Goal: Task Accomplishment & Management: Manage account settings

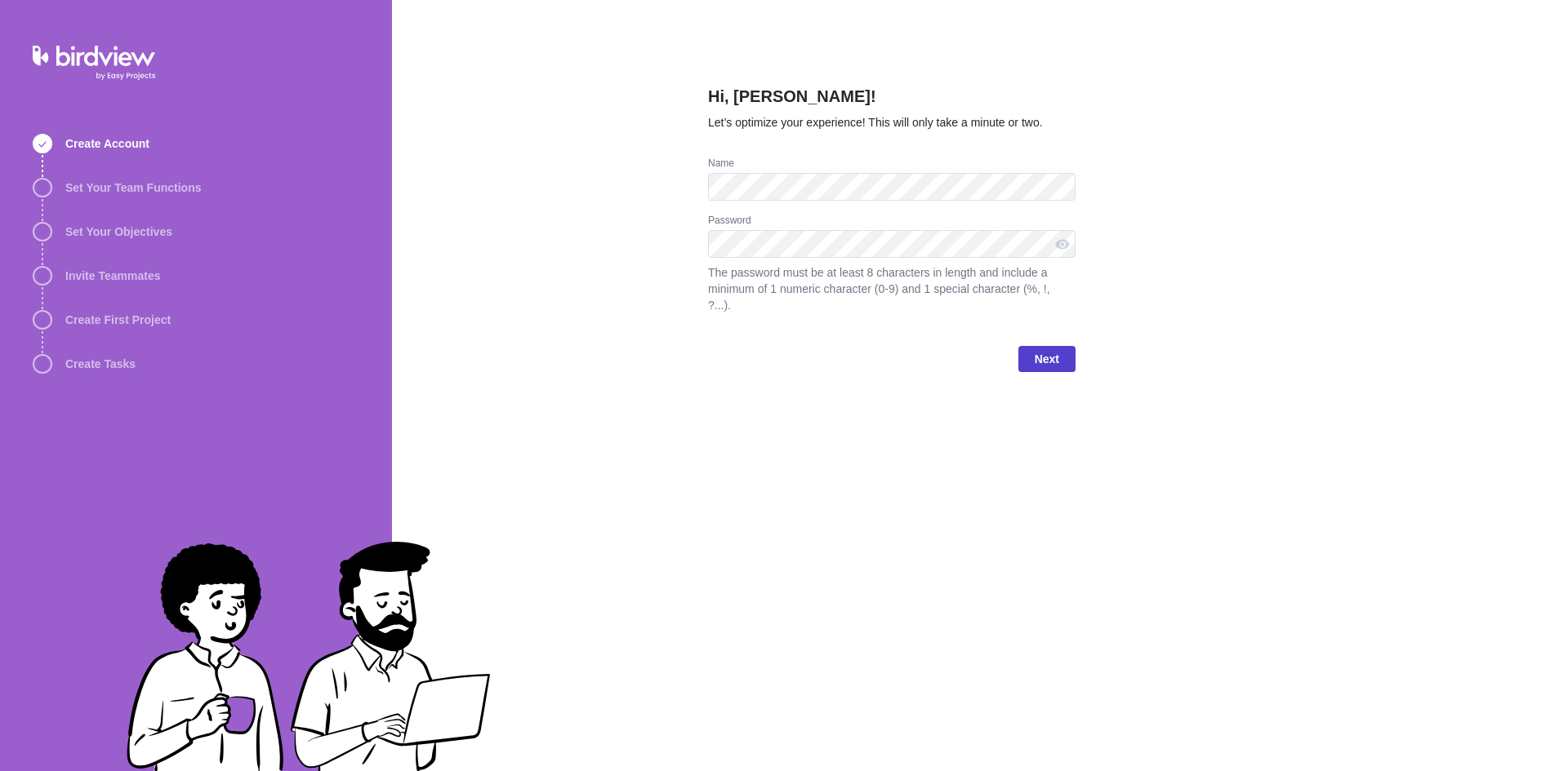
click at [1050, 349] on span "Next" at bounding box center [1047, 359] width 24 height 19
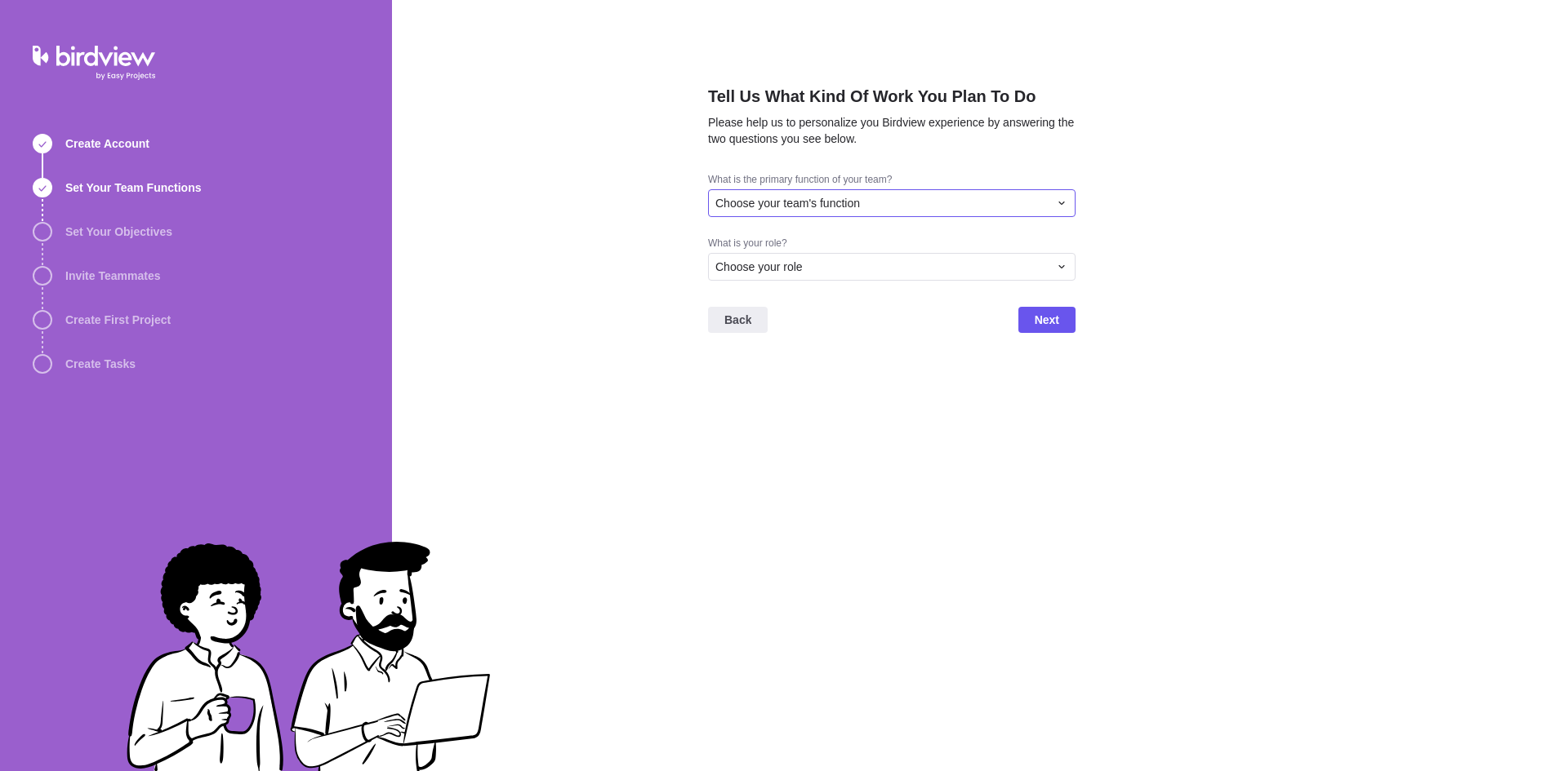
click at [923, 206] on div "Choose your team's function" at bounding box center [882, 203] width 333 height 16
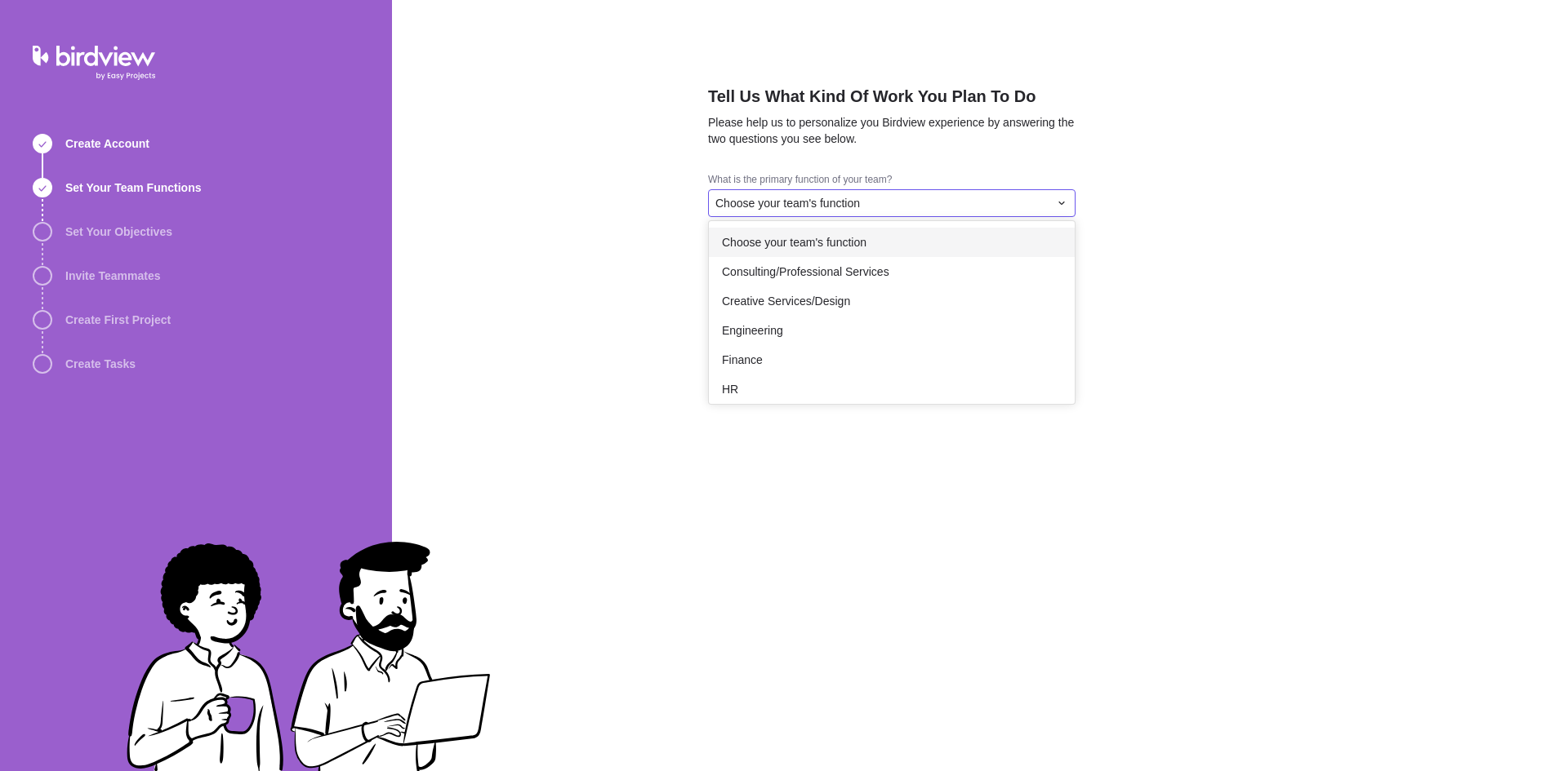
drag, startPoint x: 1184, startPoint y: 236, endPoint x: 1012, endPoint y: 240, distance: 172.0
click at [1184, 236] on div "Tell Us What Kind Of Work You Plan To Do Please help us to personalize you Bird…" at bounding box center [980, 385] width 1176 height 771
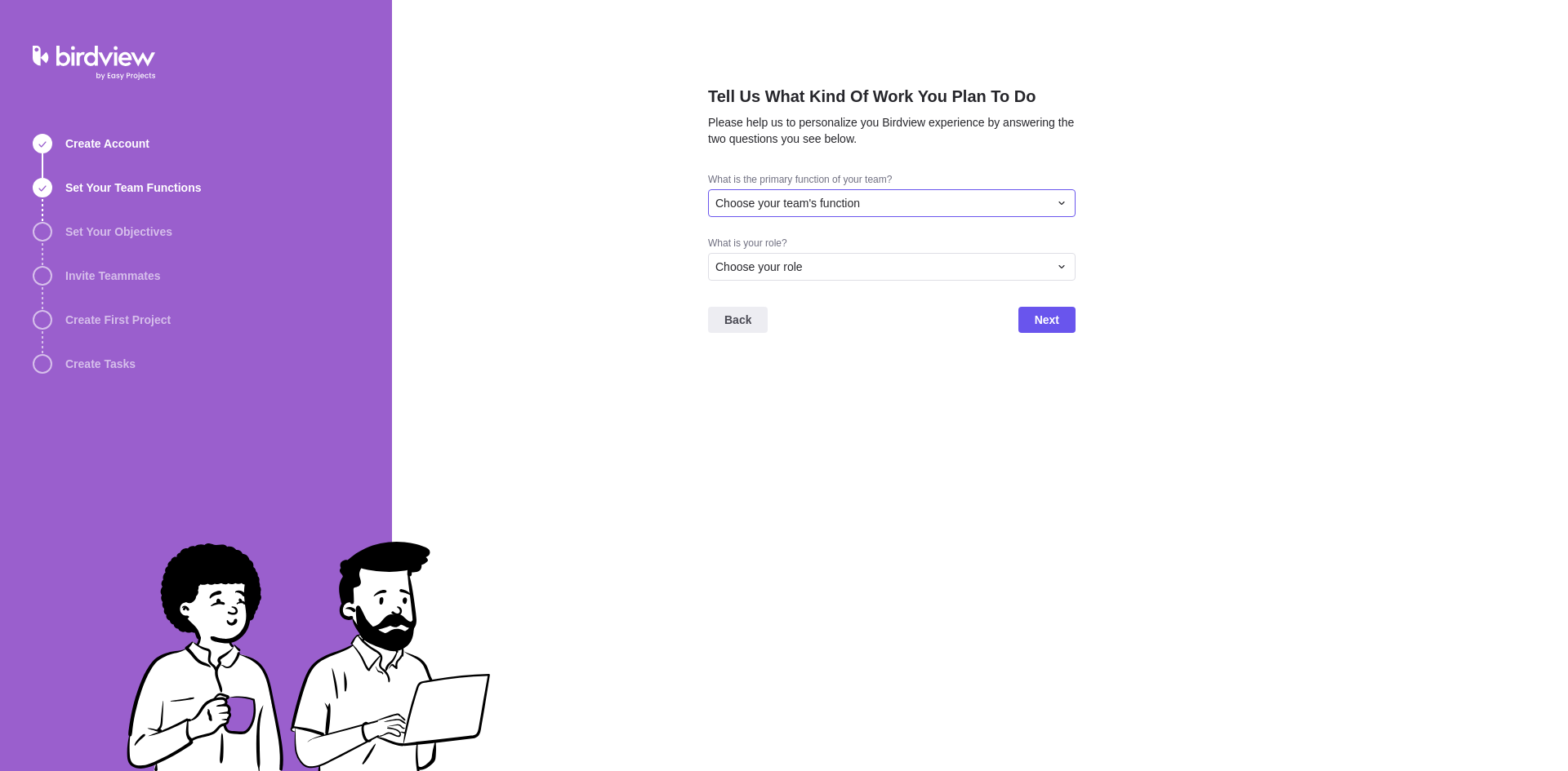
click at [847, 204] on span "Choose your team's function" at bounding box center [788, 203] width 145 height 16
click at [793, 372] on div "Other" at bounding box center [891, 382] width 366 height 29
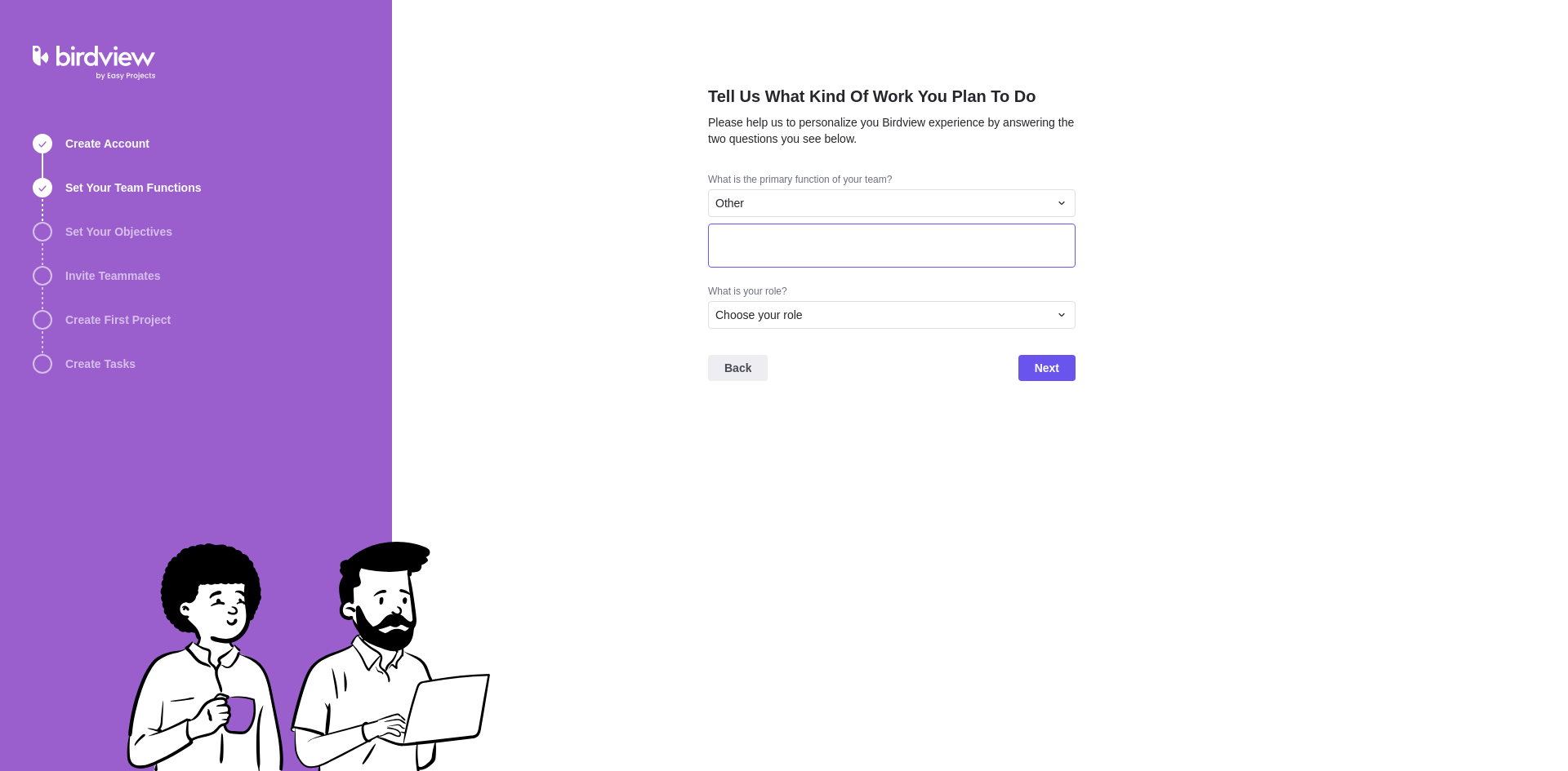
click at [797, 252] on textarea at bounding box center [891, 246] width 368 height 44
type textarea "test"
click at [859, 308] on div "Choose your role" at bounding box center [882, 315] width 333 height 16
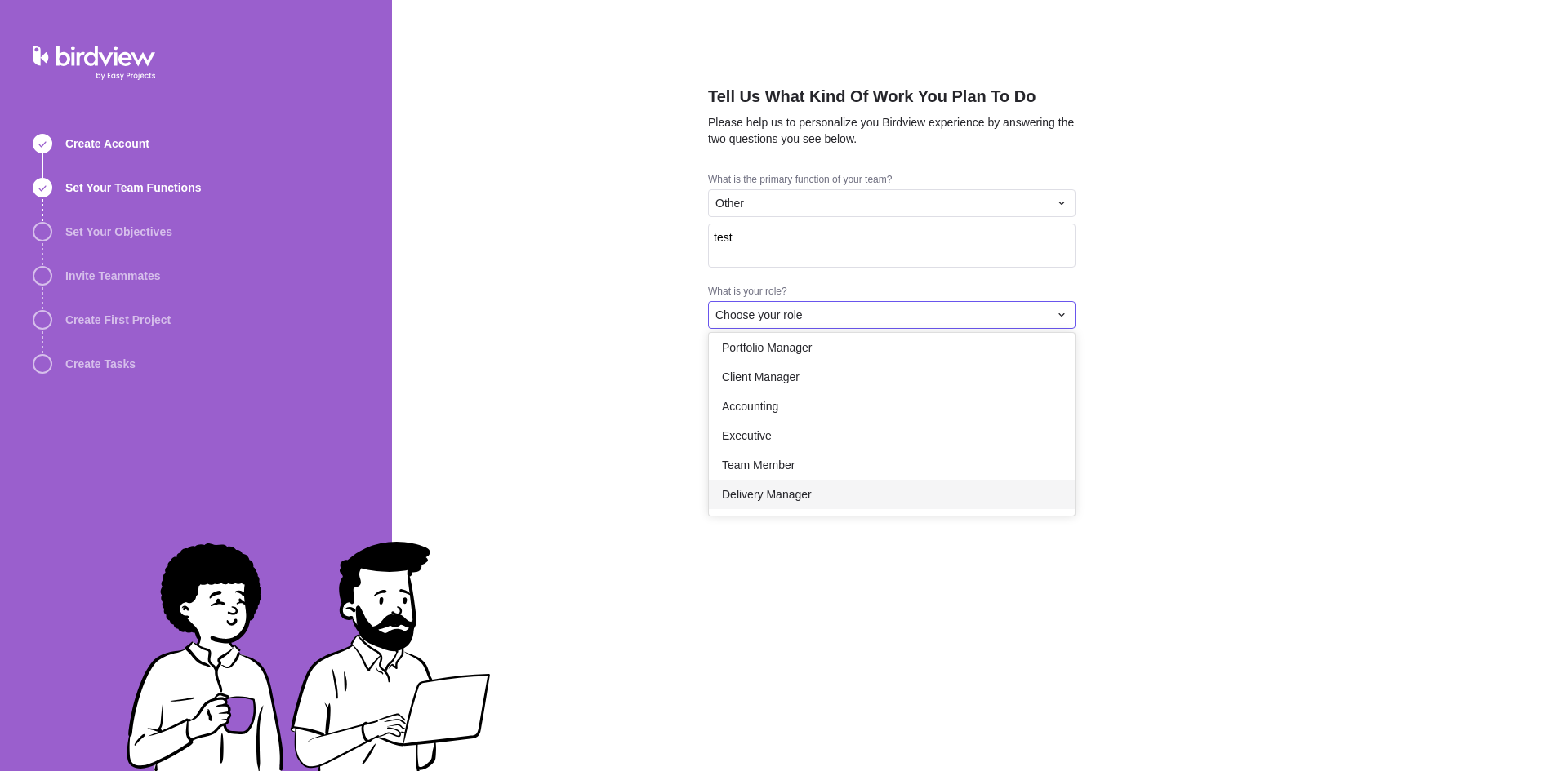
drag, startPoint x: 816, startPoint y: 496, endPoint x: 924, endPoint y: 438, distance: 122.6
click at [816, 496] on div "Delivery Manager" at bounding box center [891, 494] width 366 height 29
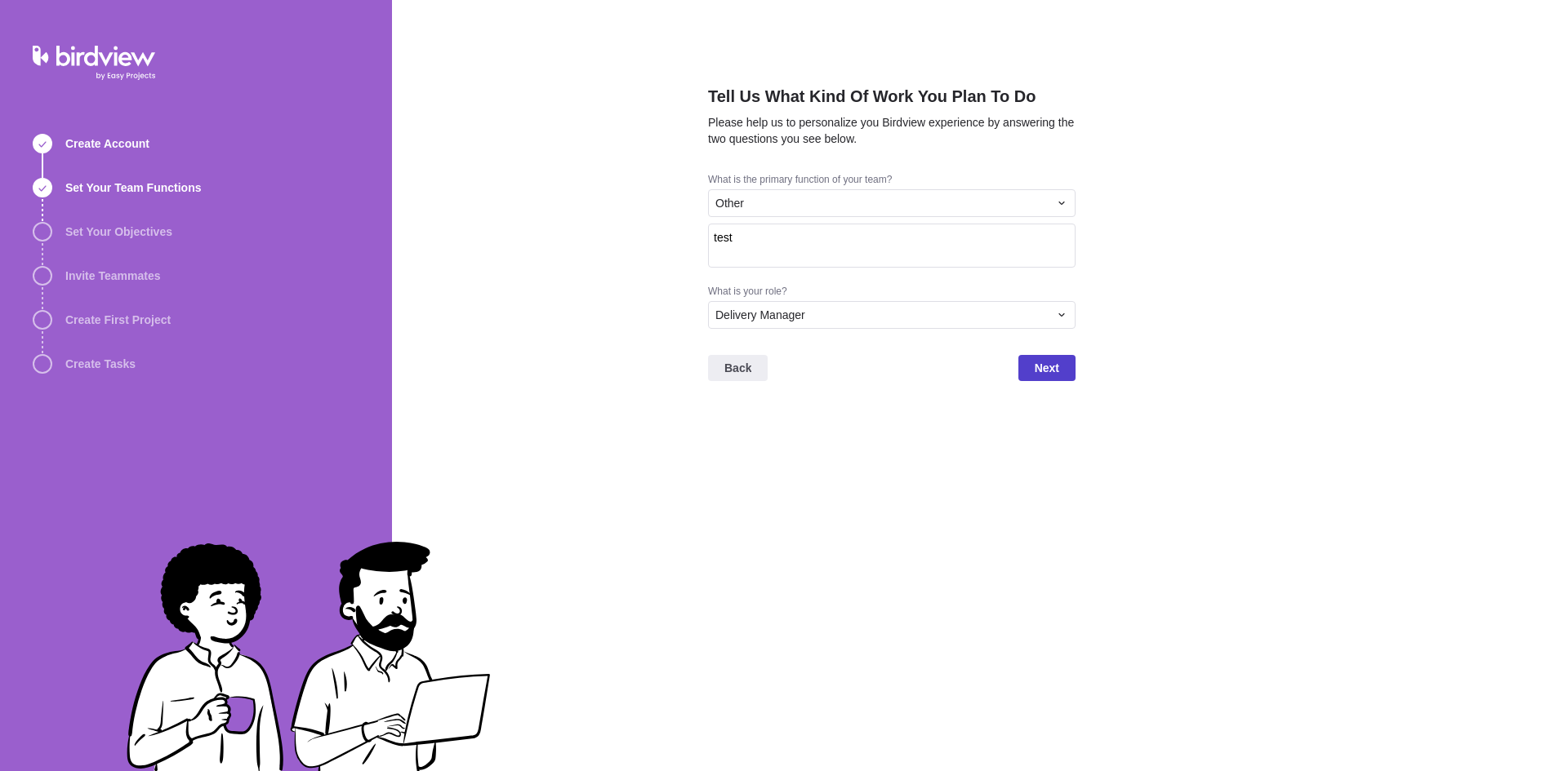
click at [1051, 376] on span "Next" at bounding box center [1047, 368] width 24 height 19
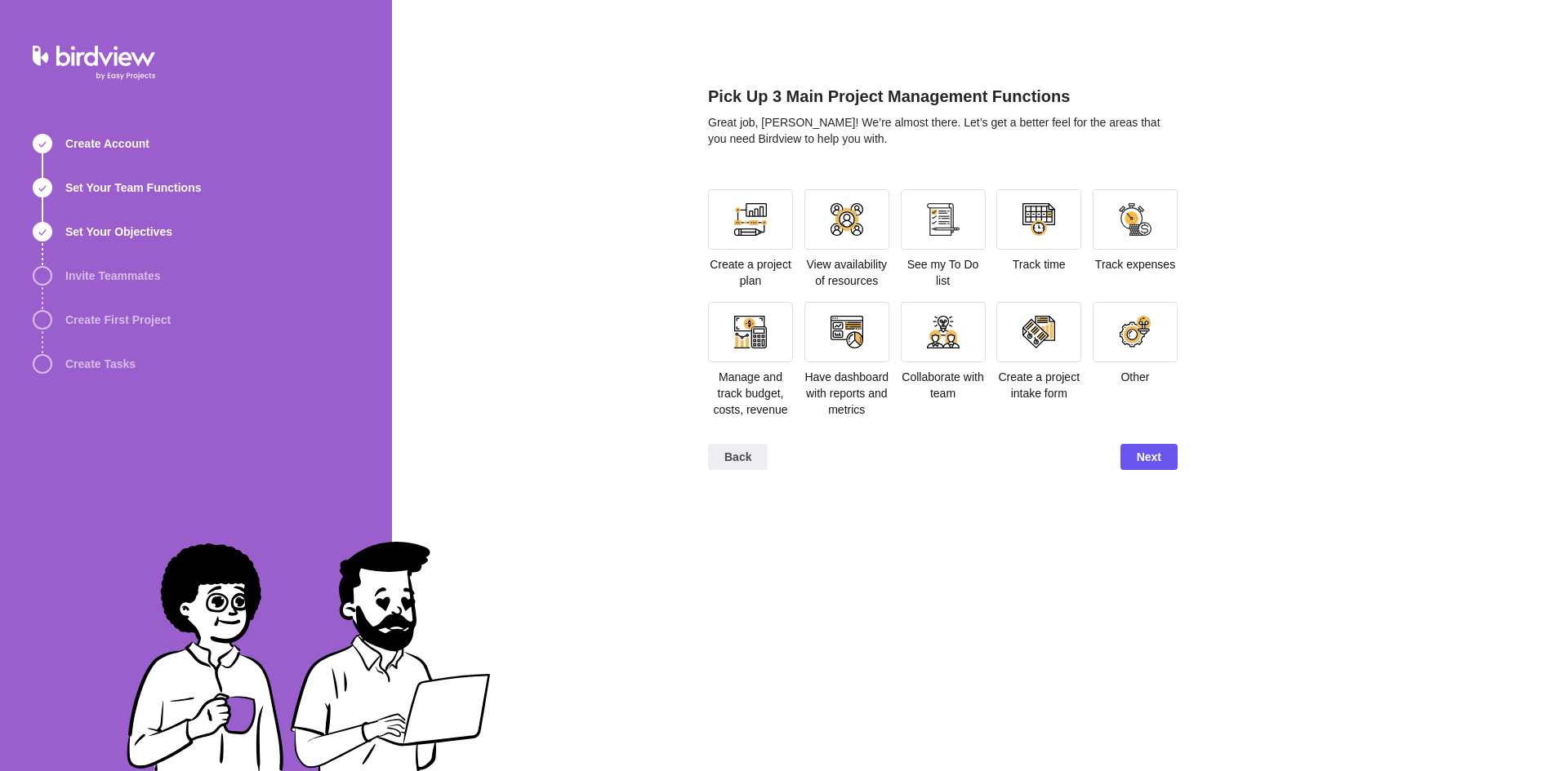
click at [1096, 363] on div "Other" at bounding box center [1135, 344] width 85 height 83
click at [1143, 338] on div at bounding box center [1135, 332] width 33 height 33
click at [1128, 484] on span "Next" at bounding box center [1148, 484] width 57 height 26
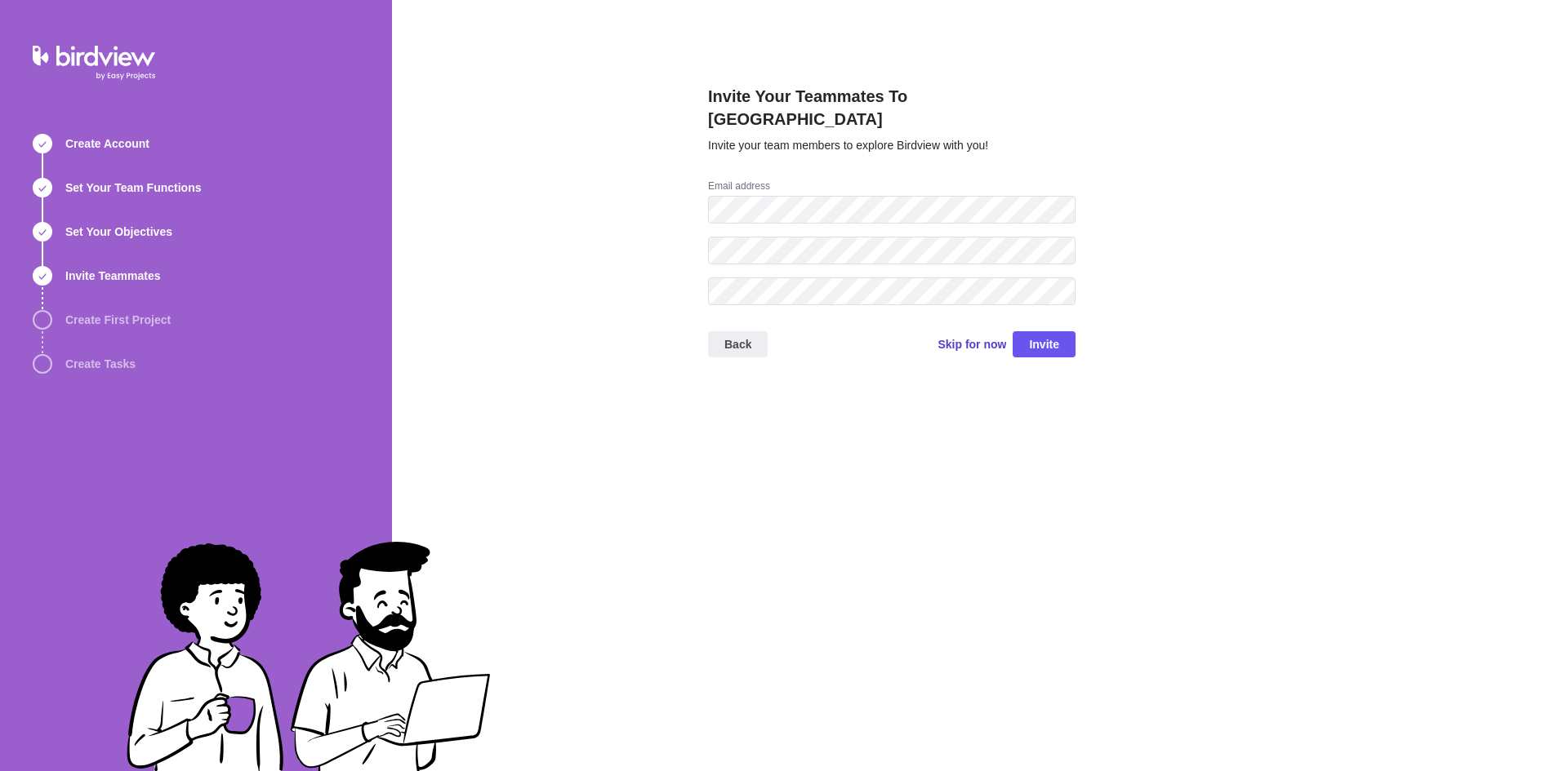
click at [972, 336] on span "Skip for now" at bounding box center [971, 344] width 69 height 16
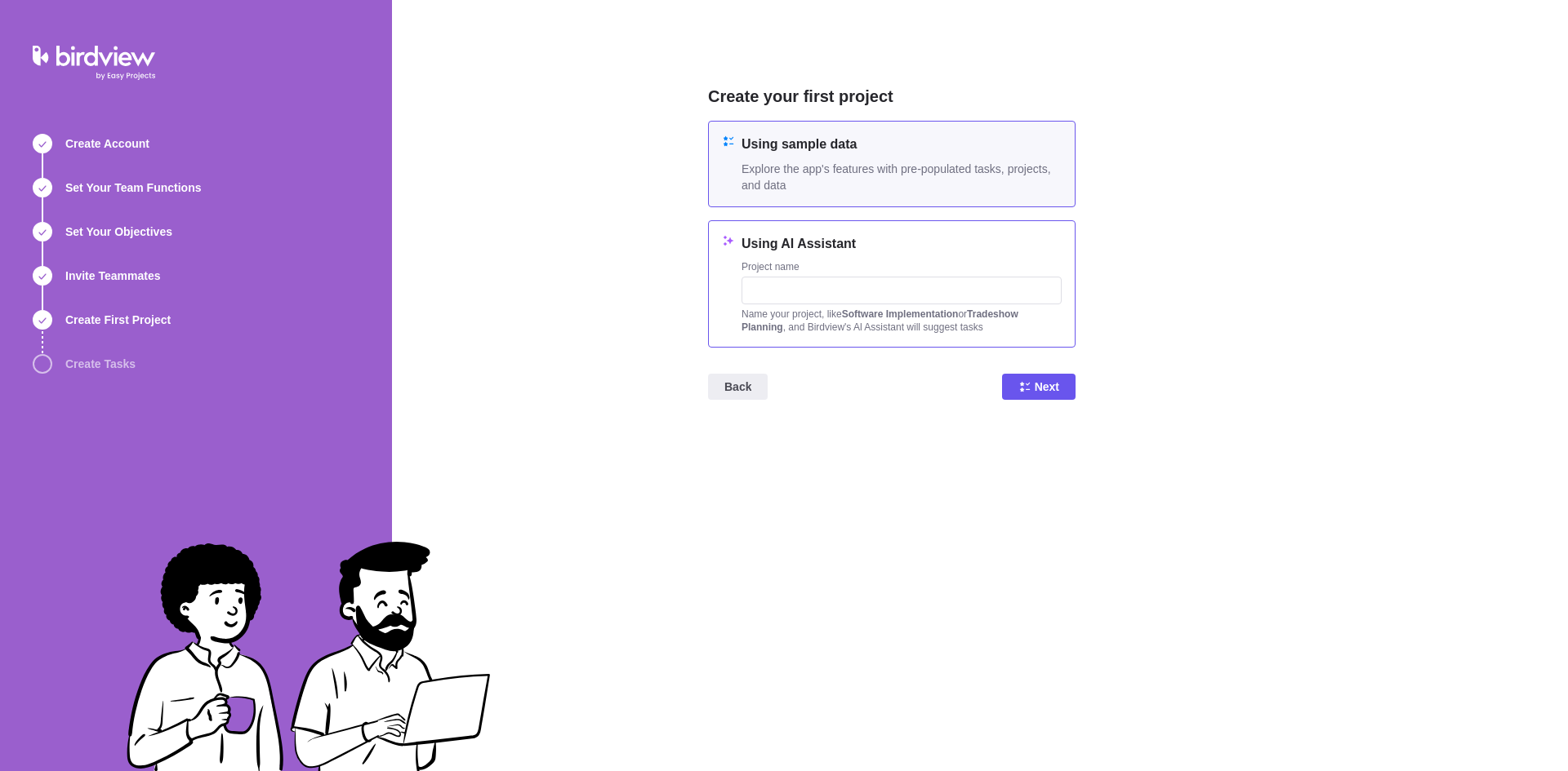
click at [766, 231] on div "Using AI Assistant Project name Name your project, like Software Implementation…" at bounding box center [891, 284] width 368 height 127
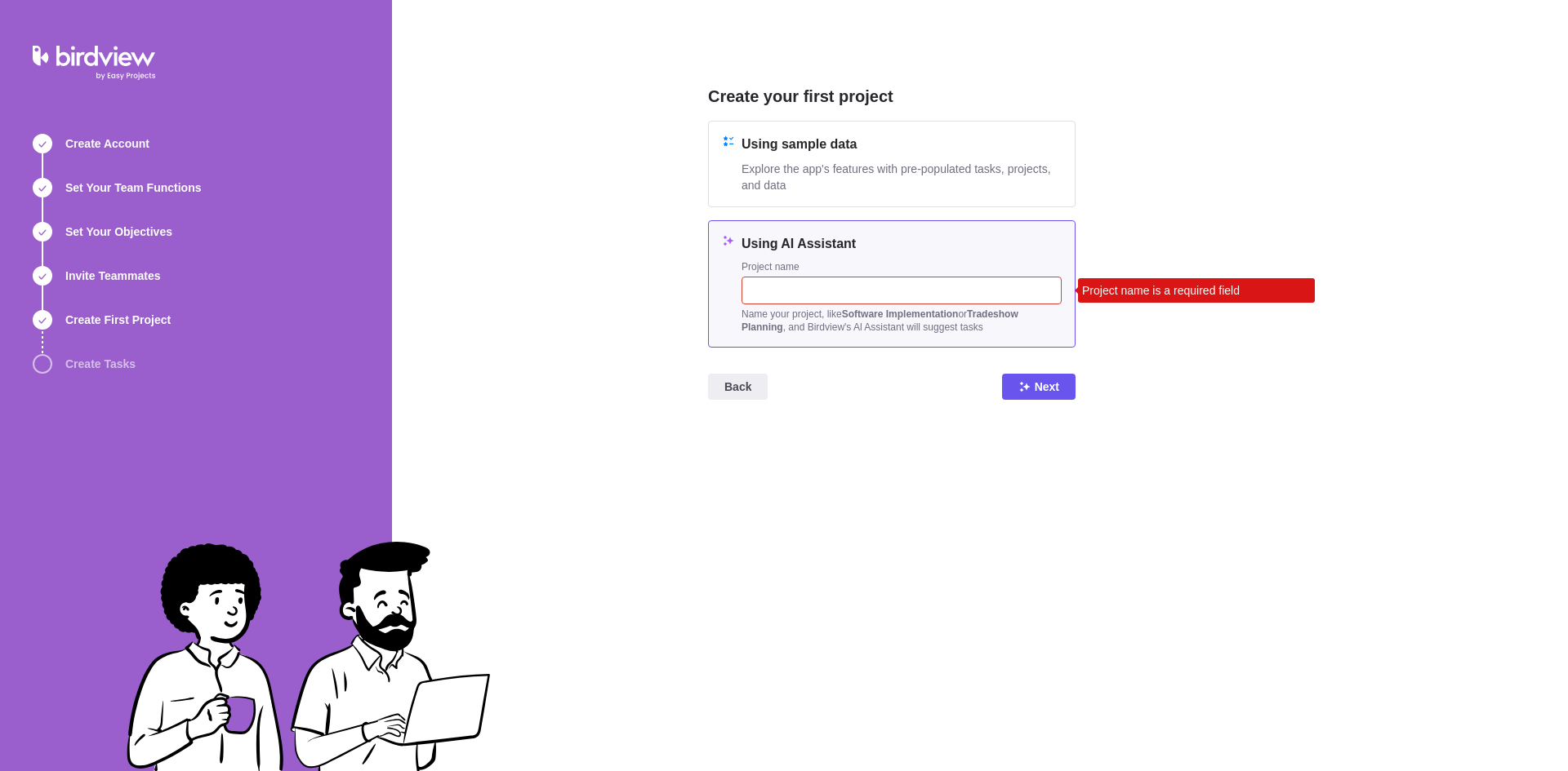
click at [823, 299] on input "text" at bounding box center [902, 290] width 321 height 28
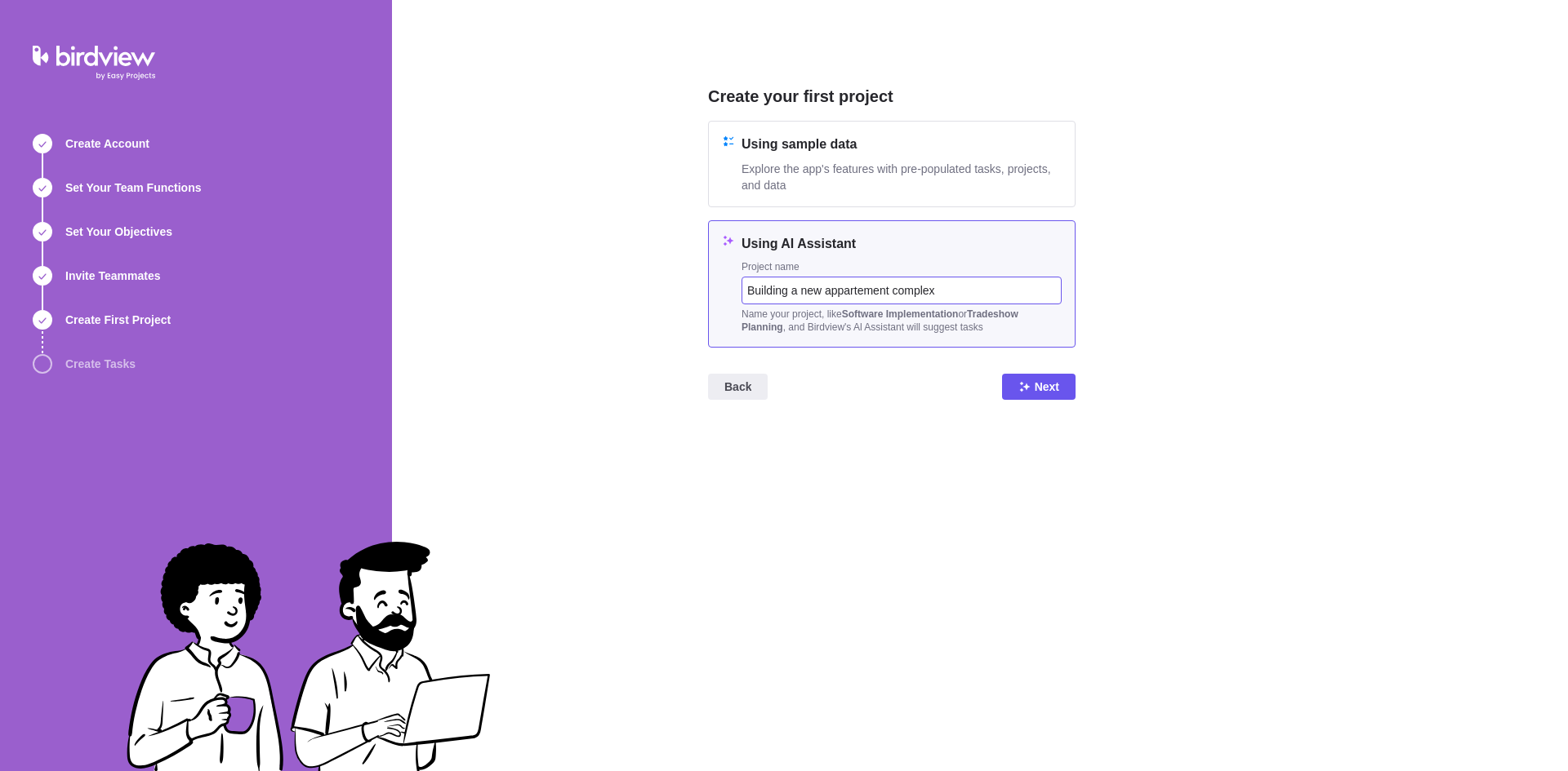
type input "Building a new appartement complex"
click at [1046, 384] on span "Next" at bounding box center [1047, 387] width 24 height 19
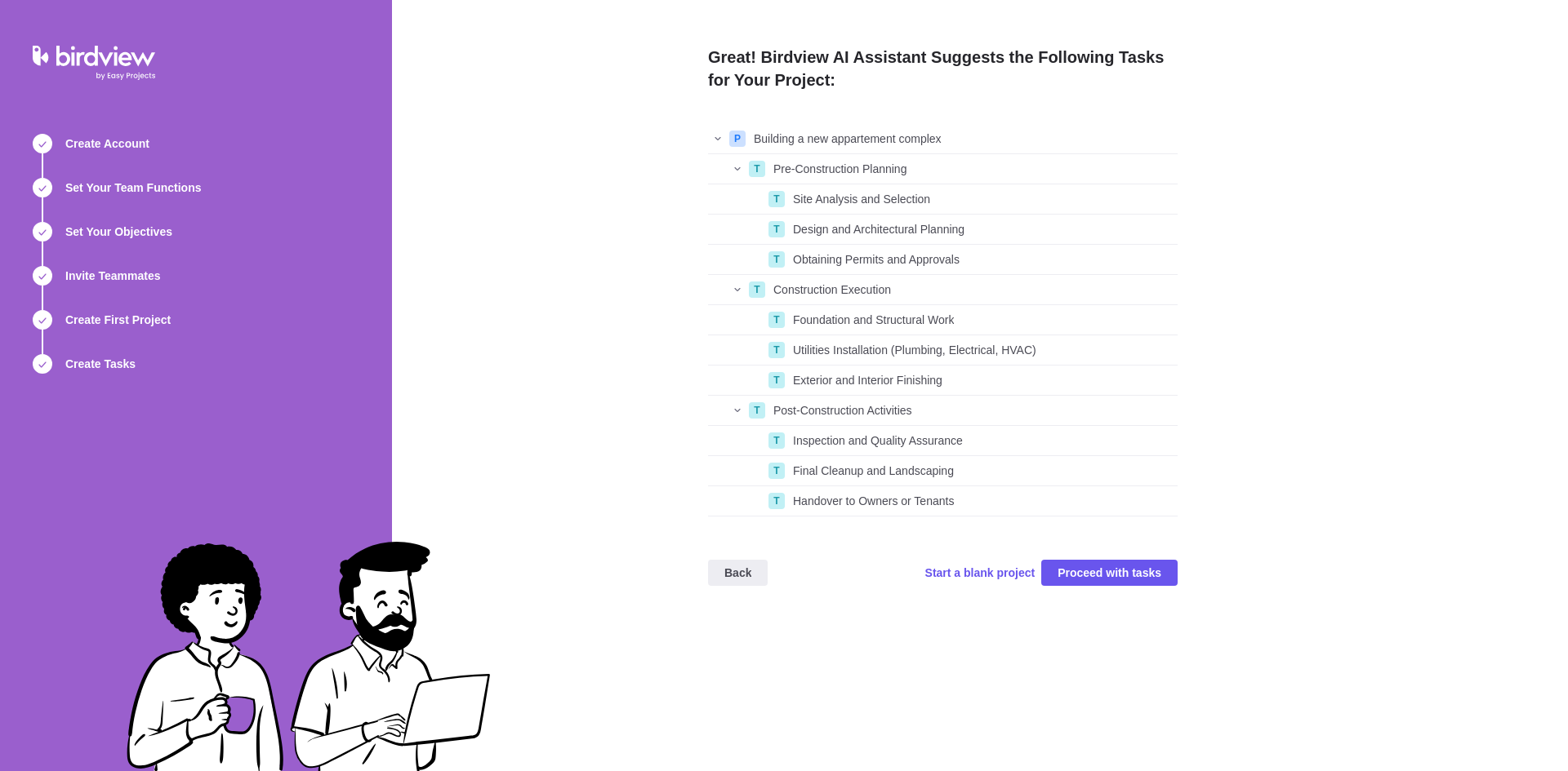
scroll to position [380, 458]
click at [1149, 569] on span "Proceed with tasks" at bounding box center [1108, 573] width 103 height 19
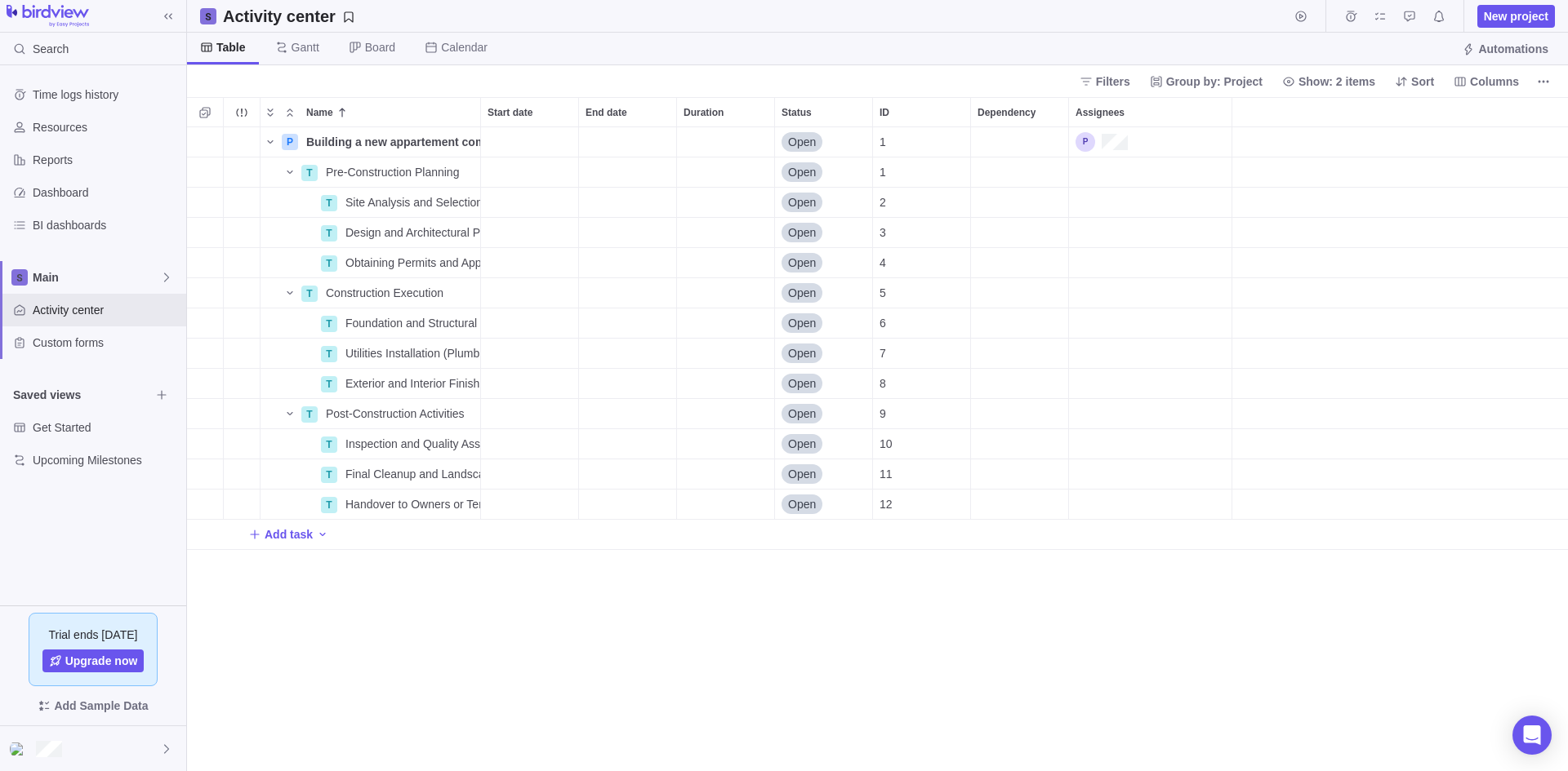
scroll to position [632, 1369]
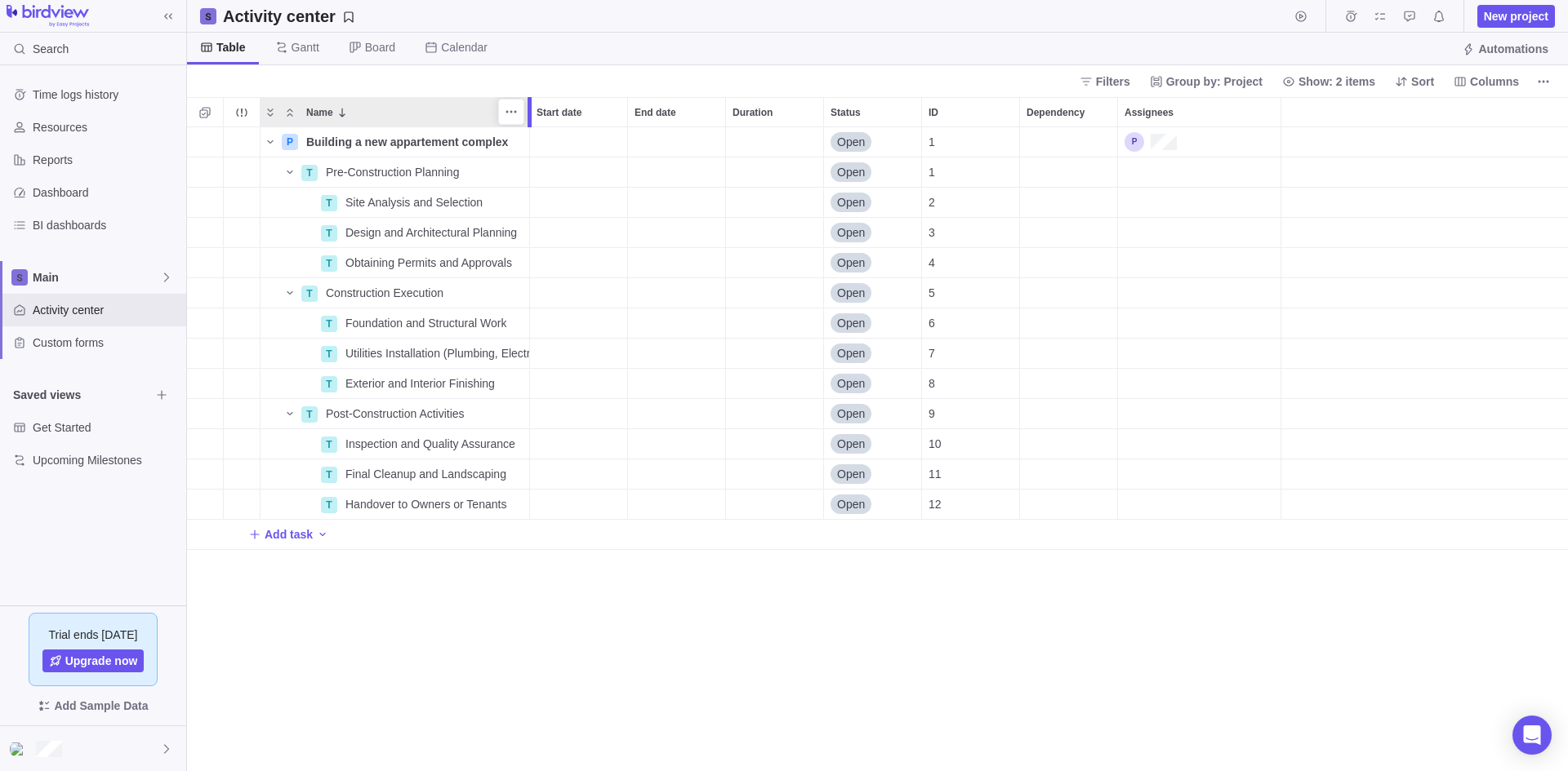
drag, startPoint x: 480, startPoint y: 101, endPoint x: 530, endPoint y: 102, distance: 50.0
click at [531, 102] on div at bounding box center [529, 112] width 4 height 30
drag, startPoint x: 527, startPoint y: 114, endPoint x: 609, endPoint y: 107, distance: 82.3
click at [532, 107] on div at bounding box center [529, 112] width 4 height 30
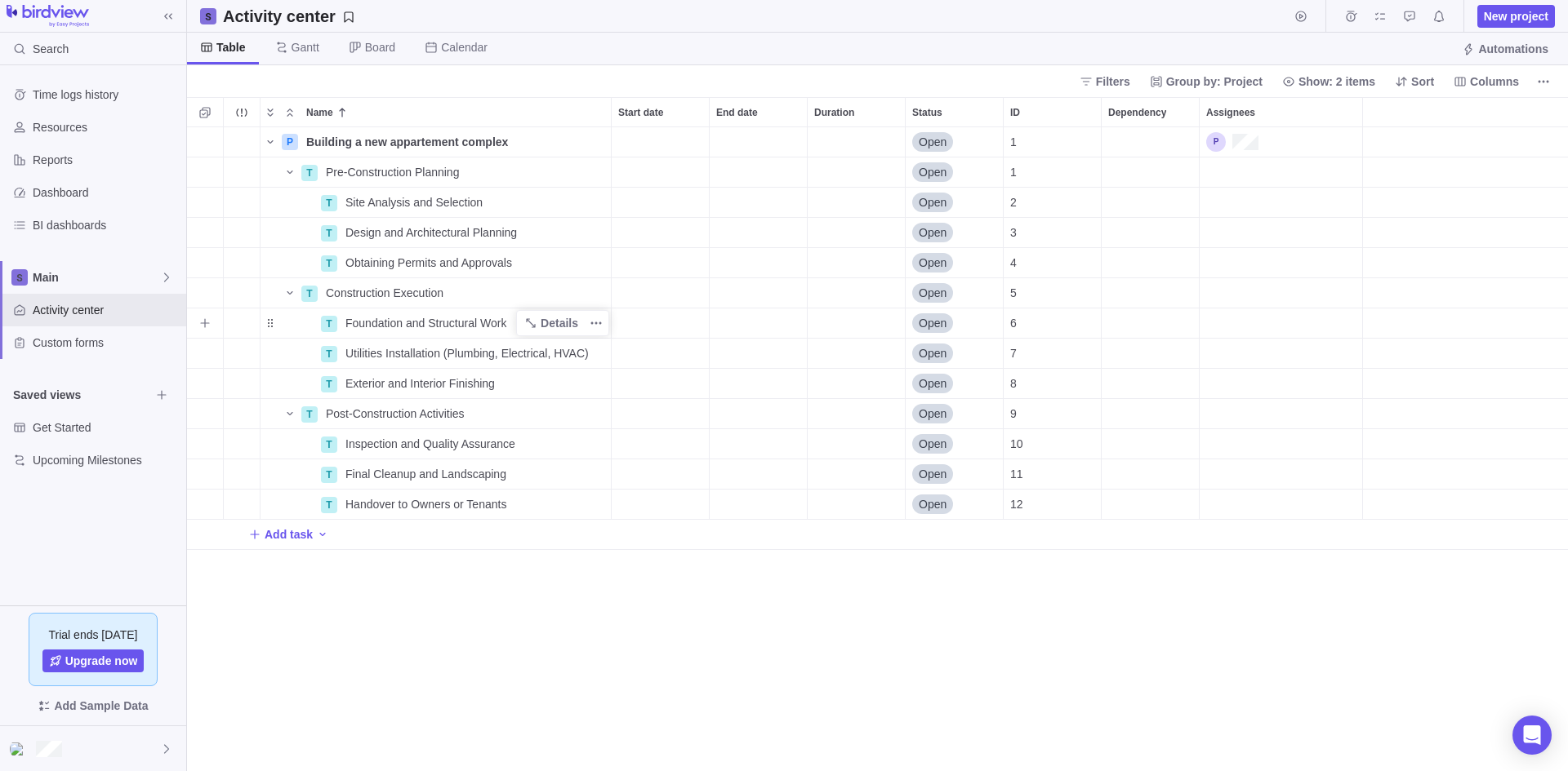
click at [510, 321] on div "Foundation and Structural Work" at bounding box center [475, 323] width 272 height 29
click at [520, 323] on input "Foundation and Structural Work" at bounding box center [474, 323] width 273 height 31
type input "Foundation and Structural Workhjdhjqska"
click at [673, 317] on div "Start date" at bounding box center [659, 323] width 98 height 29
click at [736, 481] on link "10" at bounding box center [729, 483] width 33 height 33
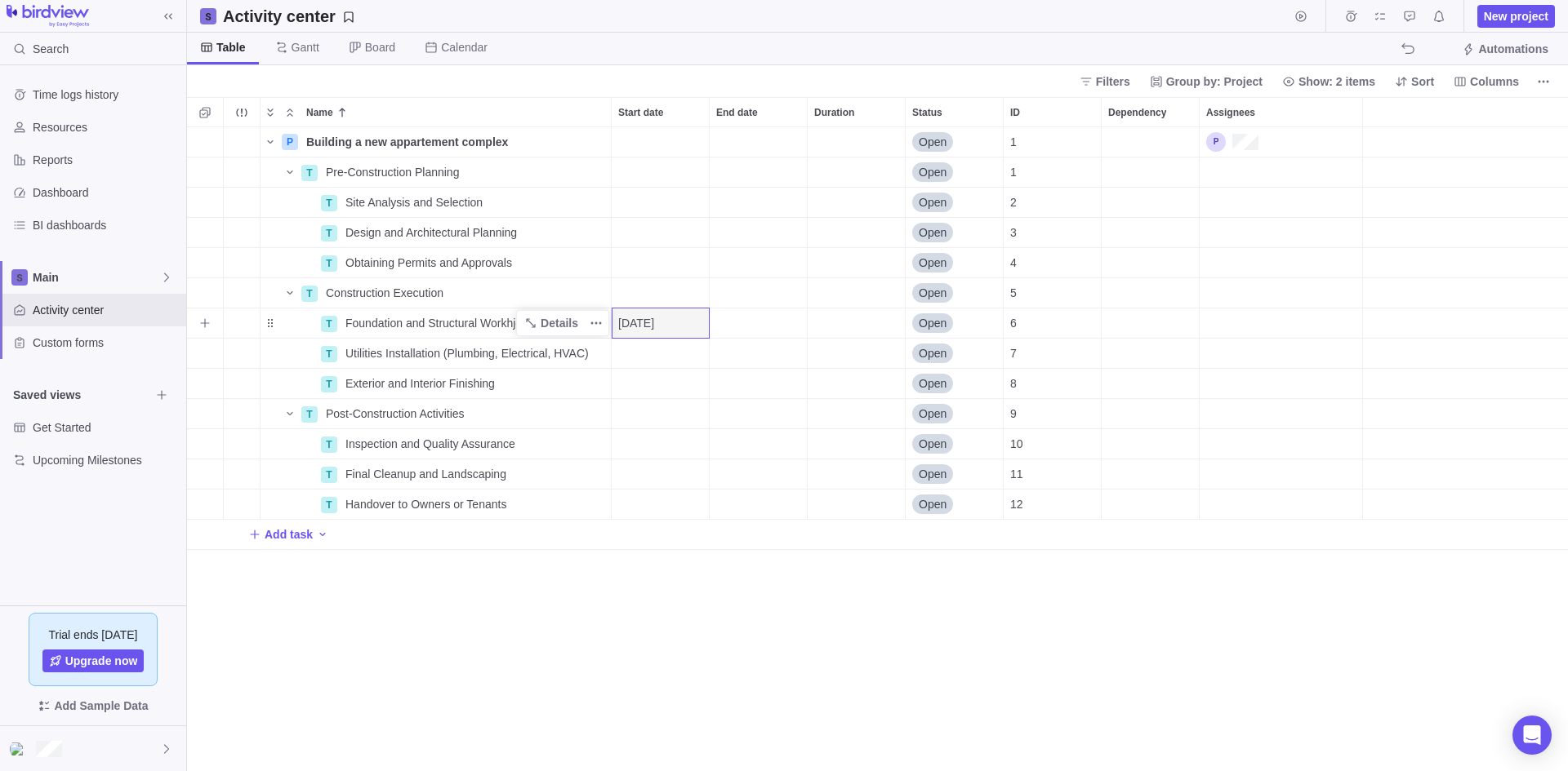
click at [742, 327] on div "End date" at bounding box center [758, 323] width 98 height 29
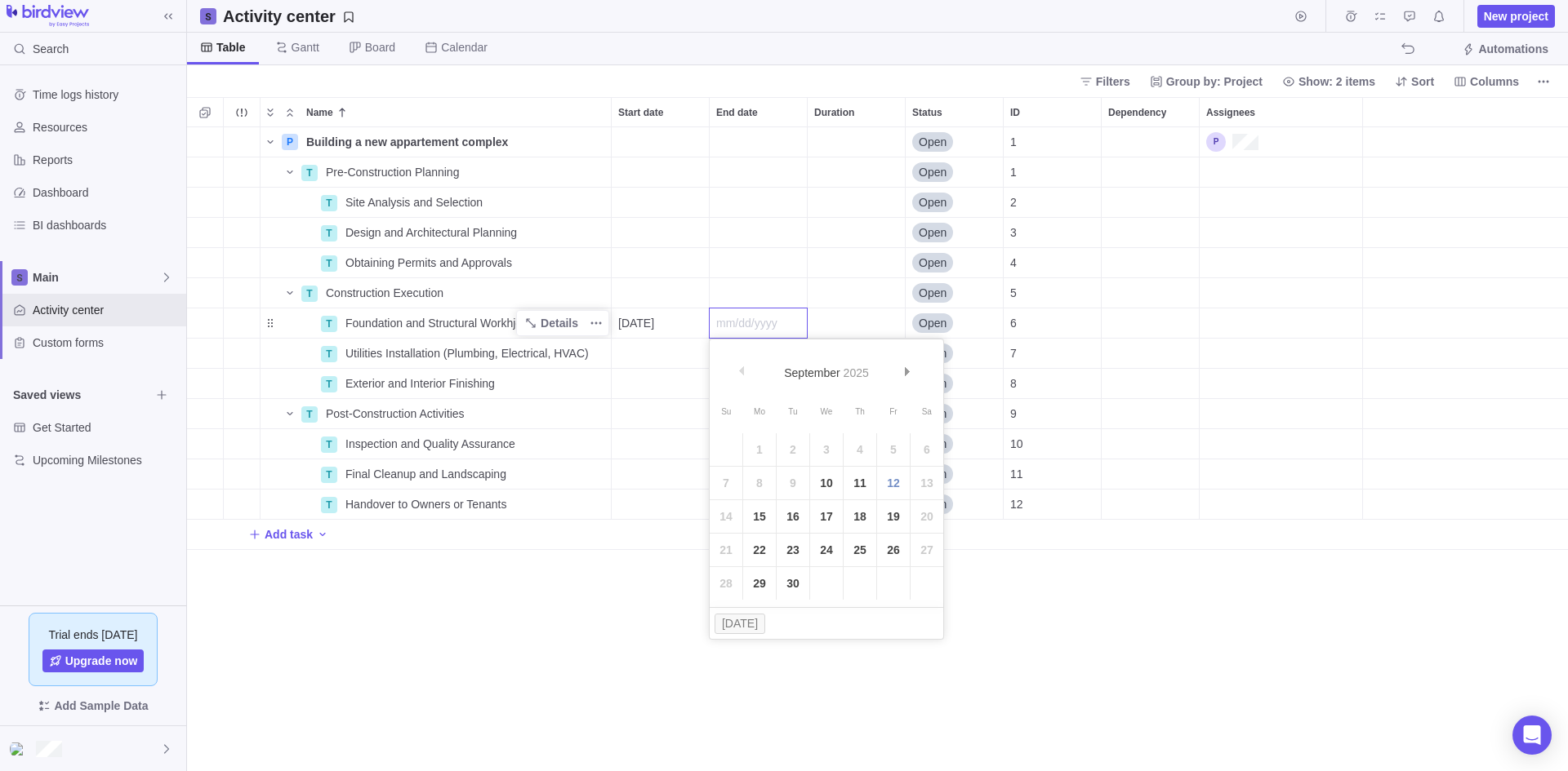
click at [789, 474] on table "Su Mo Tu We Th Fr Sa 1 2 3 4 5 6 7 8 9 10 11 12 13 14 15 16 17 18 19 20 21 22 2…" at bounding box center [826, 499] width 234 height 202
click at [825, 479] on link "10" at bounding box center [826, 483] width 33 height 33
click at [308, 44] on span "Gantt" at bounding box center [305, 47] width 28 height 16
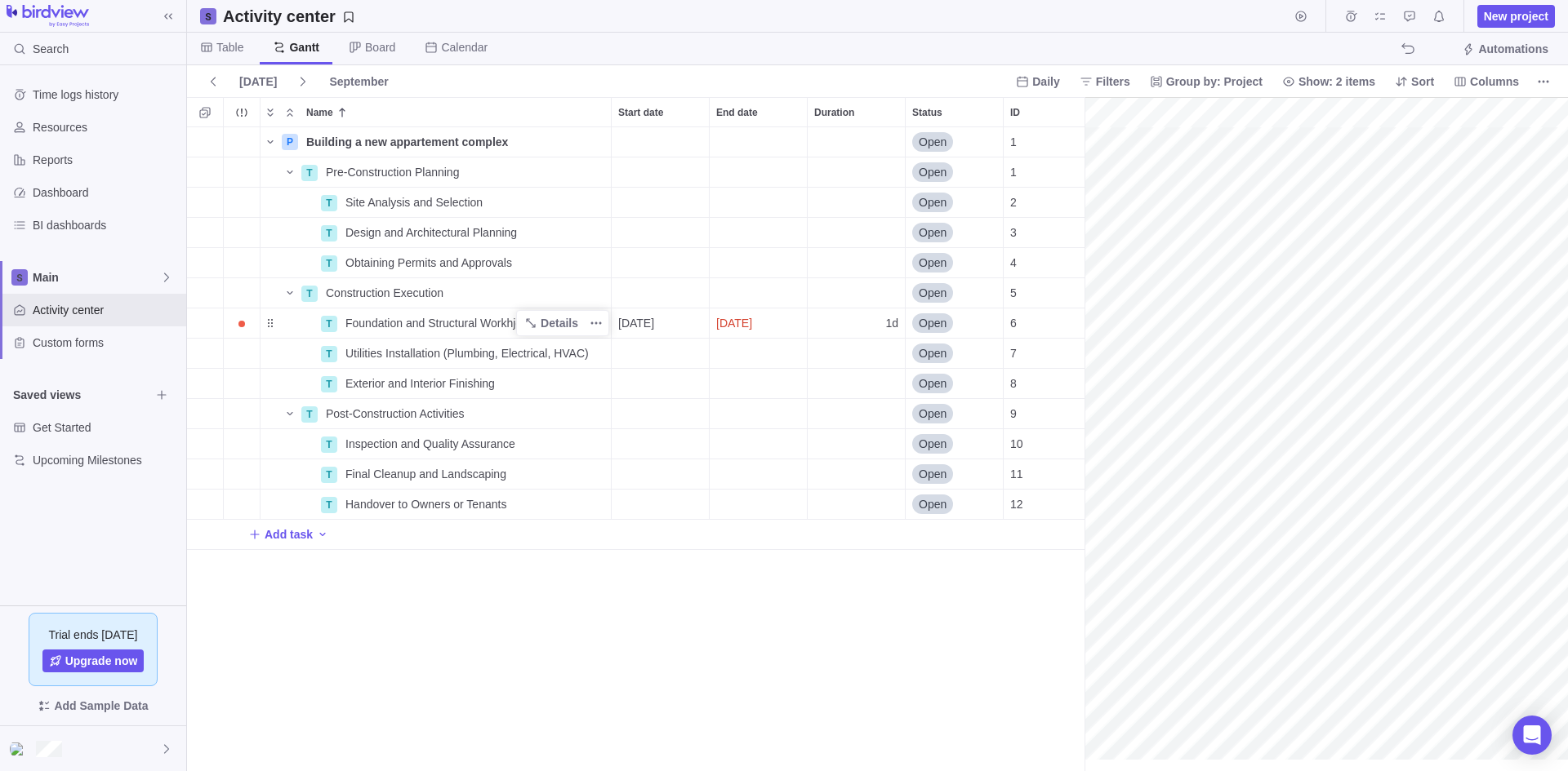
scroll to position [0, 0]
click at [1428, 352] on div "gantt" at bounding box center [1326, 434] width 484 height 675
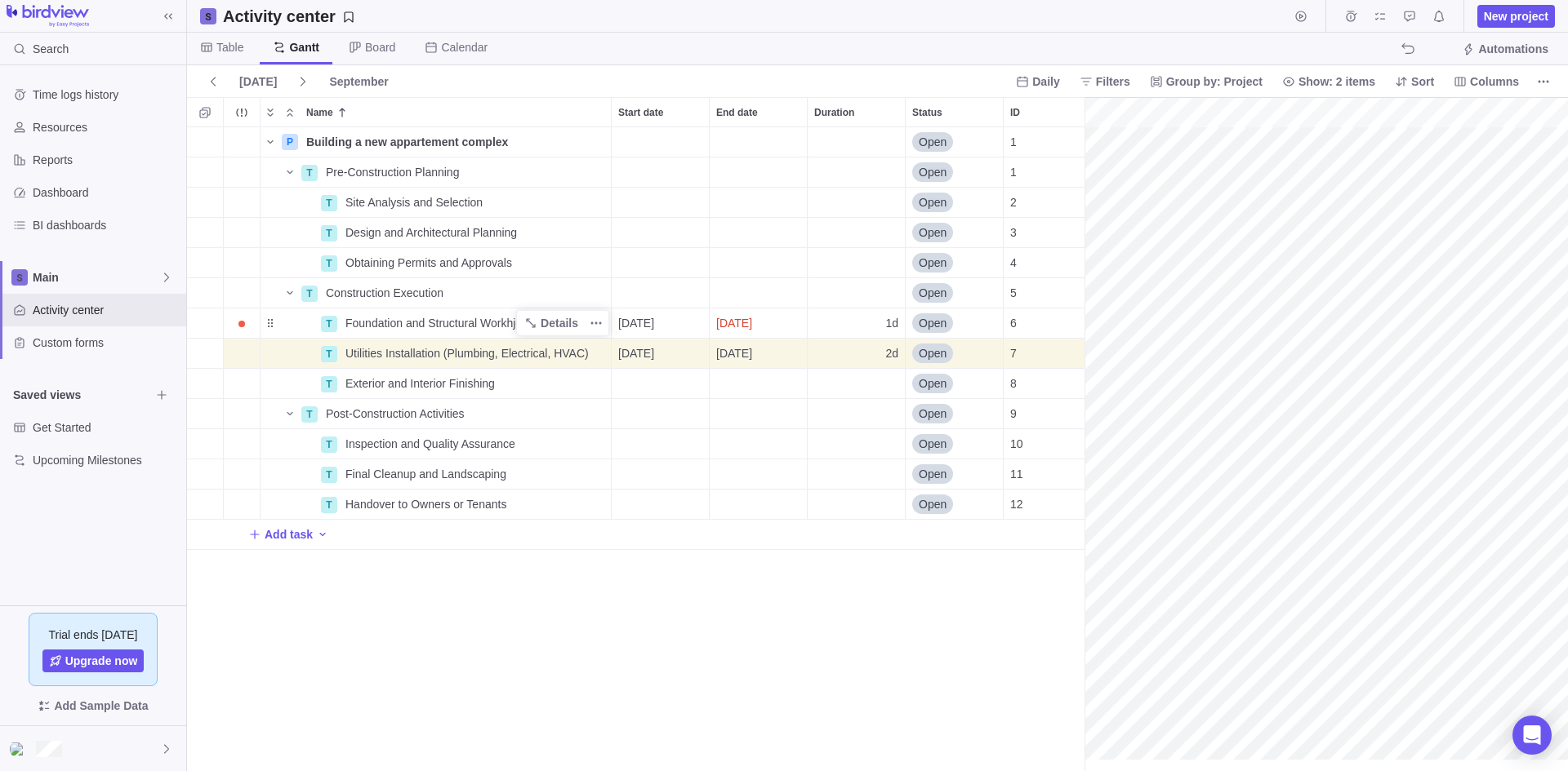
click at [1359, 386] on div "gantt" at bounding box center [1326, 434] width 484 height 675
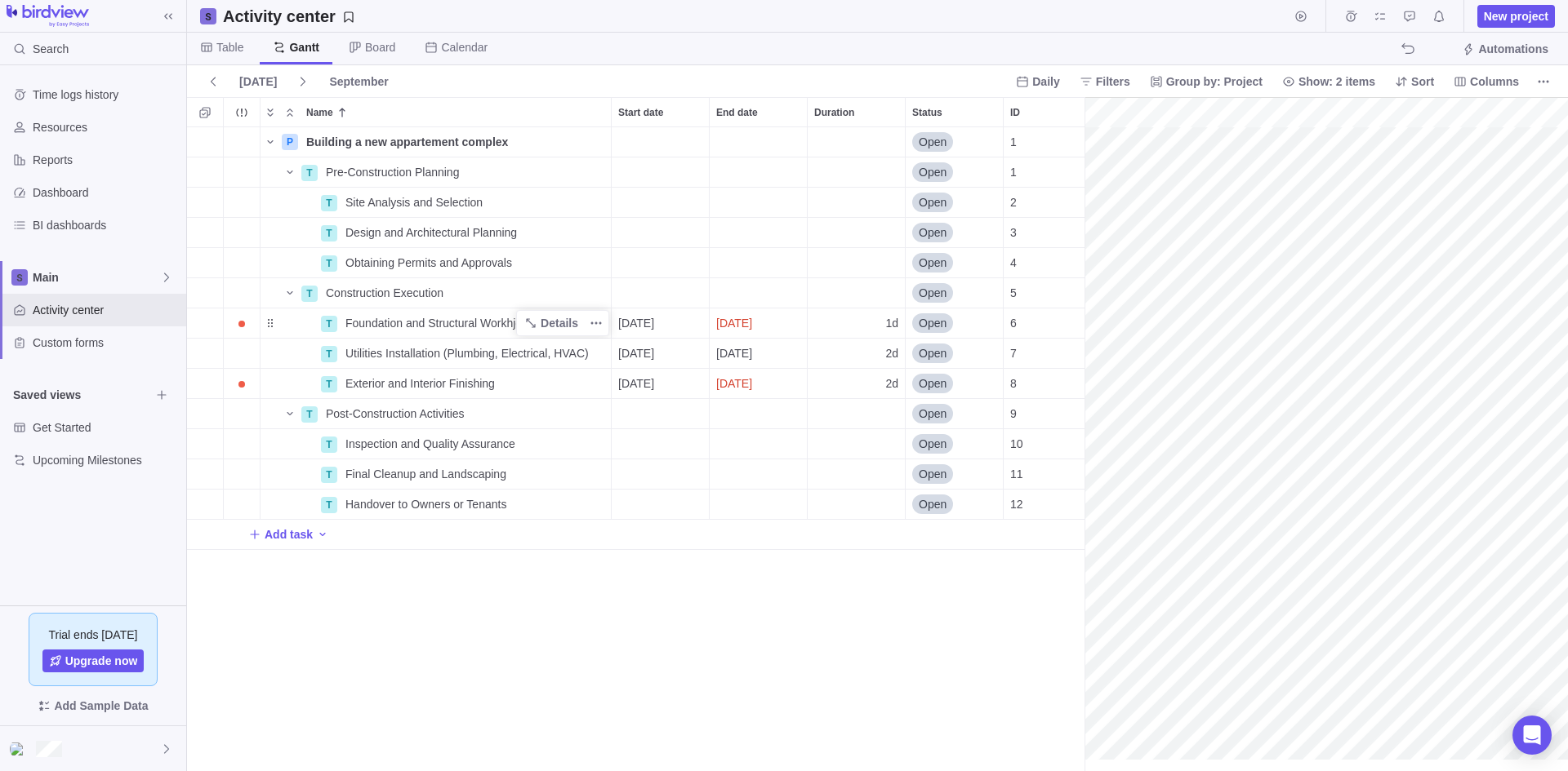
click at [1402, 384] on div "gantt" at bounding box center [1326, 434] width 484 height 675
click at [1323, 353] on div "gantt" at bounding box center [1326, 434] width 484 height 675
click at [1409, 47] on icon "The action will be undone: editing the dependency" at bounding box center [1408, 49] width 14 height 14
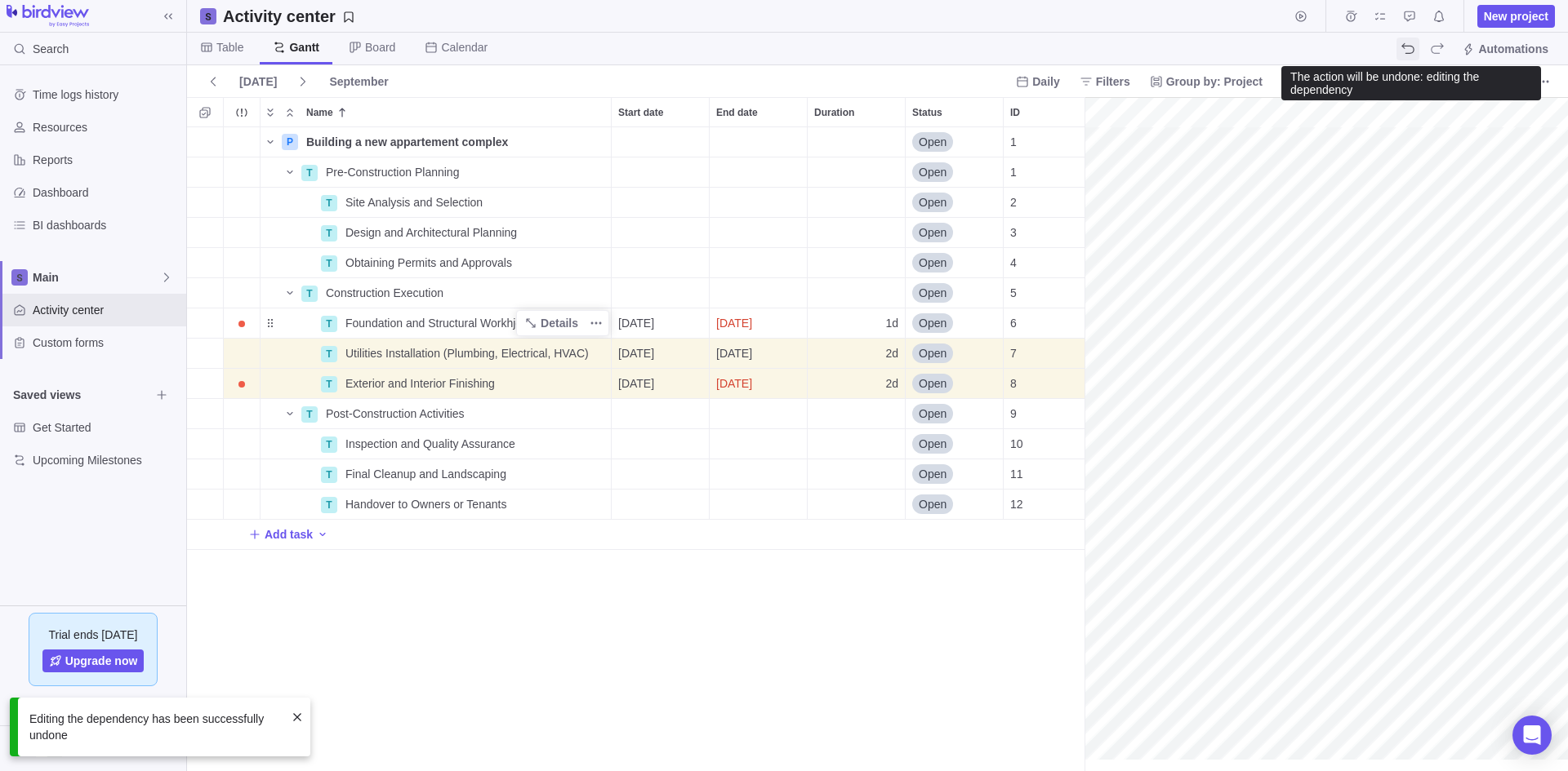
click at [1412, 46] on icon "The action will be undone: editing the dependency" at bounding box center [1408, 49] width 14 height 14
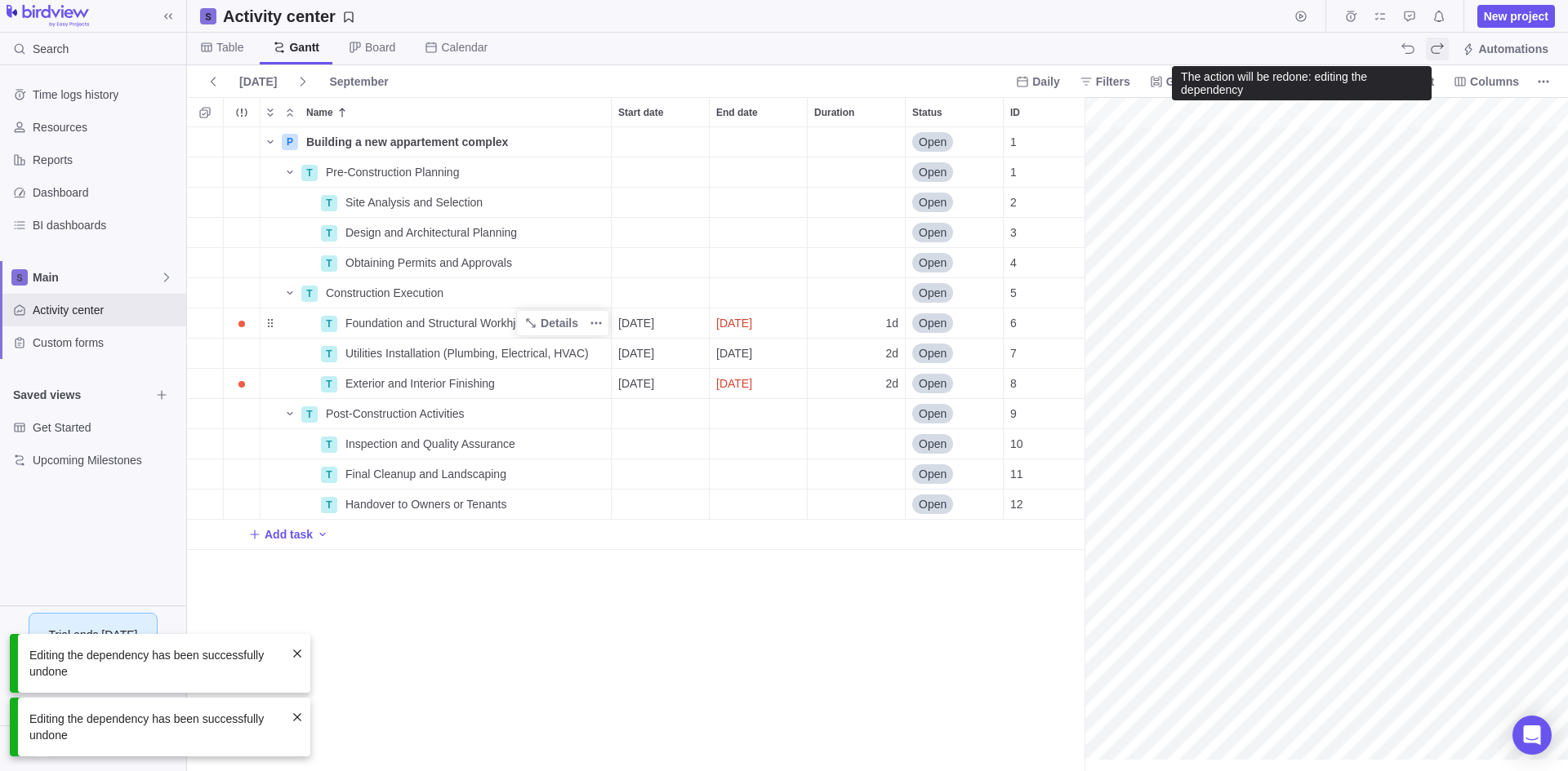
click at [1439, 50] on icon "The action will be redone: editing the dependency" at bounding box center [1438, 49] width 14 height 14
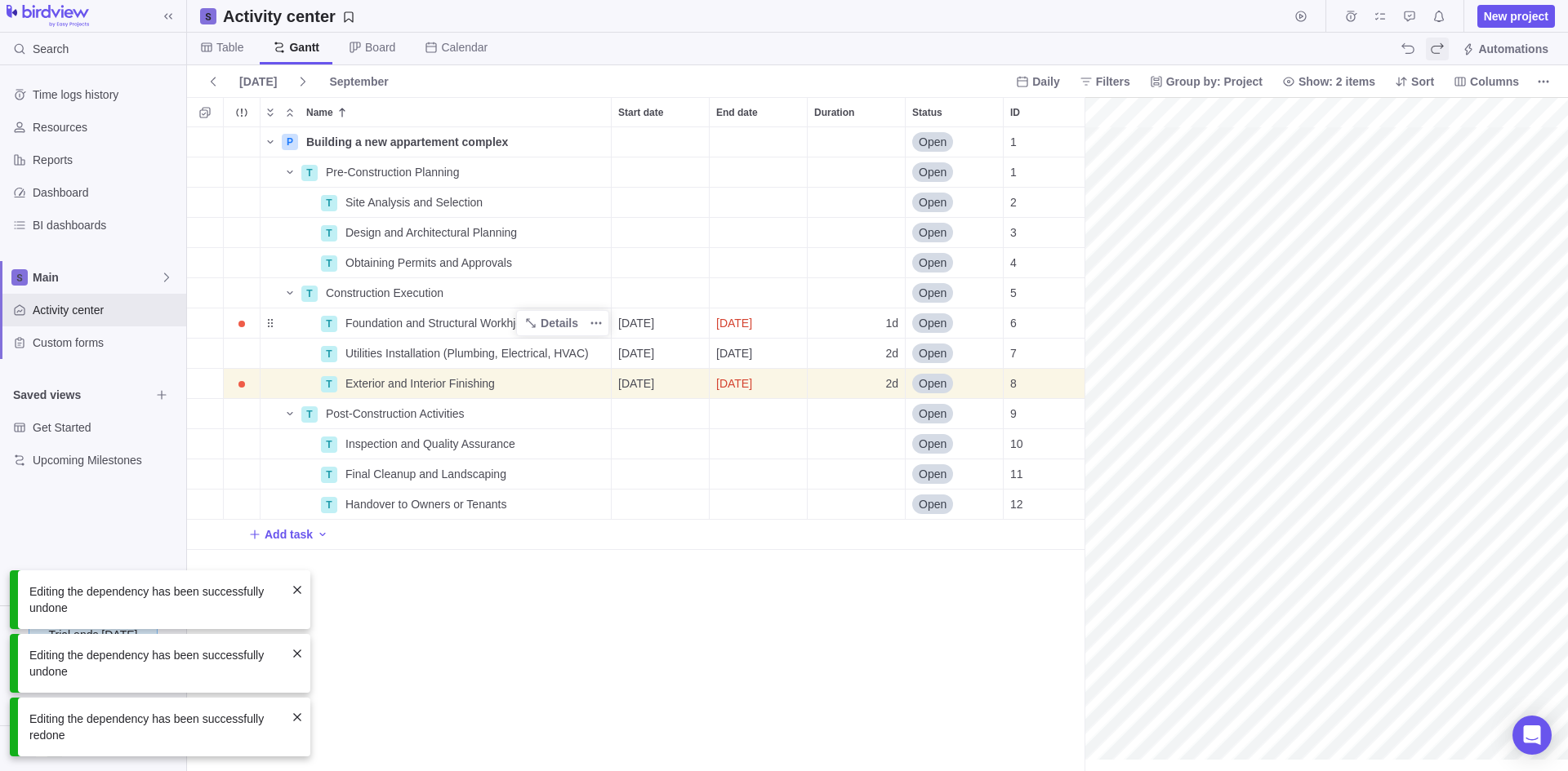
click at [1439, 50] on icon "The action will be redone: editing the dependency" at bounding box center [1438, 49] width 14 height 14
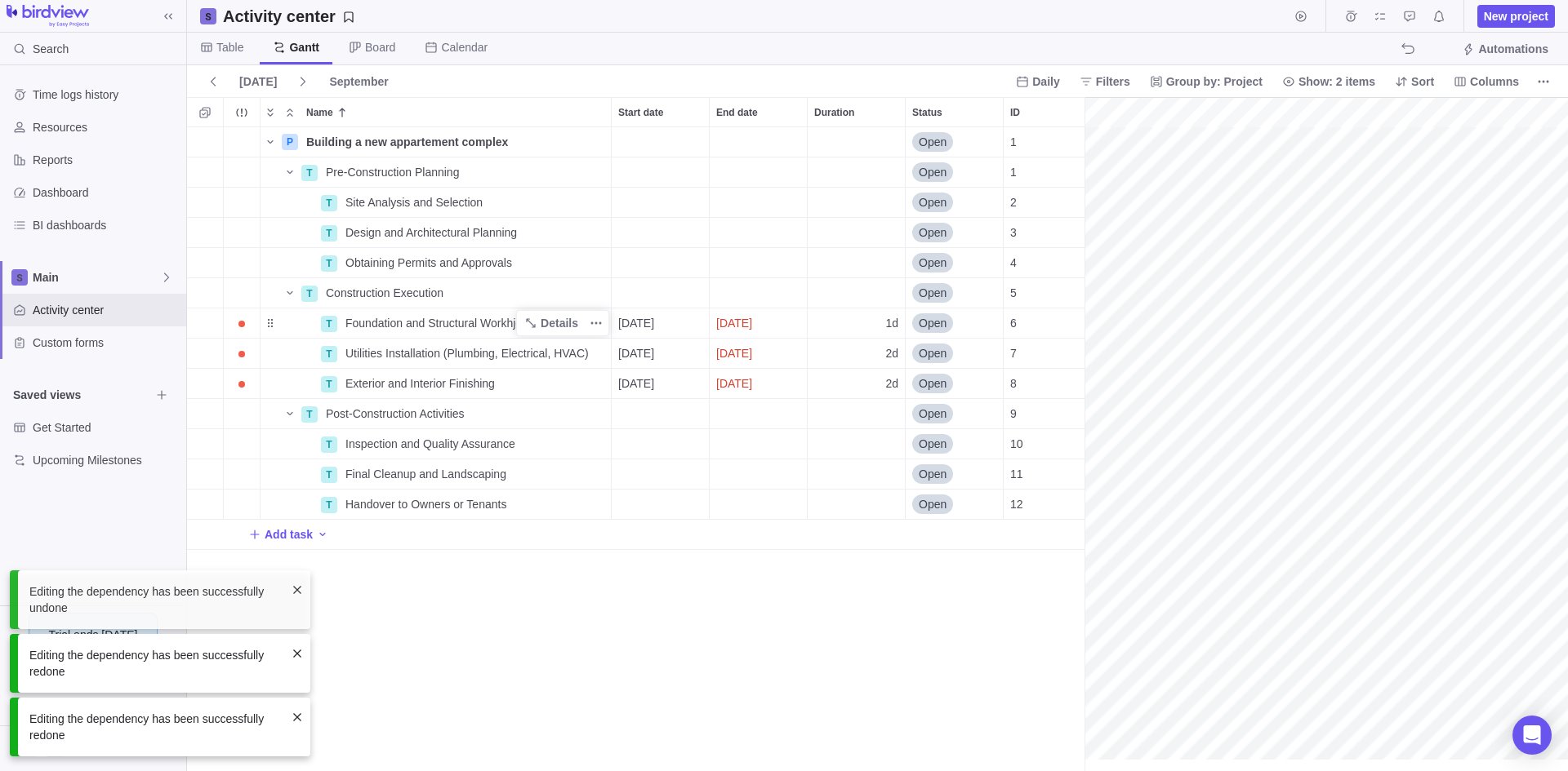
click at [543, 594] on div "P Building a new appartement complex Details Open 1 T Pre-Construction Planning…" at bounding box center [636, 449] width 898 height 644
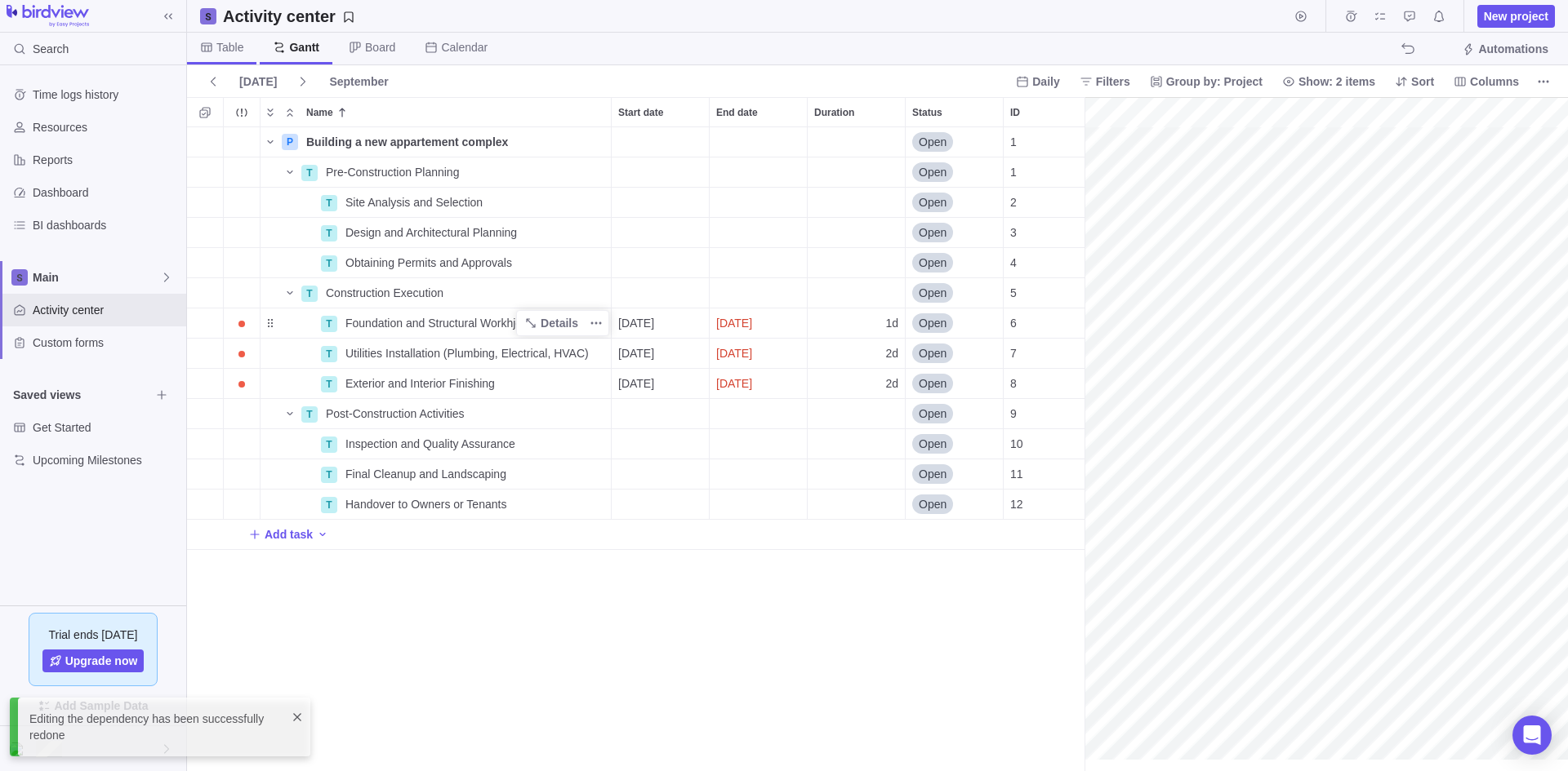
click at [233, 45] on span "Table" at bounding box center [230, 47] width 27 height 16
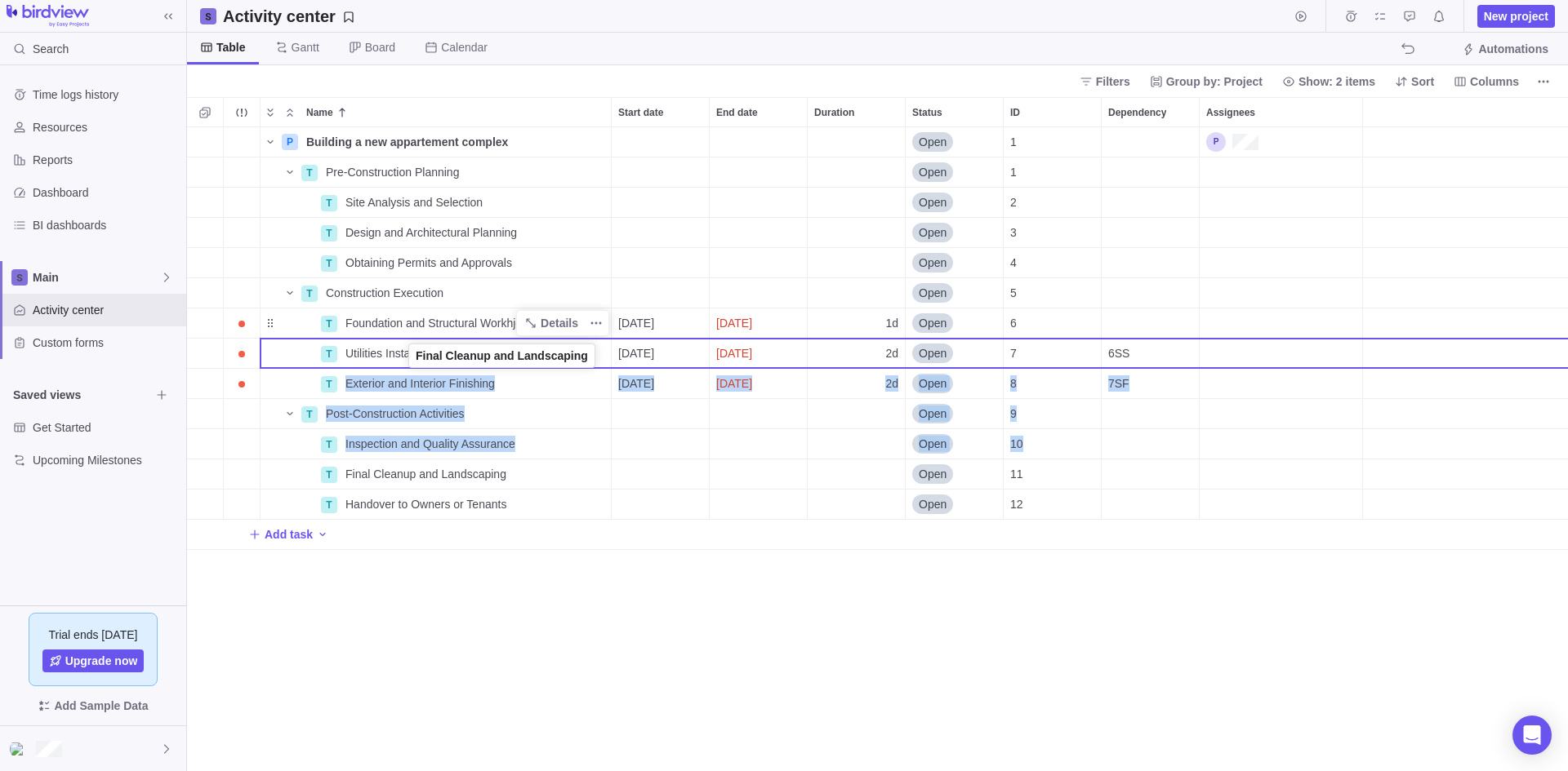
drag, startPoint x: 266, startPoint y: 477, endPoint x: 406, endPoint y: 361, distance: 181.8
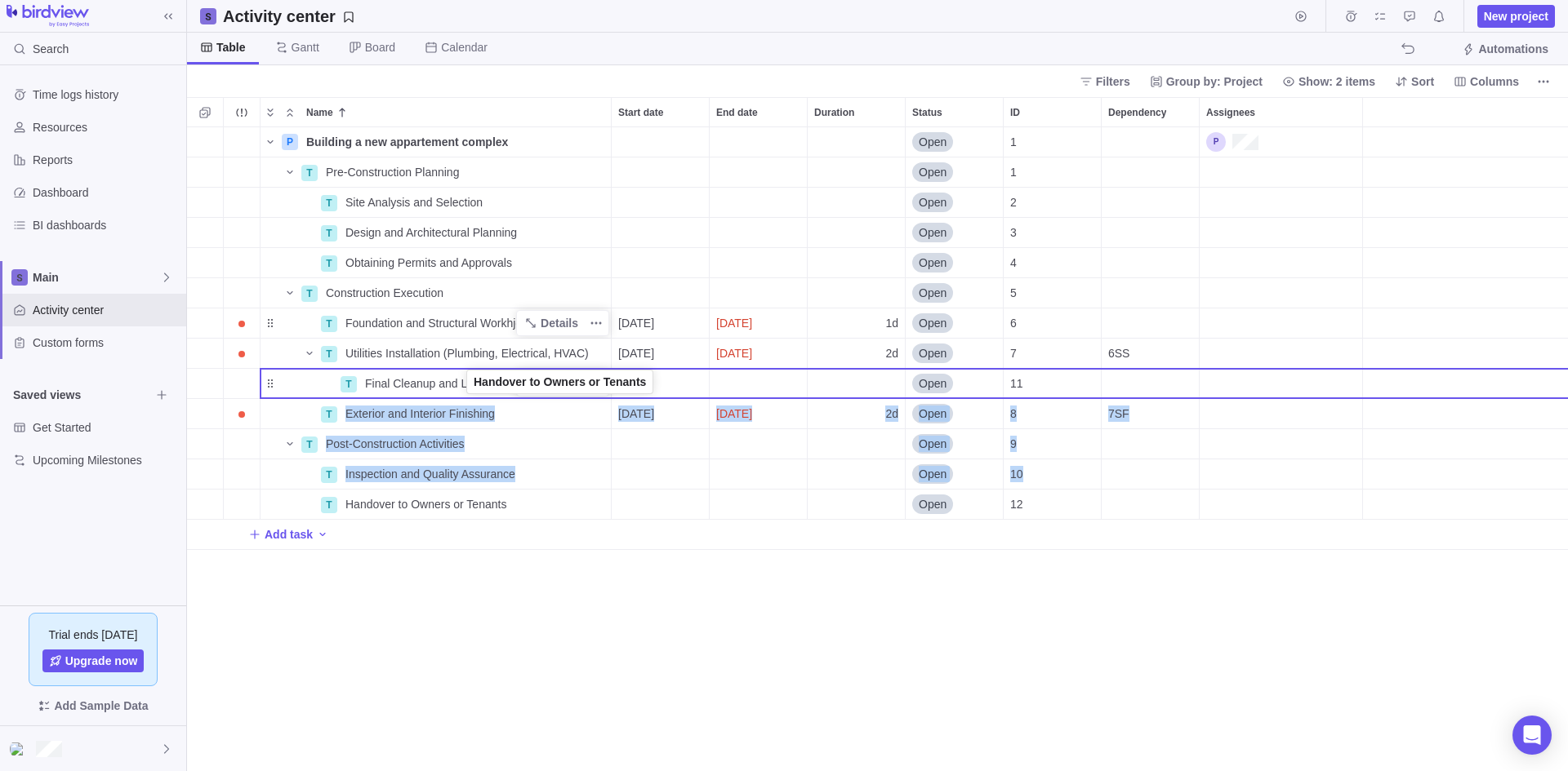
drag, startPoint x: 279, startPoint y: 500, endPoint x: 470, endPoint y: 382, distance: 224.5
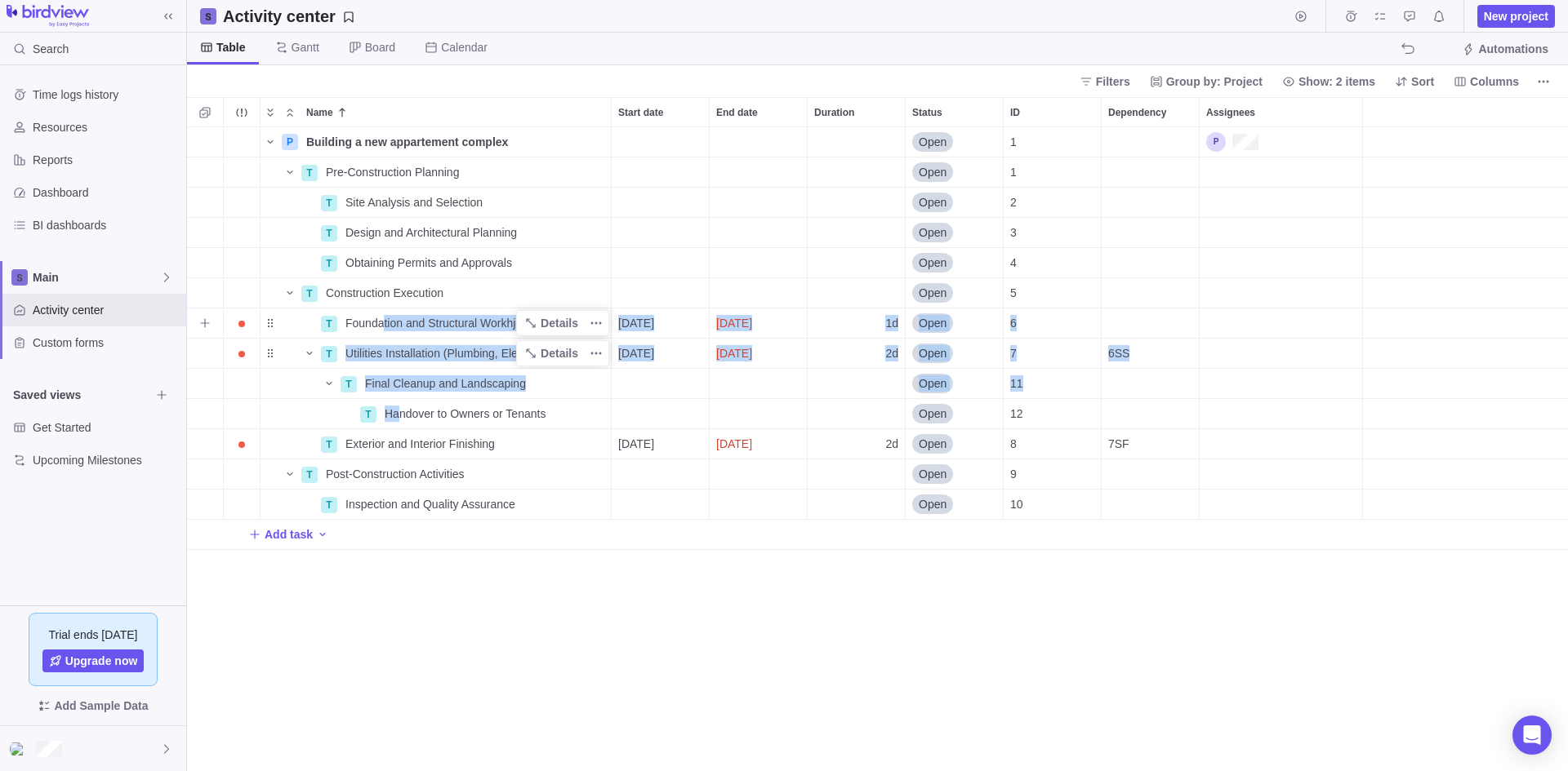
drag, startPoint x: 400, startPoint y: 409, endPoint x: 377, endPoint y: 338, distance: 74.6
click at [384, 327] on div "P Building a new appartement complex Details Open 1 T Pre-Construction Planning…" at bounding box center [878, 339] width 1381 height 423
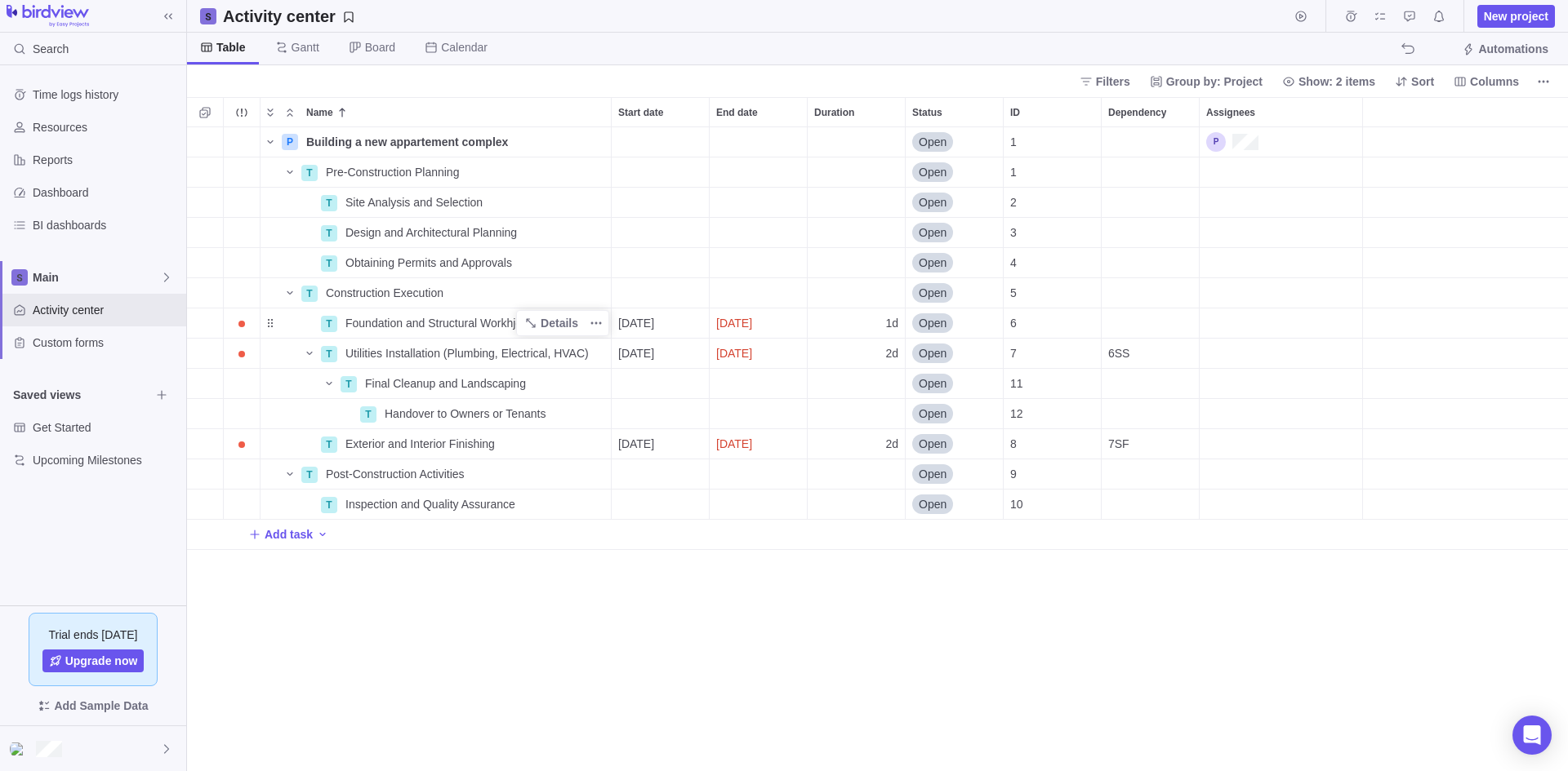
click at [308, 606] on div "P Building a new appartement complex Details Open 1 T Pre-Construction Planning…" at bounding box center [878, 449] width 1381 height 644
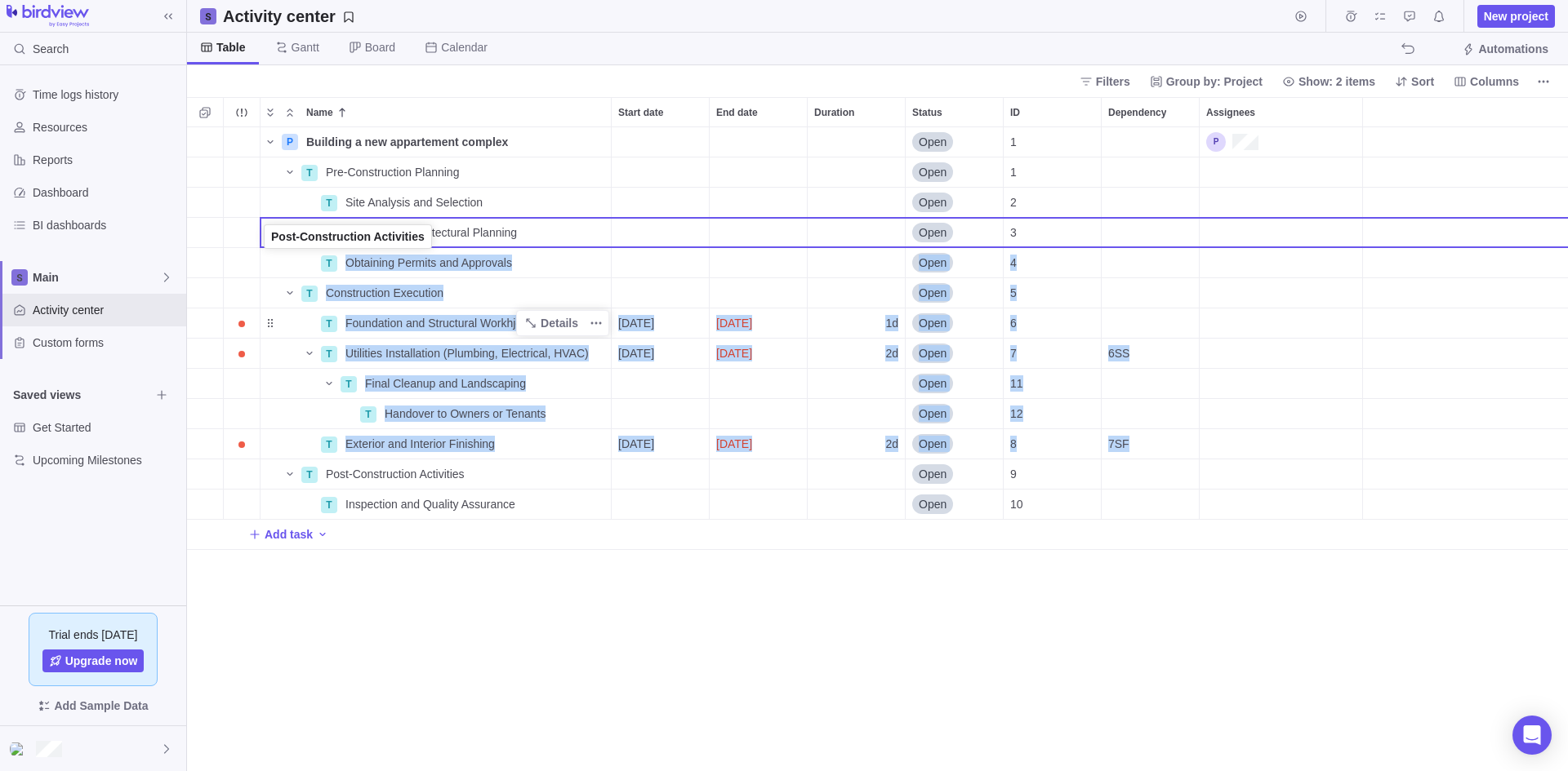
drag, startPoint x: 274, startPoint y: 474, endPoint x: 269, endPoint y: 240, distance: 234.1
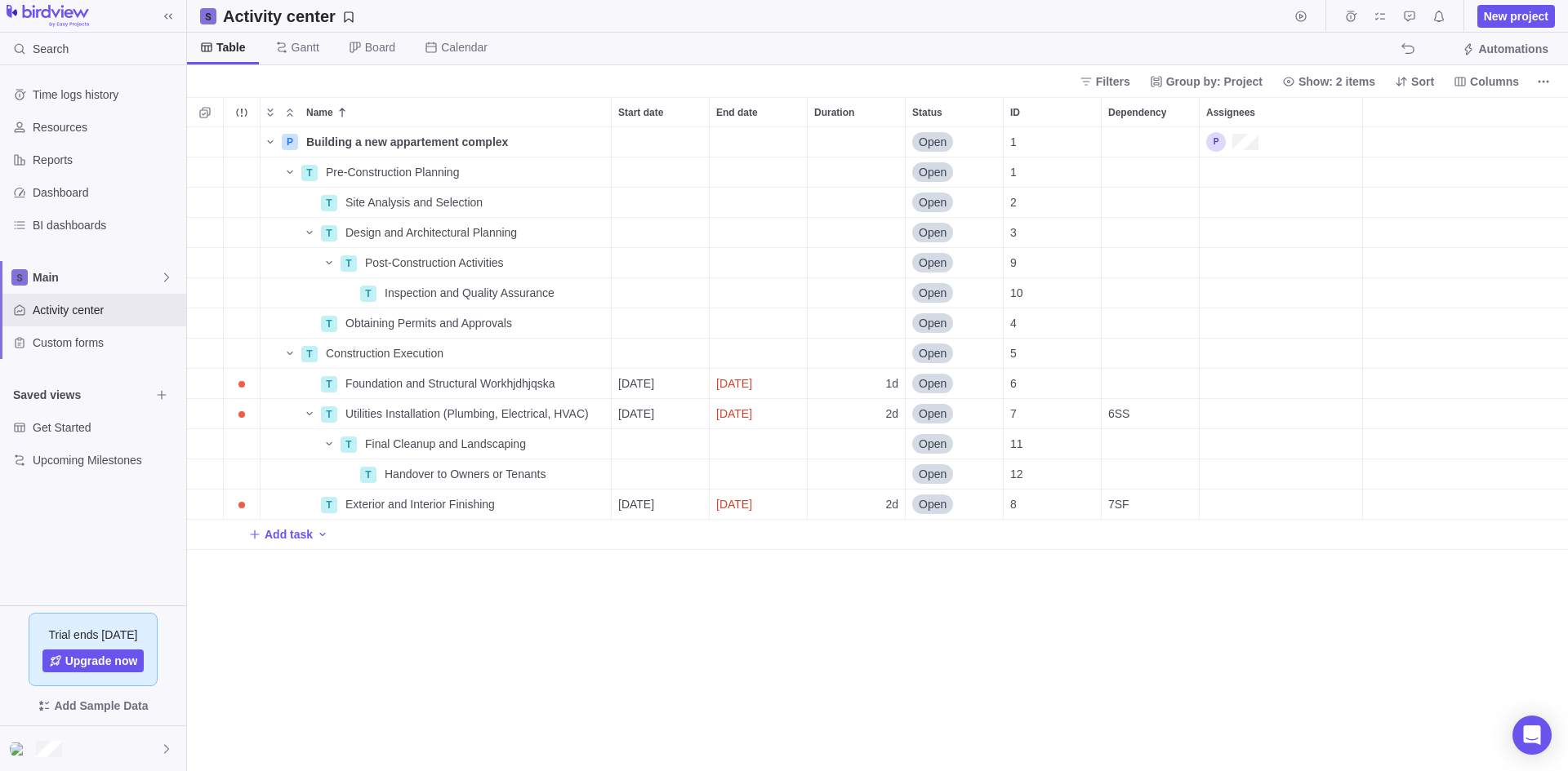
drag, startPoint x: 436, startPoint y: 631, endPoint x: 436, endPoint y: 527, distance: 104.0
click at [436, 631] on div "P Building a new appartement complex Details Open 1 T Pre-Construction Planning…" at bounding box center [878, 449] width 1381 height 644
click at [926, 251] on div "Open" at bounding box center [954, 262] width 98 height 29
click at [969, 373] on div "In progress" at bounding box center [997, 359] width 184 height 29
click at [739, 574] on div "P Building a new appartement complex Details Open 1 T Pre-Construction Planning…" at bounding box center [878, 449] width 1381 height 644
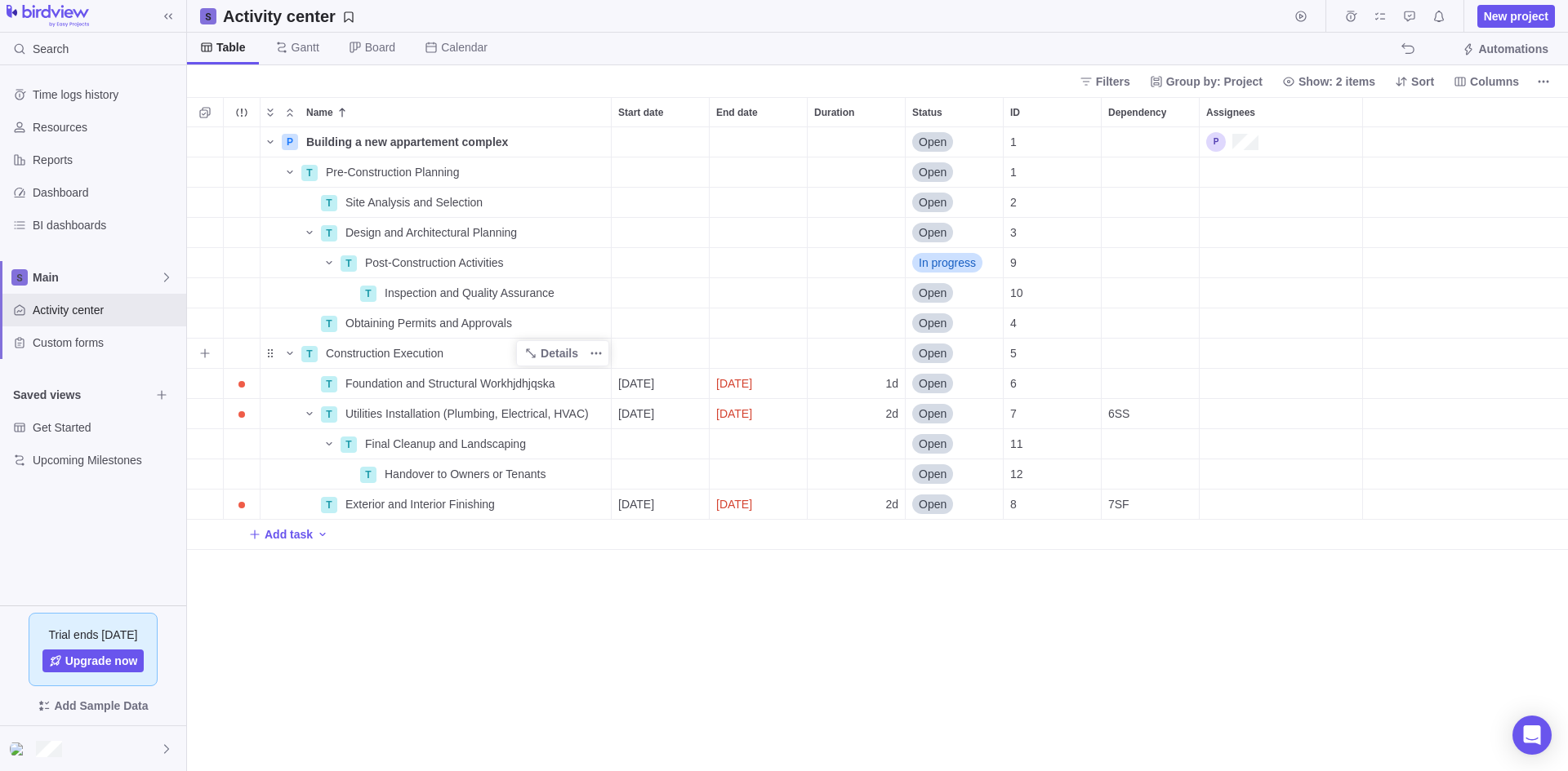
click at [394, 341] on div "Construction Execution" at bounding box center [465, 353] width 292 height 29
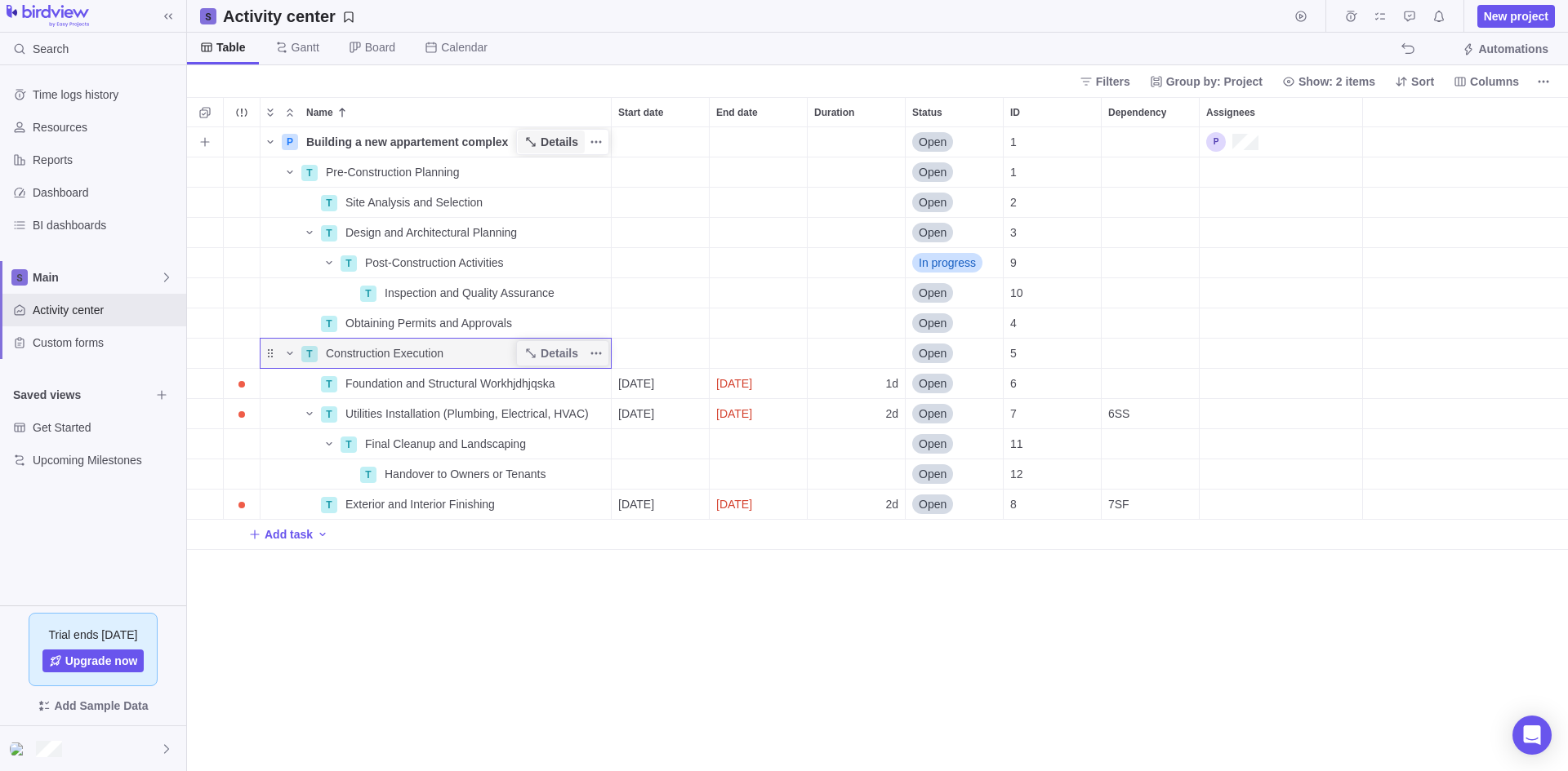
click at [546, 133] on span "Details" at bounding box center [550, 142] width 67 height 23
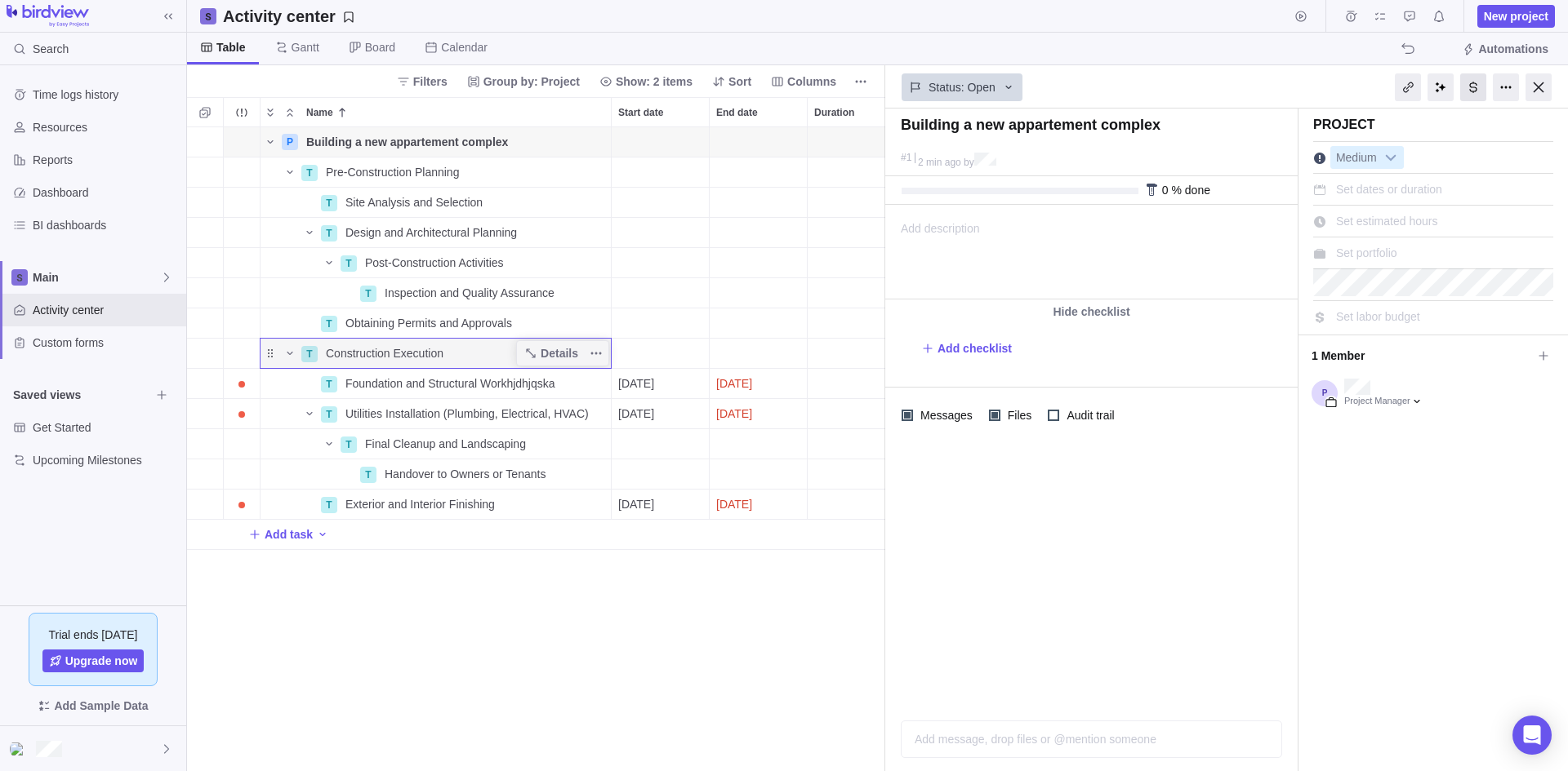
click at [1465, 82] on div at bounding box center [1472, 87] width 26 height 28
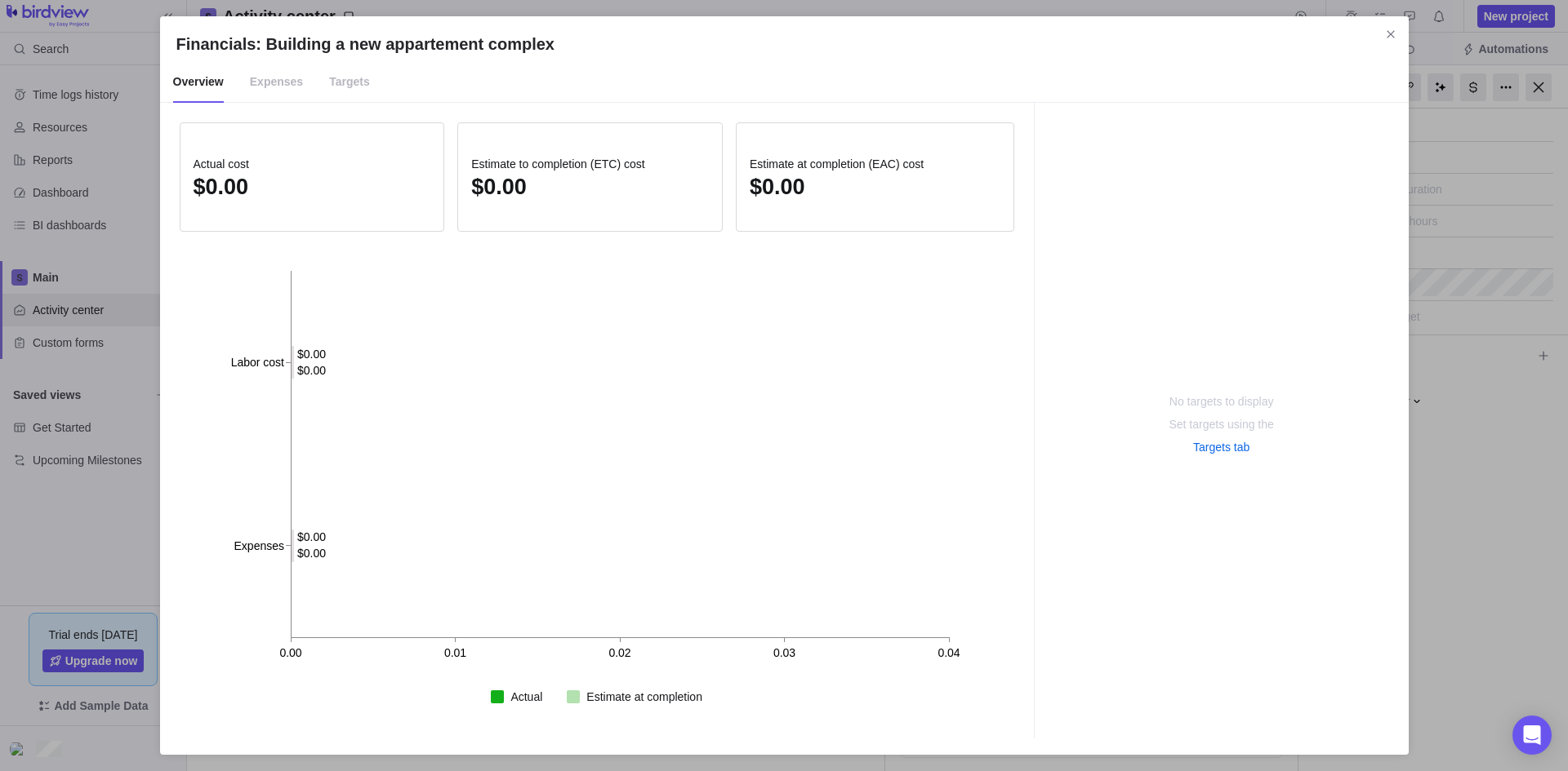
click at [350, 82] on span "Targets" at bounding box center [350, 82] width 41 height 41
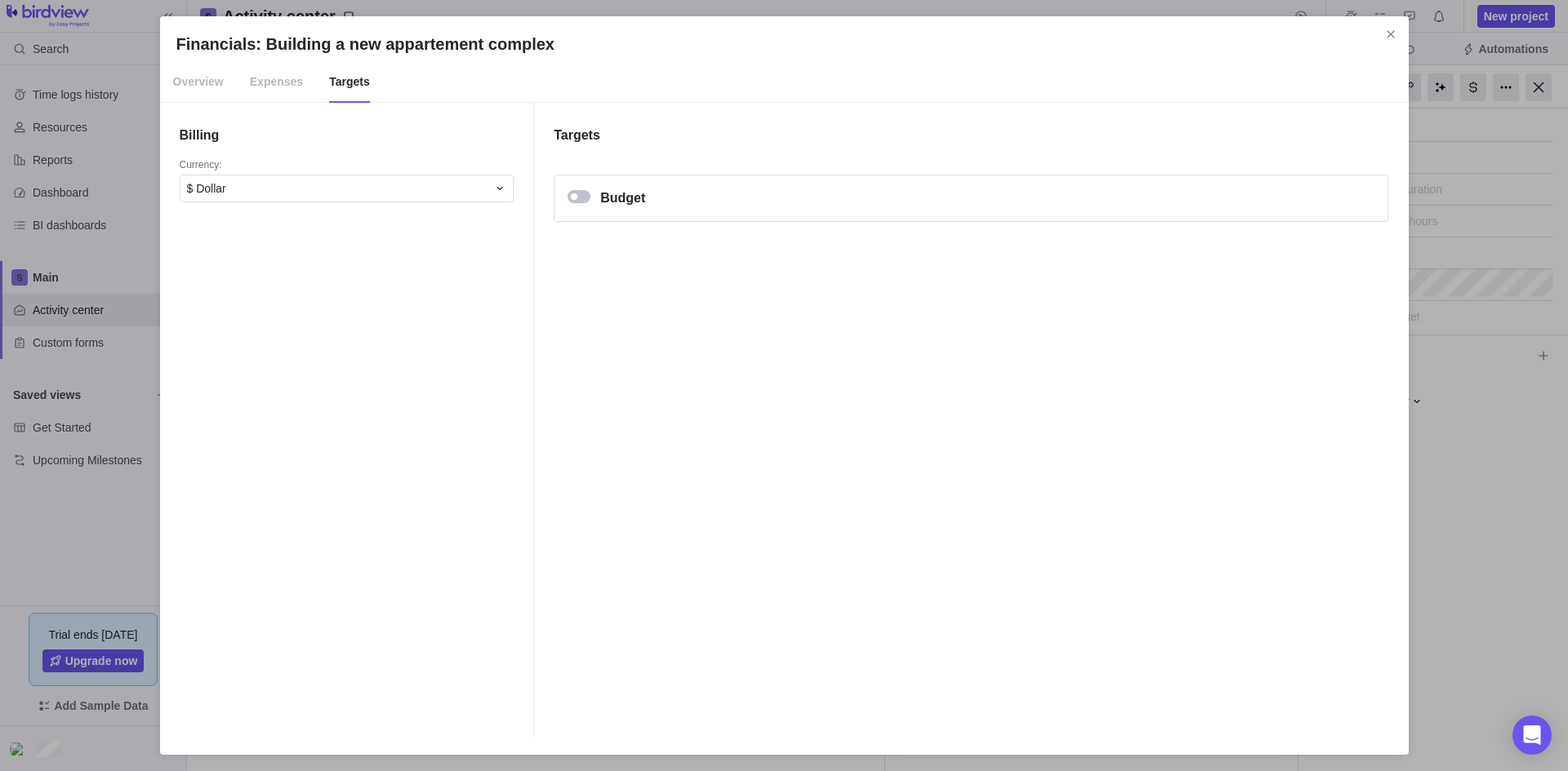
click at [204, 88] on span "Overview" at bounding box center [198, 82] width 50 height 41
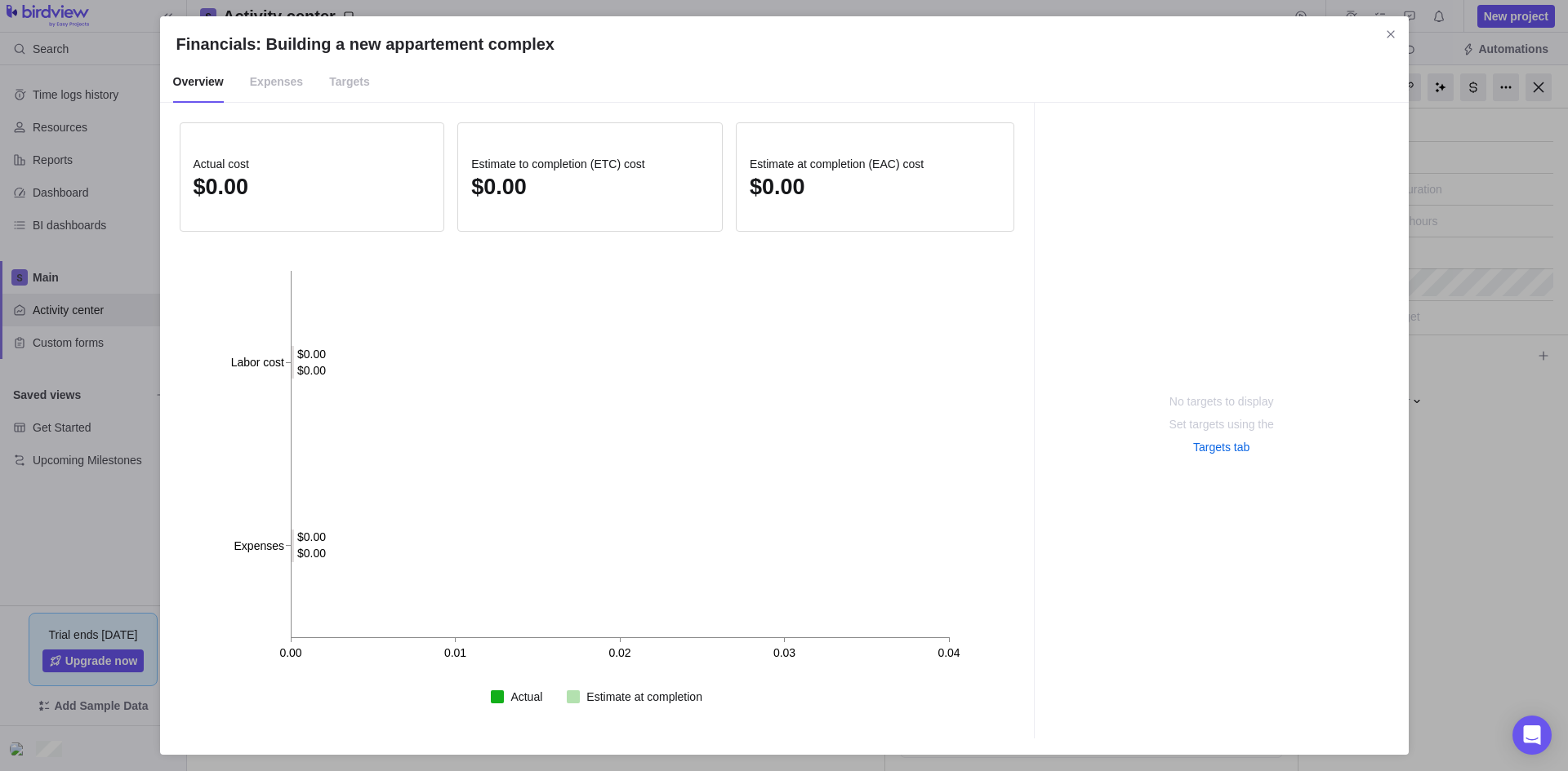
click at [356, 86] on span "Targets" at bounding box center [350, 82] width 41 height 41
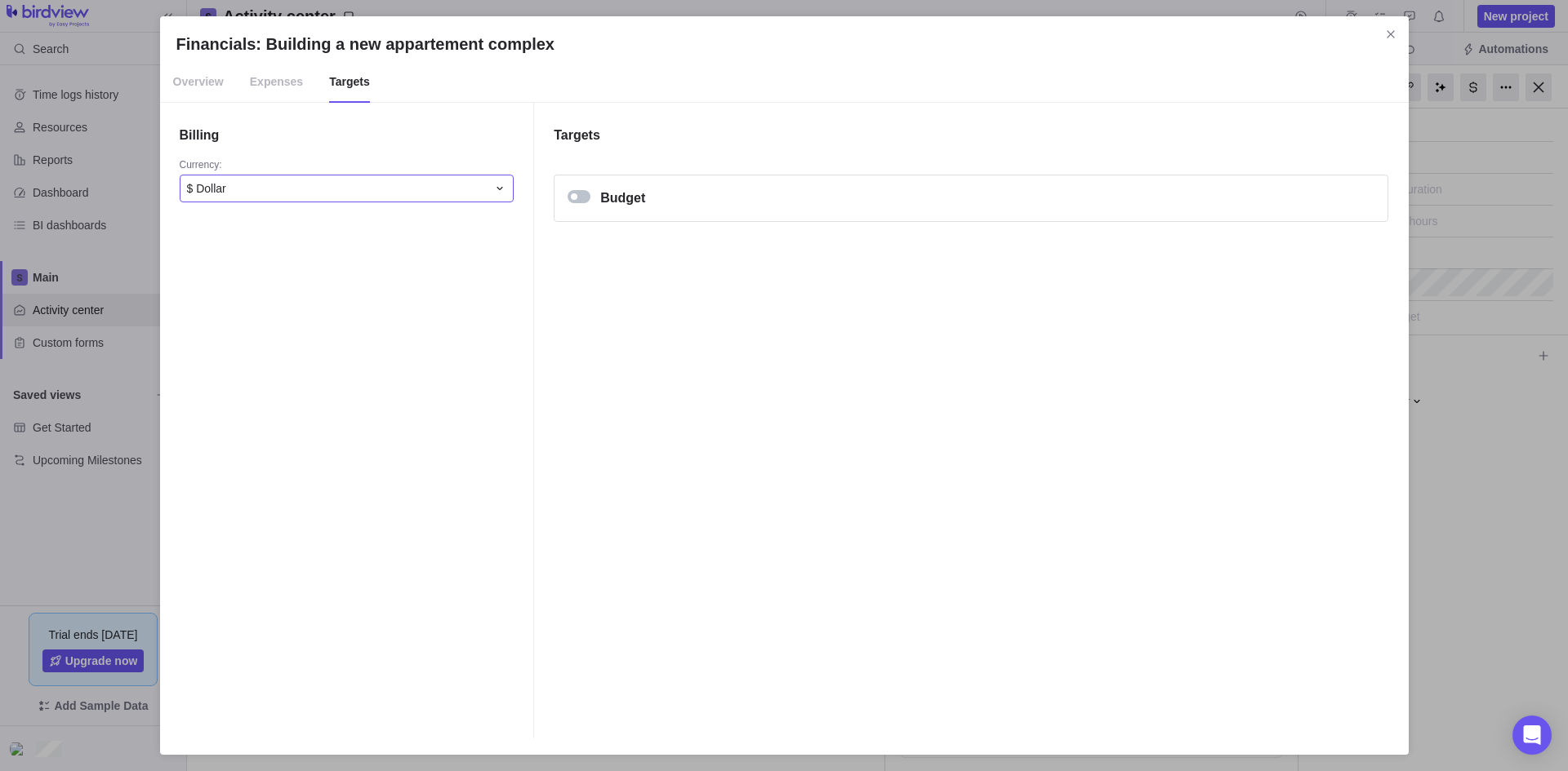
click at [301, 189] on div "$ Dollar" at bounding box center [337, 188] width 300 height 16
click at [208, 89] on span "Overview" at bounding box center [198, 82] width 50 height 41
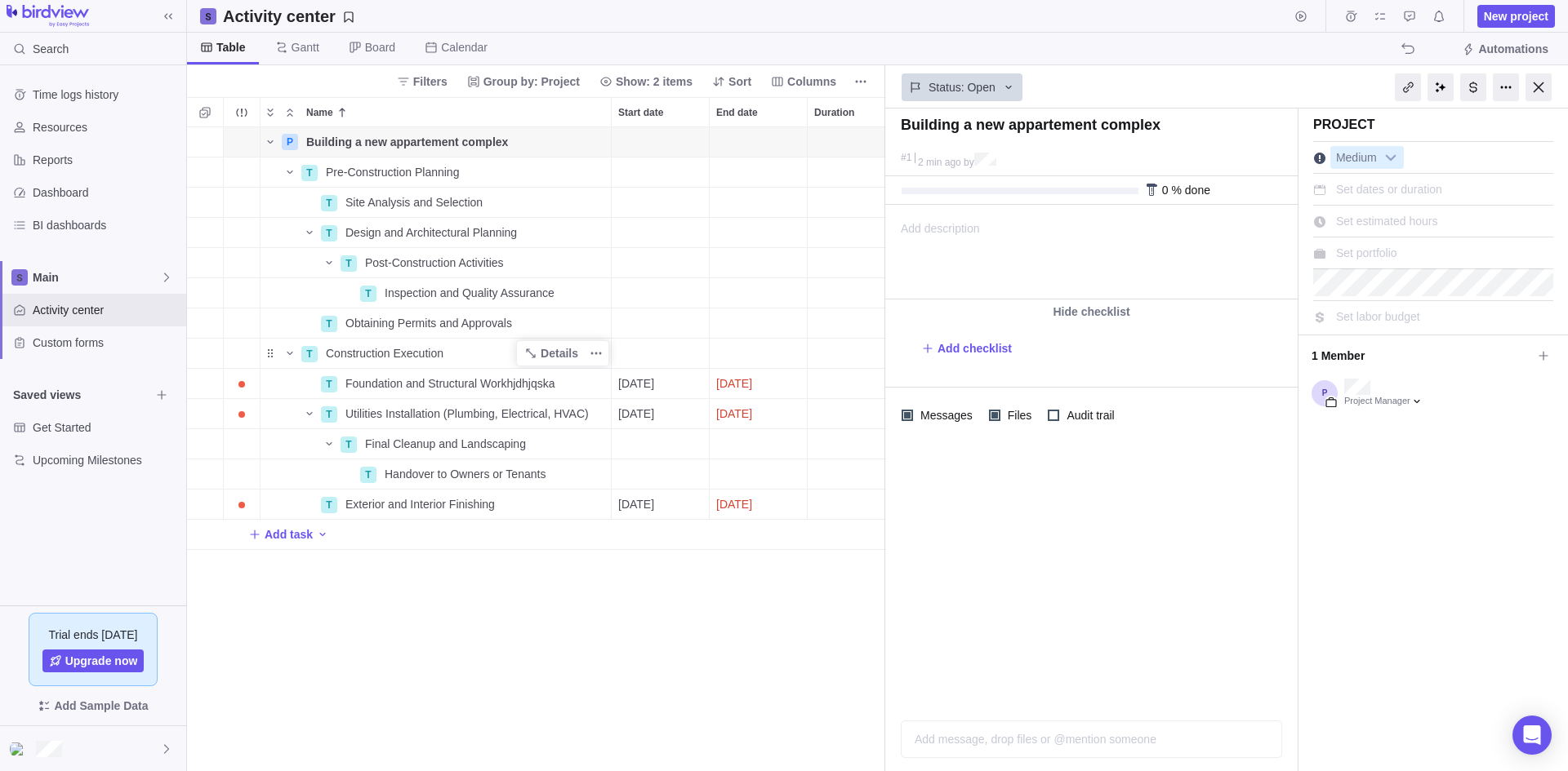
click at [1411, 314] on span "Set labor budget" at bounding box center [1378, 317] width 84 height 14
type input "33"
click at [1393, 489] on div "Project Medium Set dates or duration Set estimated hours Set portfolio $33.00 1…" at bounding box center [1433, 439] width 269 height 663
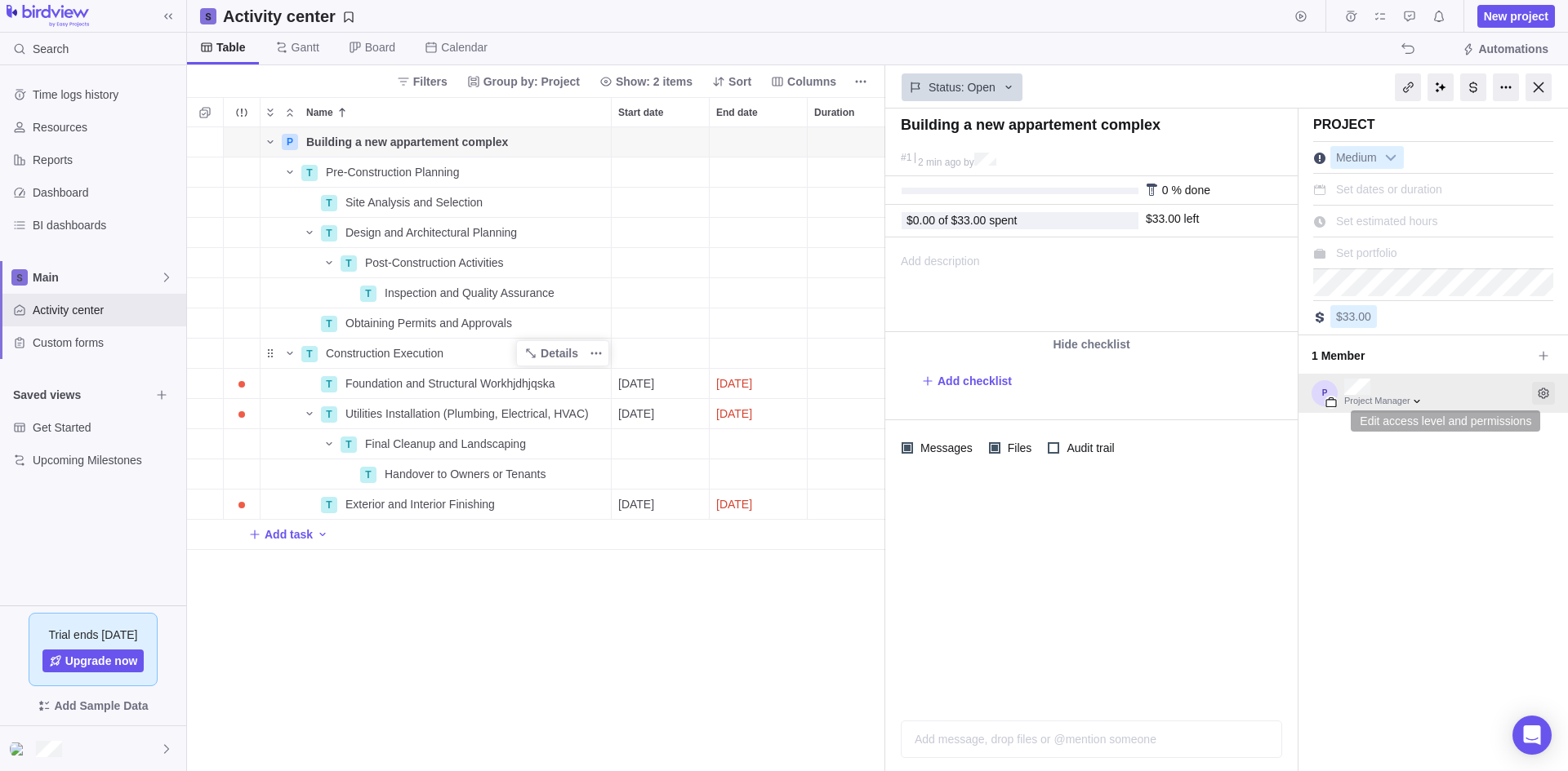
click at [1538, 385] on span "Edit access level and permissions" at bounding box center [1544, 394] width 23 height 23
click at [1546, 93] on div at bounding box center [1538, 87] width 26 height 28
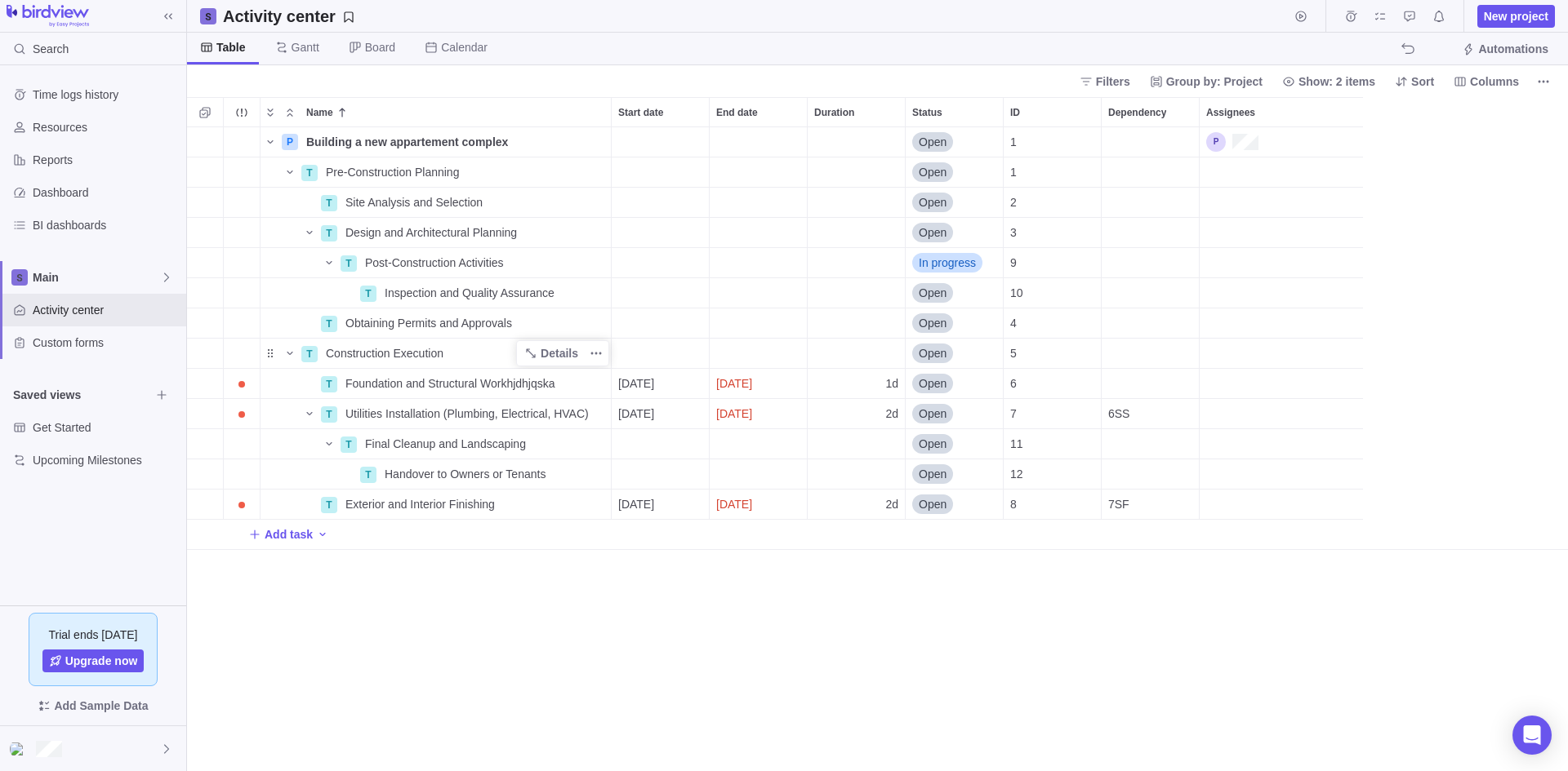
scroll to position [632, 1369]
click at [1493, 89] on span "Columns" at bounding box center [1494, 81] width 49 height 16
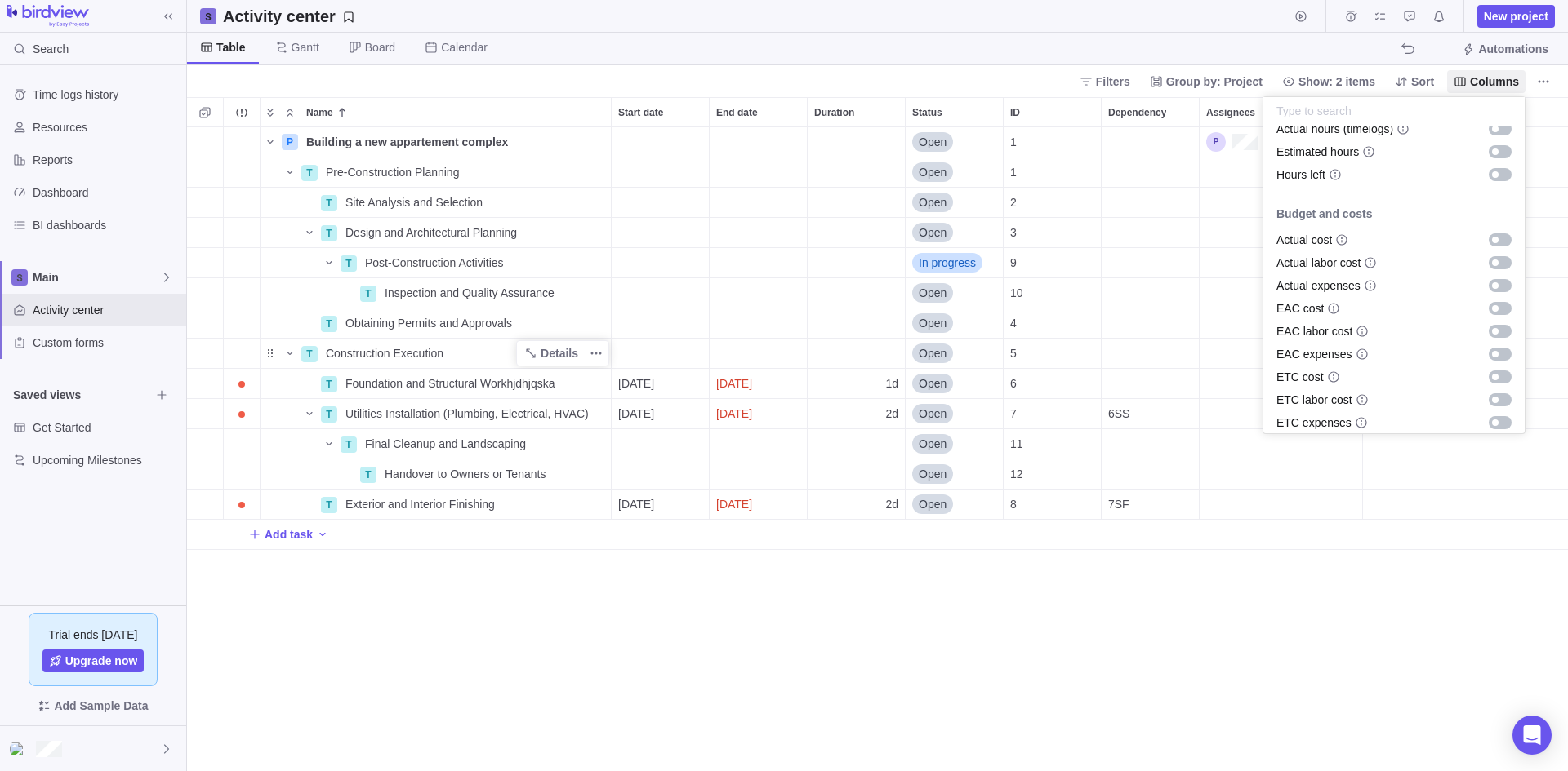
scroll to position [682, 0]
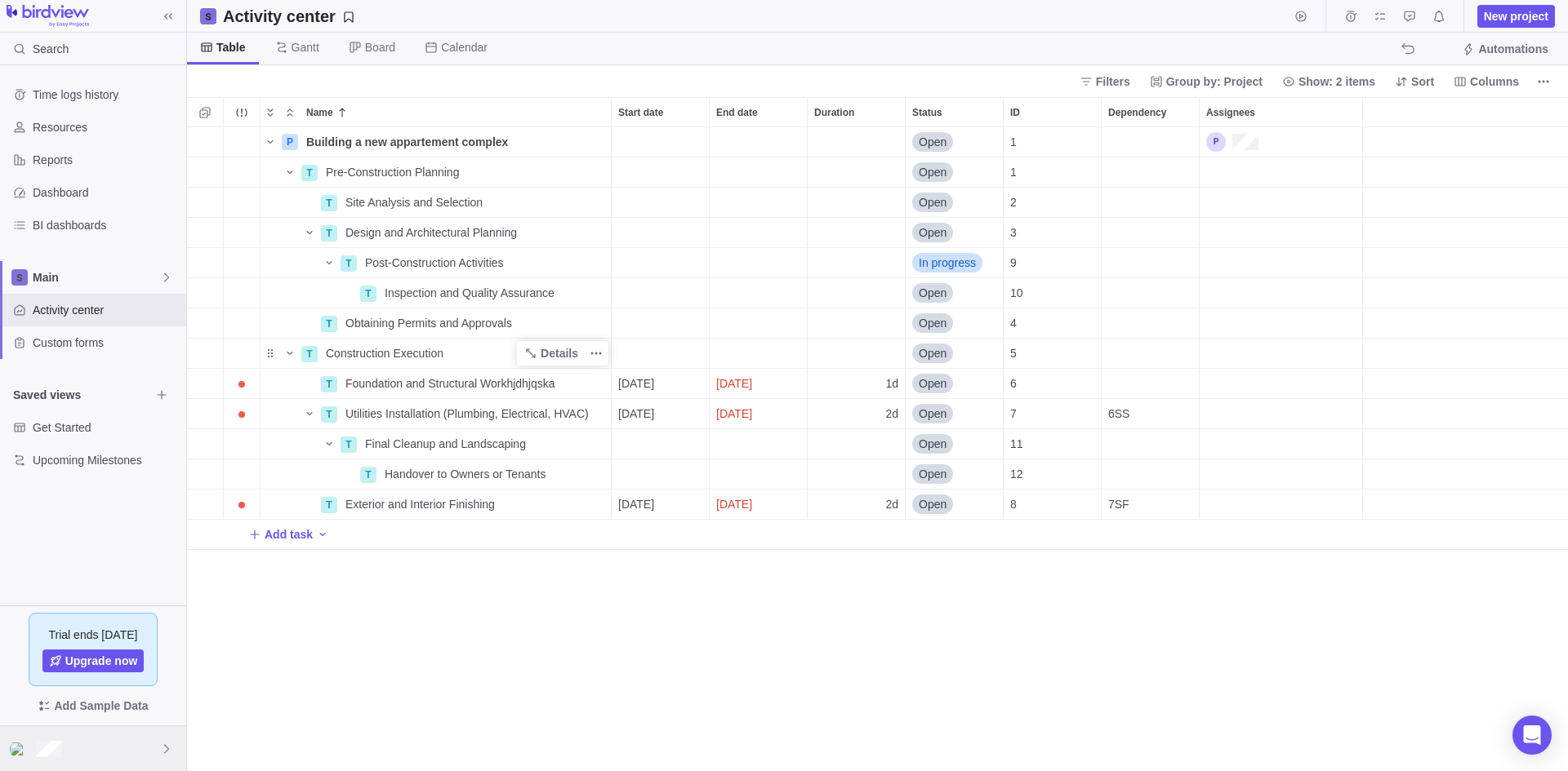
click at [70, 748] on div at bounding box center [93, 749] width 186 height 45
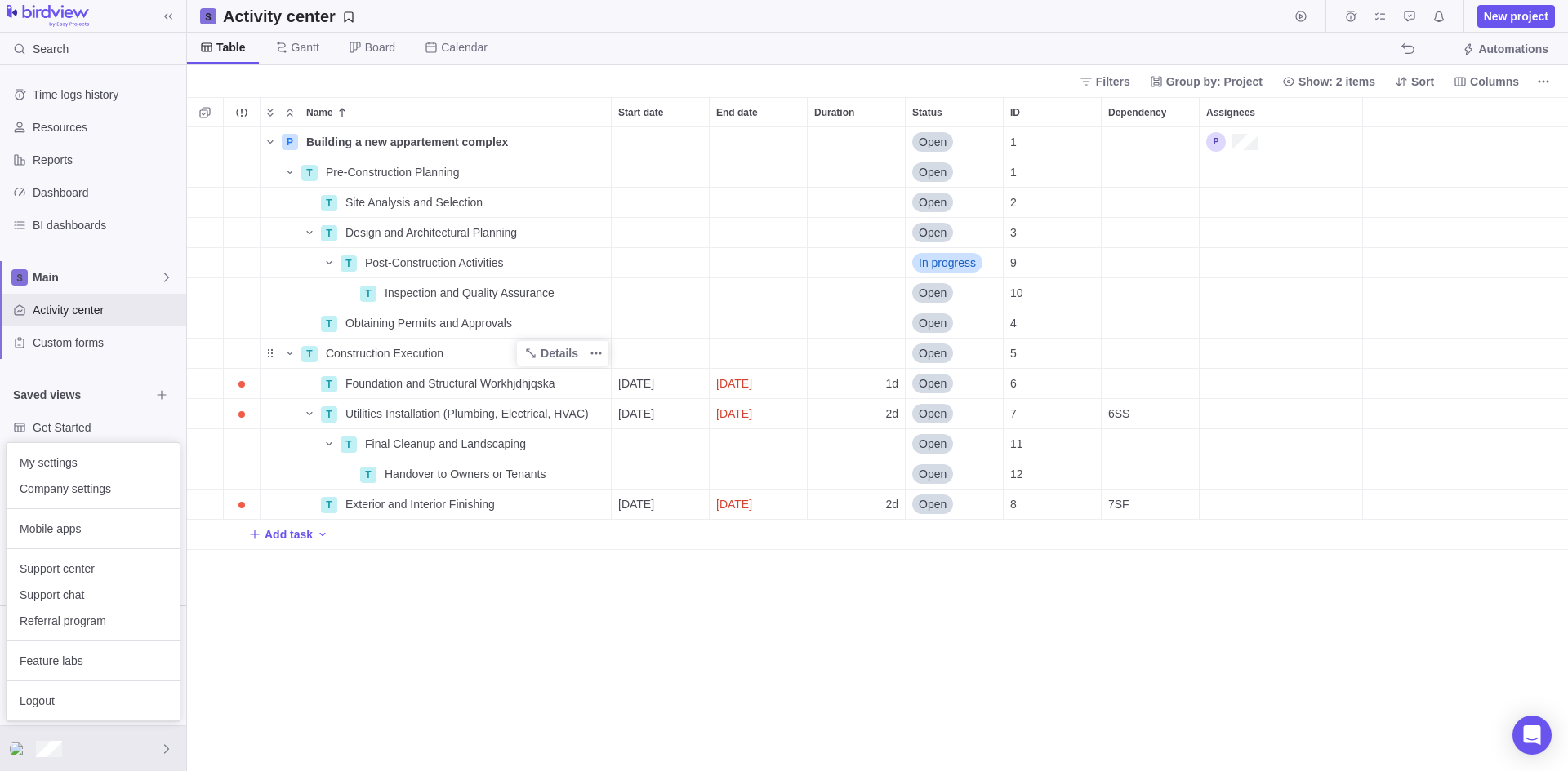
click at [352, 627] on body "Search Time logs history Resources Reports Dashboard BI dashboards Main Activit…" at bounding box center [784, 385] width 1568 height 771
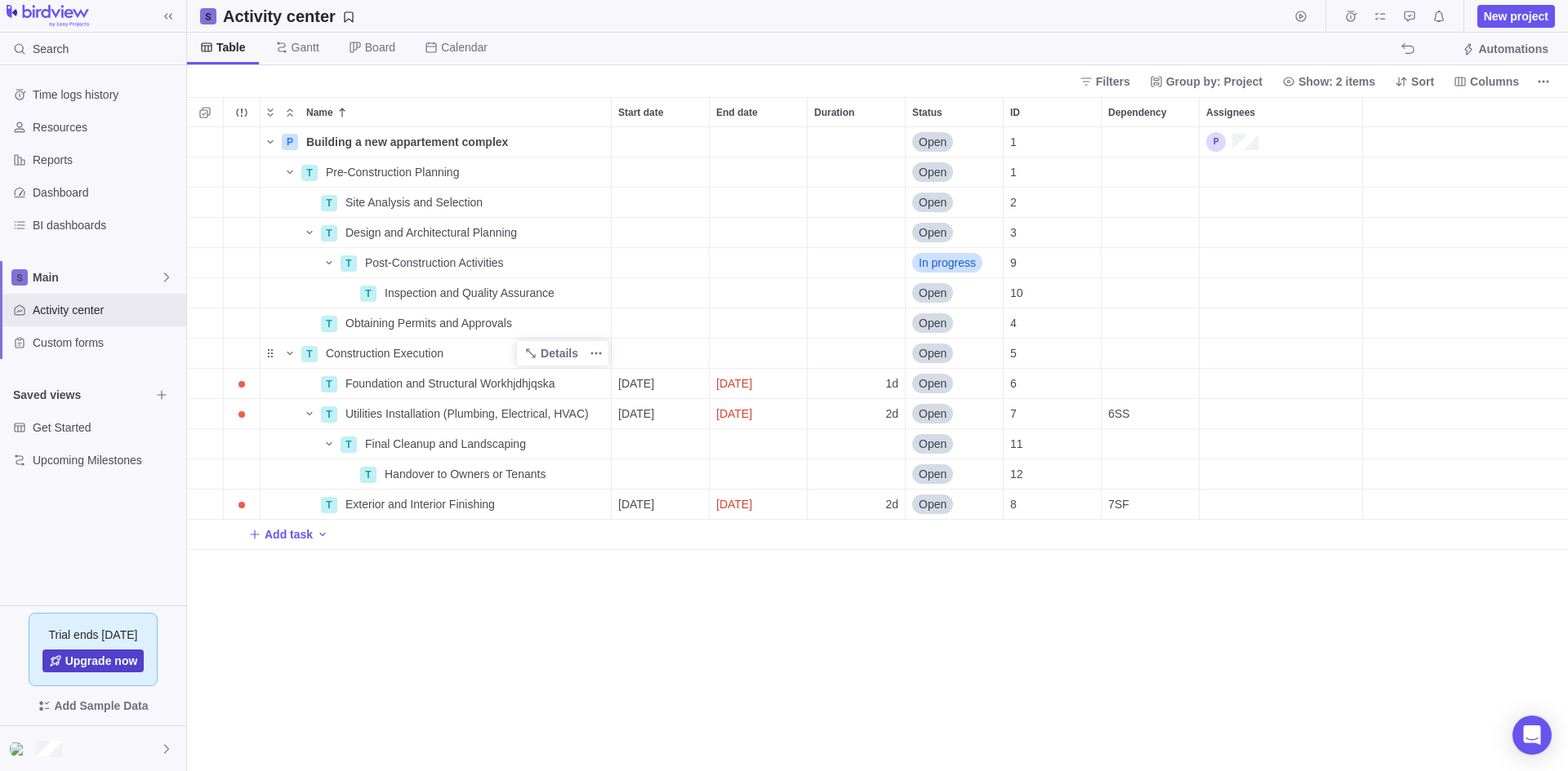
click at [109, 661] on span "Upgrade now" at bounding box center [101, 661] width 72 height 16
click at [119, 280] on span "Main" at bounding box center [97, 277] width 127 height 16
click at [344, 595] on body "Search Time logs history Resources Reports Dashboard BI dashboards Main Activit…" at bounding box center [784, 385] width 1568 height 771
click at [77, 219] on span "BI dashboards" at bounding box center [106, 225] width 147 height 16
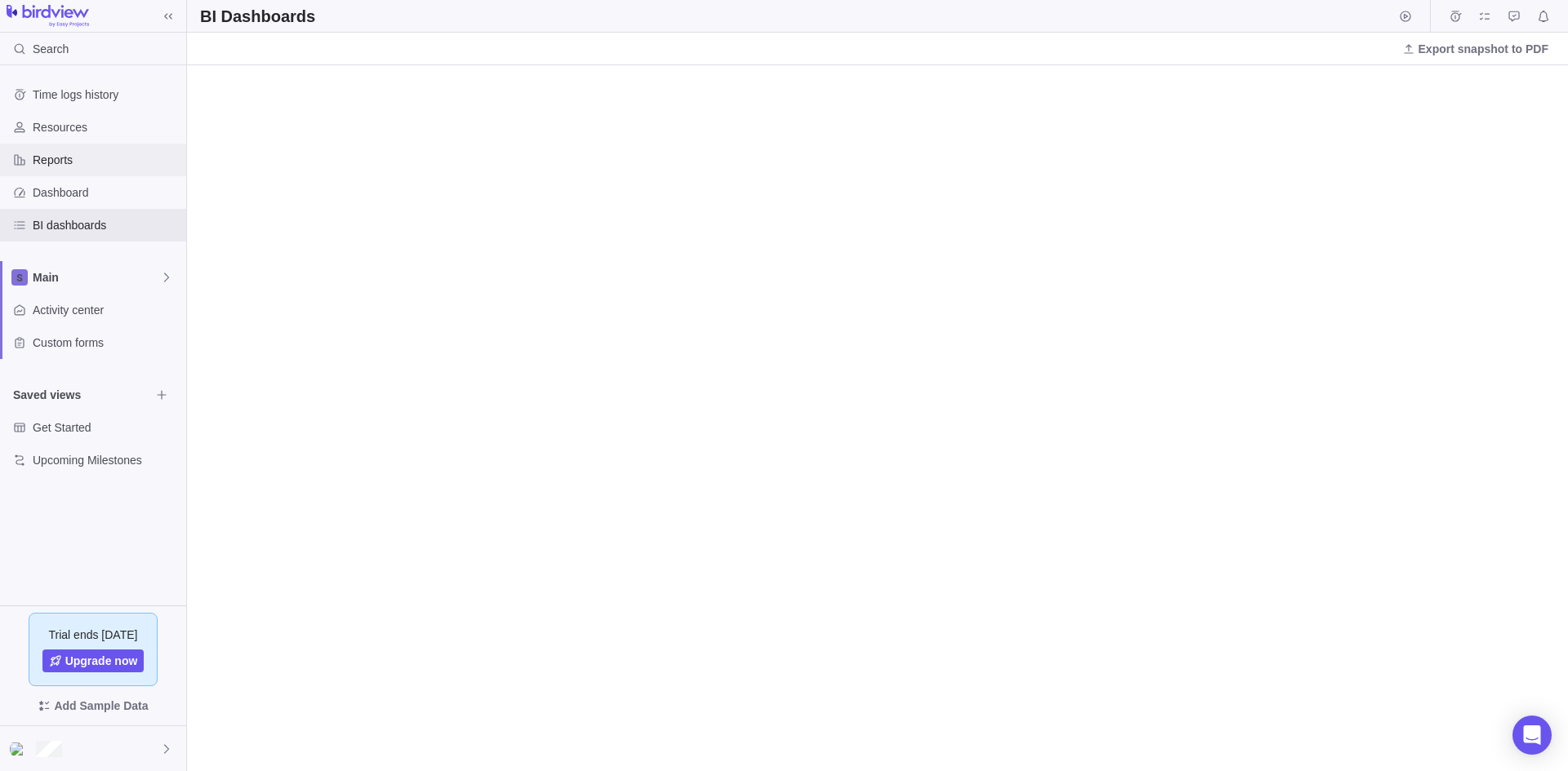
click at [61, 164] on span "Reports" at bounding box center [106, 159] width 147 height 16
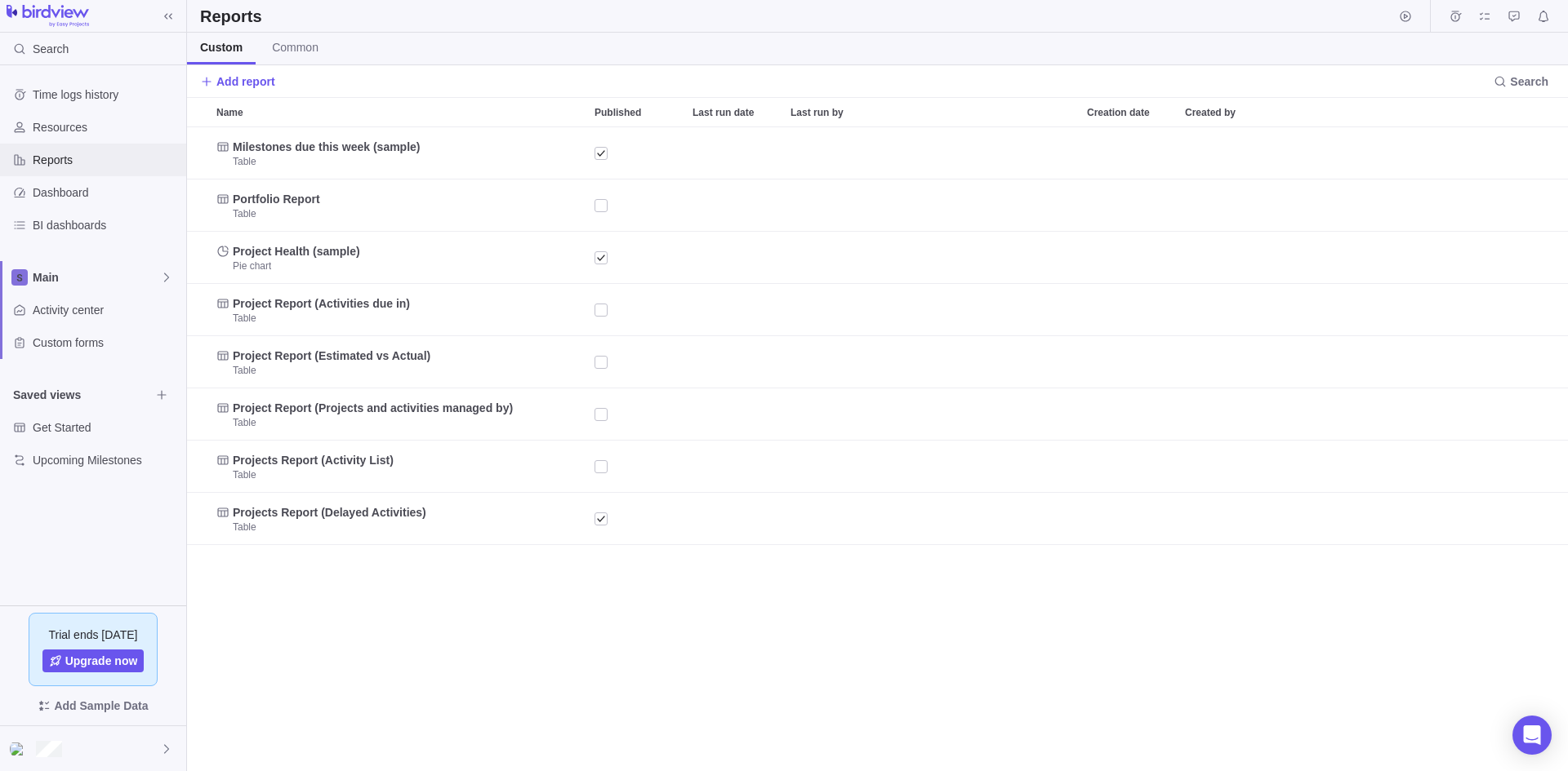
scroll to position [632, 1369]
click at [1454, 18] on icon "Time logs" at bounding box center [1455, 16] width 14 height 14
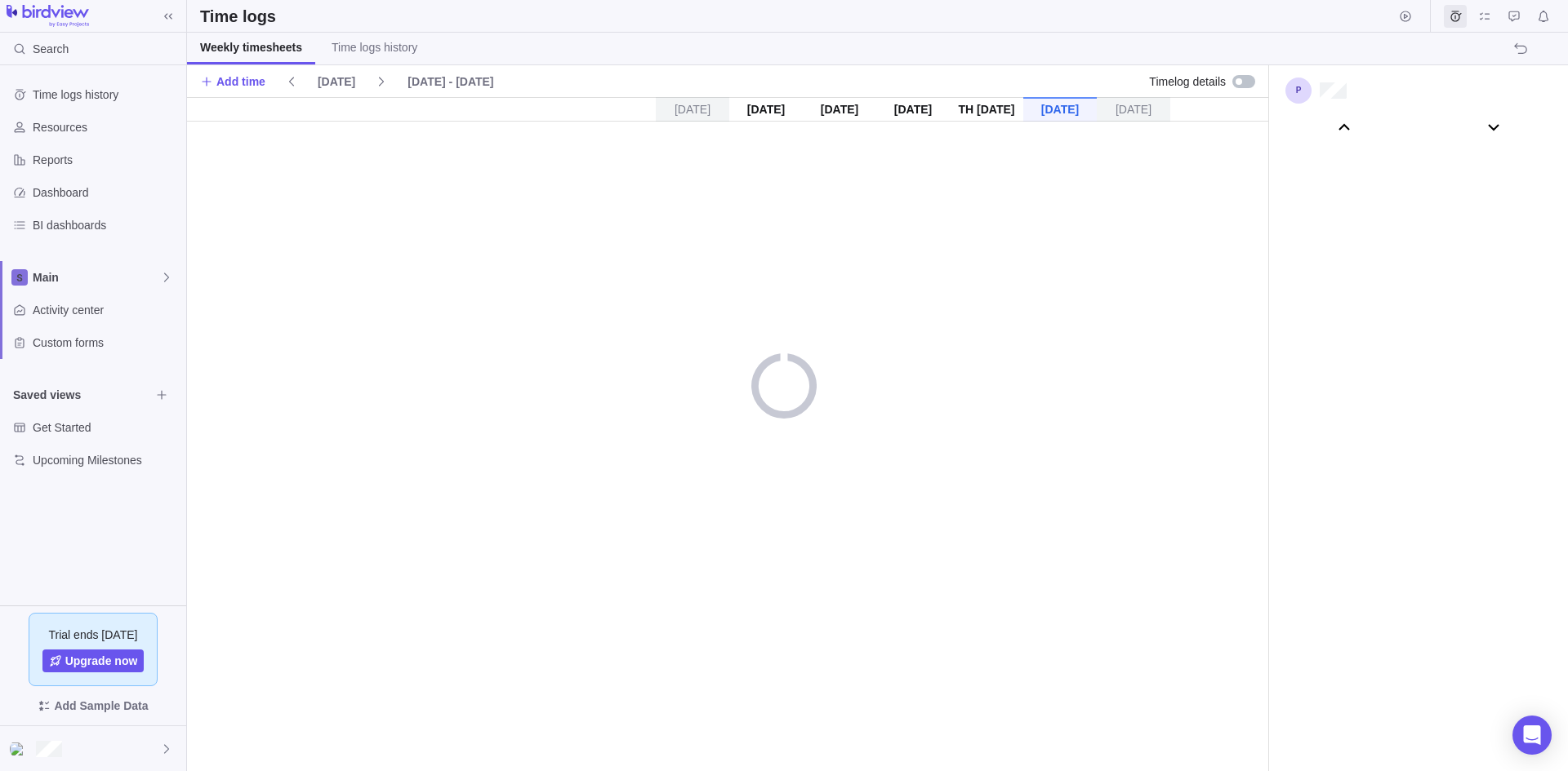
scroll to position [90956, 0]
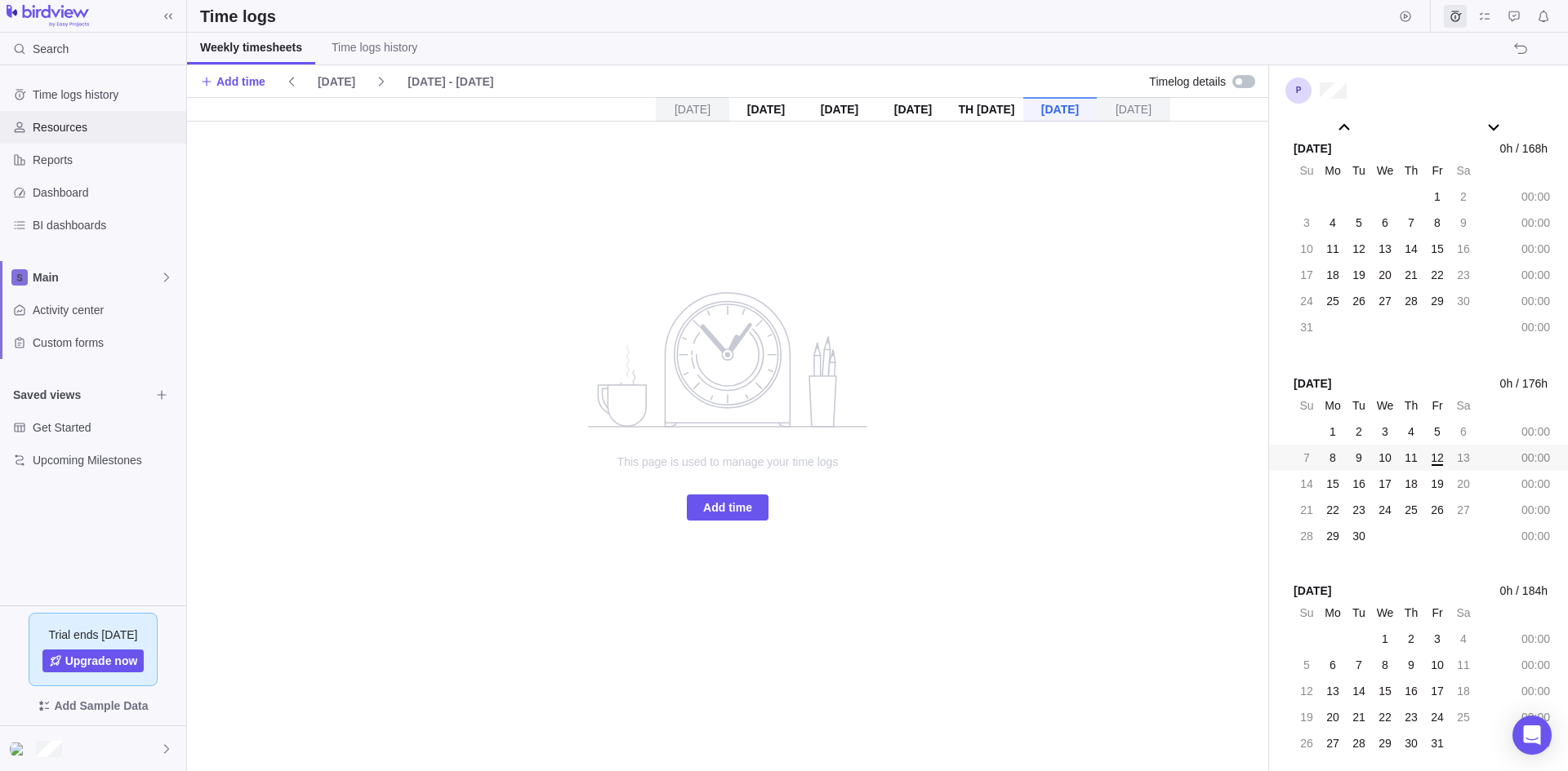
click at [82, 132] on span "Resources" at bounding box center [106, 126] width 147 height 16
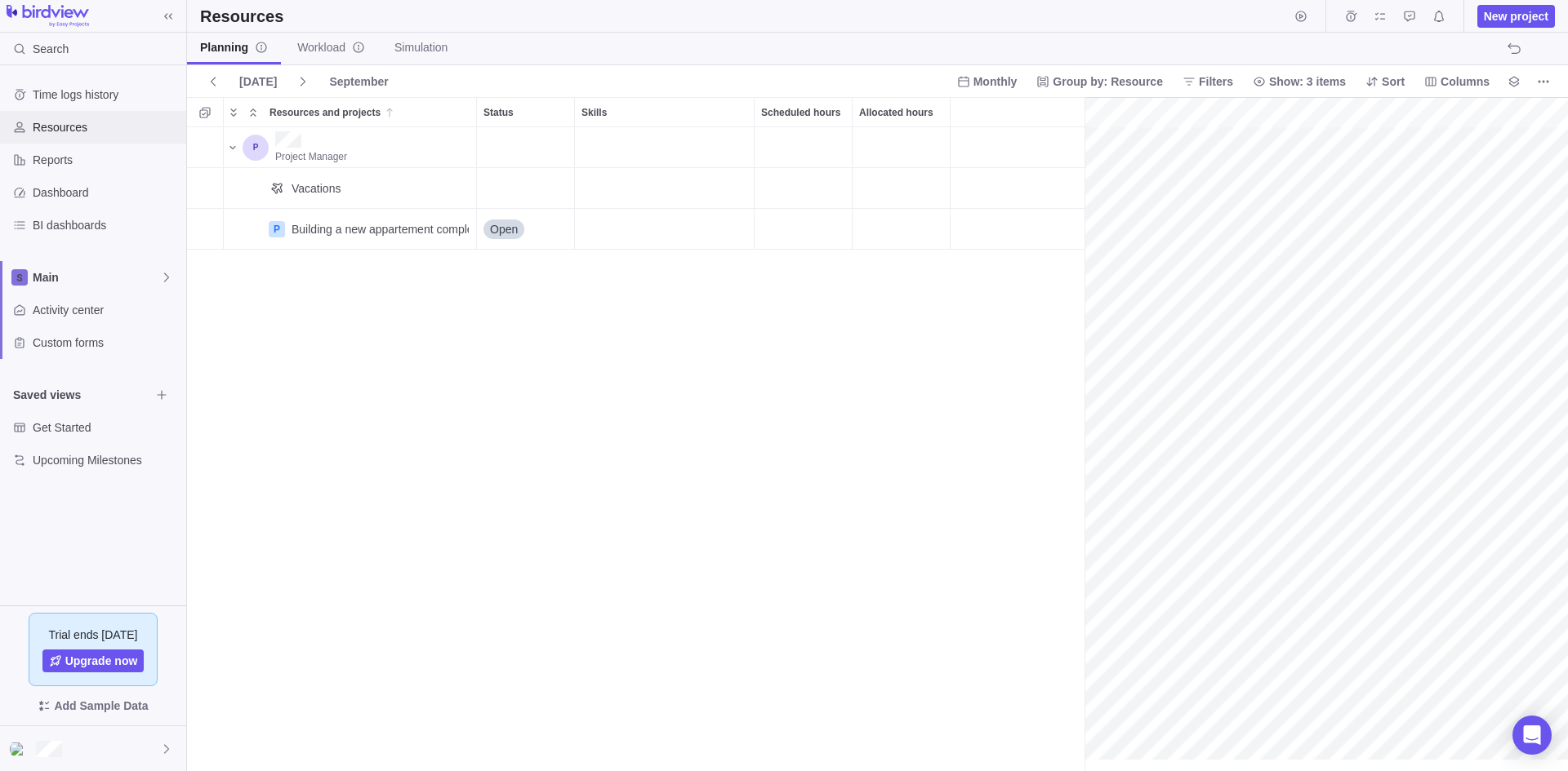
scroll to position [0, 71]
click at [347, 301] on div "Project Manager Vacations P Building a new appartement complex Details Open" at bounding box center [636, 449] width 898 height 644
click at [471, 326] on div "Project Manager Vacations P Building a new appartement complex Details Open" at bounding box center [636, 449] width 898 height 644
click at [317, 33] on link "Workload" at bounding box center [330, 48] width 94 height 32
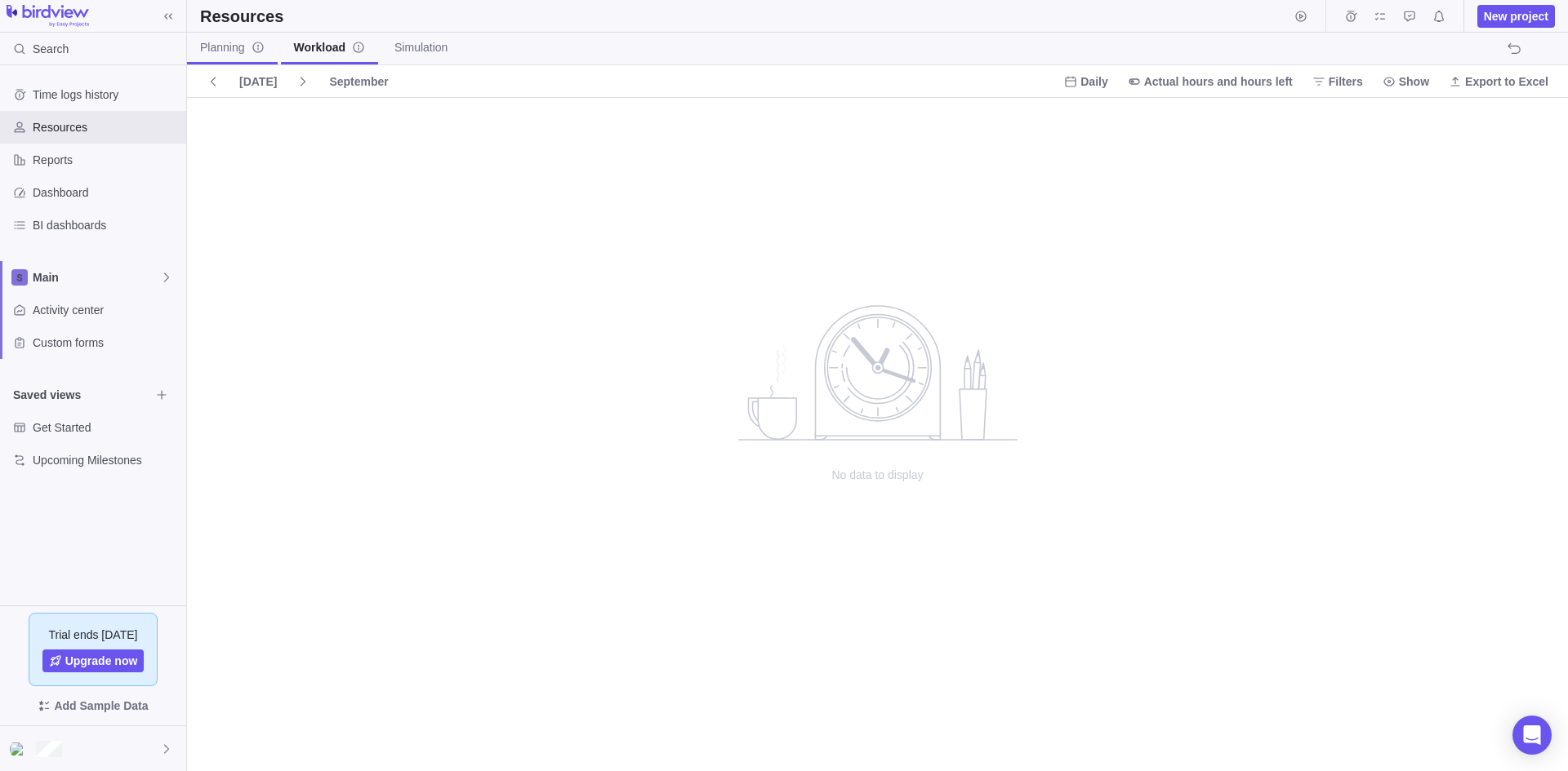
click at [221, 57] on link "Planning" at bounding box center [233, 48] width 91 height 32
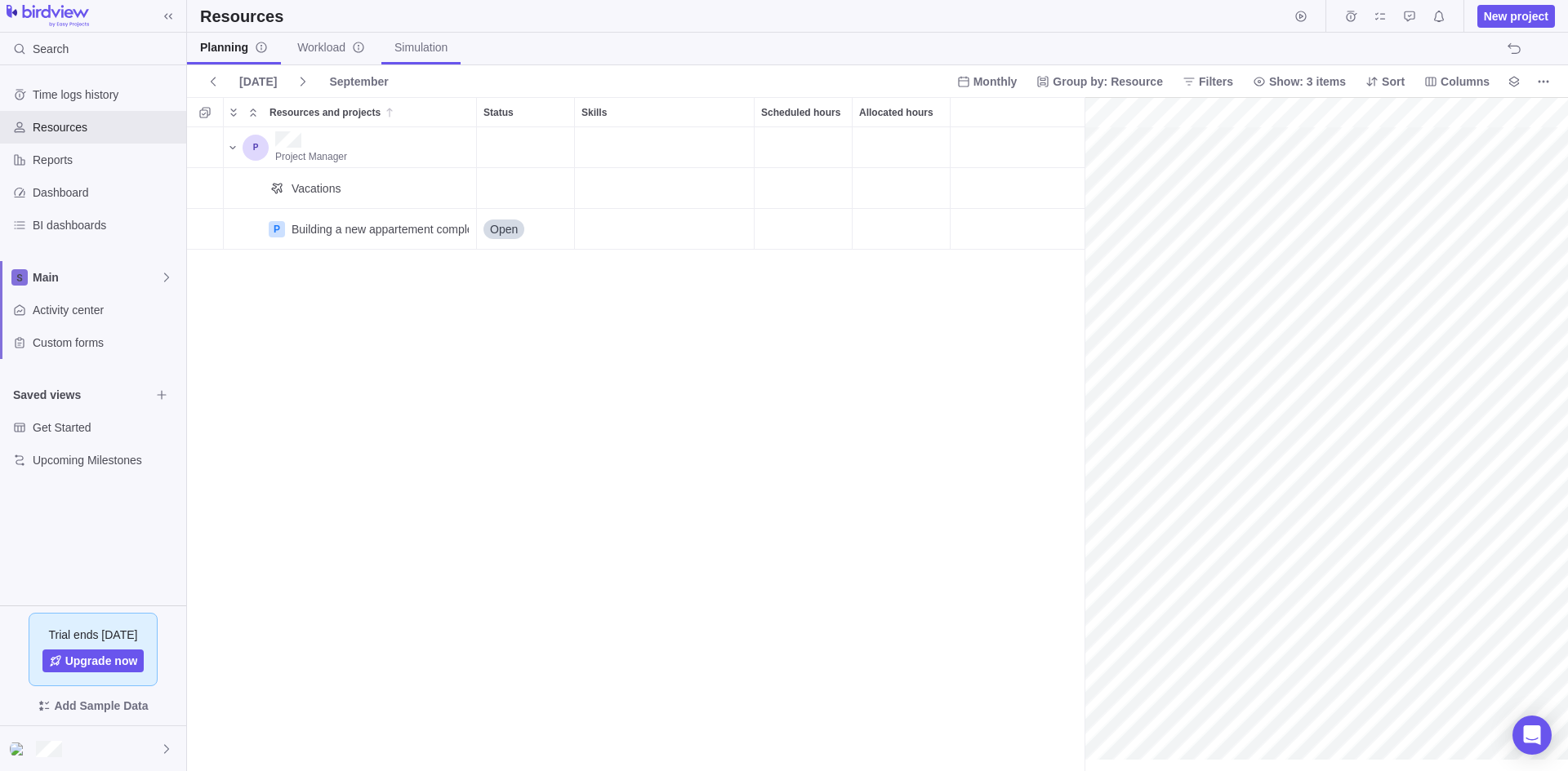
scroll to position [0, 71]
click at [106, 710] on span "Add Sample Data" at bounding box center [100, 705] width 94 height 19
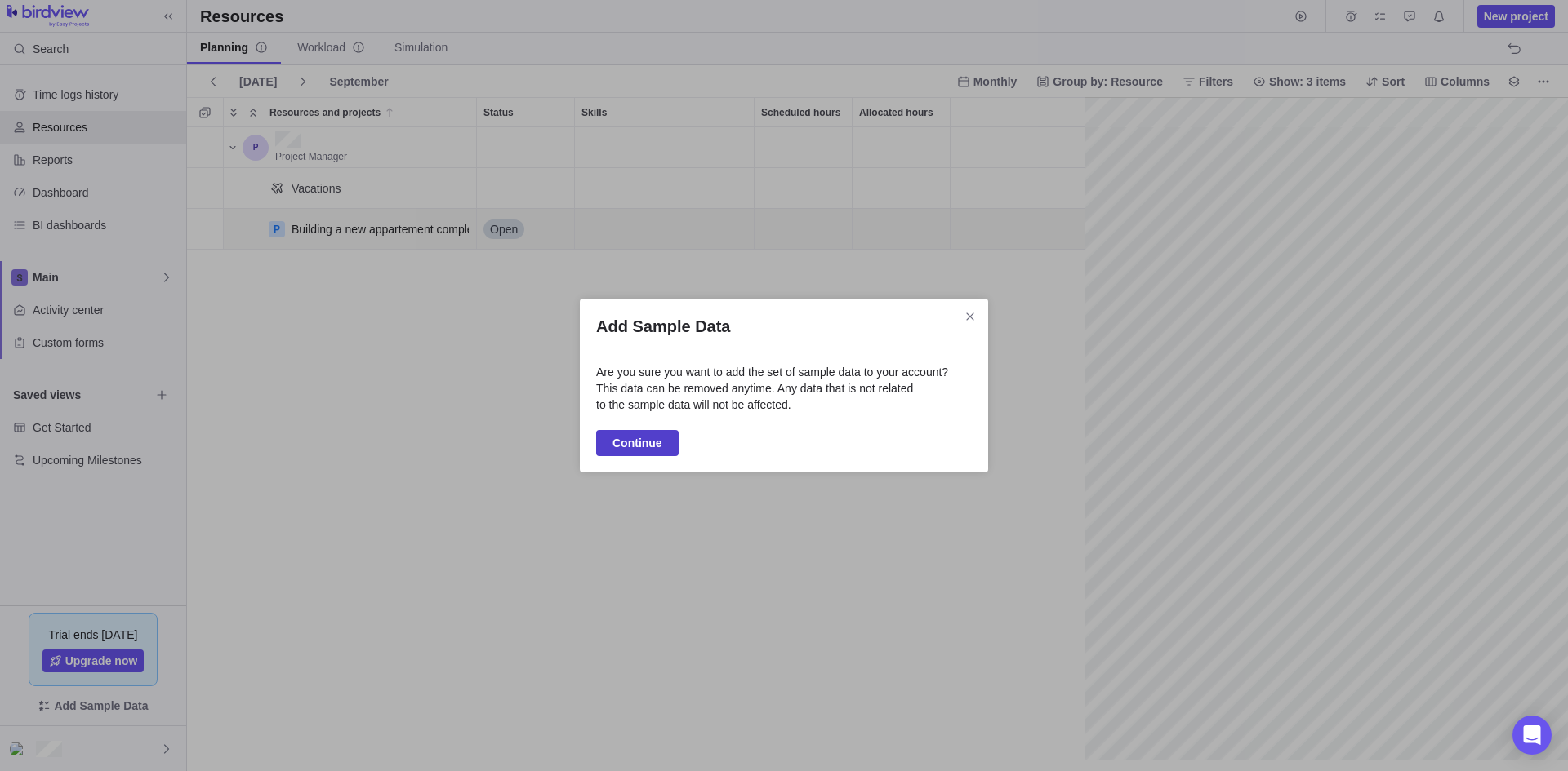
click at [634, 440] on span "Continue" at bounding box center [637, 443] width 50 height 19
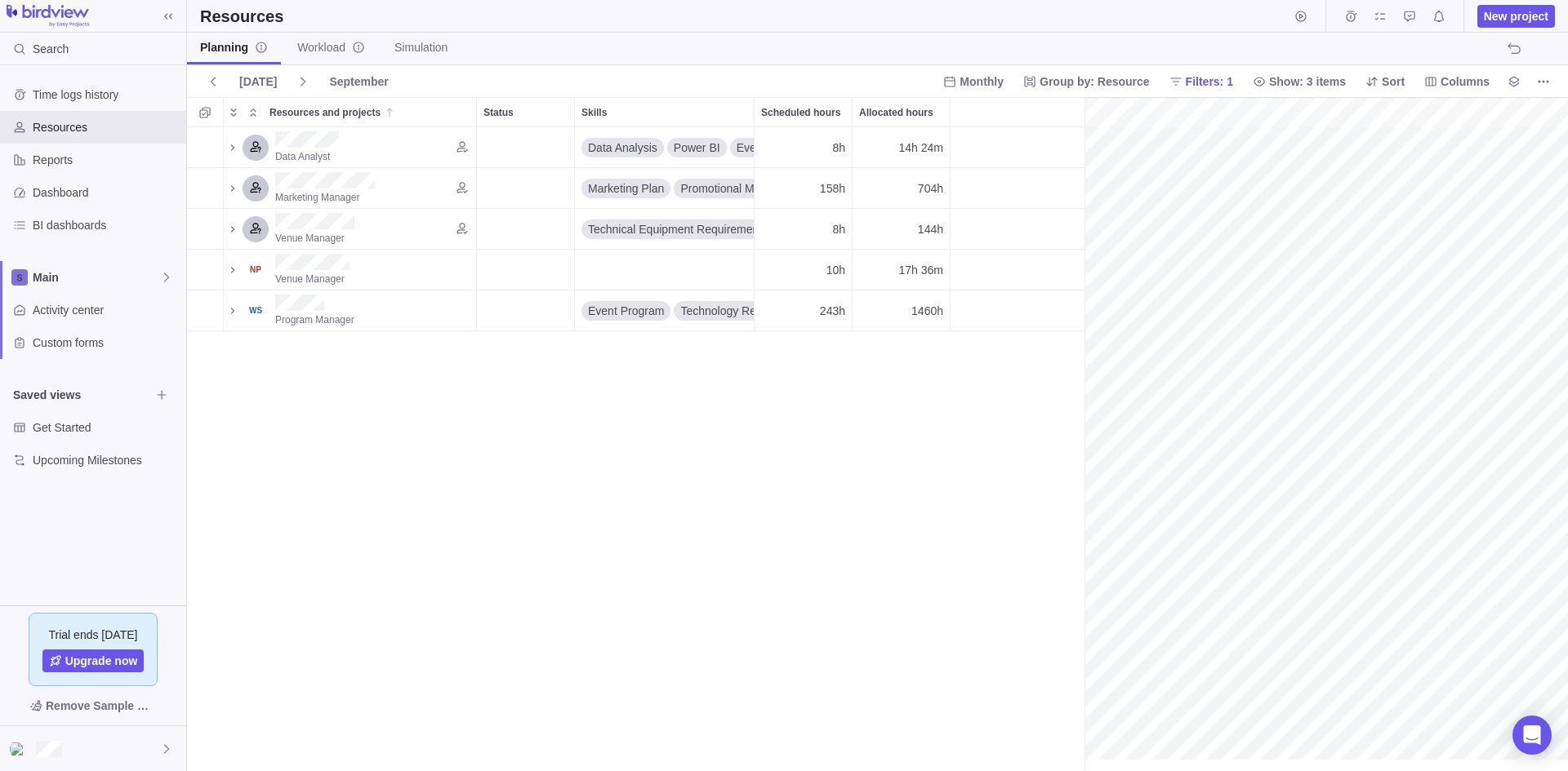
scroll to position [0, 182]
click at [456, 187] on icon "Find candidates" at bounding box center [462, 188] width 14 height 14
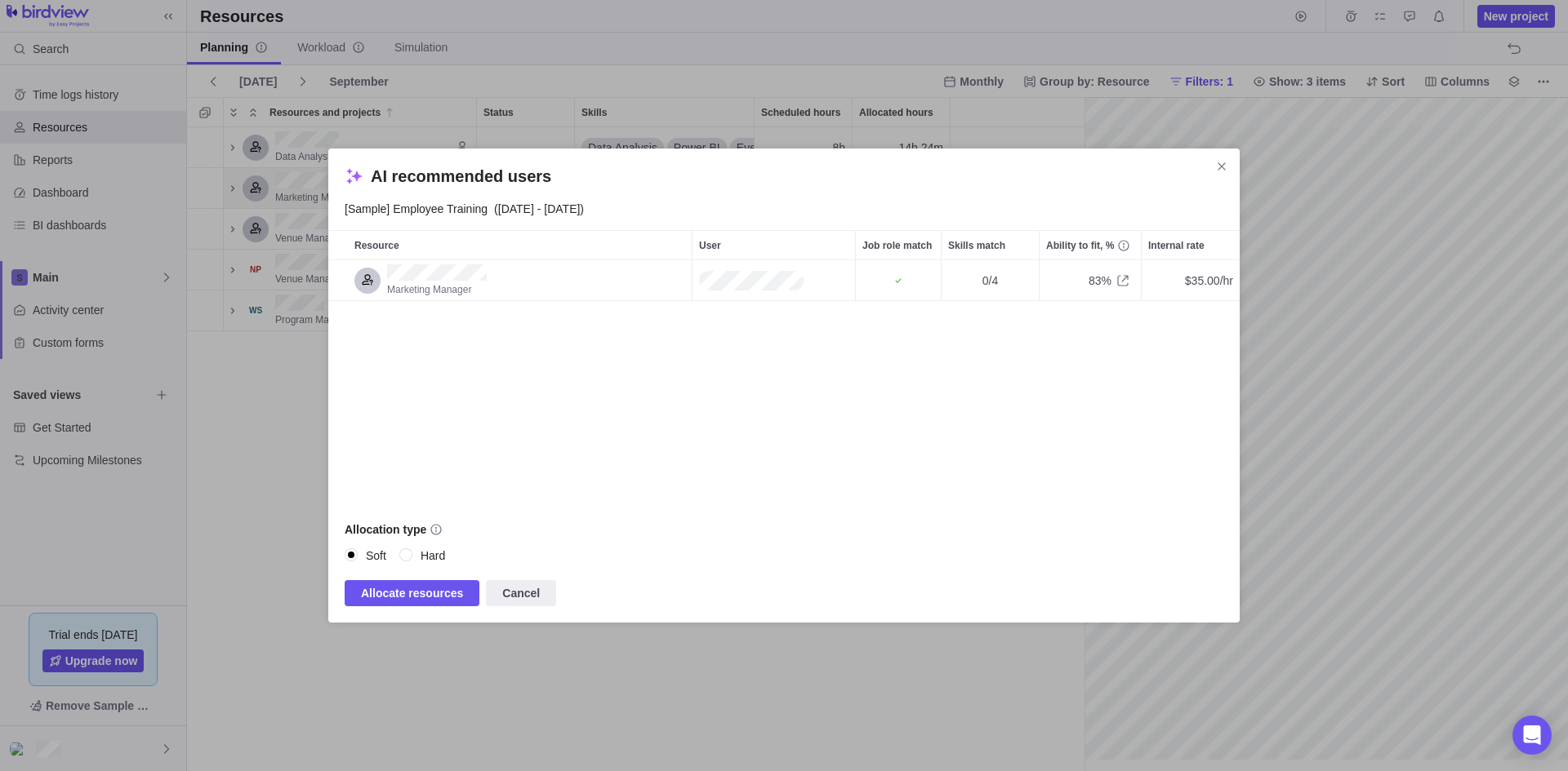
scroll to position [233, 899]
click at [420, 595] on span "Allocate resources" at bounding box center [412, 593] width 102 height 19
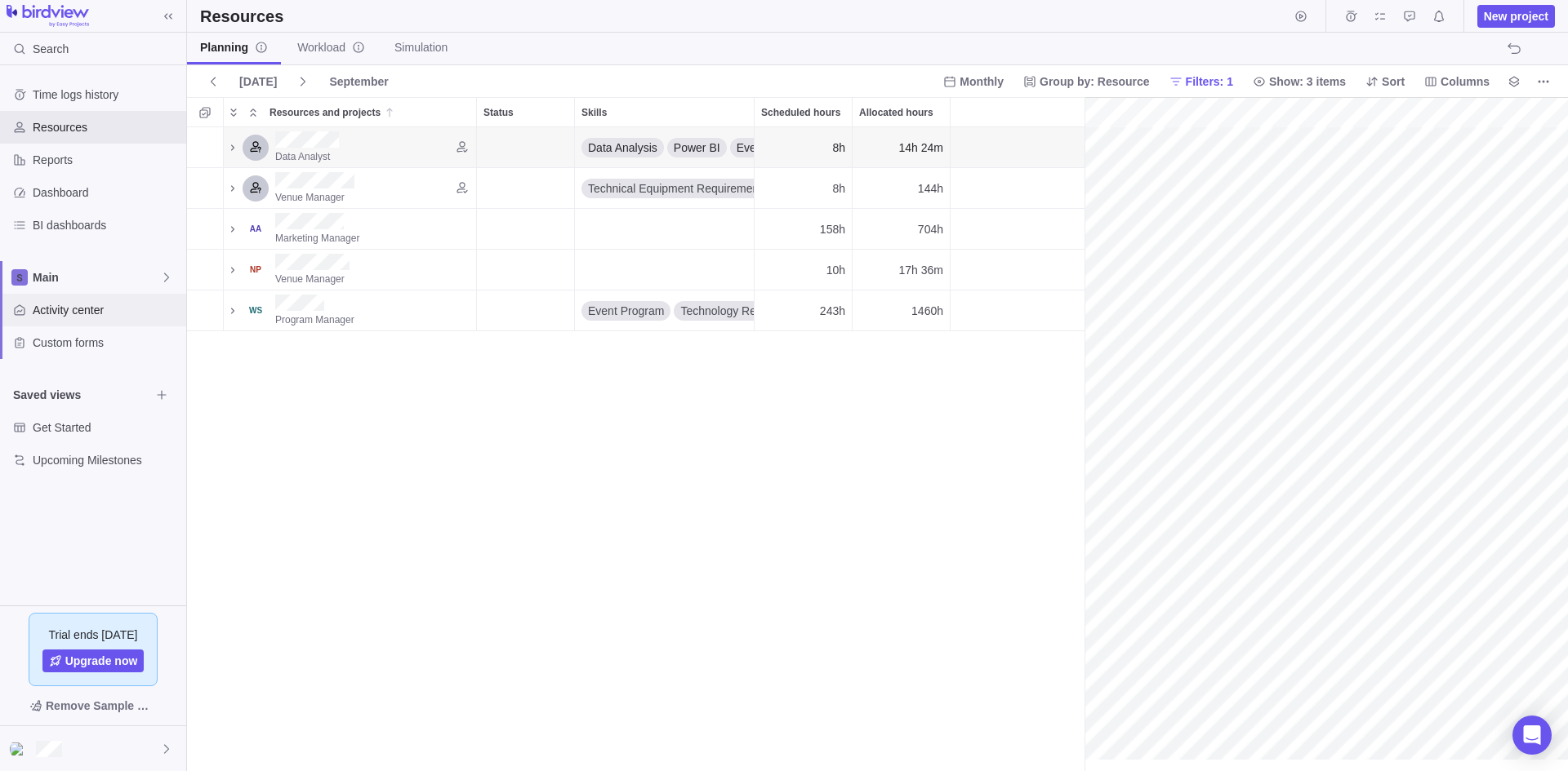
click at [83, 315] on span "Activity center" at bounding box center [106, 310] width 147 height 16
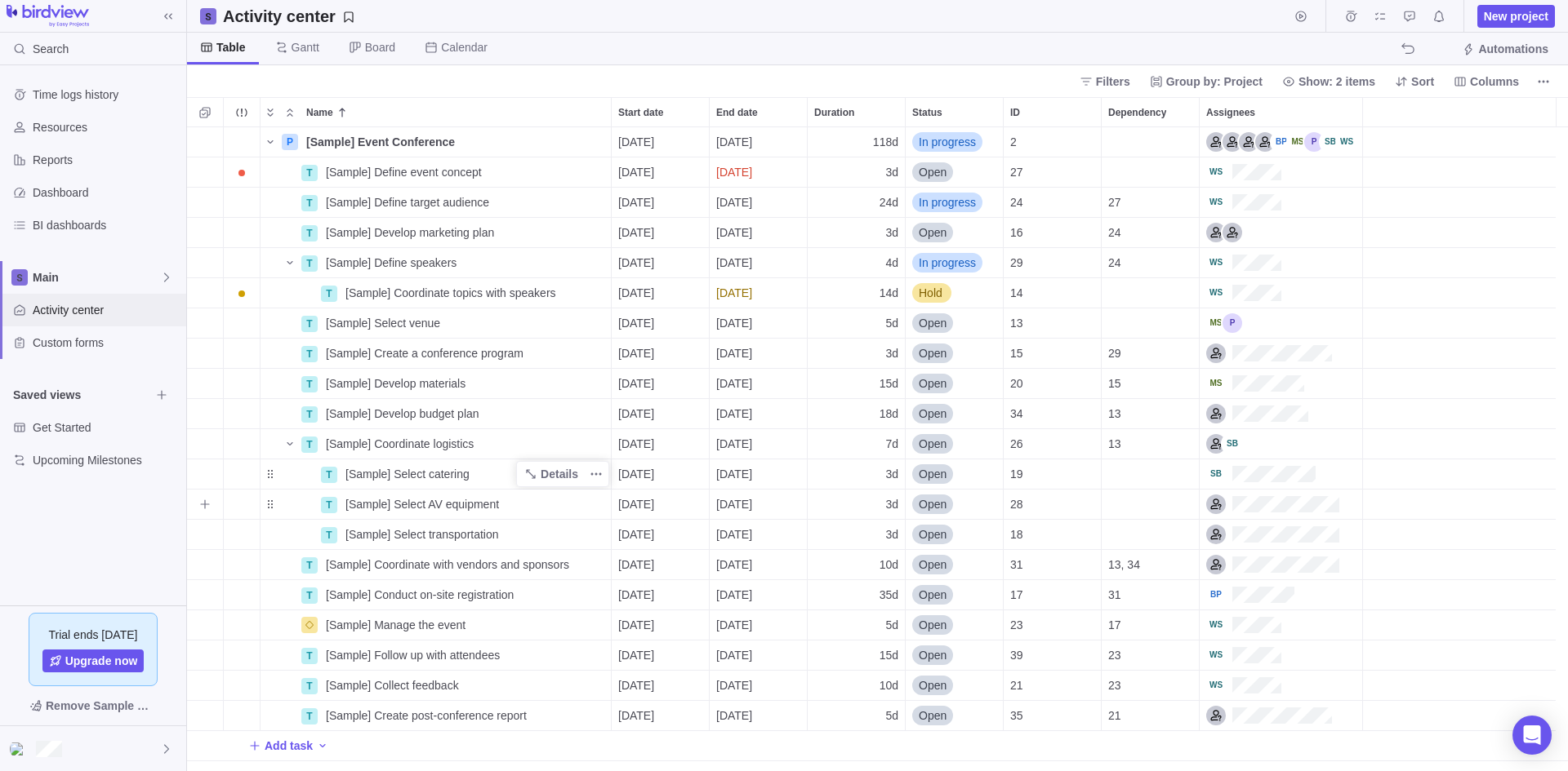
scroll to position [632, 1369]
click at [540, 138] on span "Details" at bounding box center [550, 142] width 67 height 23
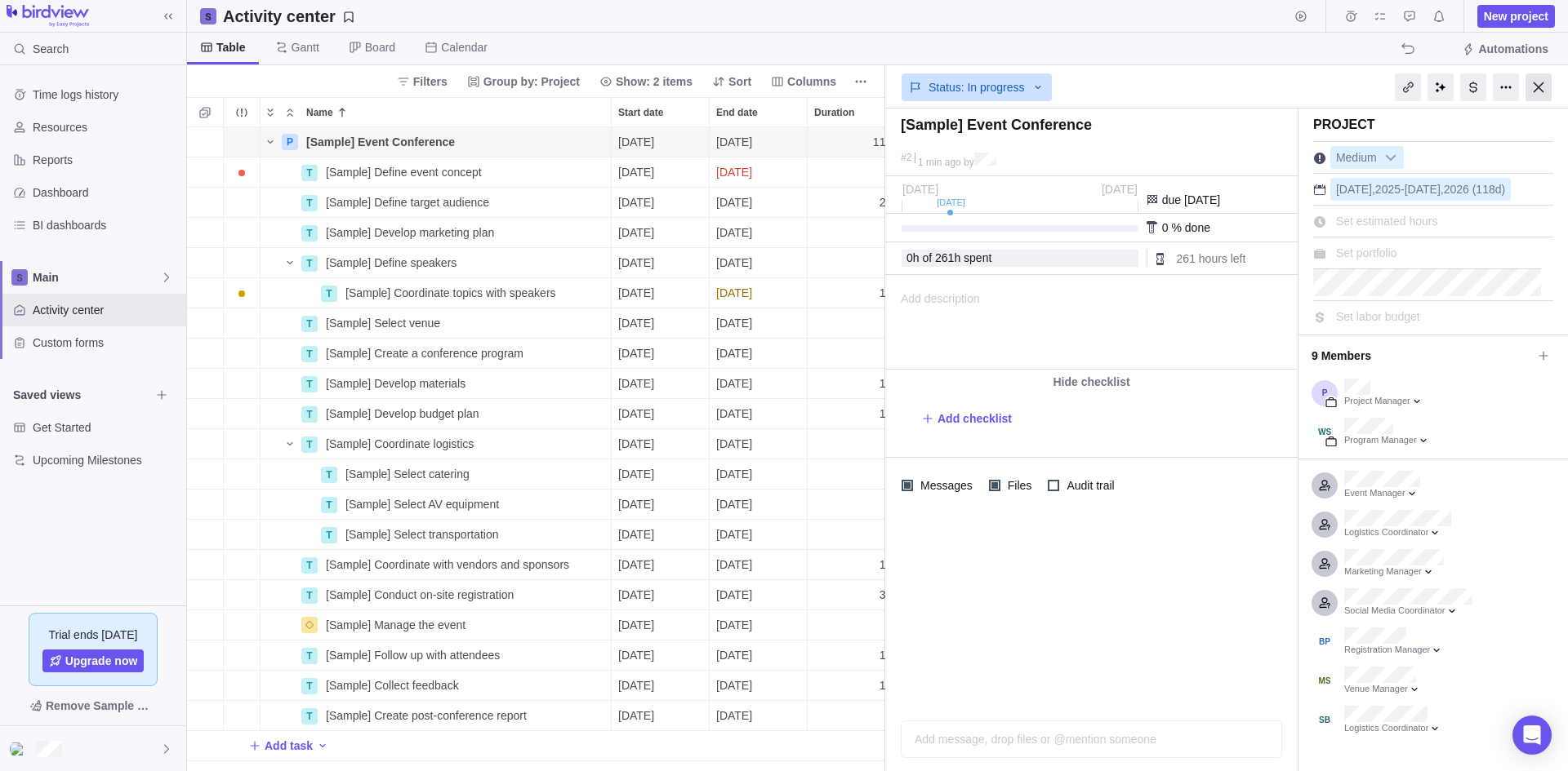
click at [1543, 82] on div at bounding box center [1538, 87] width 26 height 28
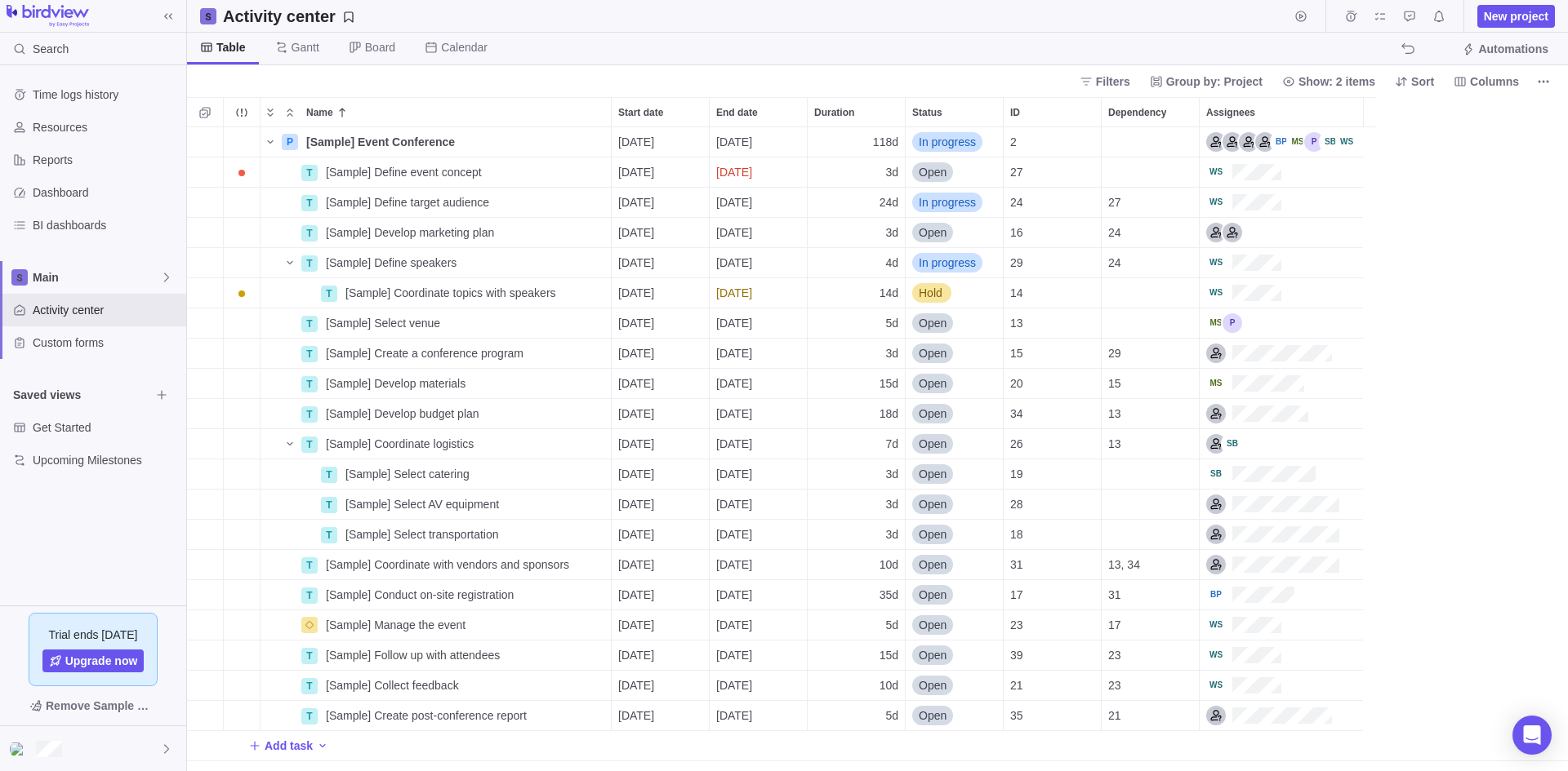
scroll to position [632, 1369]
click at [551, 140] on span "Details" at bounding box center [559, 142] width 38 height 16
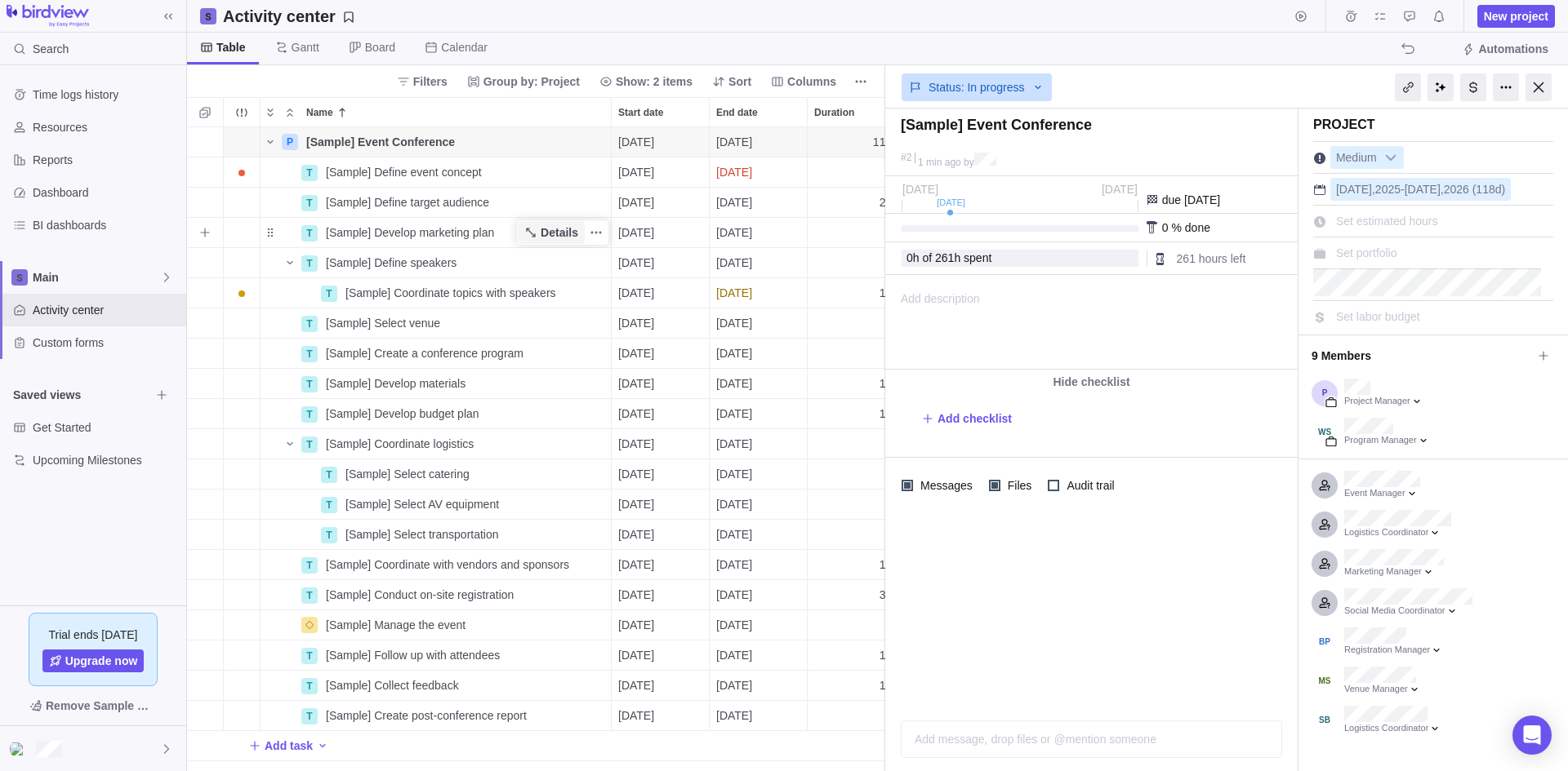
click at [556, 232] on span "Details" at bounding box center [559, 233] width 38 height 16
click at [1094, 123] on textarea at bounding box center [1091, 130] width 380 height 29
click at [1112, 599] on div at bounding box center [1091, 634] width 412 height 241
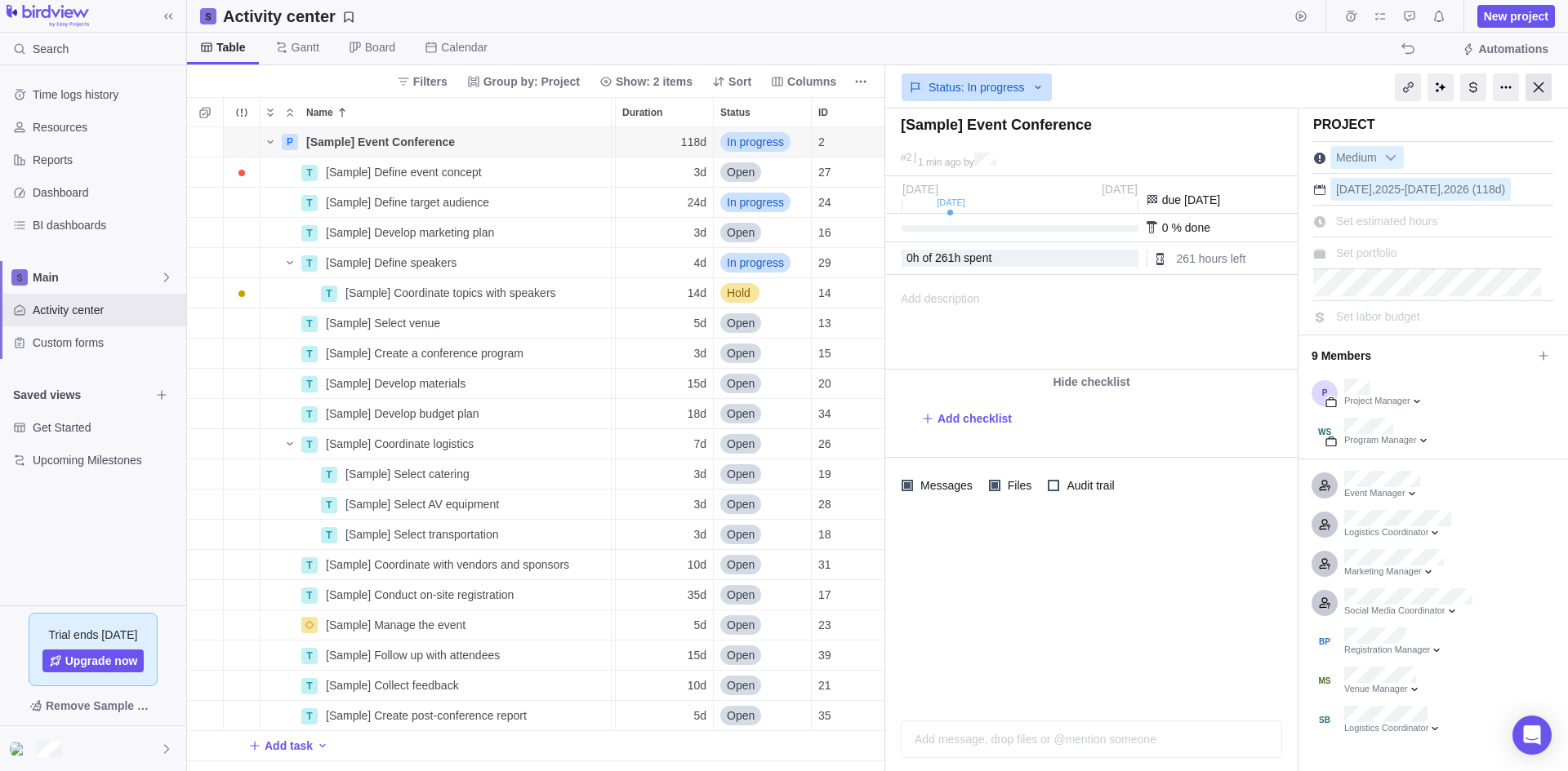
click at [1531, 94] on div at bounding box center [1538, 87] width 26 height 28
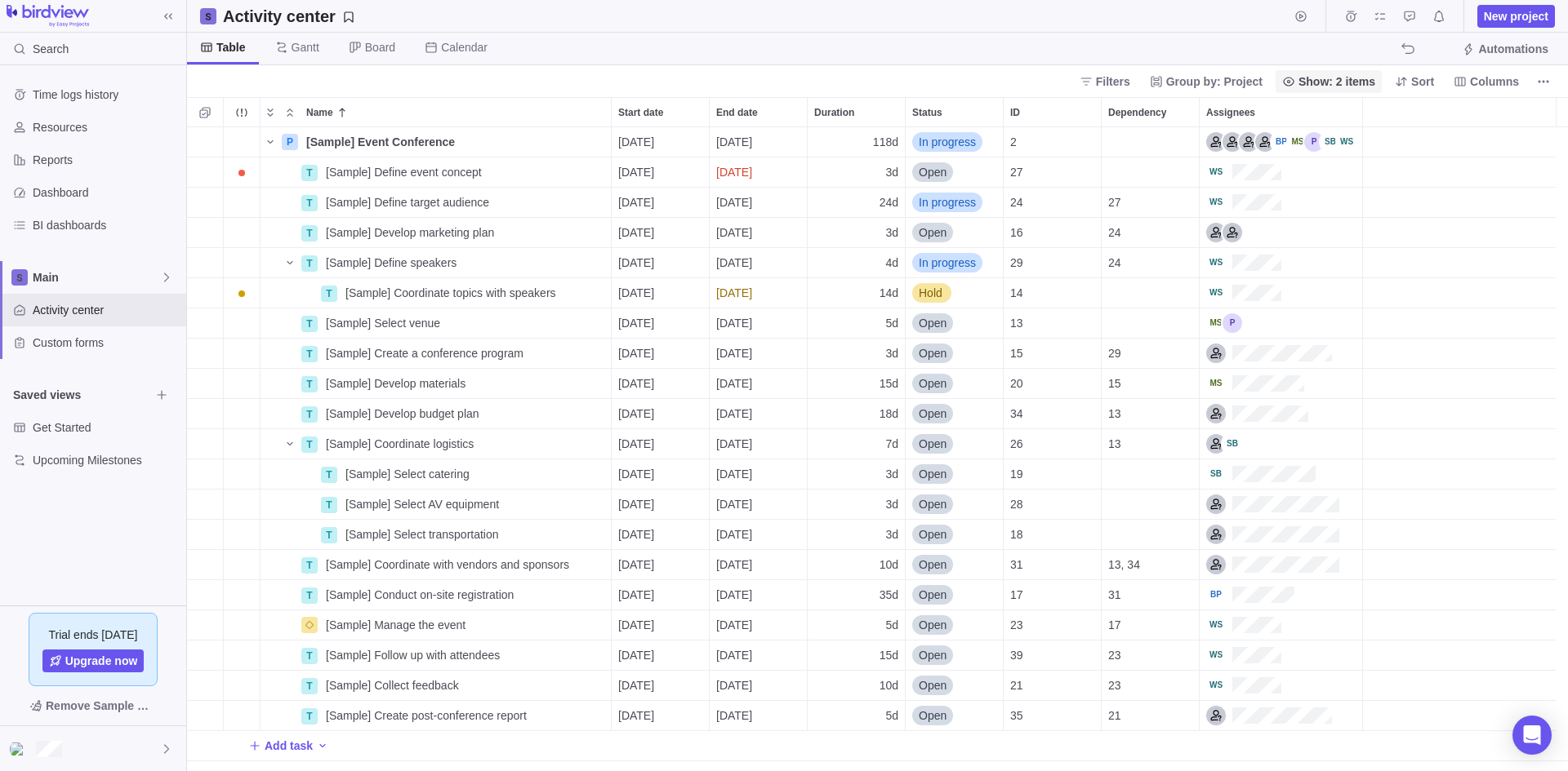
click at [1115, 85] on span "Filters" at bounding box center [1113, 81] width 35 height 16
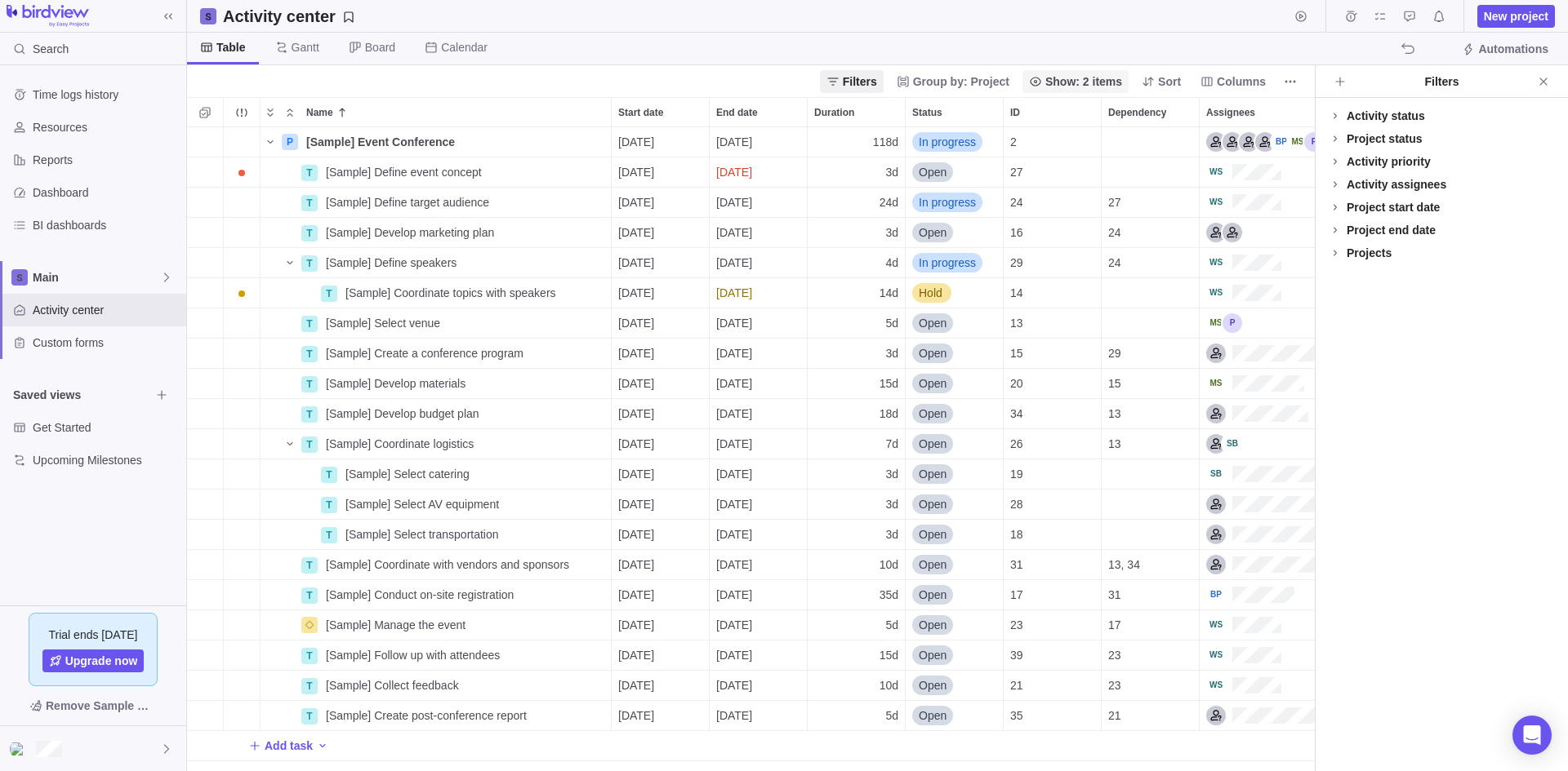
scroll to position [632, 1115]
click at [1332, 184] on icon at bounding box center [1335, 184] width 14 height 14
click at [1334, 278] on div at bounding box center [1335, 276] width 14 height 23
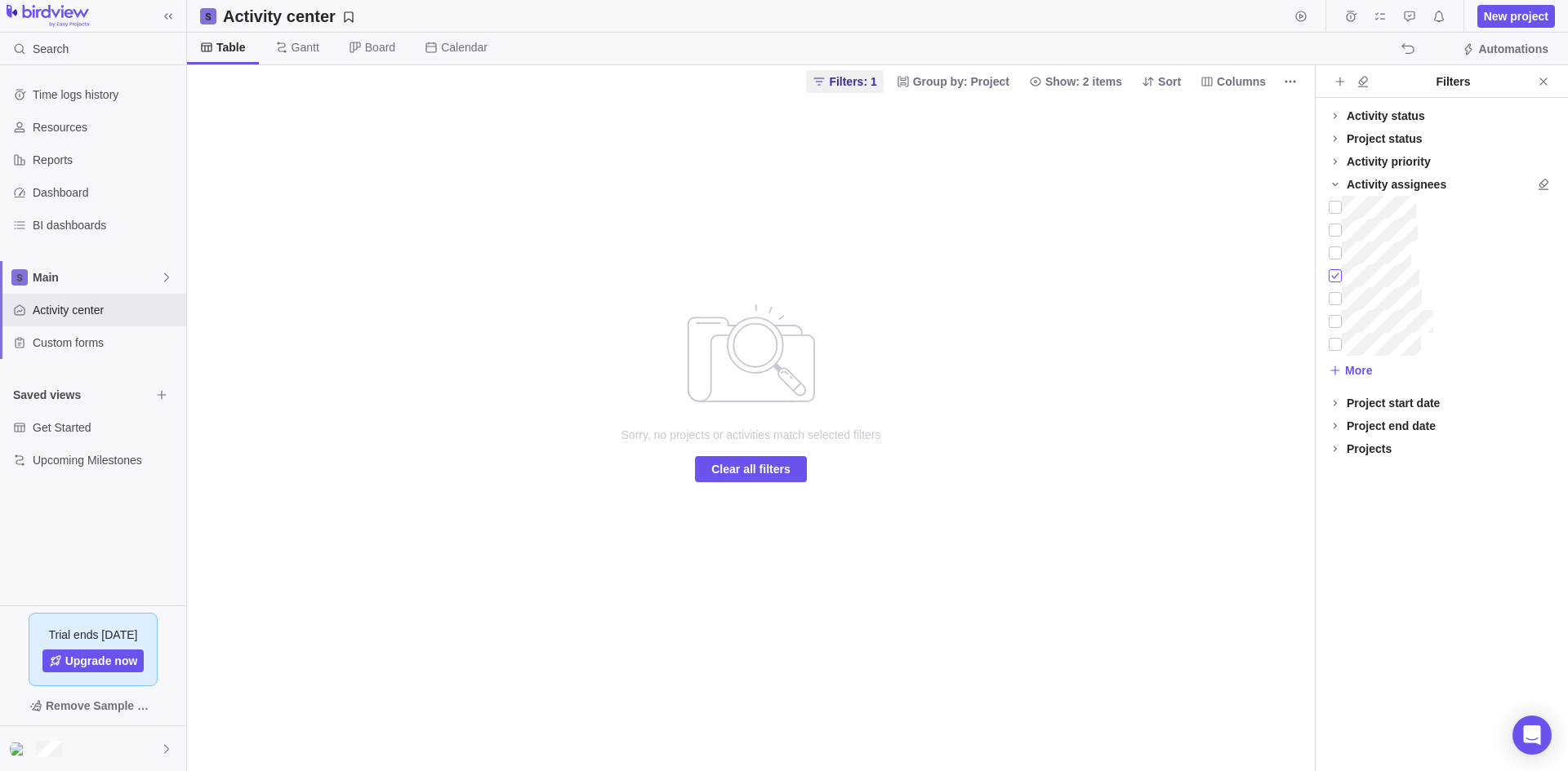
click at [1334, 278] on div at bounding box center [1335, 276] width 14 height 23
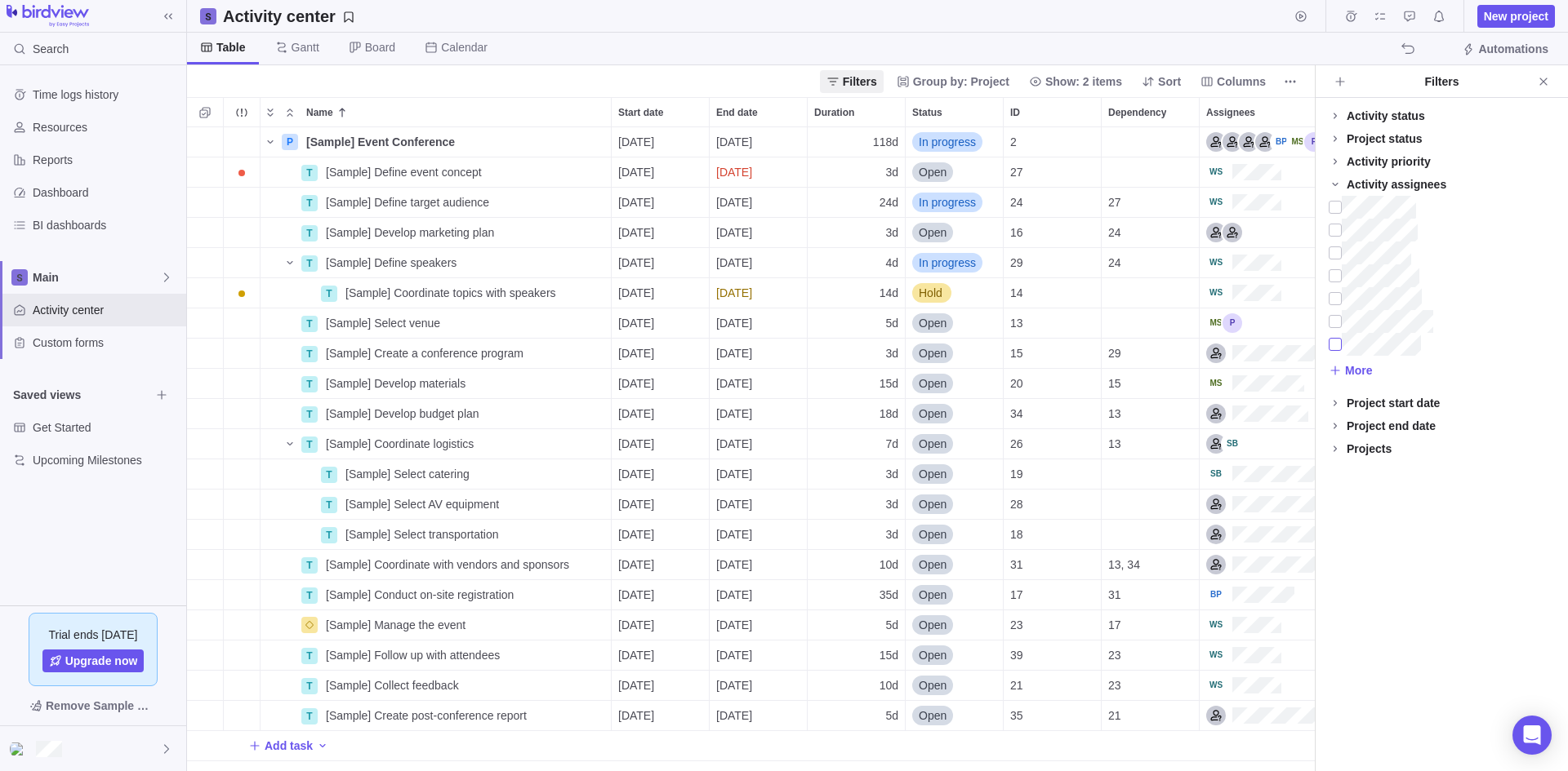
click at [1335, 339] on div at bounding box center [1335, 344] width 14 height 23
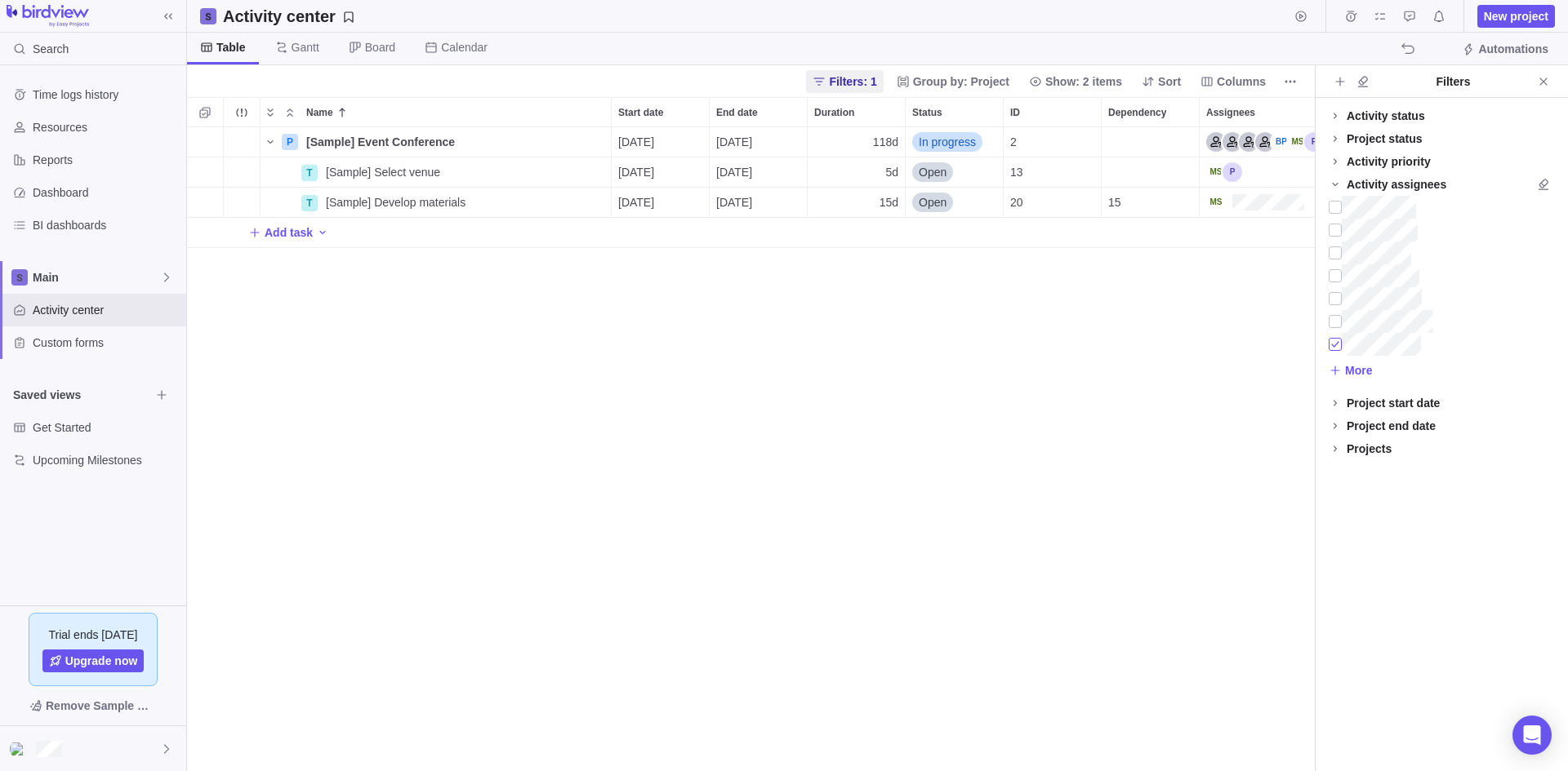
click at [1335, 339] on div at bounding box center [1335, 344] width 14 height 23
click at [1336, 317] on div at bounding box center [1335, 321] width 14 height 23
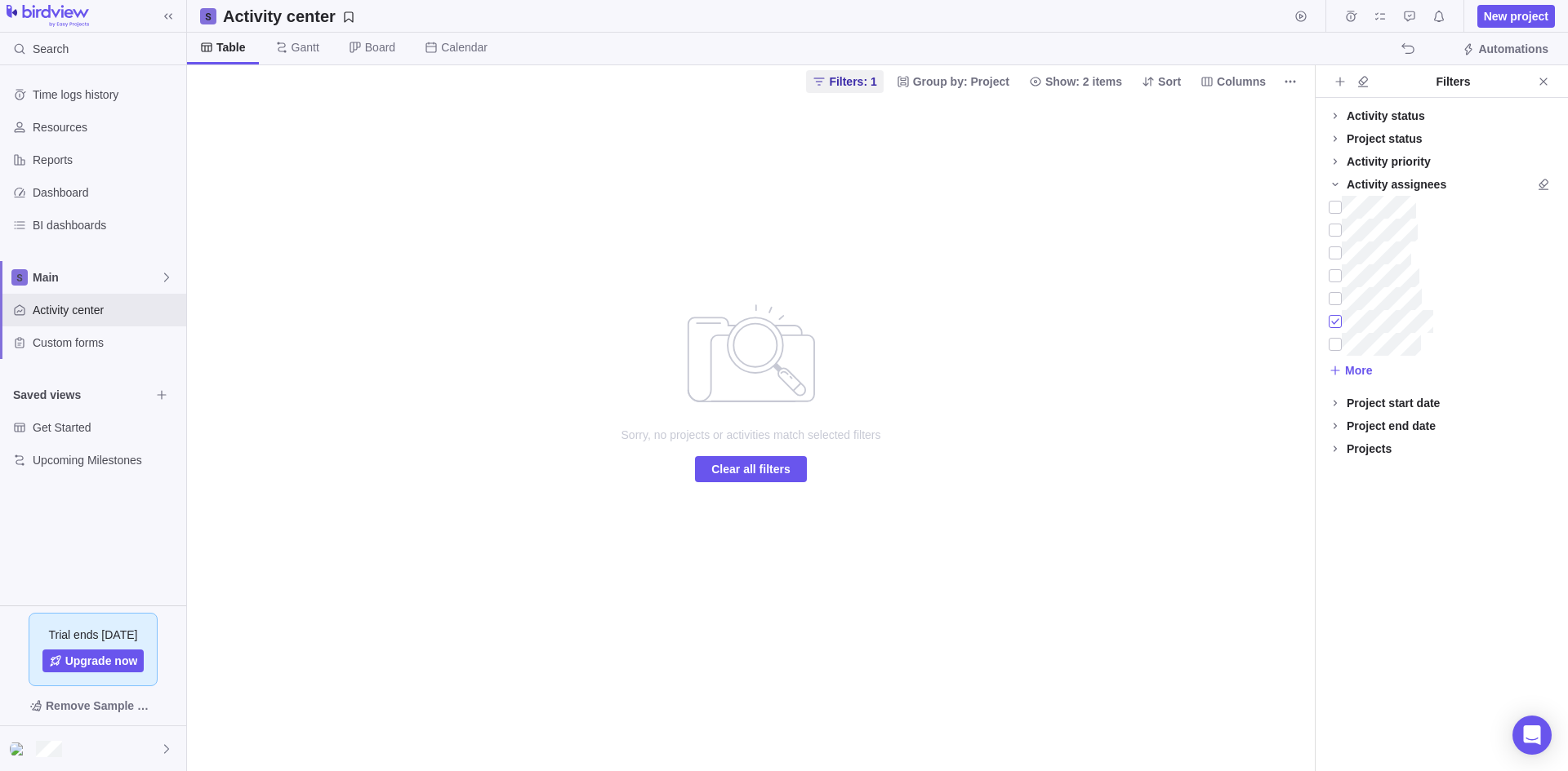
click at [1337, 317] on div at bounding box center [1335, 321] width 14 height 23
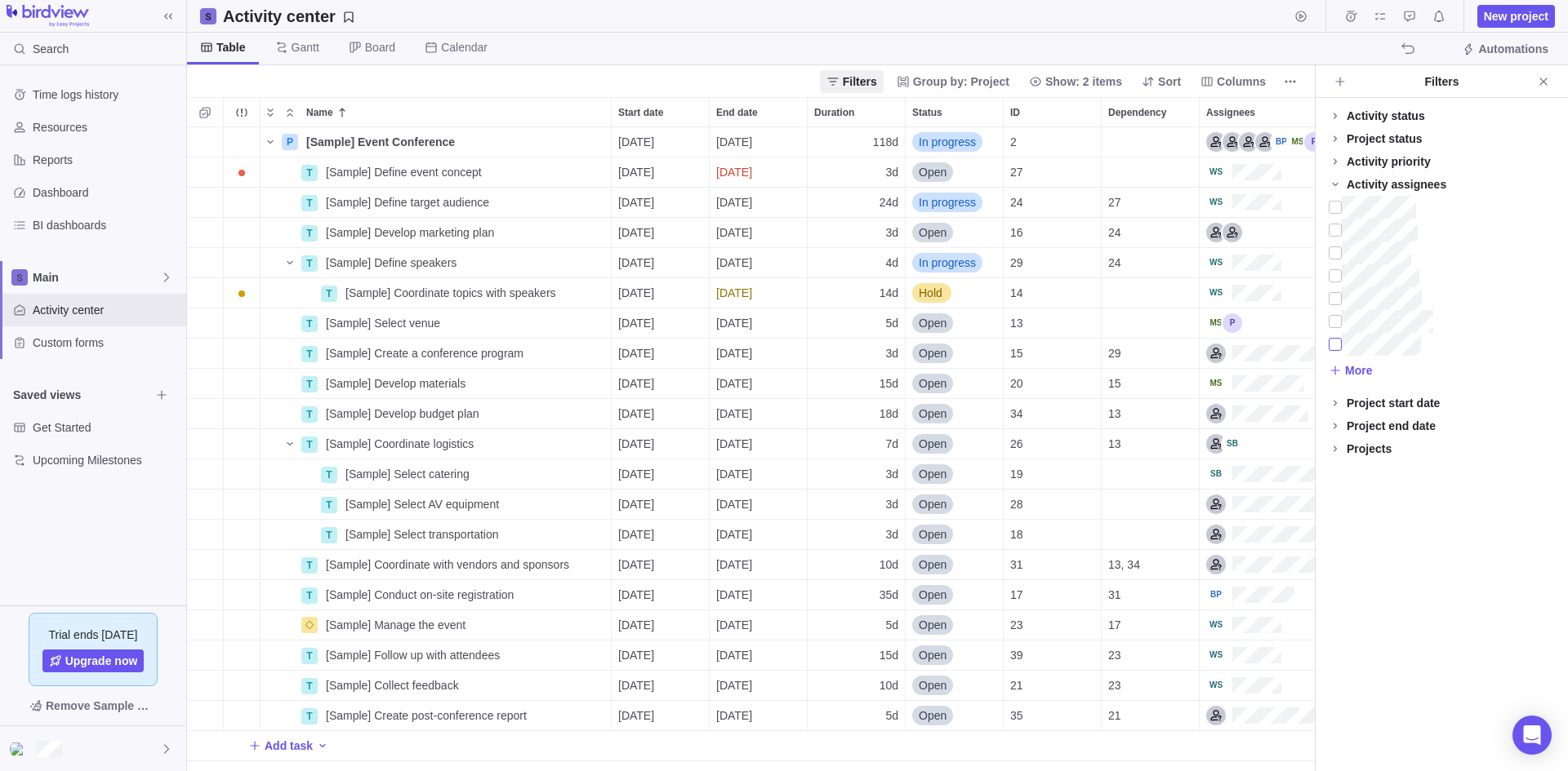
click at [1339, 344] on div at bounding box center [1335, 344] width 14 height 23
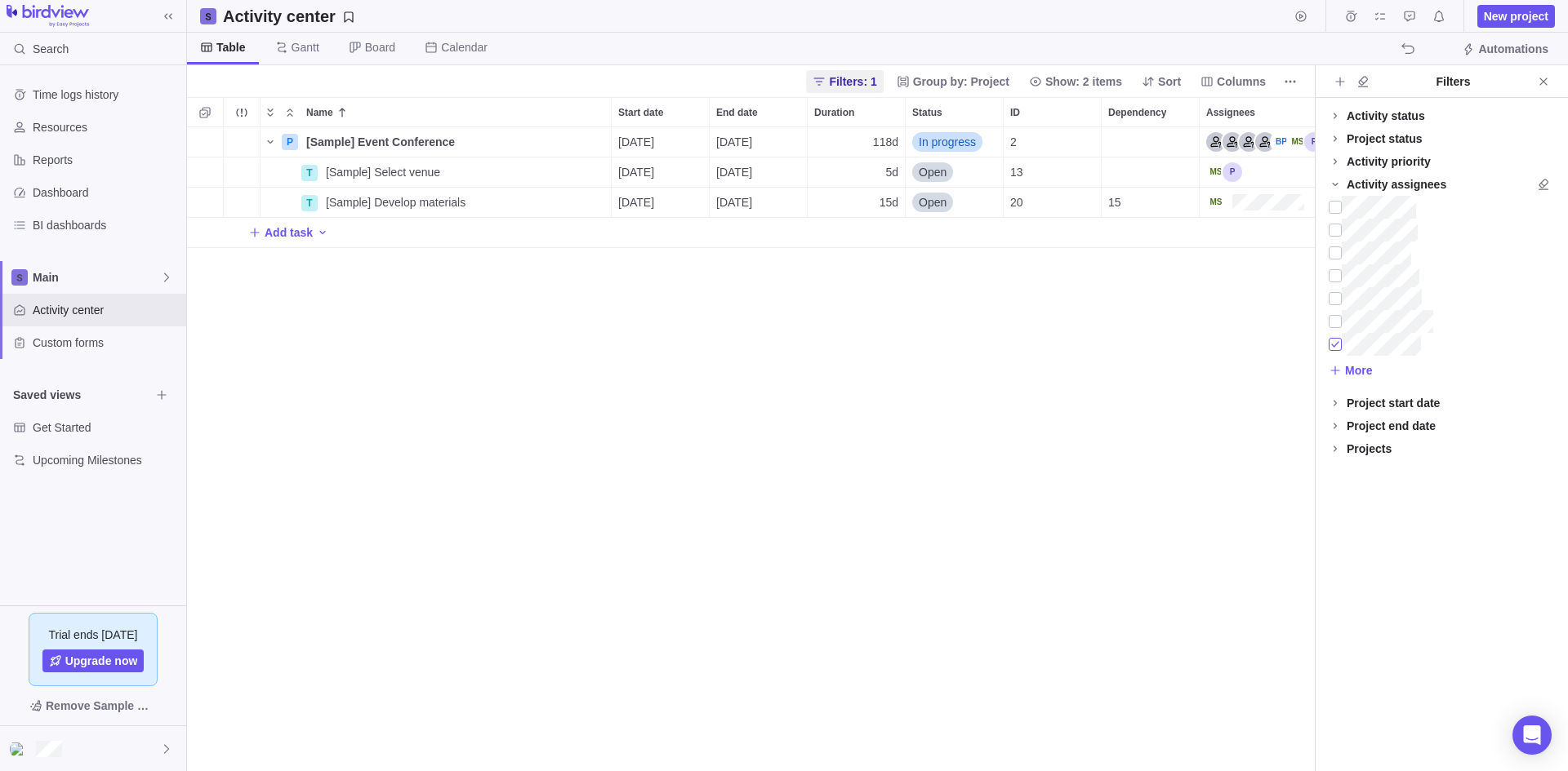
click at [1334, 348] on div at bounding box center [1335, 344] width 14 height 23
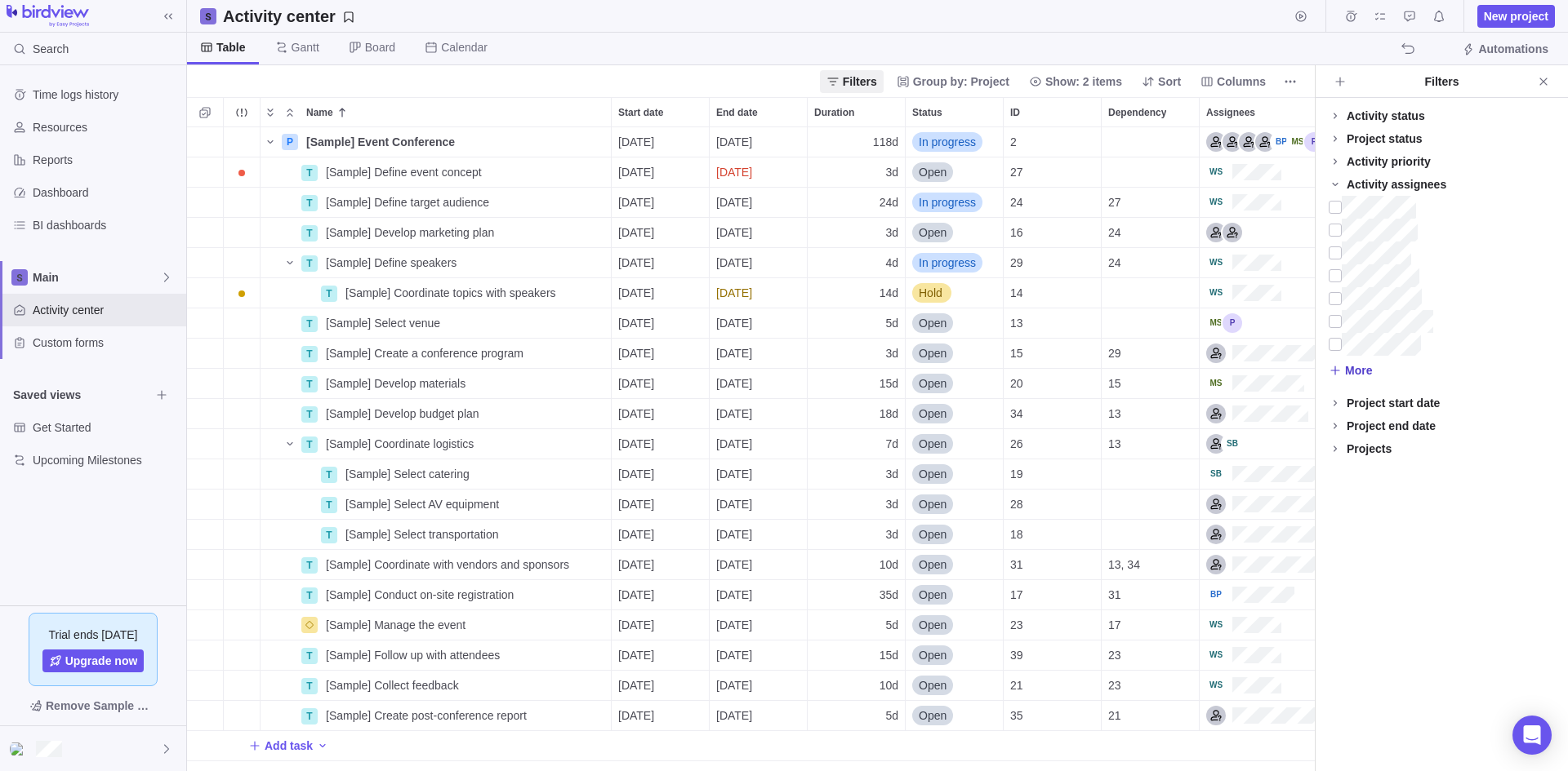
click at [1344, 372] on span "More" at bounding box center [1350, 371] width 43 height 23
type input "san"
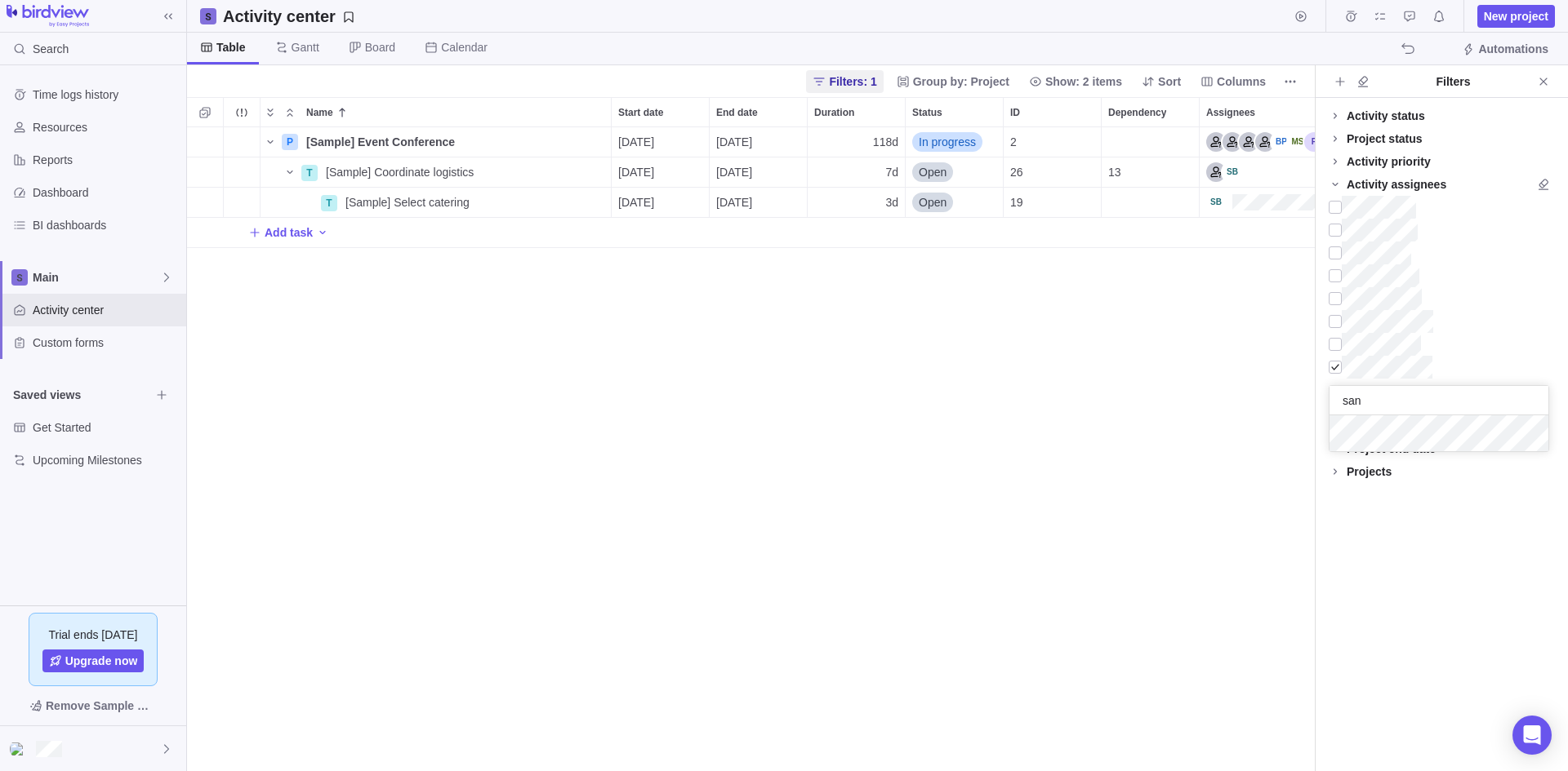
click at [1391, 601] on div "Activity status Default Workflow Project status Default Workflow Activity prior…" at bounding box center [1442, 434] width 252 height 674
click at [1235, 173] on div "Assignees" at bounding box center [1223, 172] width 36 height 19
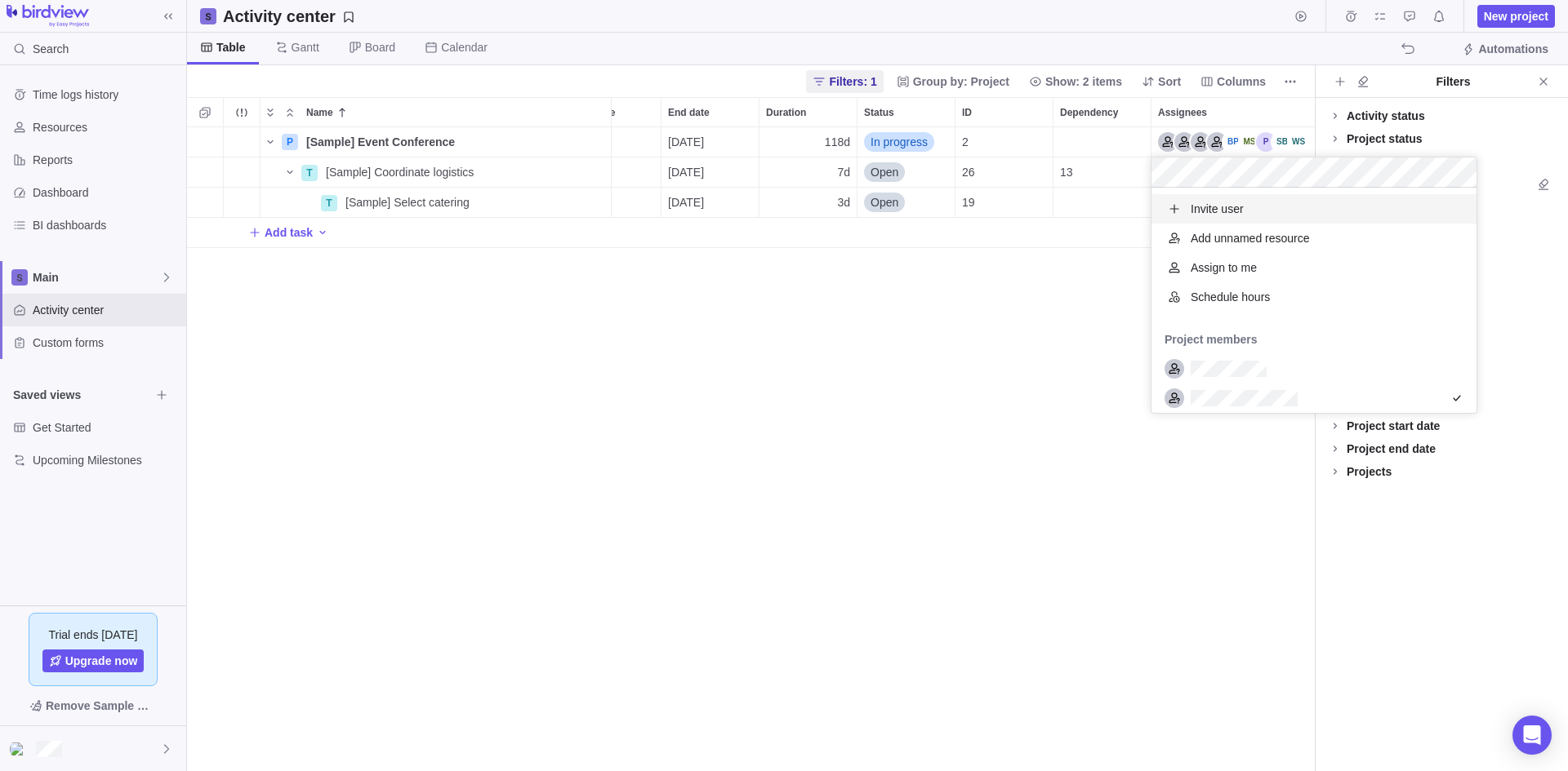
scroll to position [213, 313]
click at [1053, 353] on div "P [Sample] Event Conference Details 08/11/2025 01/21/2026 118d In progress 2 T …" at bounding box center [751, 449] width 1128 height 644
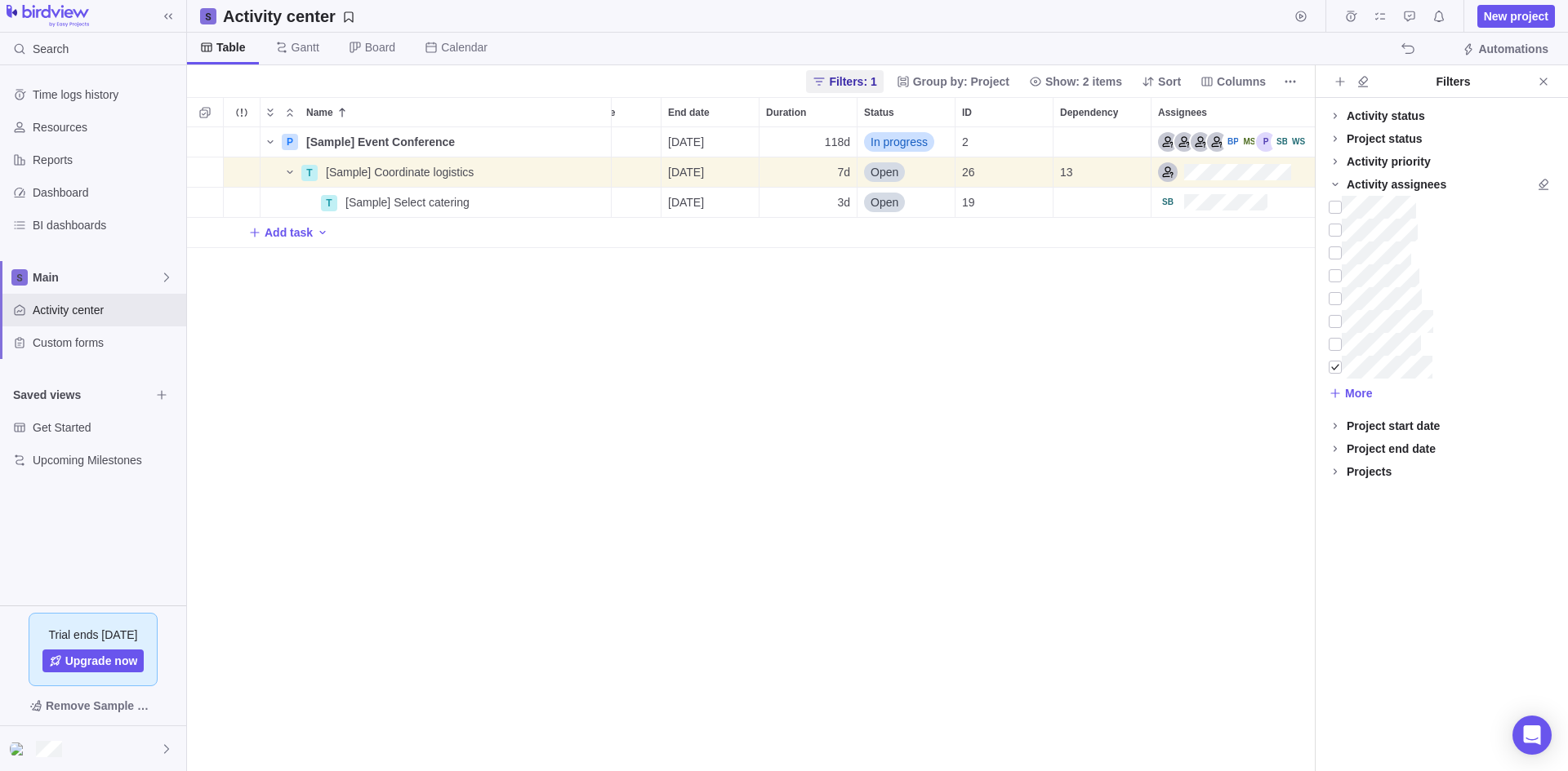
click at [1036, 426] on div "P [Sample] Event Conference Details 08/11/2025 01/21/2026 118d In progress 2 T …" at bounding box center [751, 449] width 1128 height 644
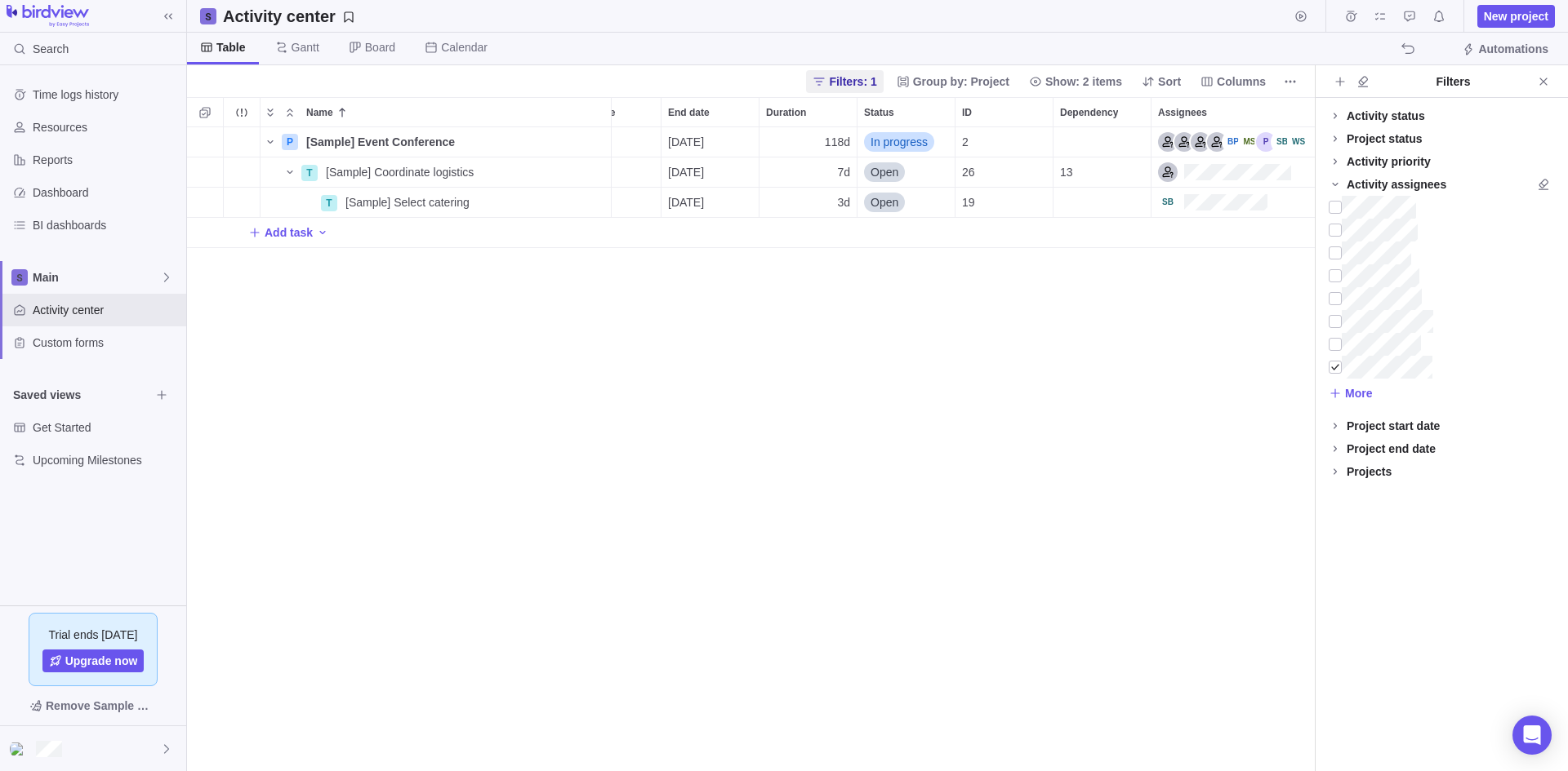
scroll to position [0, 0]
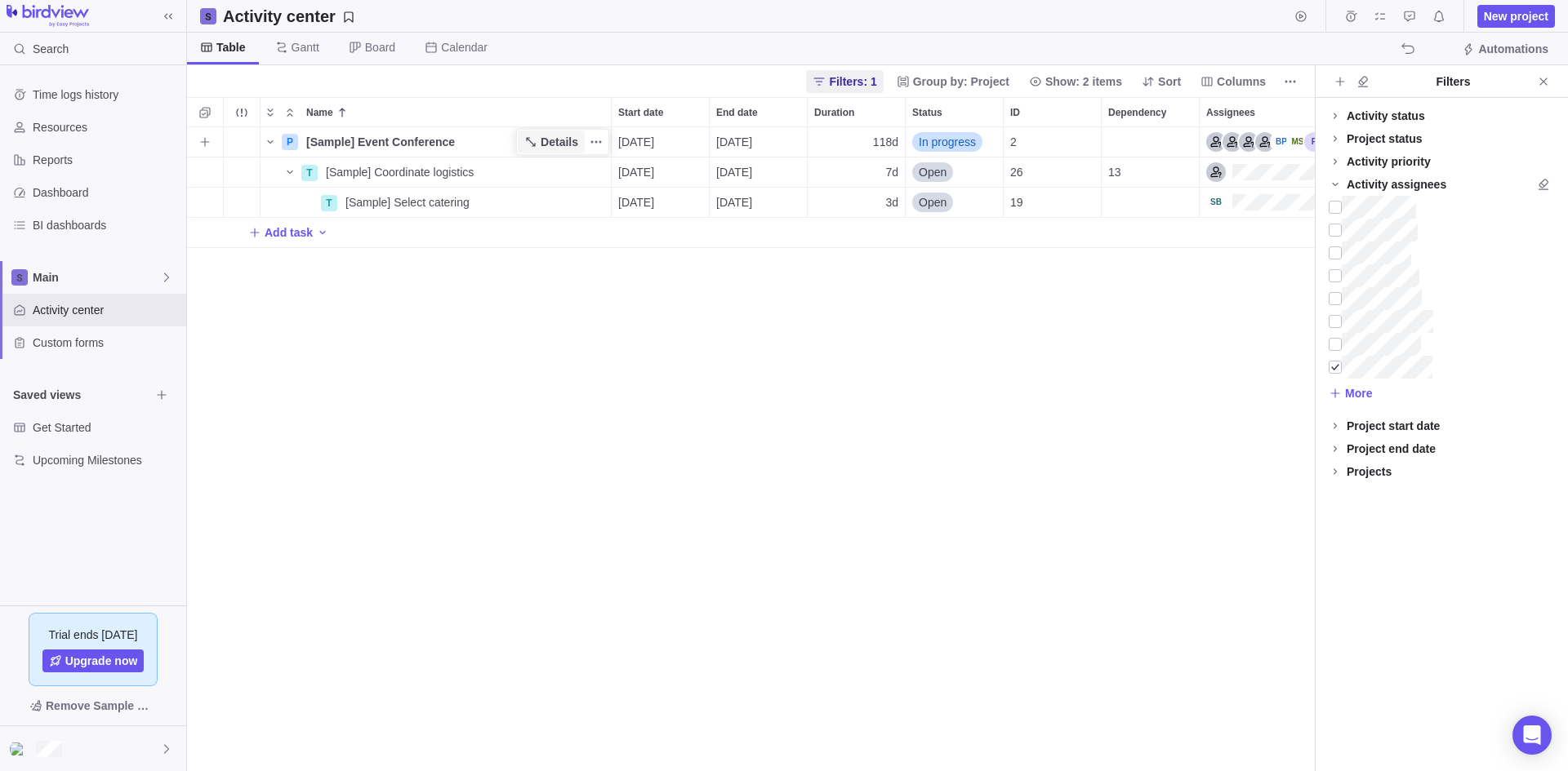
click at [537, 145] on icon "Name" at bounding box center [531, 142] width 14 height 14
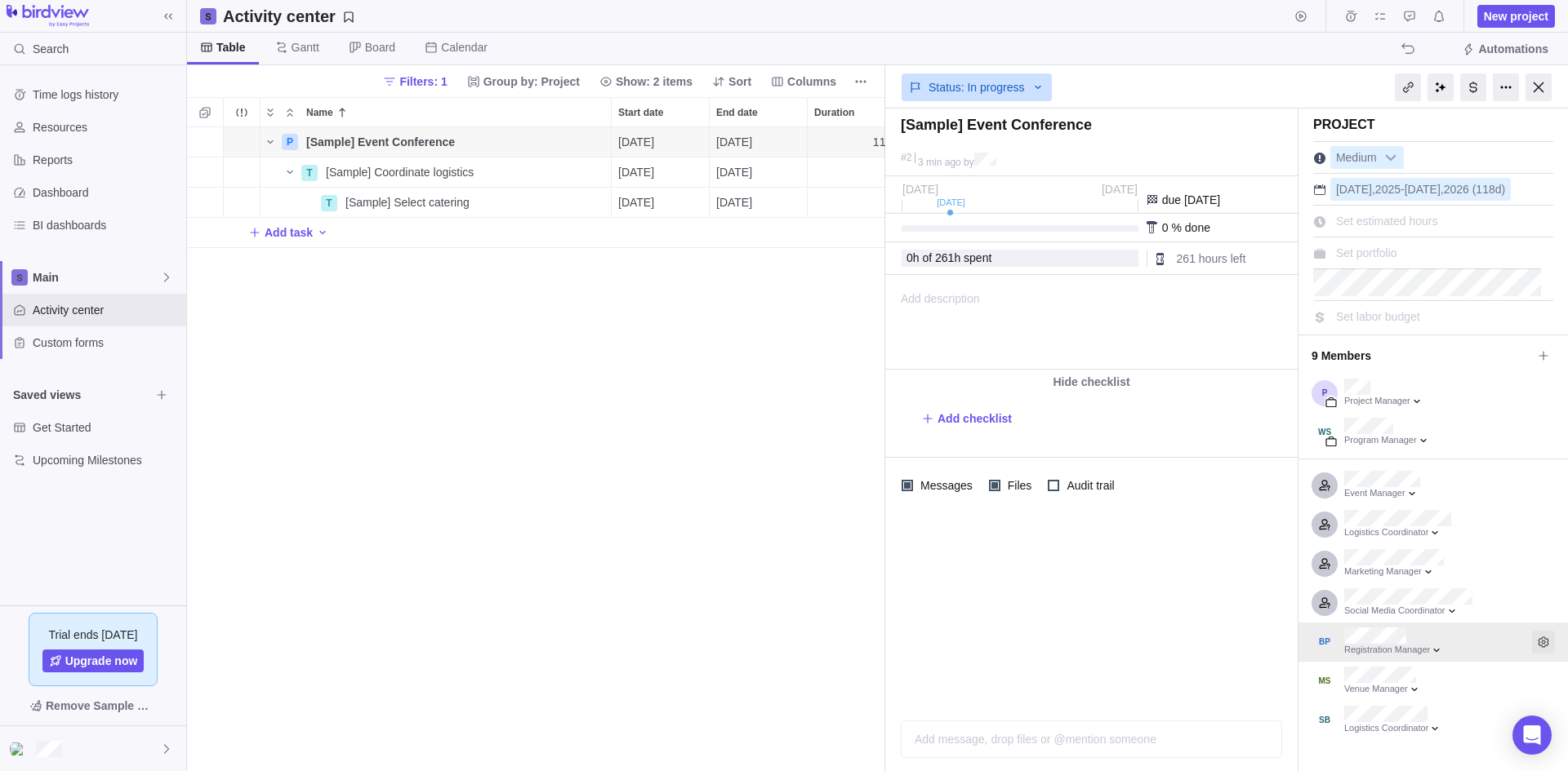
click at [1537, 638] on icon "Edit access level and permissions" at bounding box center [1544, 643] width 14 height 14
click at [1541, 89] on div at bounding box center [1538, 87] width 26 height 28
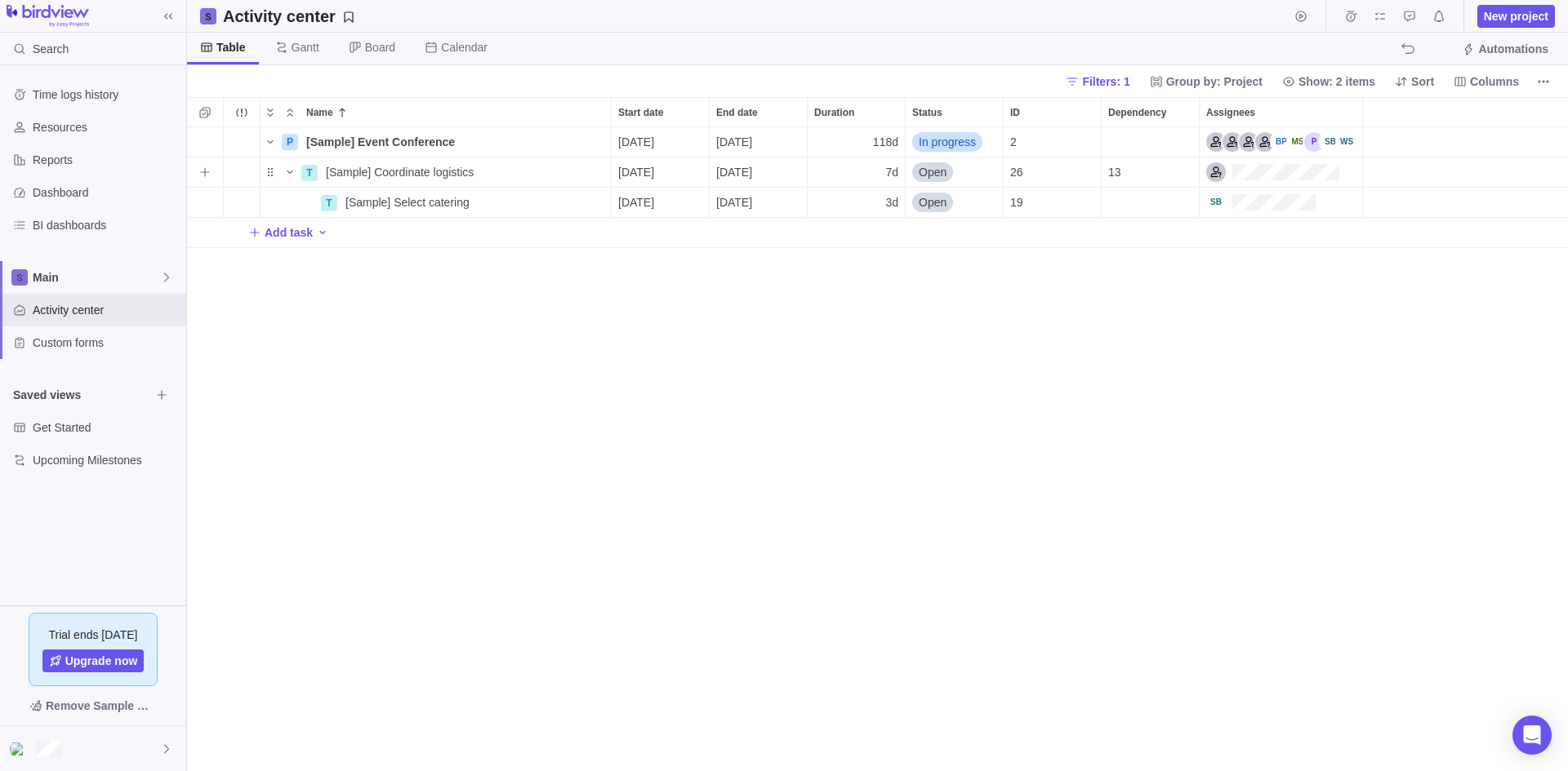
click at [1271, 153] on div "Assignees" at bounding box center [1280, 142] width 162 height 29
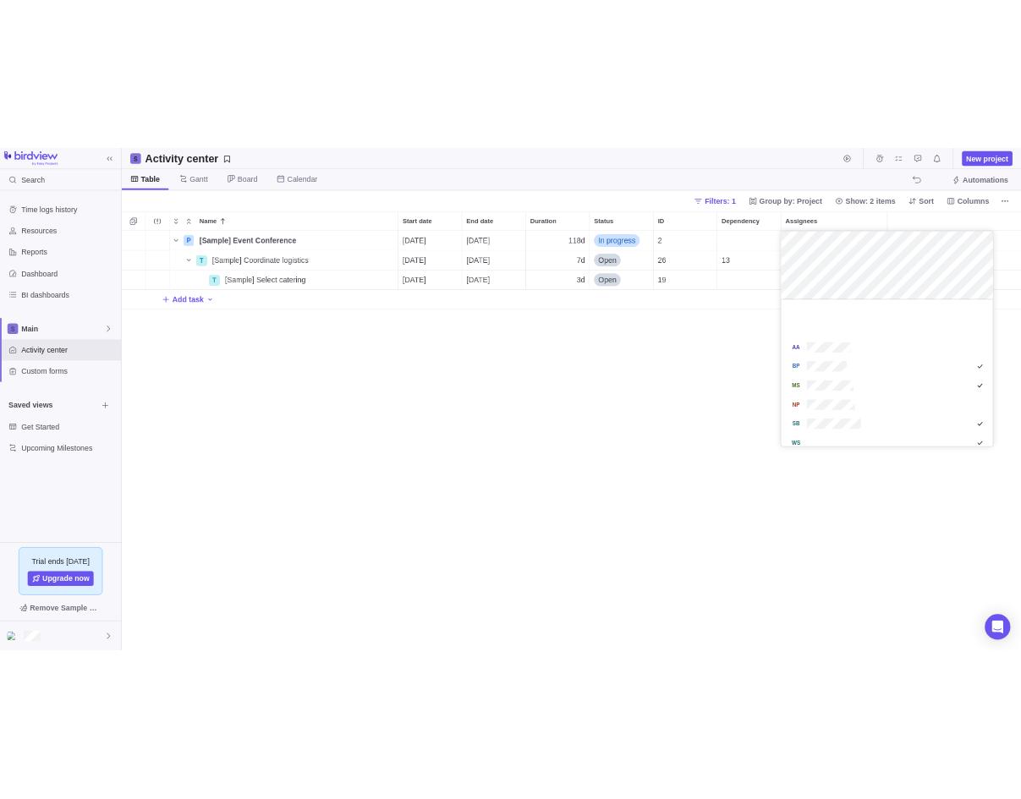
scroll to position [338, 0]
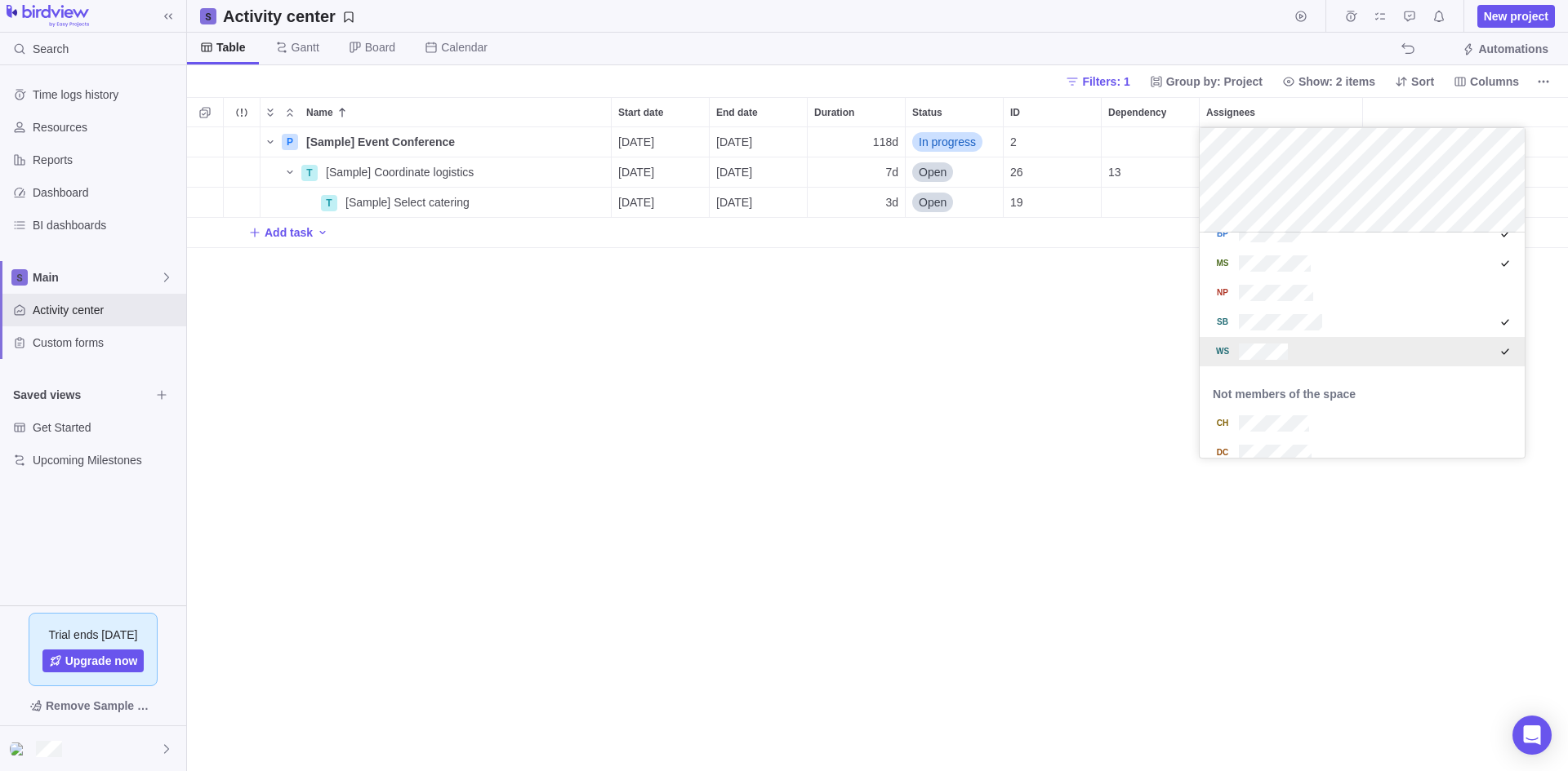
click at [1035, 317] on div "Name Start date End date Duration Status ID Dependency Assignees P [Sample] Eve…" at bounding box center [878, 434] width 1381 height 675
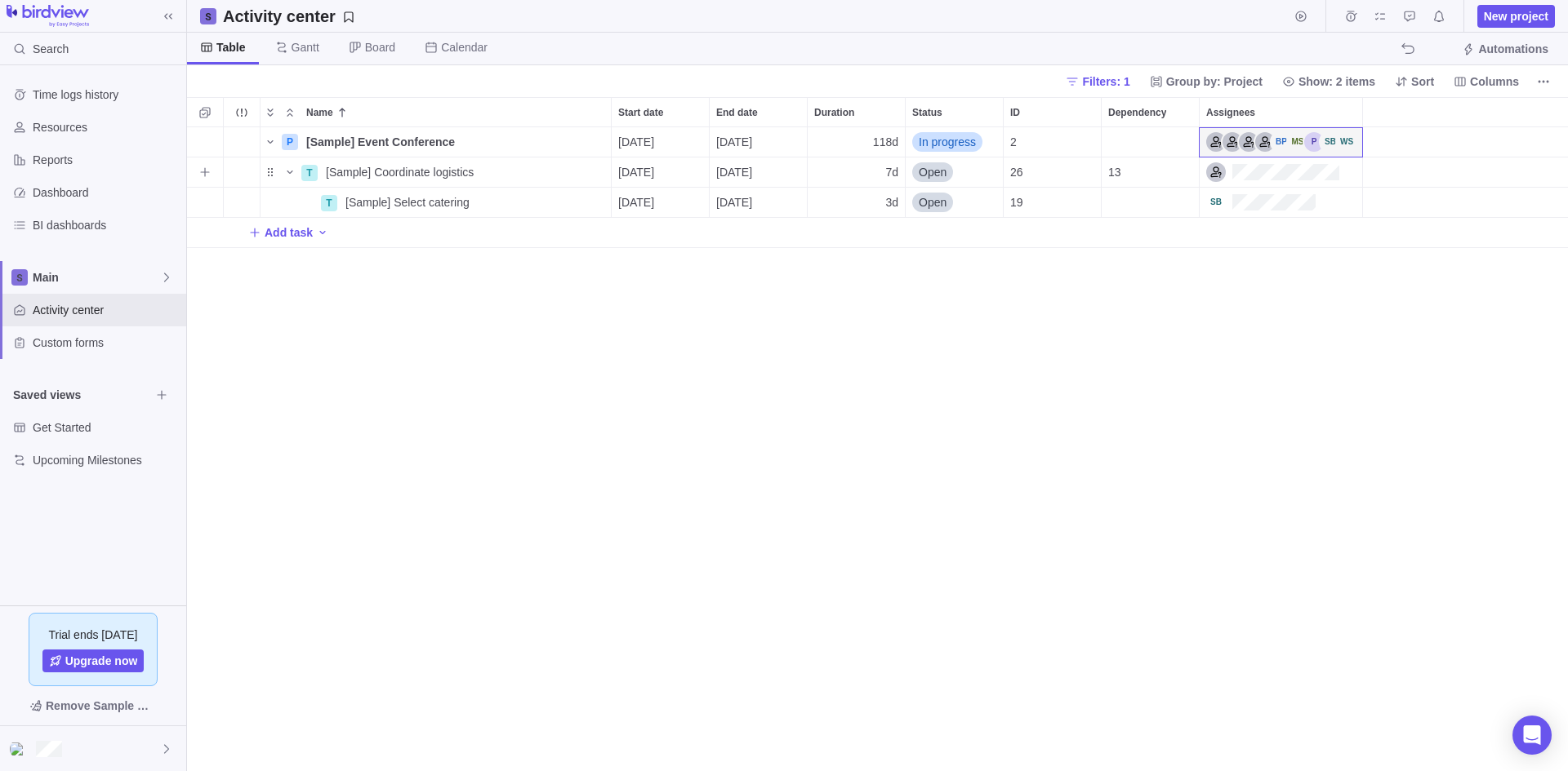
click at [957, 160] on div "Open" at bounding box center [954, 172] width 98 height 29
click at [951, 333] on span "Closed" at bounding box center [942, 327] width 36 height 16
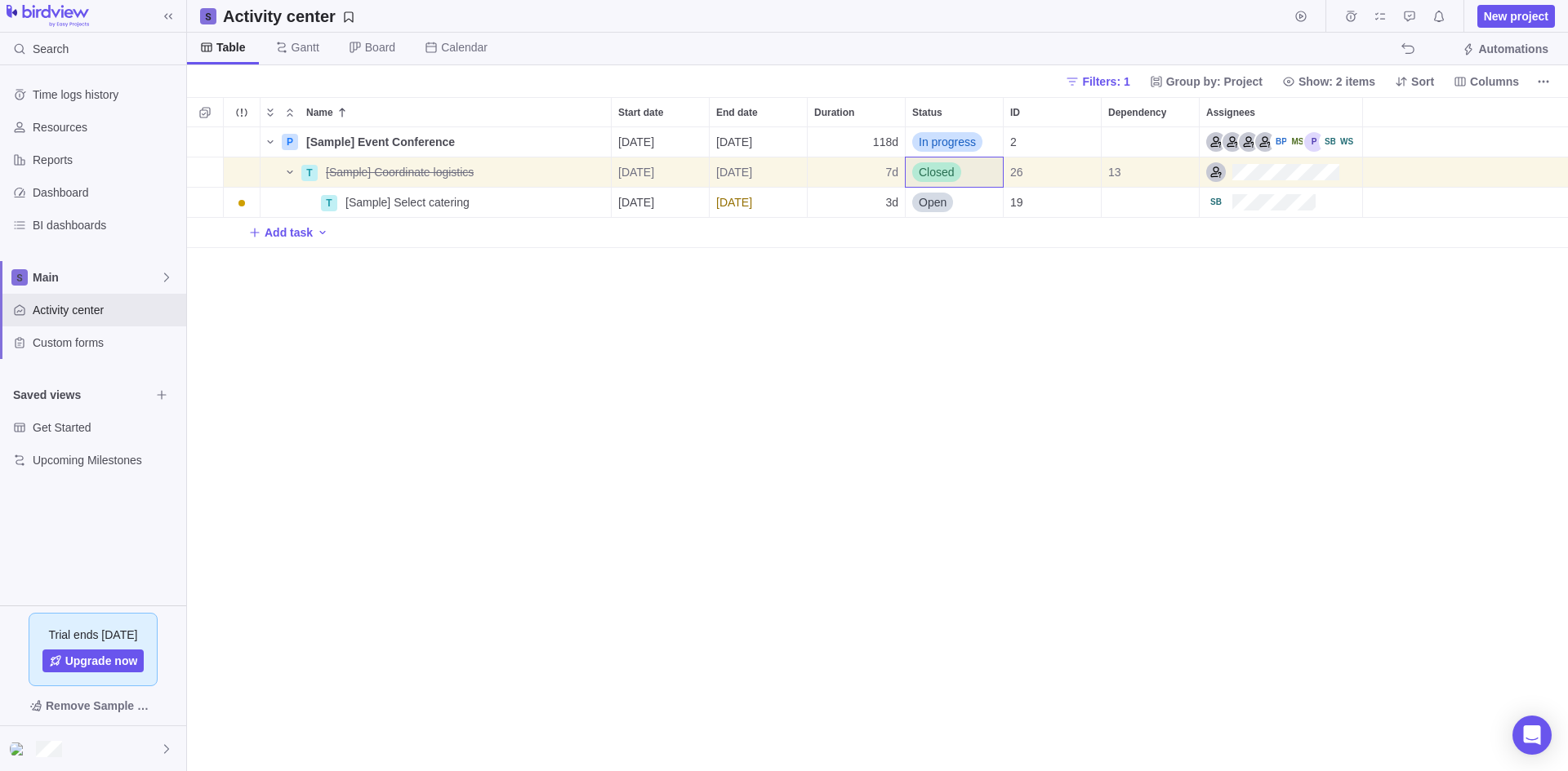
click at [823, 375] on div "P [Sample] Event Conference Details 08/11/2025 01/21/2026 118d In progress 2 T …" at bounding box center [878, 449] width 1381 height 644
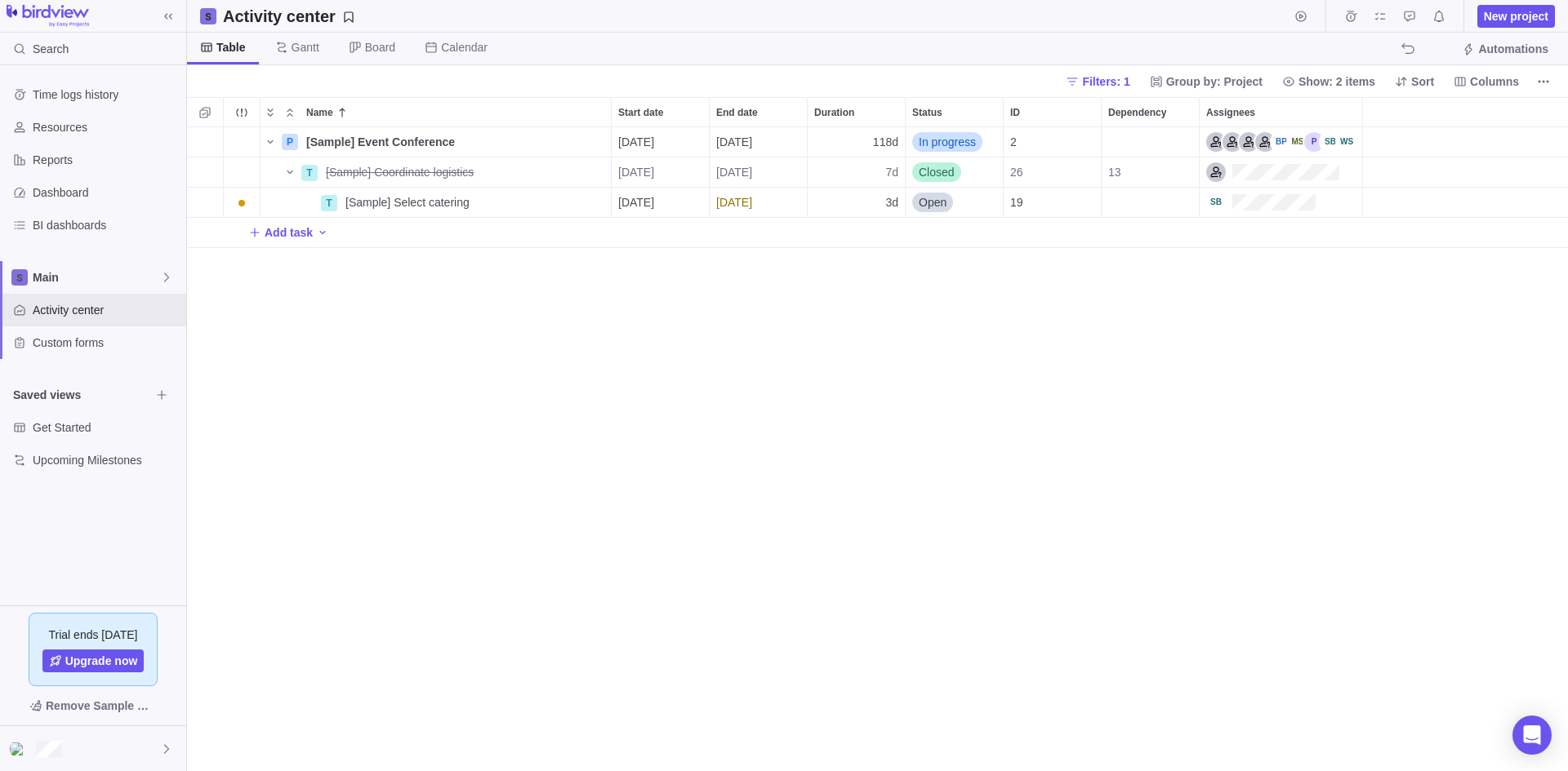
click at [827, 462] on div "P [Sample] Event Conference Details 08/11/2025 01/21/2026 118d In progress 2 T …" at bounding box center [878, 449] width 1381 height 644
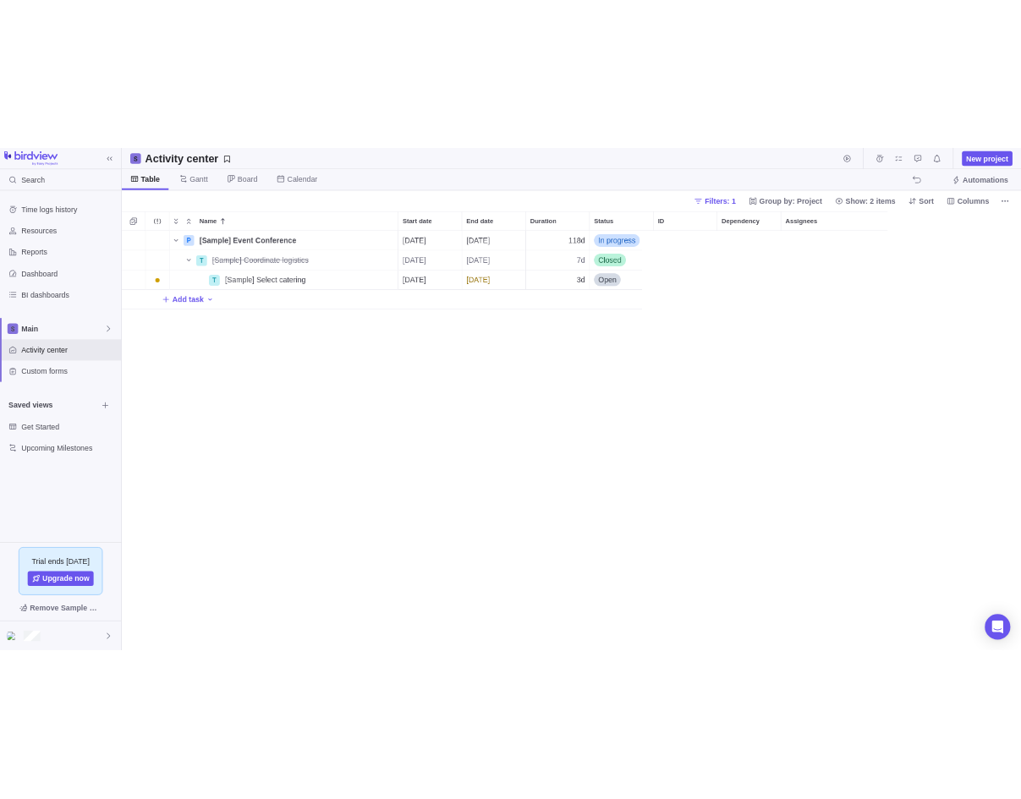
scroll to position [655, 814]
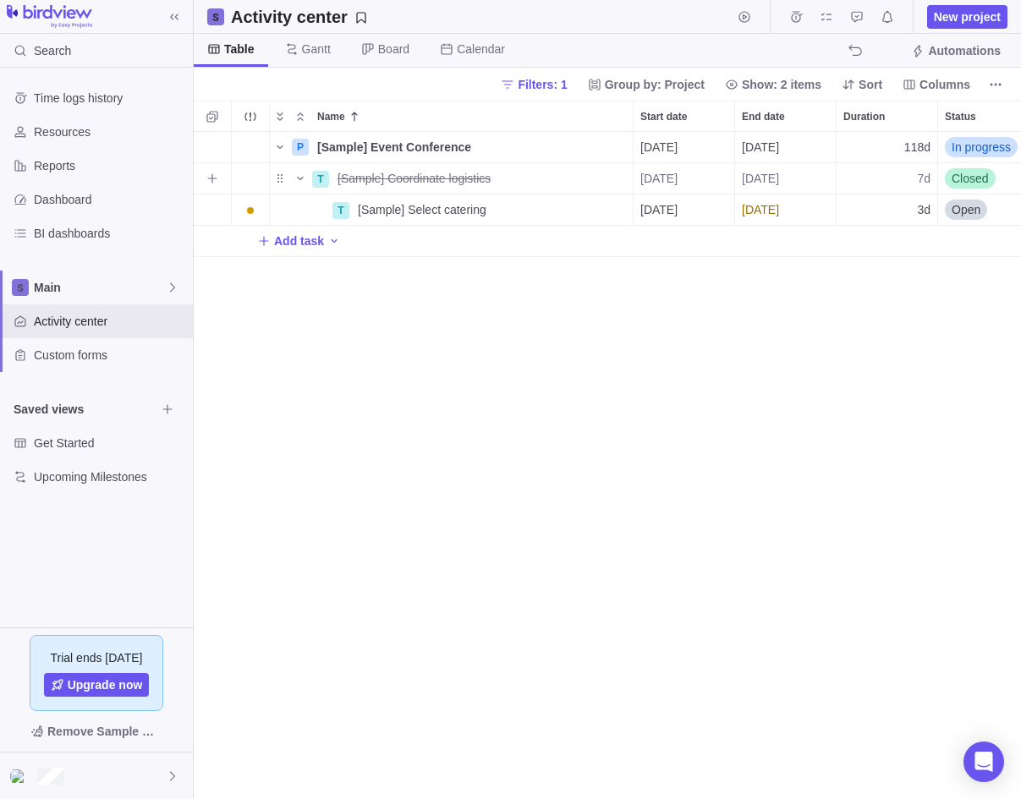
click at [973, 168] on div "Closed" at bounding box center [970, 178] width 51 height 20
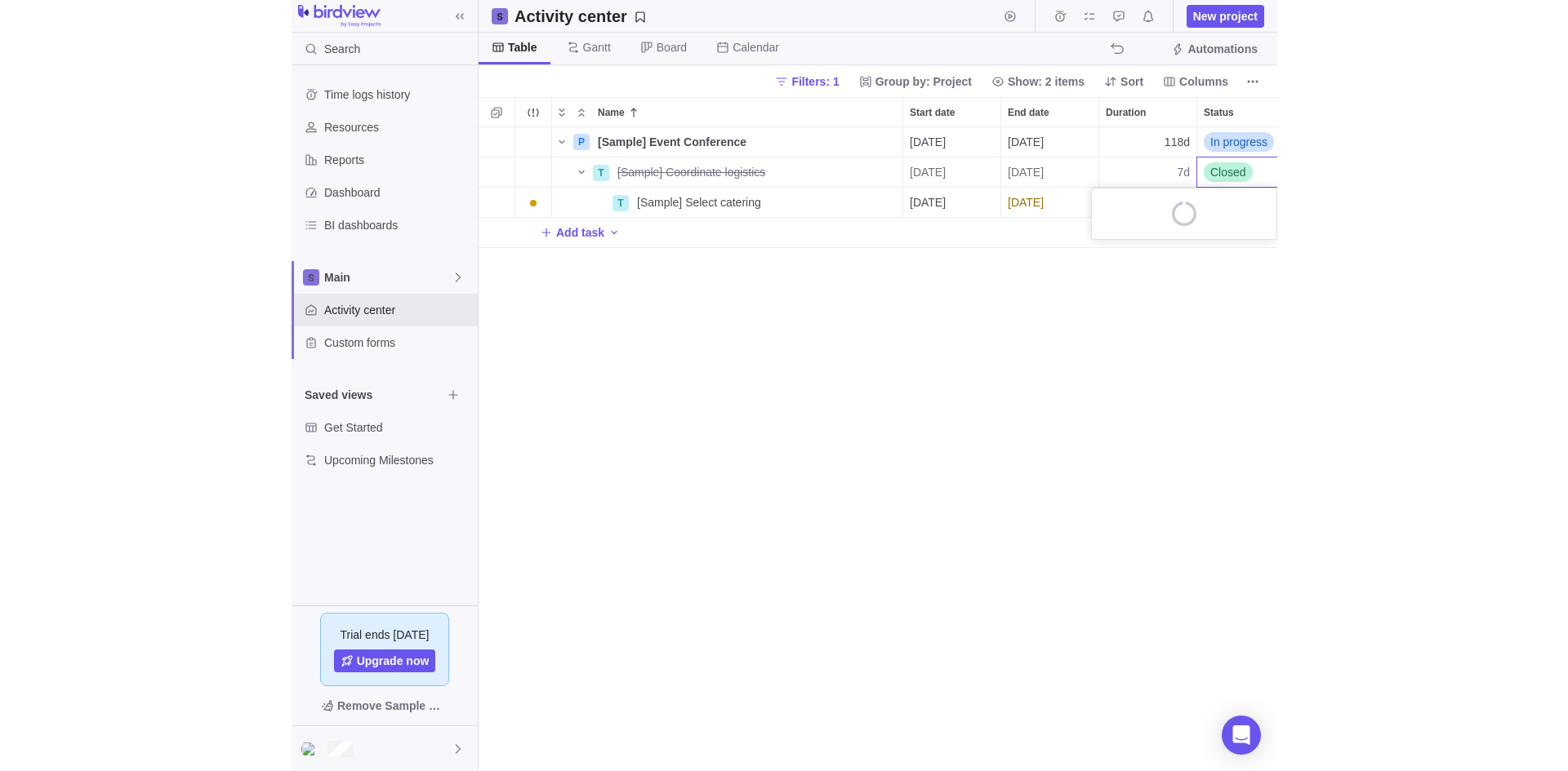
scroll to position [0, 18]
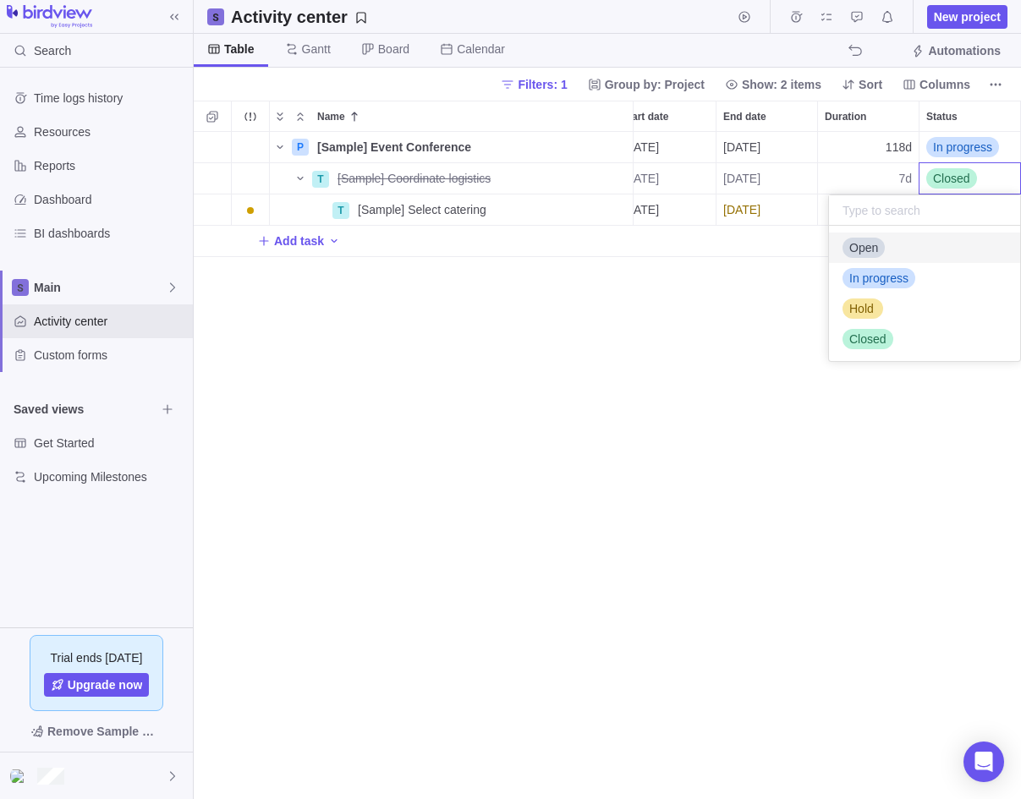
drag, startPoint x: 890, startPoint y: 249, endPoint x: 1011, endPoint y: 323, distance: 142.0
click at [890, 250] on div "Open" at bounding box center [924, 248] width 191 height 30
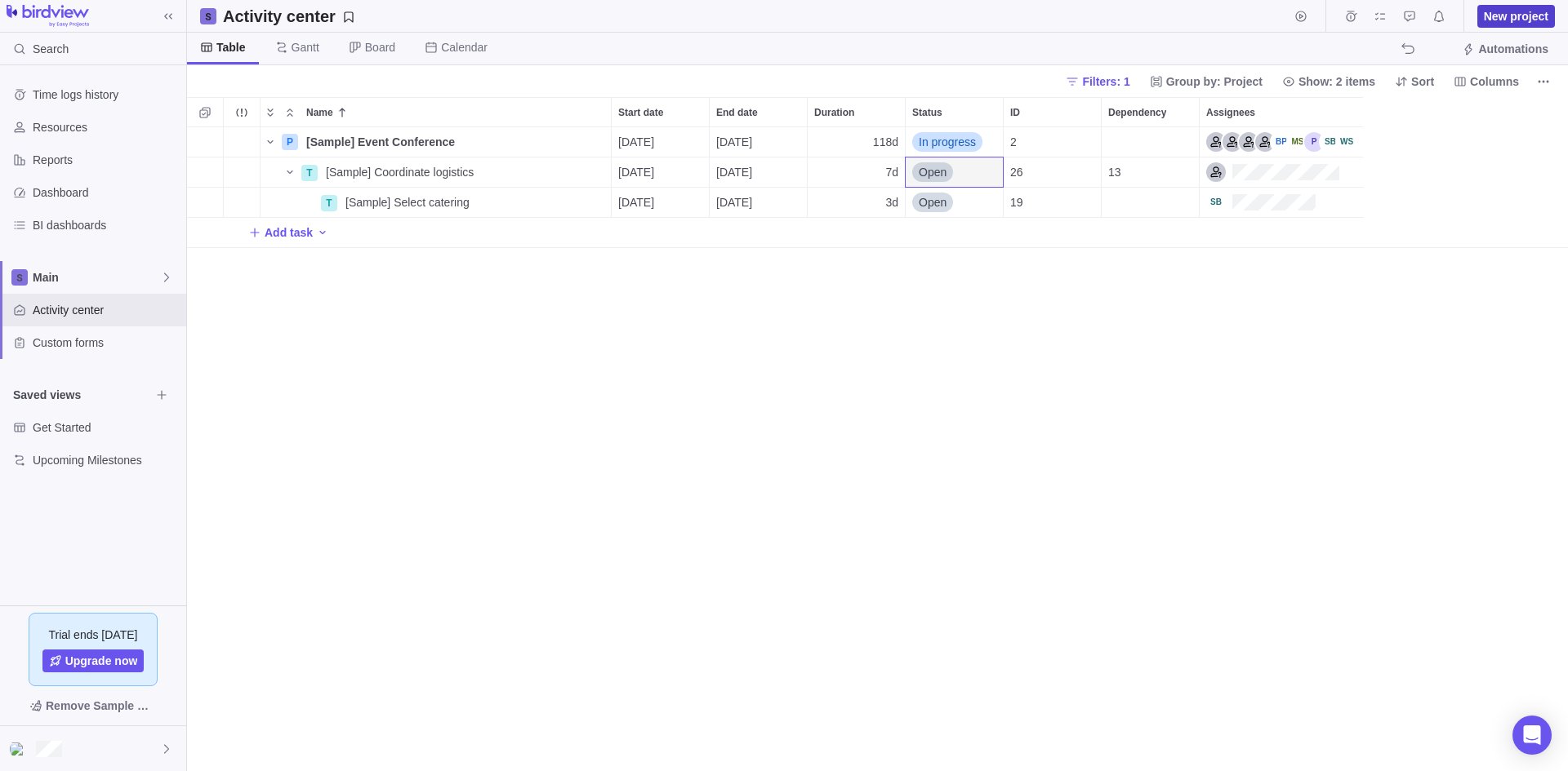
scroll to position [0, 0]
click at [549, 141] on span "Details" at bounding box center [559, 142] width 38 height 16
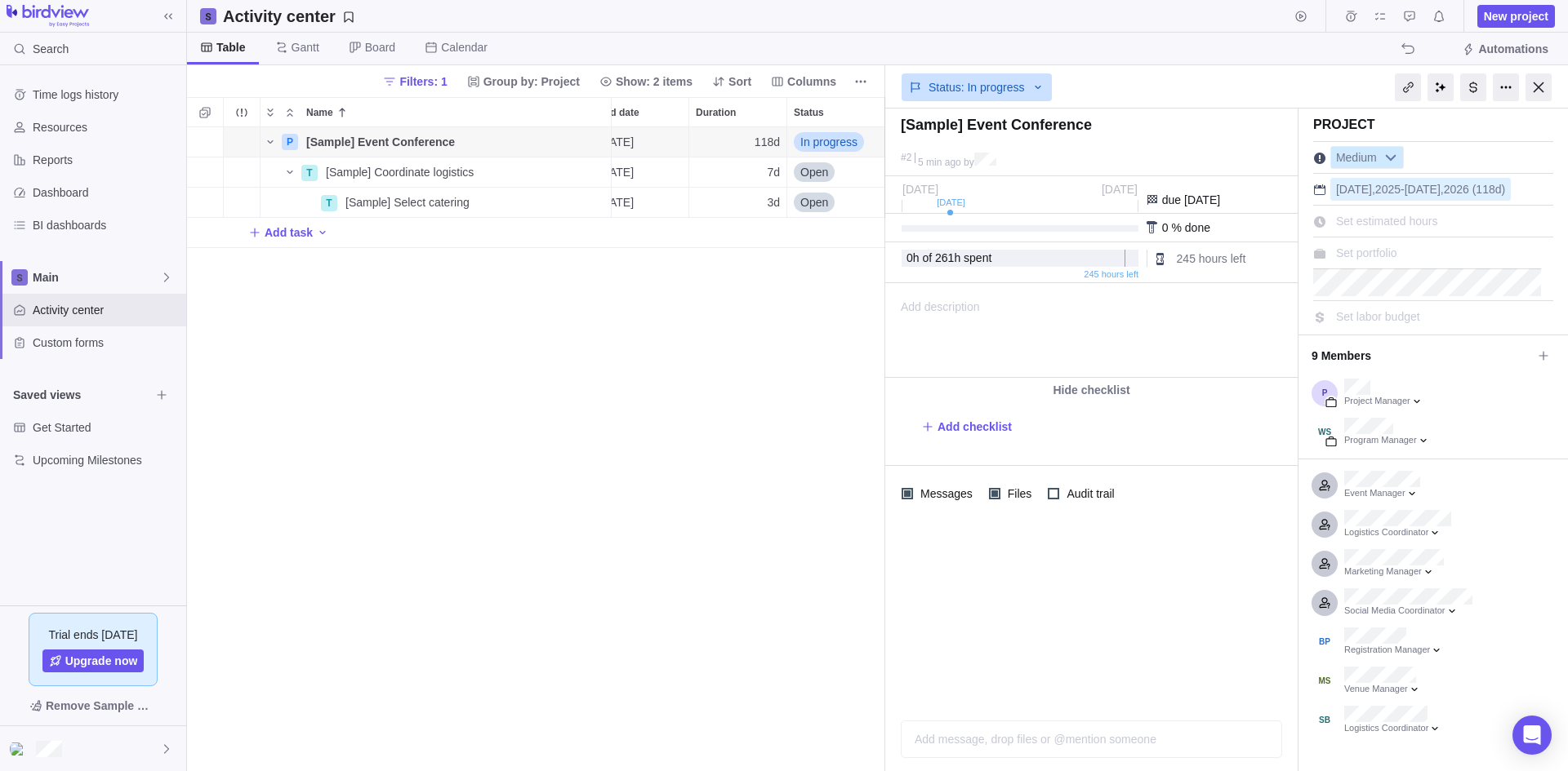
click at [1380, 160] on b at bounding box center [1390, 157] width 24 height 21
click at [819, 162] on div "Open" at bounding box center [814, 172] width 41 height 19
click at [1062, 629] on body "Search Time logs history Resources Reports Dashboard BI dashboards Main Activit…" at bounding box center [784, 385] width 1568 height 771
click at [1014, 585] on div at bounding box center [1091, 638] width 412 height 234
click at [1417, 532] on div at bounding box center [1392, 534] width 103 height 14
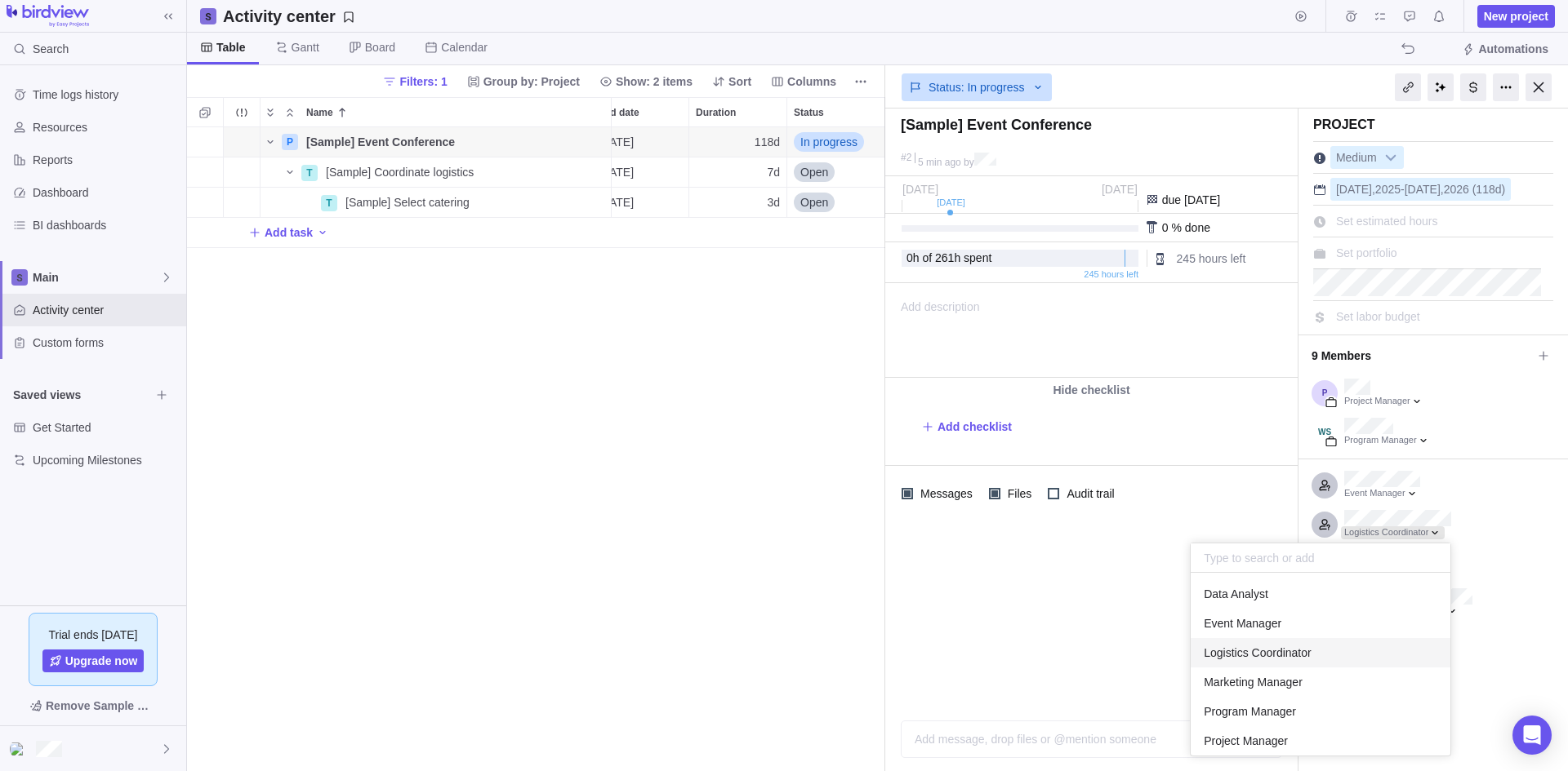
scroll to position [171, 247]
click at [1417, 532] on div at bounding box center [1392, 534] width 103 height 14
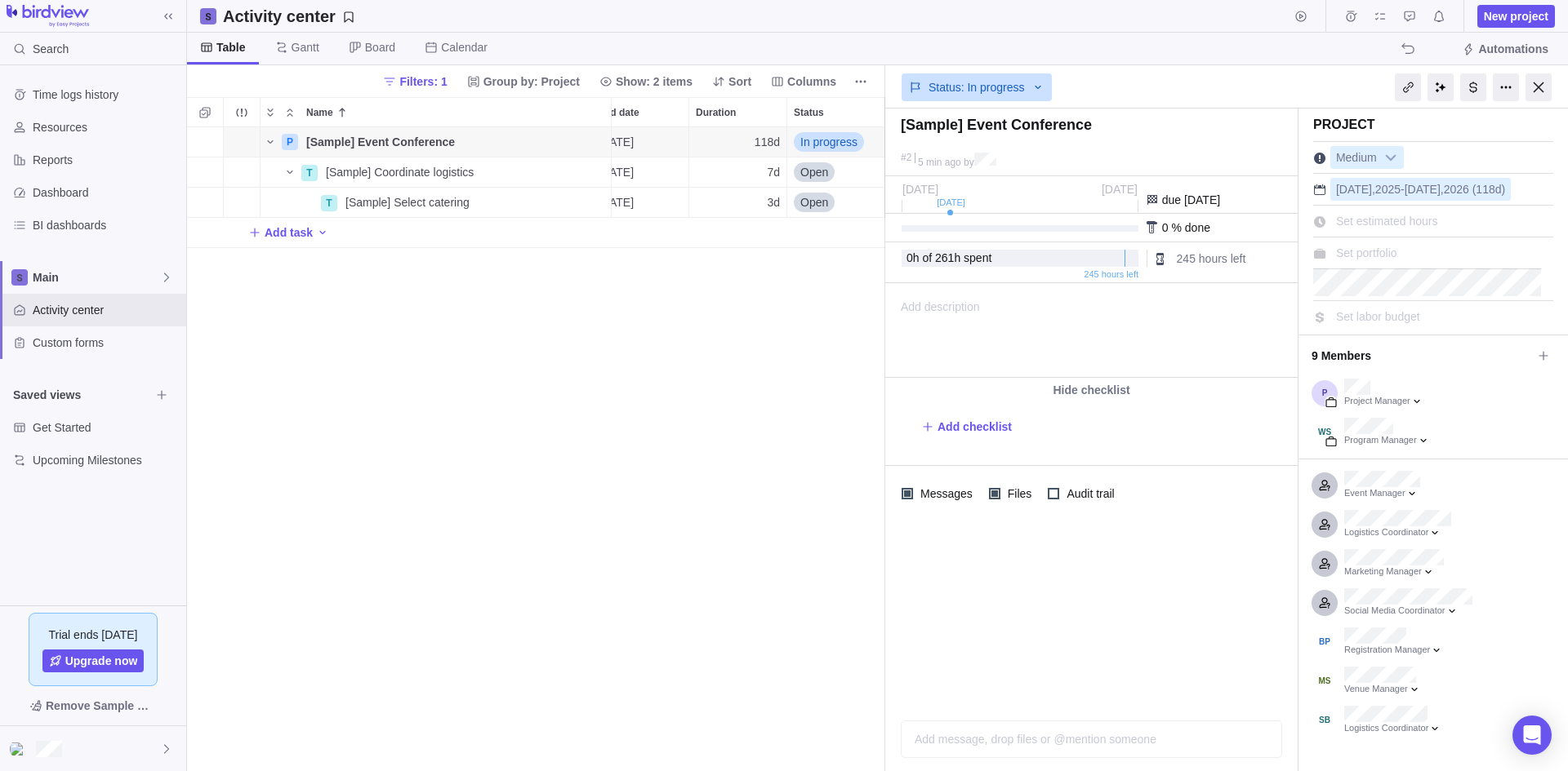
click at [1062, 562] on div at bounding box center [1091, 638] width 412 height 234
drag, startPoint x: 1538, startPoint y: 89, endPoint x: 1485, endPoint y: 97, distance: 53.6
click at [1538, 89] on div at bounding box center [1538, 87] width 26 height 28
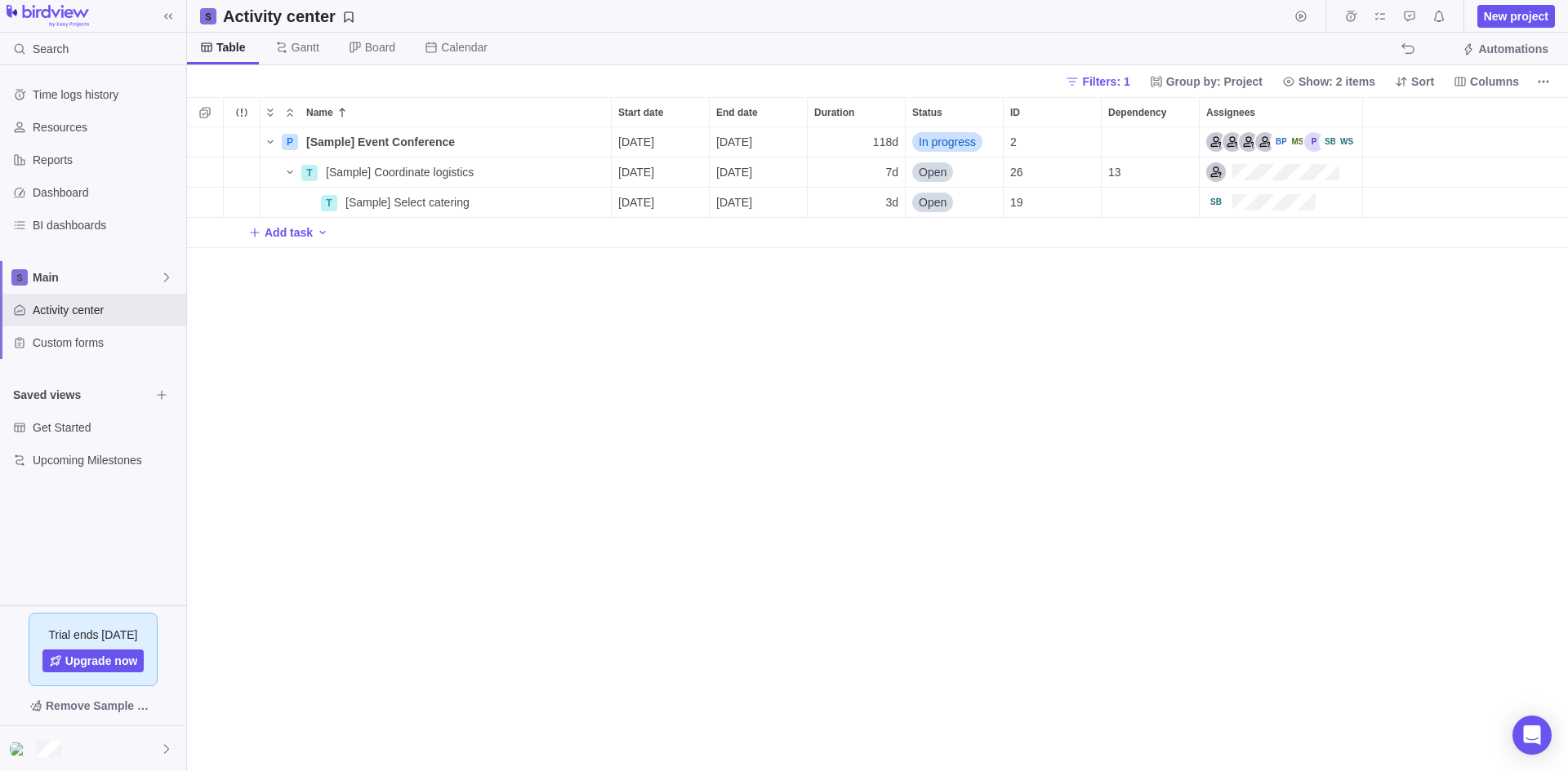
click at [728, 479] on div "P [Sample] Event Conference Details 08/11/2025 01/21/2026 118d In progress 2 T …" at bounding box center [878, 449] width 1381 height 644
click at [81, 703] on span "Remove Sample Data" at bounding box center [100, 705] width 111 height 19
click at [679, 413] on div "P [Sample] Event Conference Details 08/11/2025 01/21/2026 118d In progress 2 T …" at bounding box center [878, 449] width 1381 height 644
click at [126, 747] on div at bounding box center [93, 749] width 186 height 45
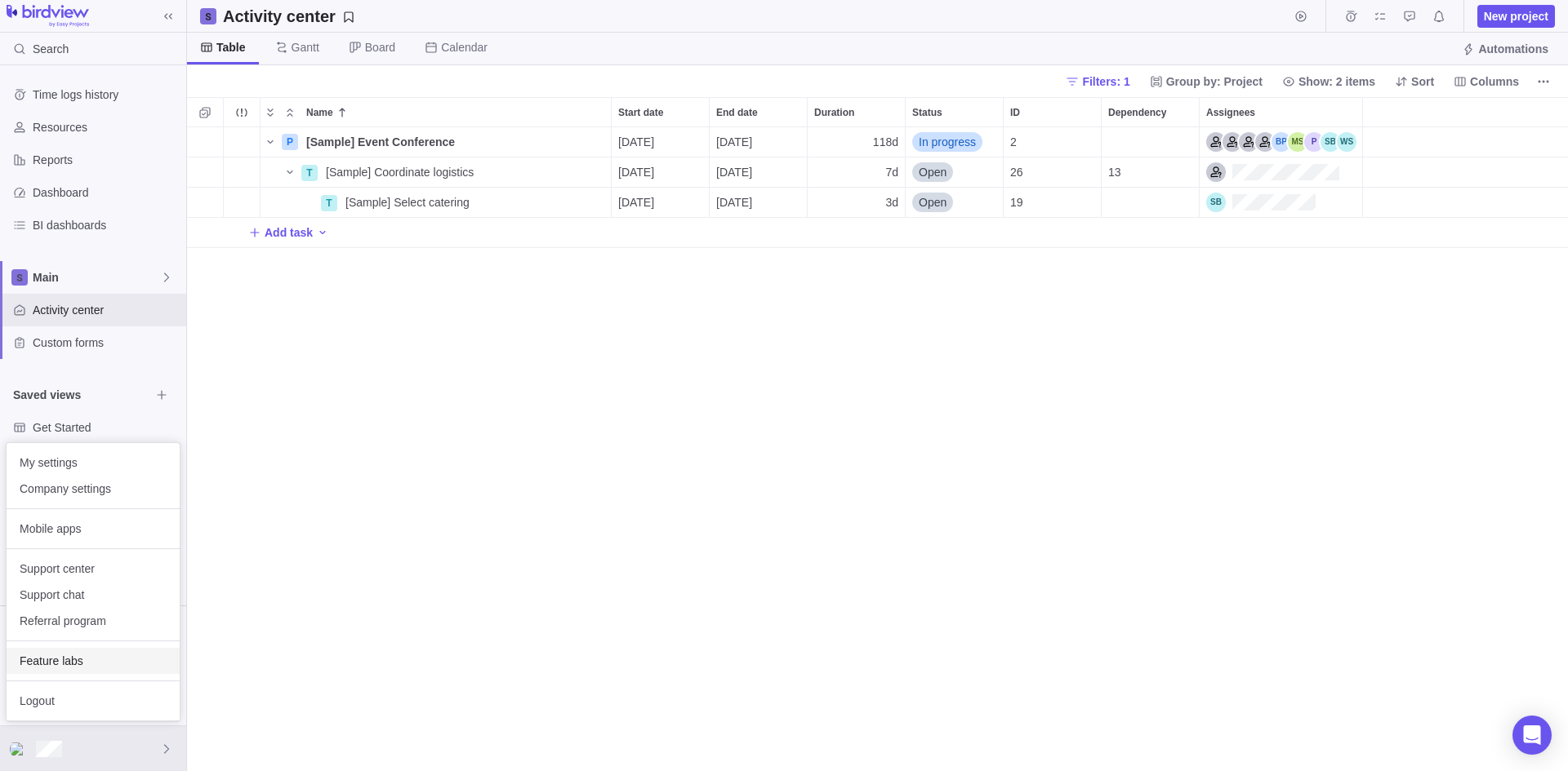
click at [98, 661] on span "Feature labs" at bounding box center [93, 661] width 147 height 16
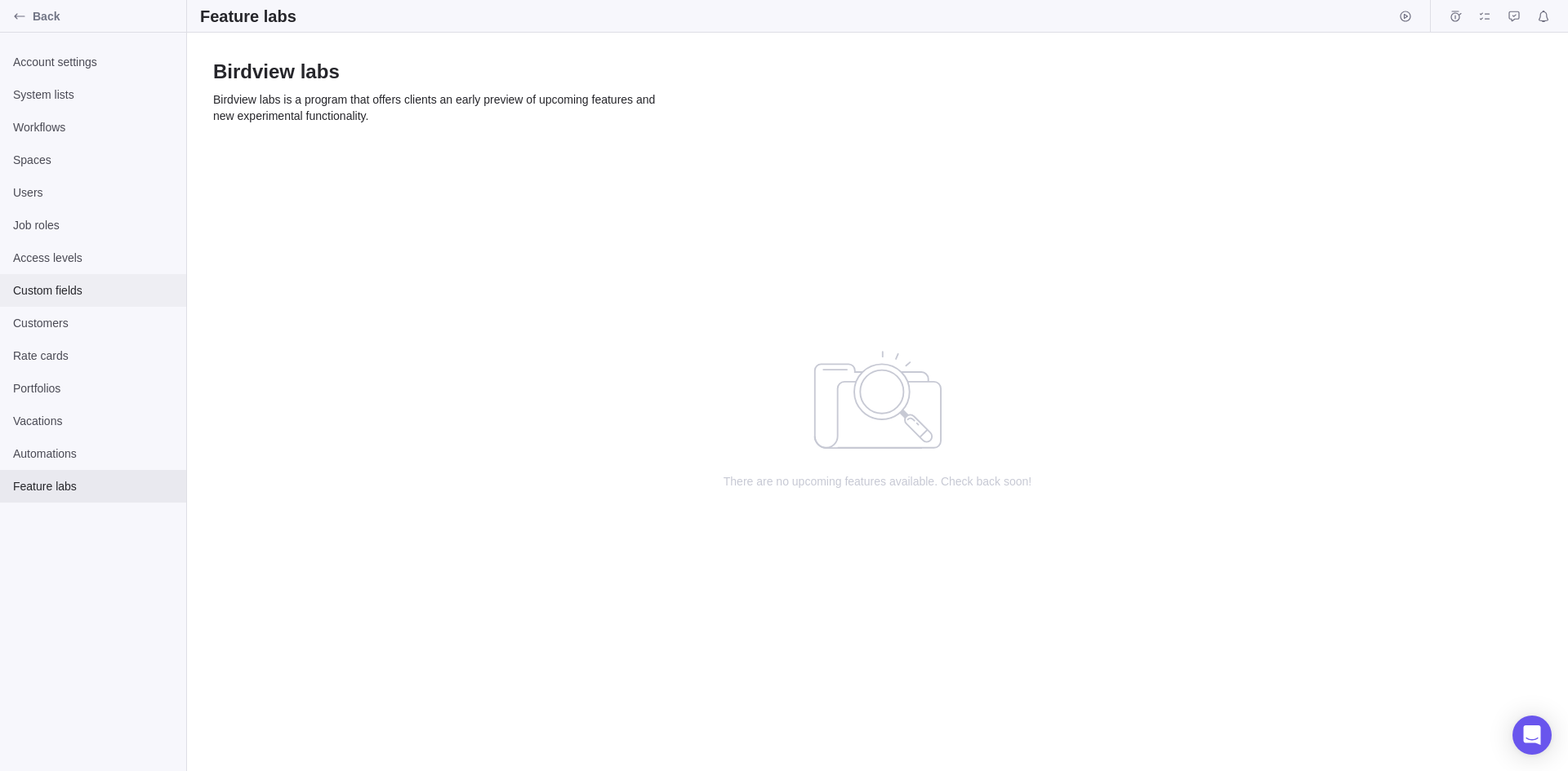
click at [81, 279] on div "Custom fields" at bounding box center [93, 290] width 186 height 33
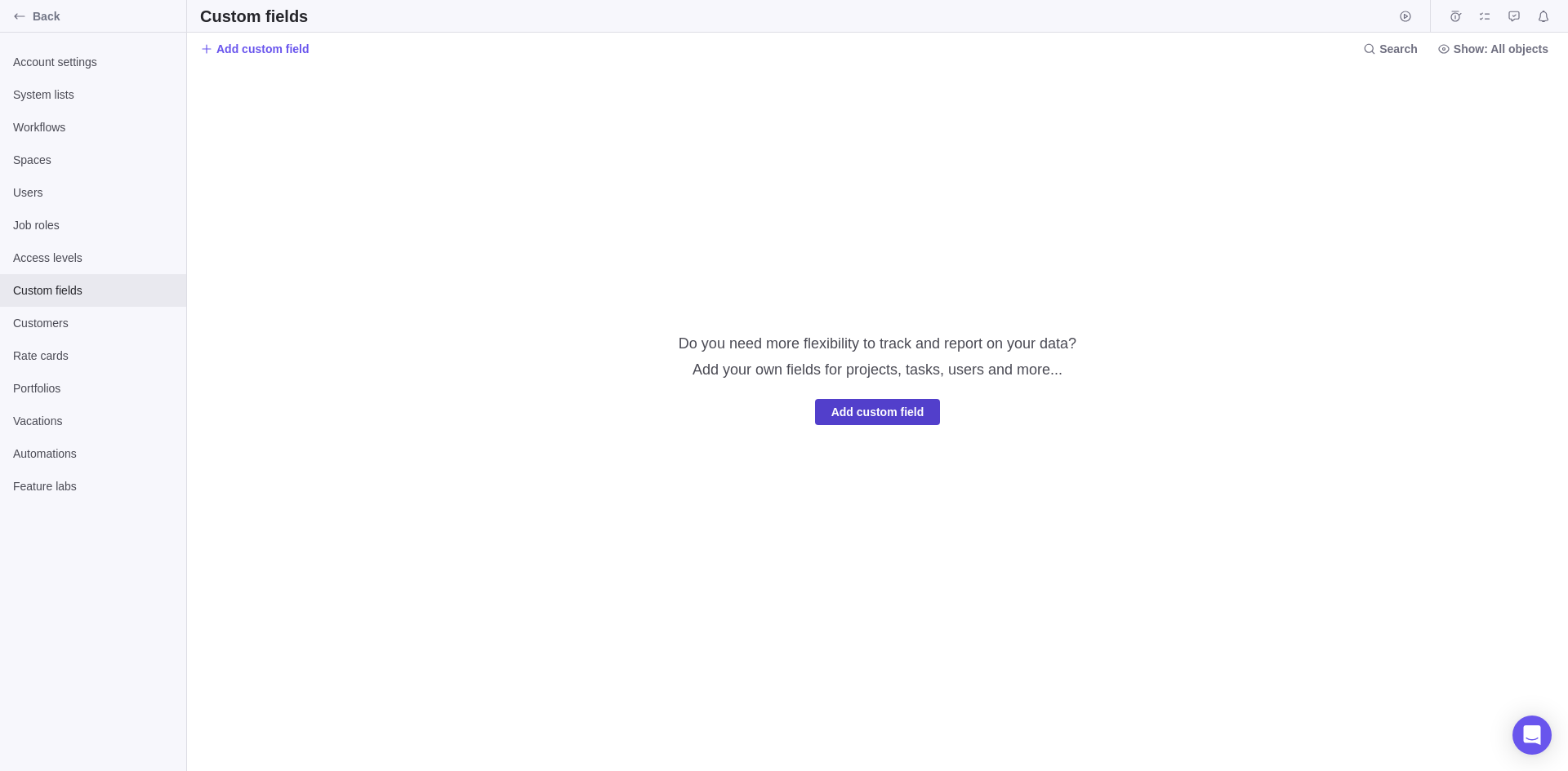
click at [926, 411] on span "Add custom field" at bounding box center [878, 412] width 126 height 26
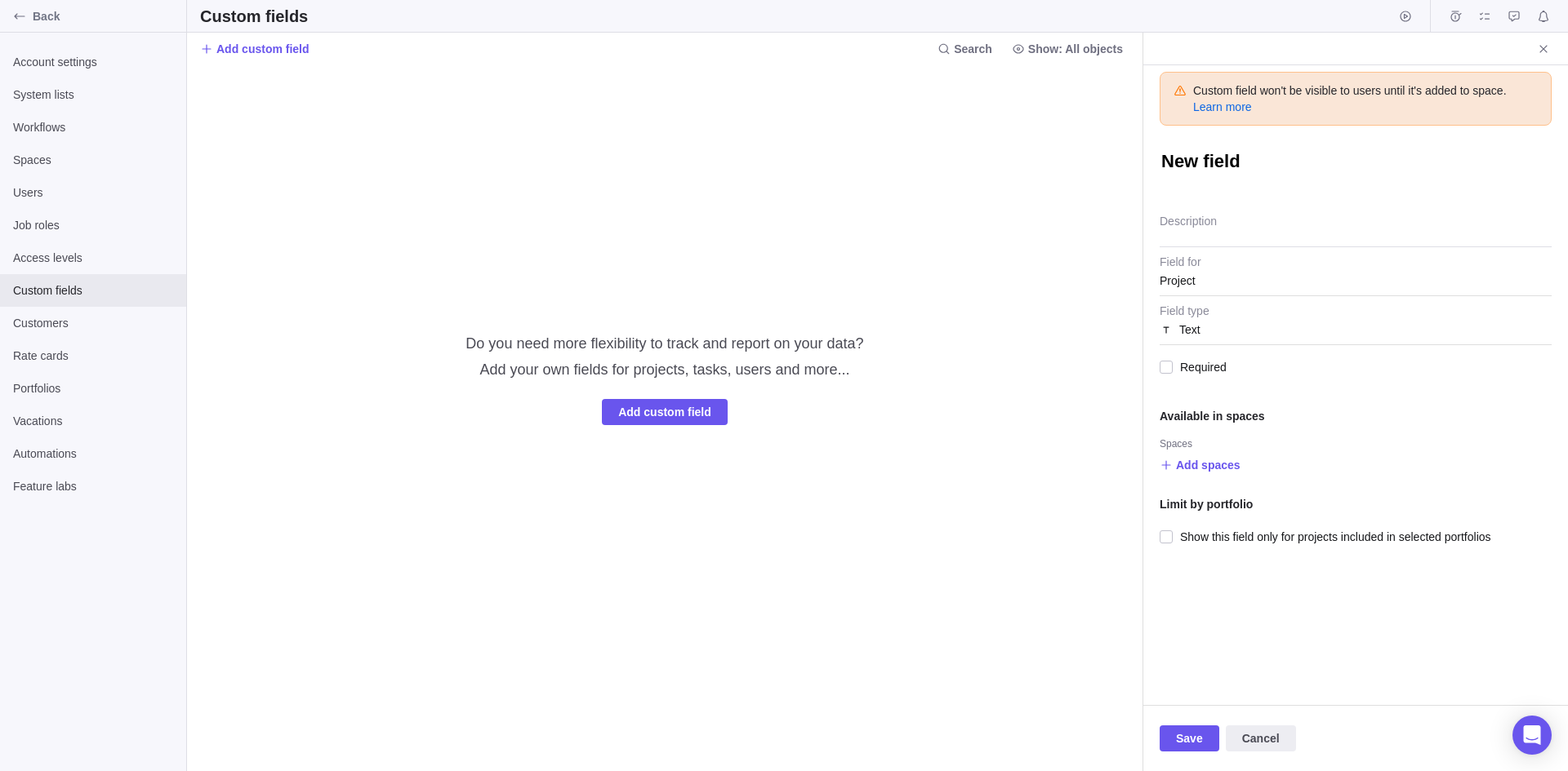
type textarea "x"
click at [1239, 318] on div "Text" at bounding box center [1356, 329] width 392 height 29
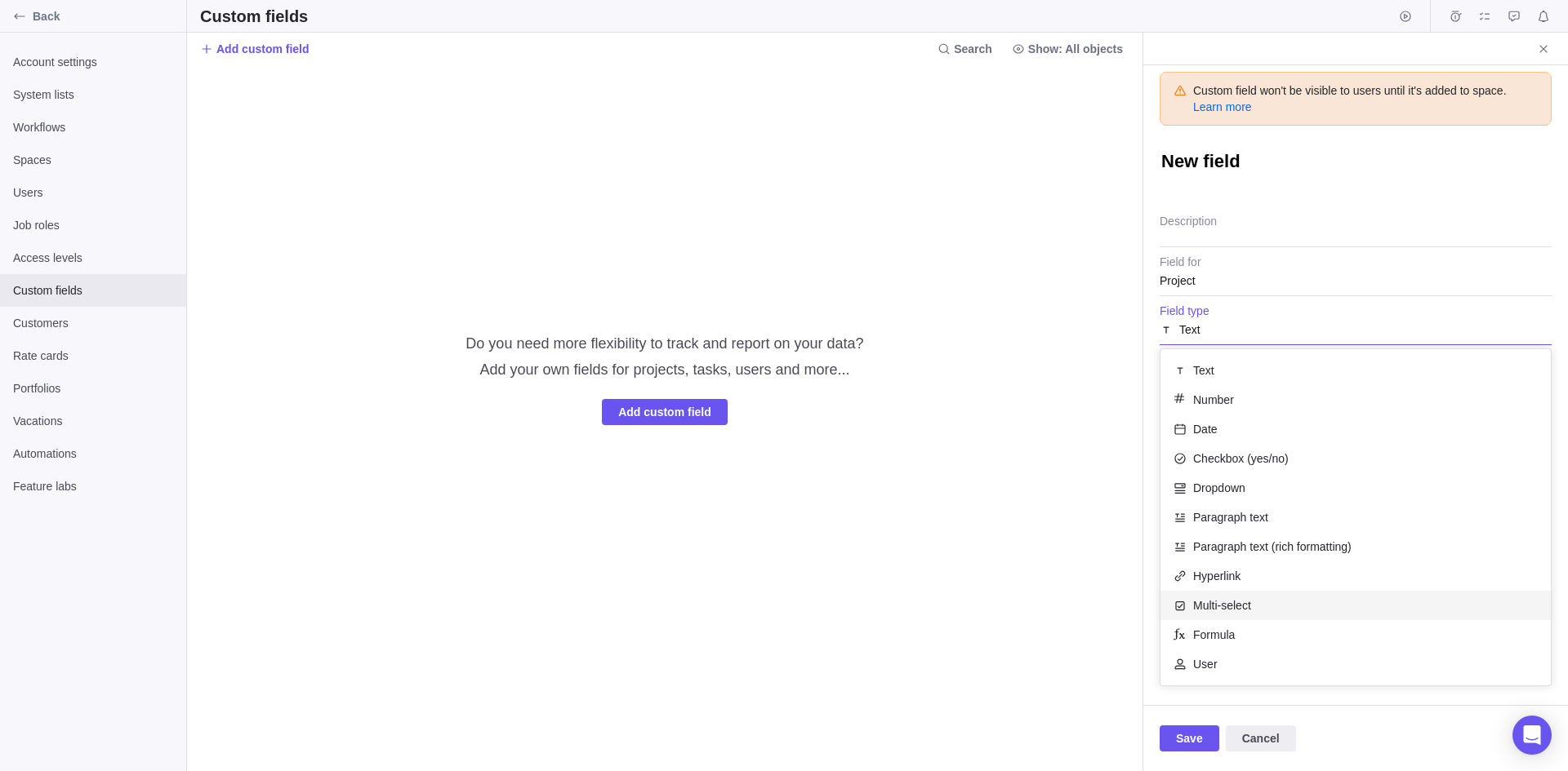
click at [1275, 605] on div "Multi-select" at bounding box center [1356, 605] width 390 height 29
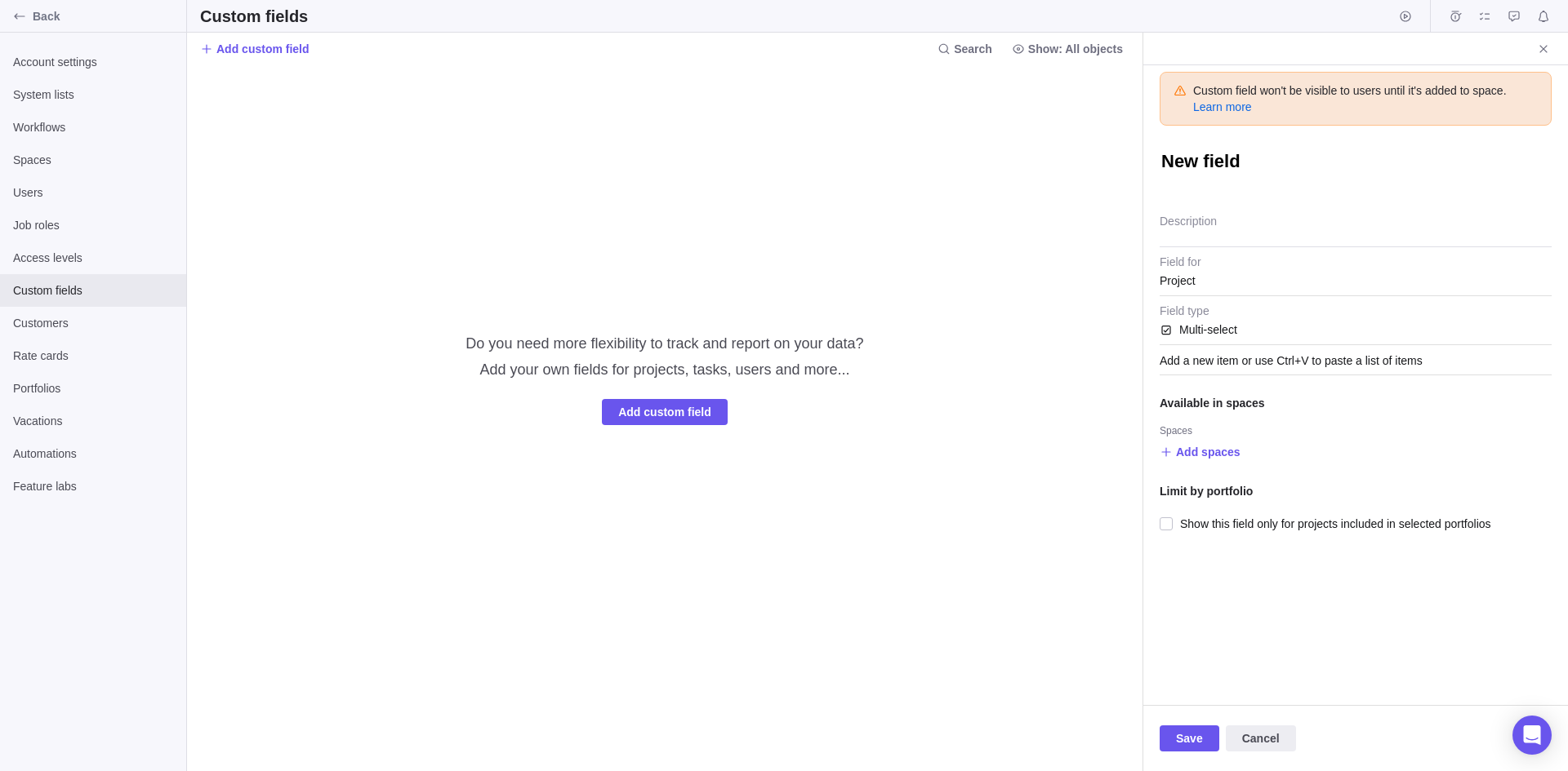
click at [1218, 352] on div "Add a new item or use Ctrl+V to paste a list of items" at bounding box center [1356, 361] width 392 height 29
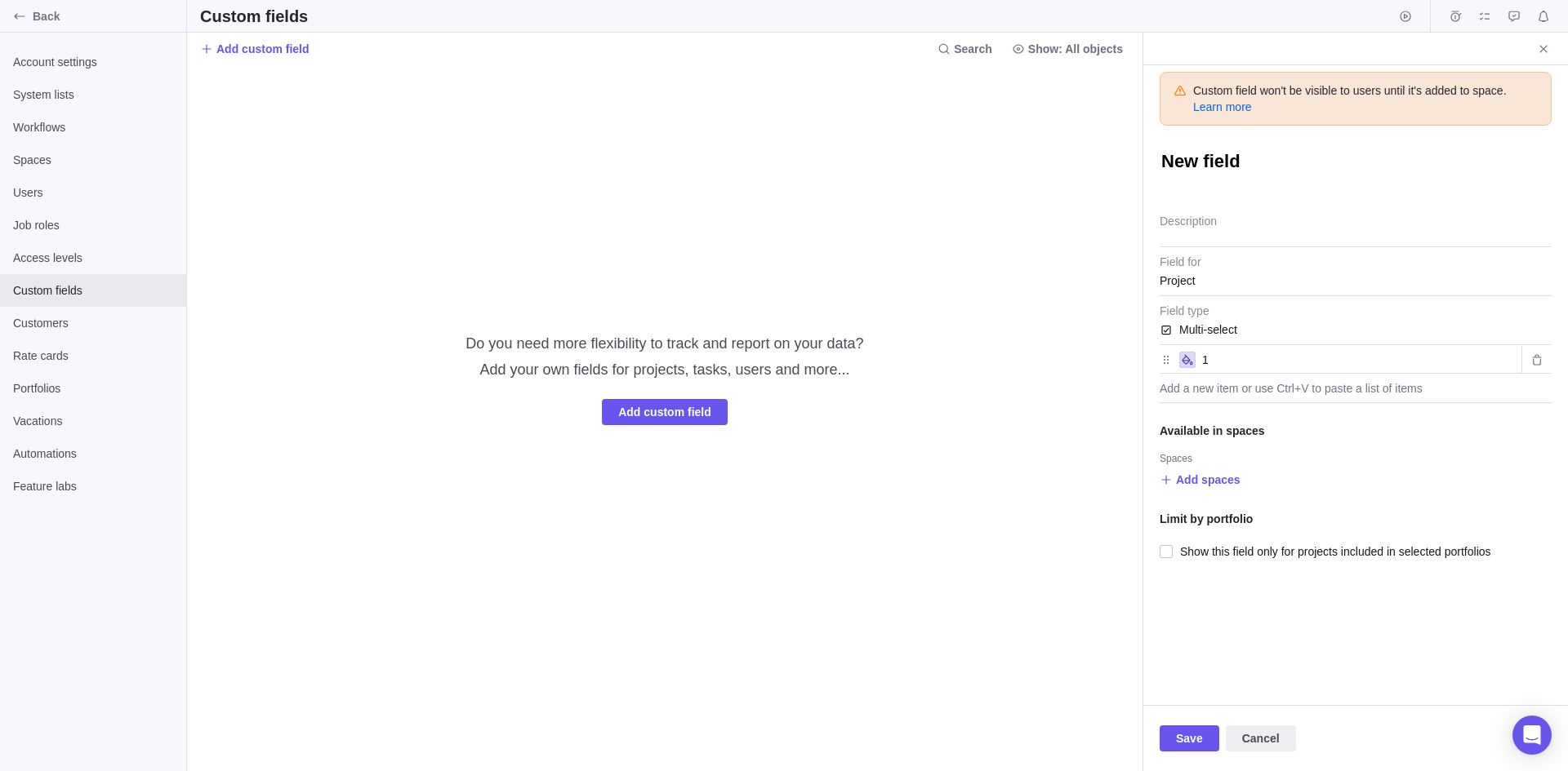
type input "1"
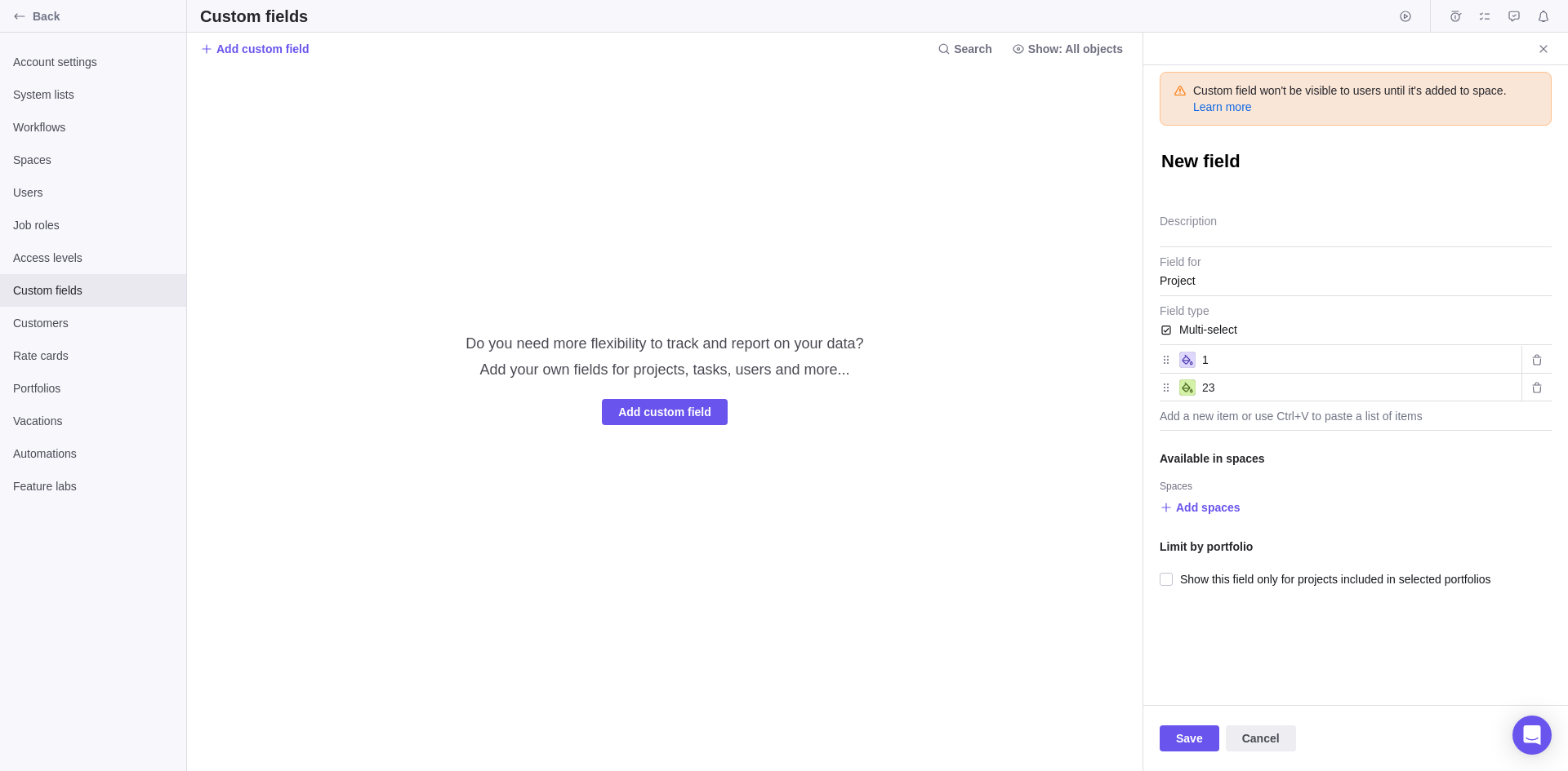
type input "23"
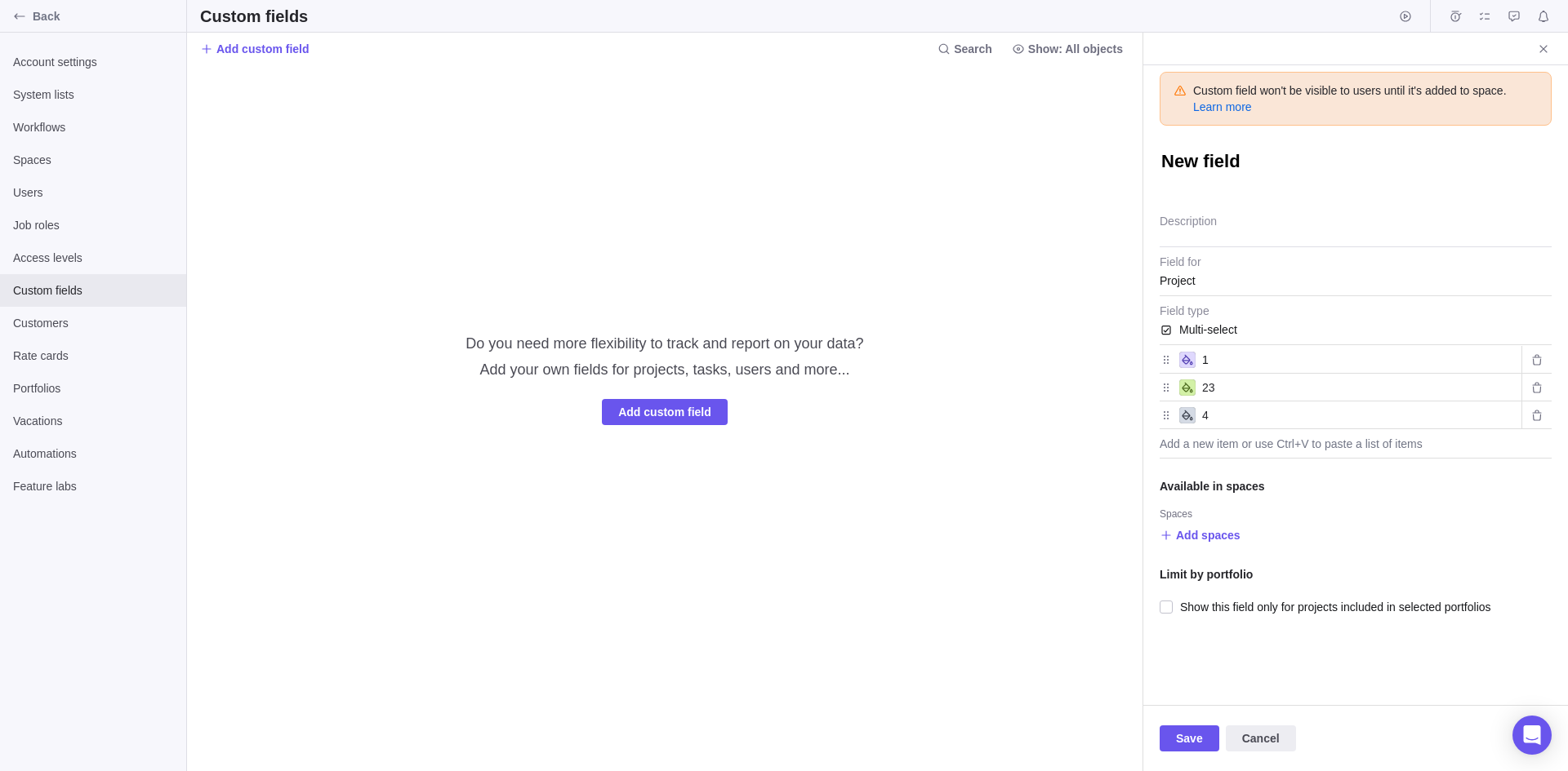
type input "4"
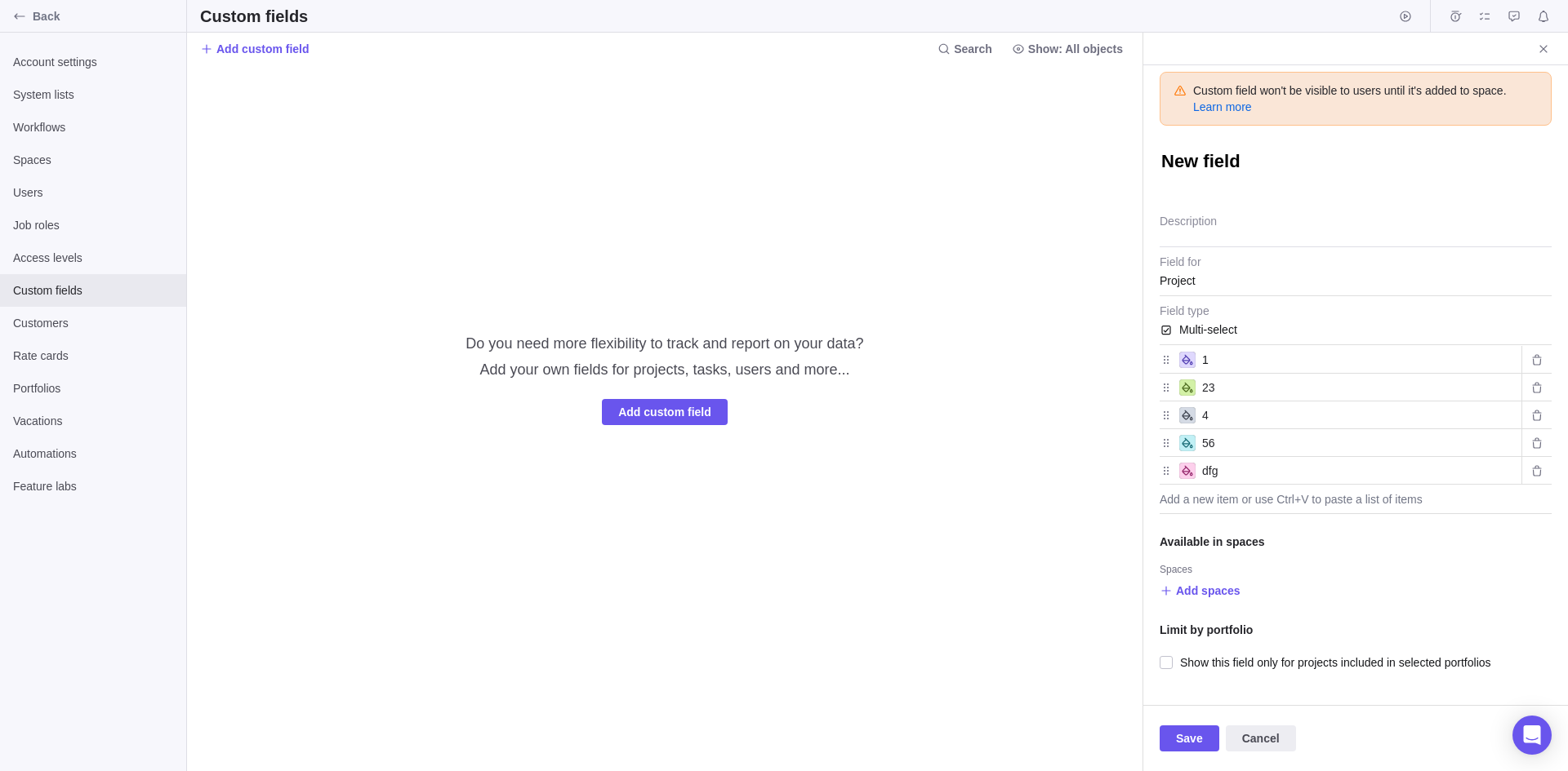
type input "dfg"
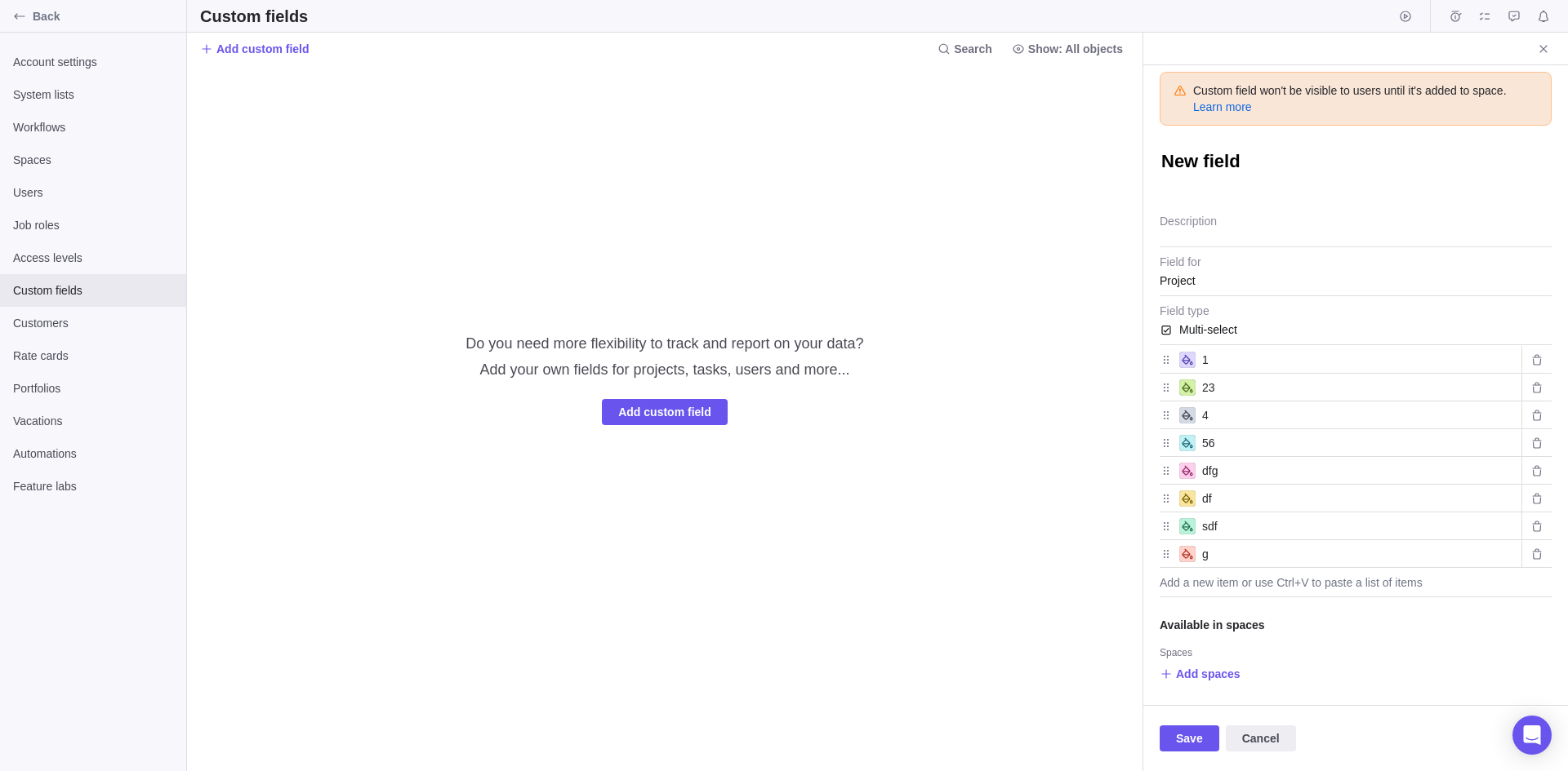
type input "g"
click at [1315, 627] on h5 "Available in spaces" at bounding box center [1356, 624] width 392 height 16
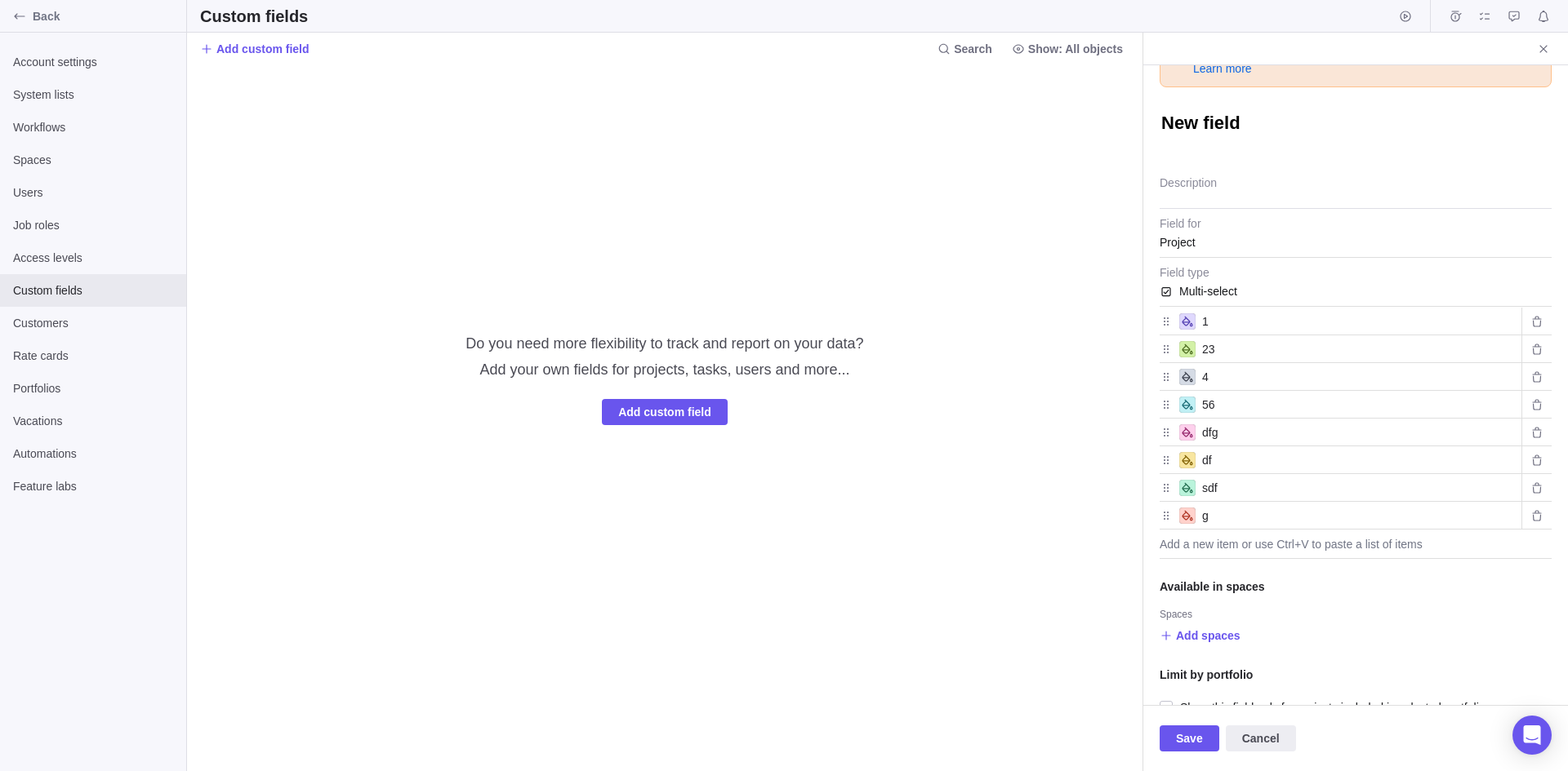
scroll to position [71, 0]
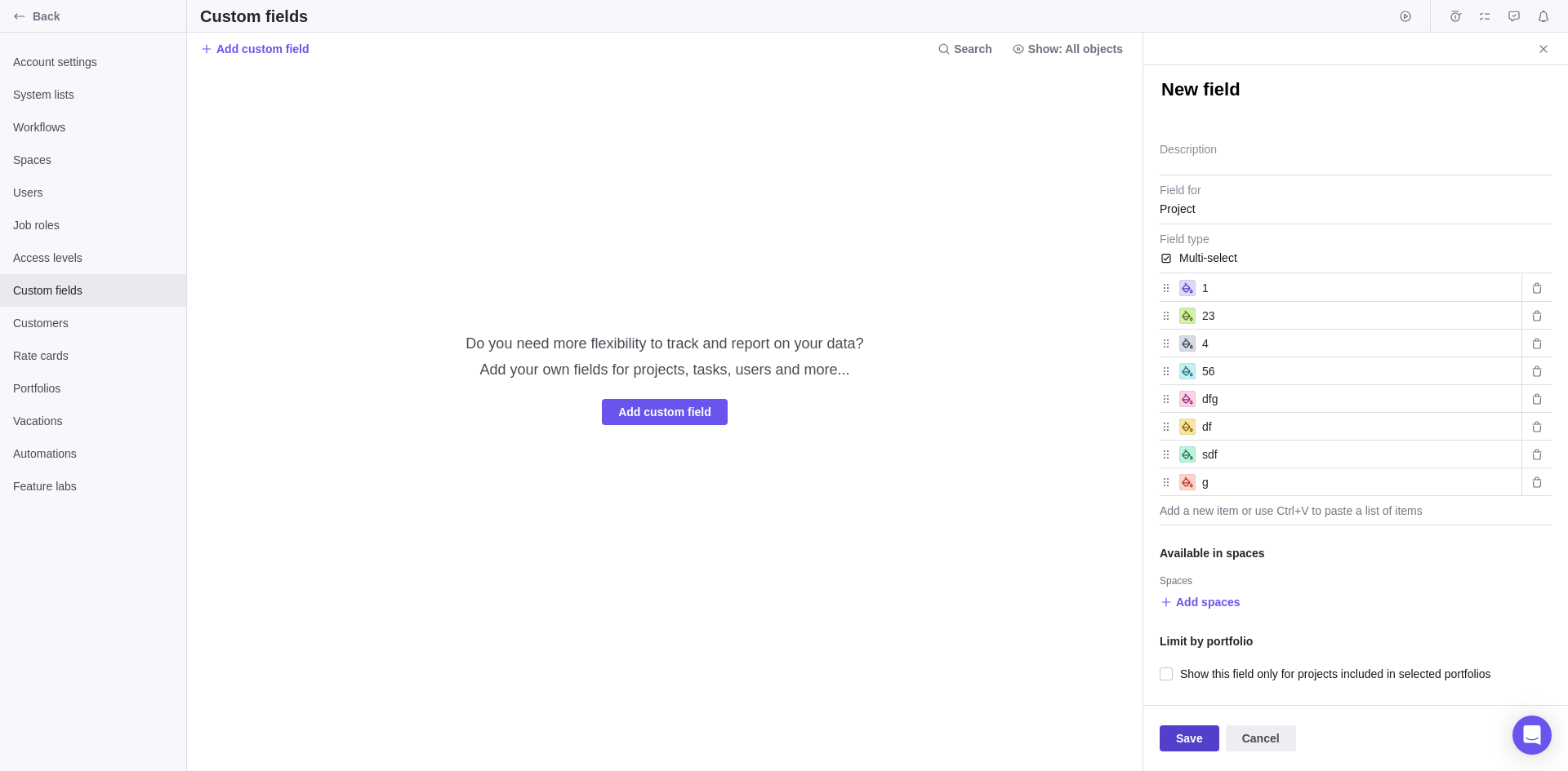
click at [1201, 732] on span "Save" at bounding box center [1190, 738] width 60 height 26
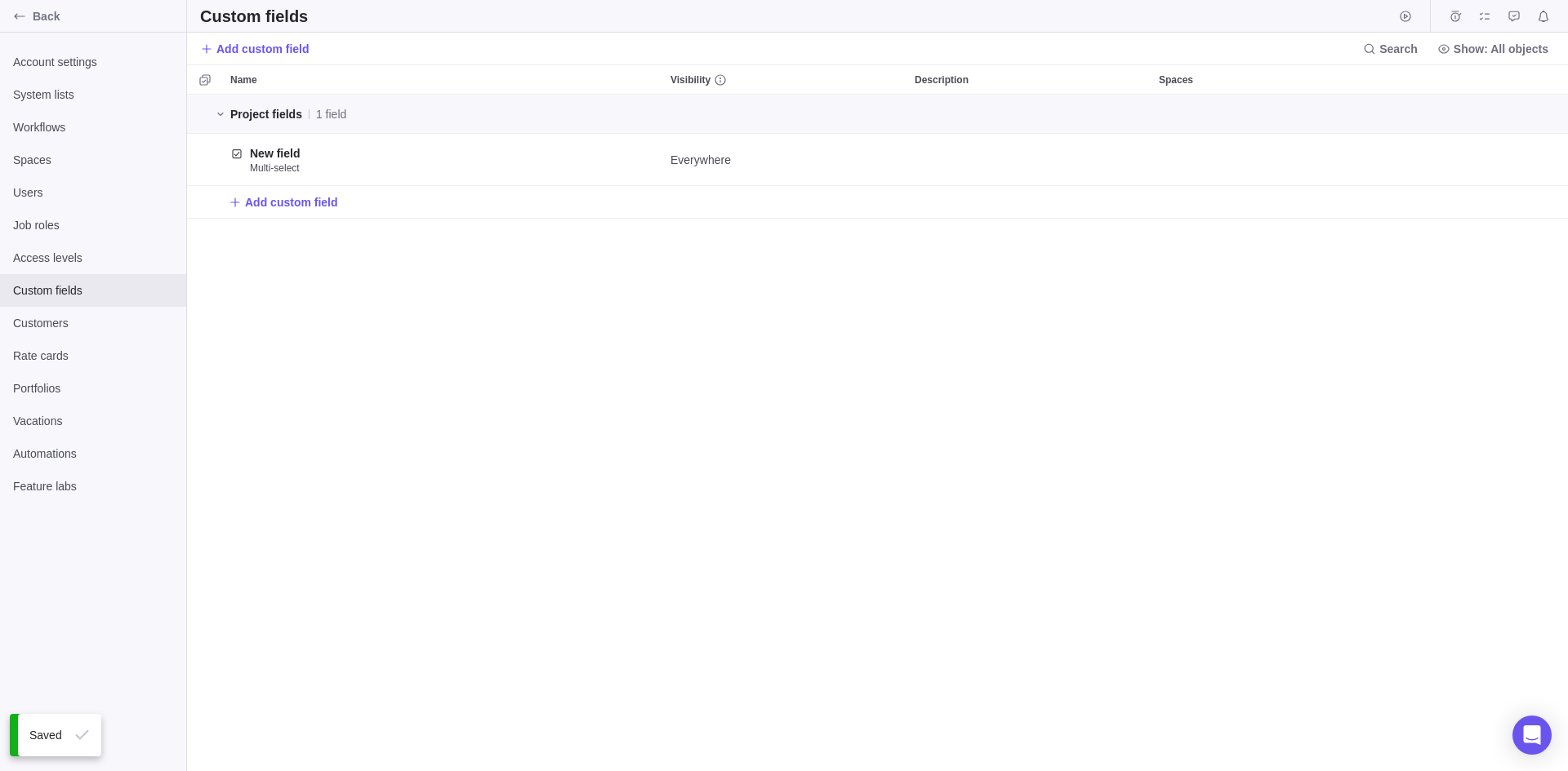
scroll to position [664, 1369]
click at [48, 22] on span "Back" at bounding box center [106, 15] width 147 height 16
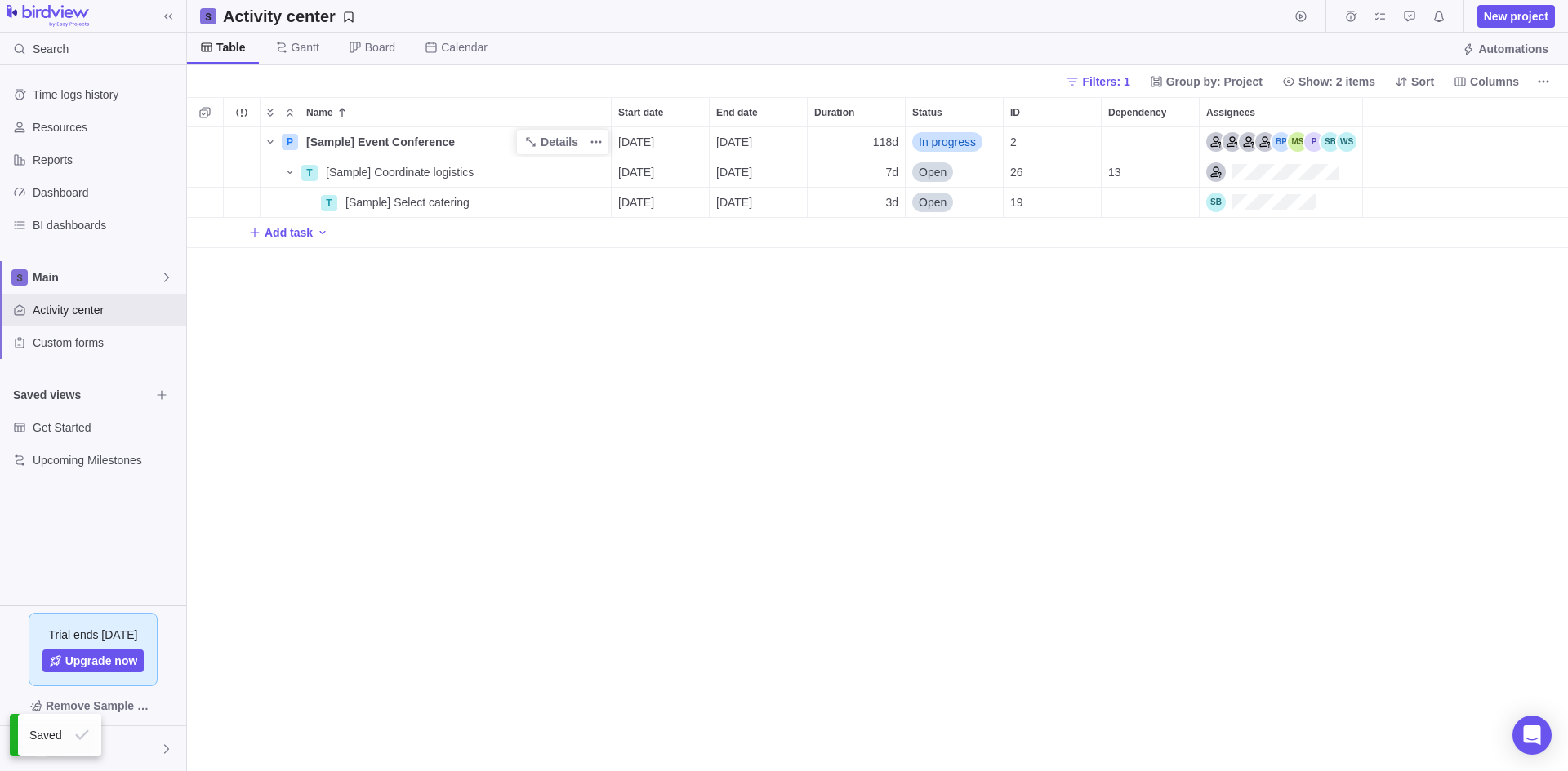
scroll to position [632, 1369]
click at [1500, 83] on span "Columns" at bounding box center [1494, 81] width 49 height 16
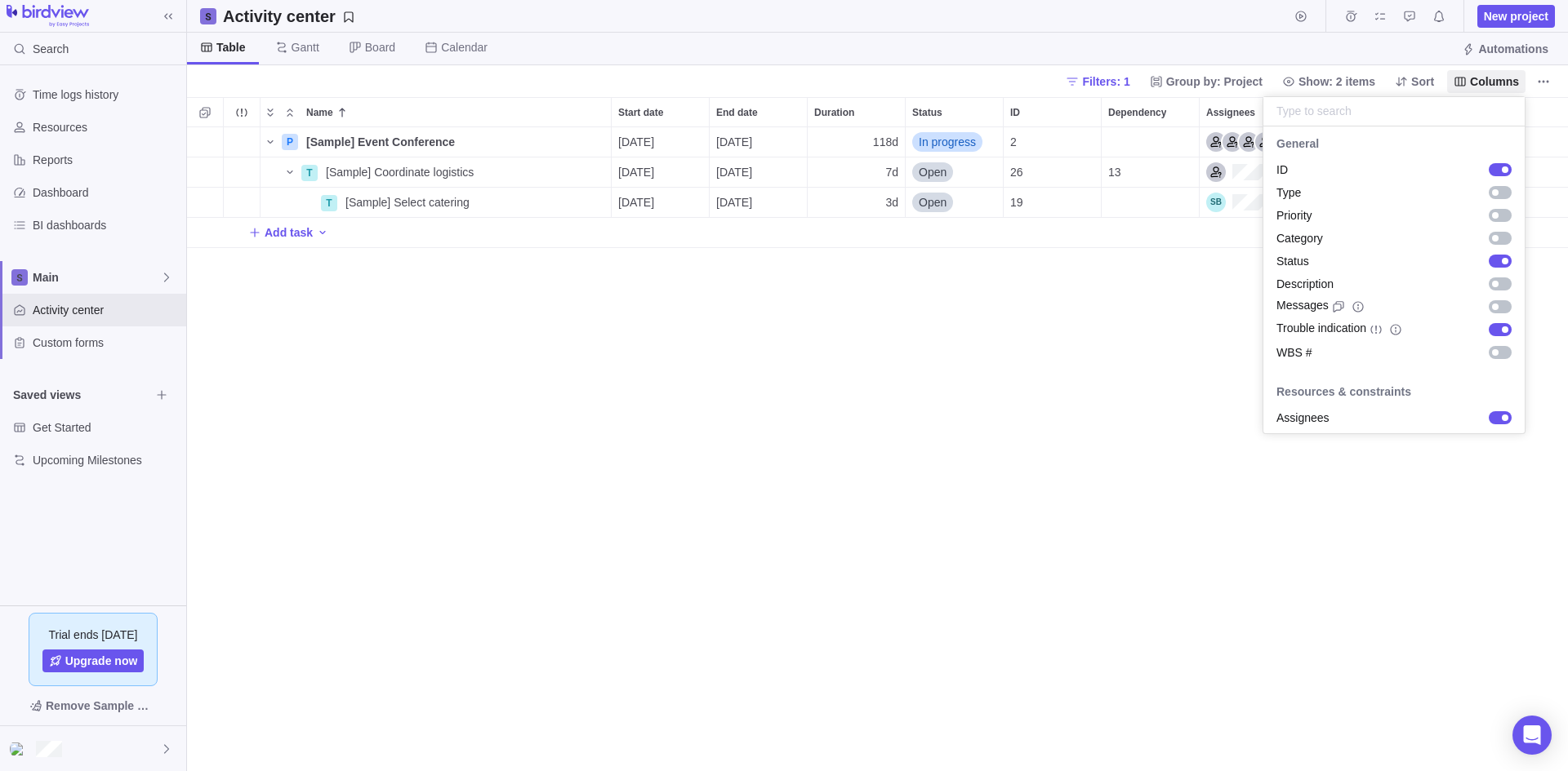
scroll to position [0, 0]
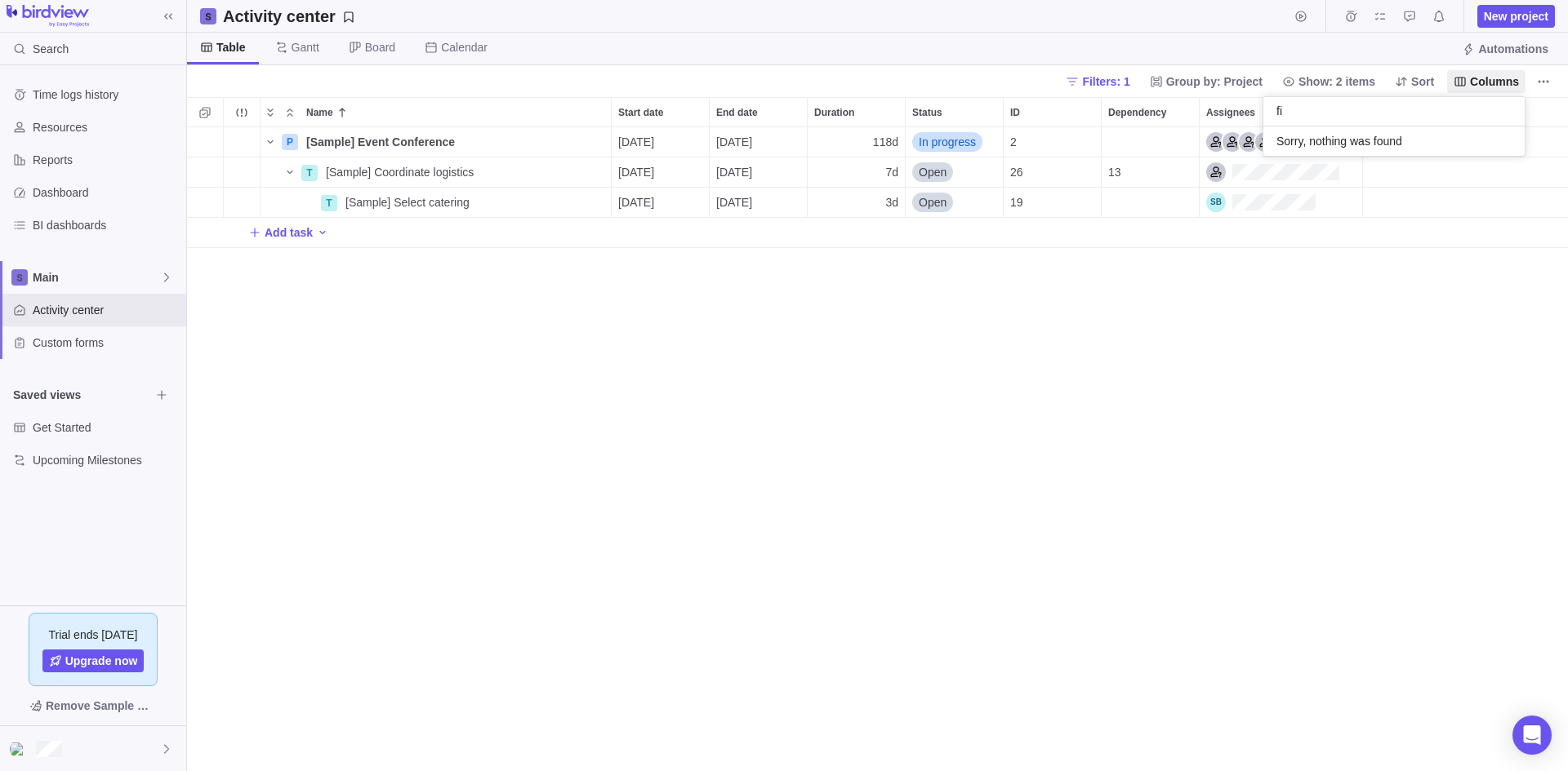
type input "f"
click at [749, 411] on div "P [Sample] Event Conference Details 08/11/2025 01/21/2026 118d In progress 2 T …" at bounding box center [878, 449] width 1381 height 644
click at [98, 747] on div at bounding box center [93, 749] width 186 height 45
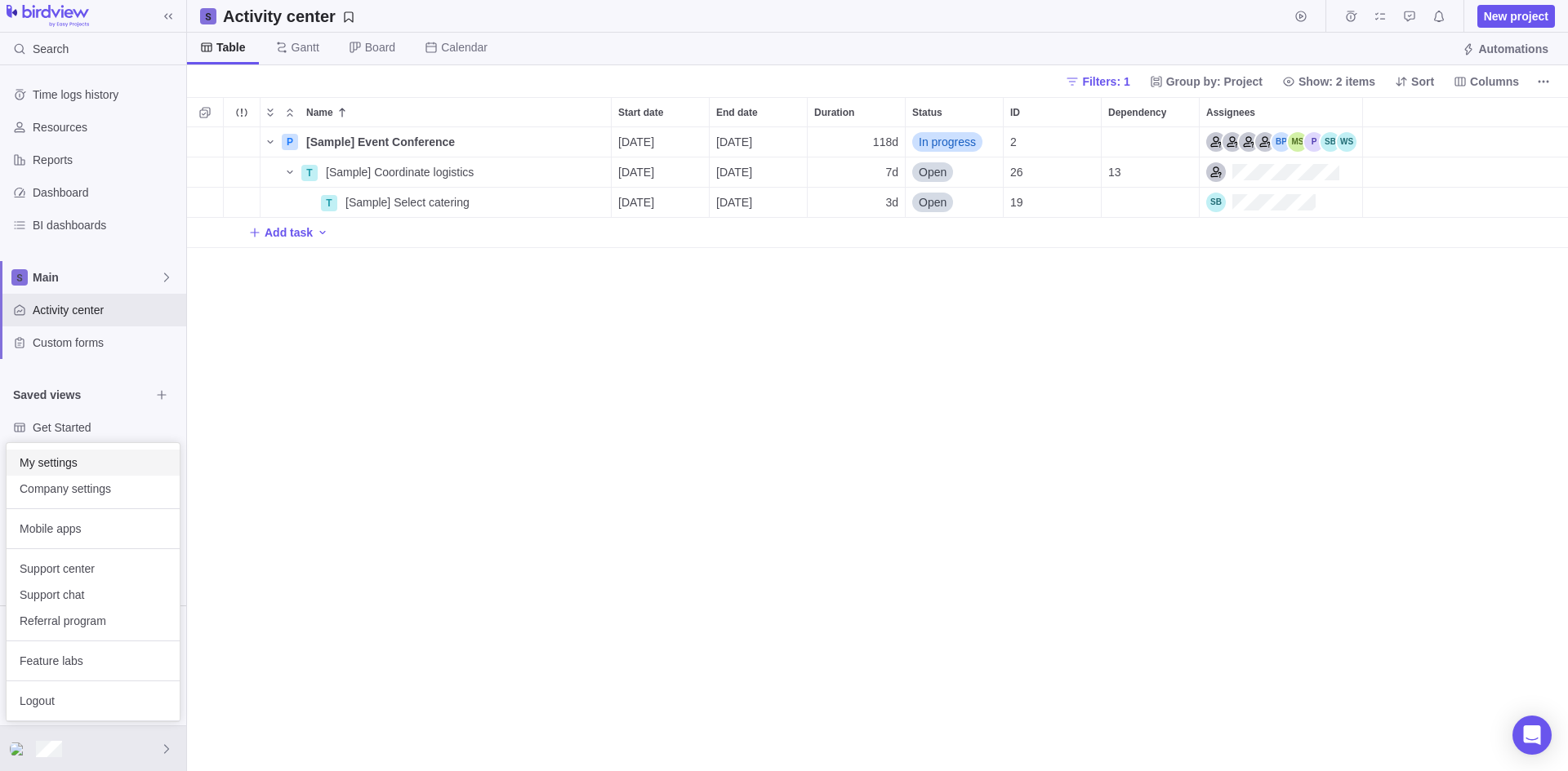
click at [86, 462] on span "My settings" at bounding box center [93, 462] width 147 height 16
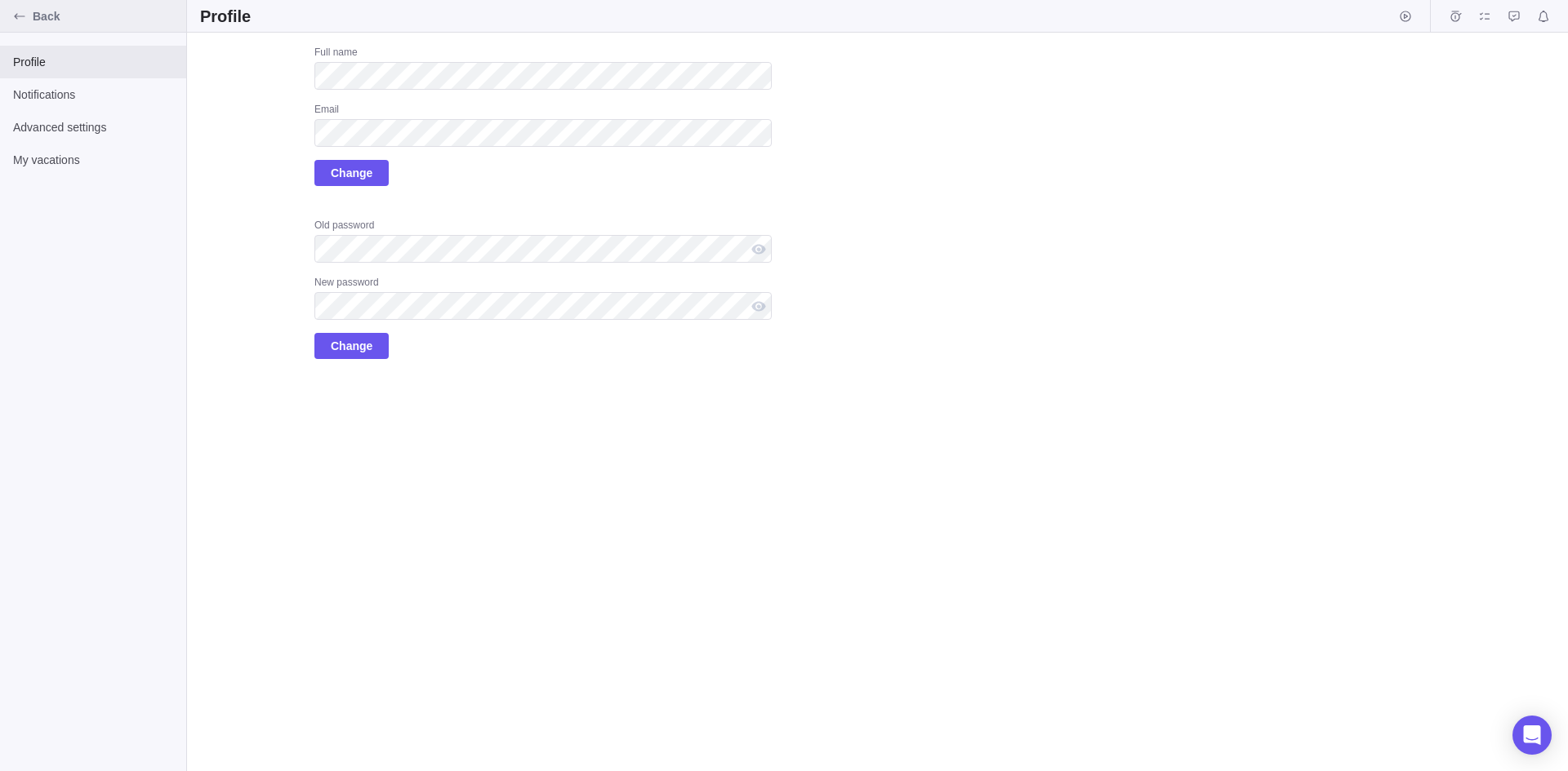
click at [45, 12] on span "Back" at bounding box center [106, 15] width 147 height 16
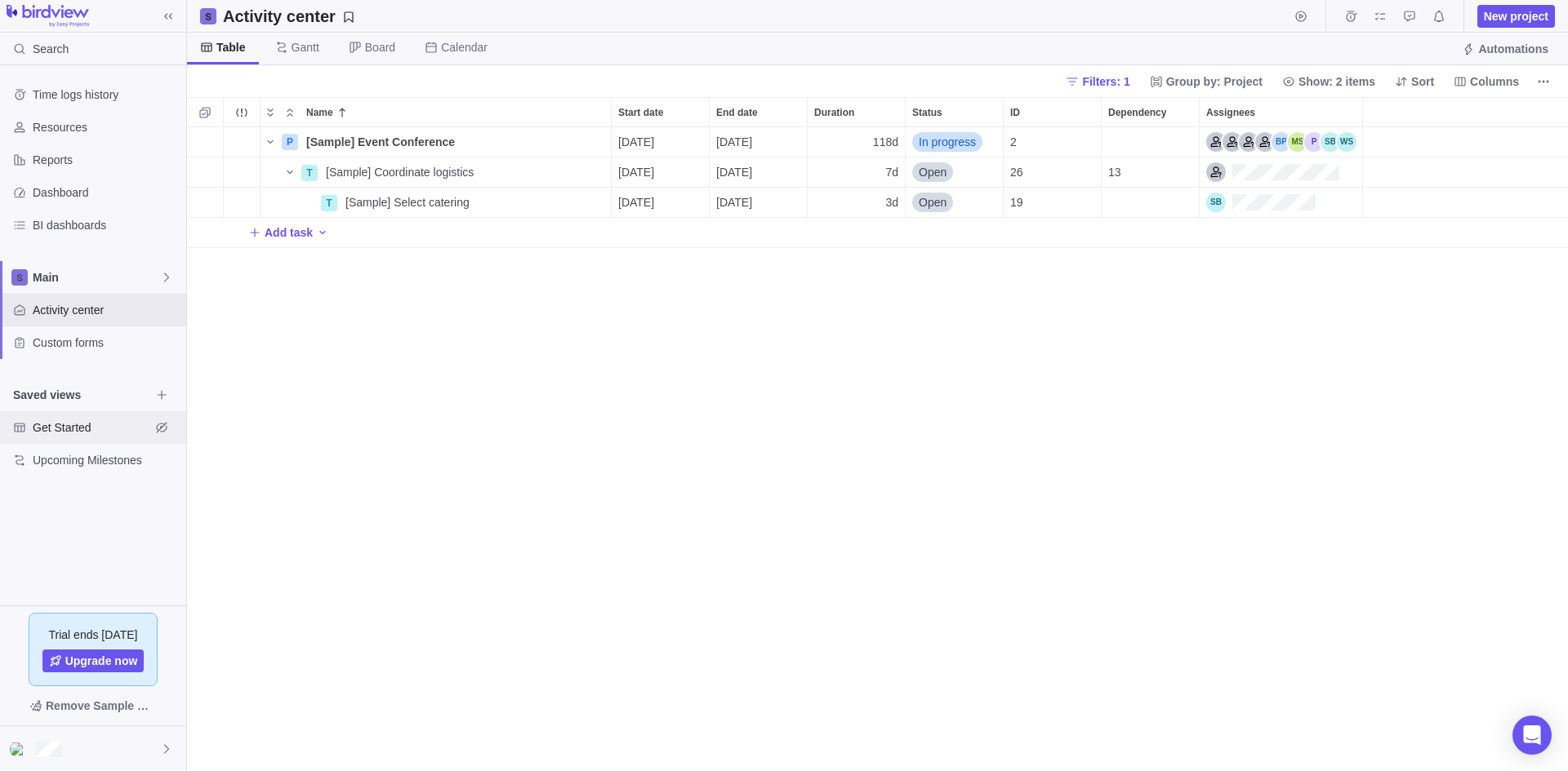
scroll to position [632, 1369]
click at [115, 739] on div at bounding box center [93, 749] width 186 height 45
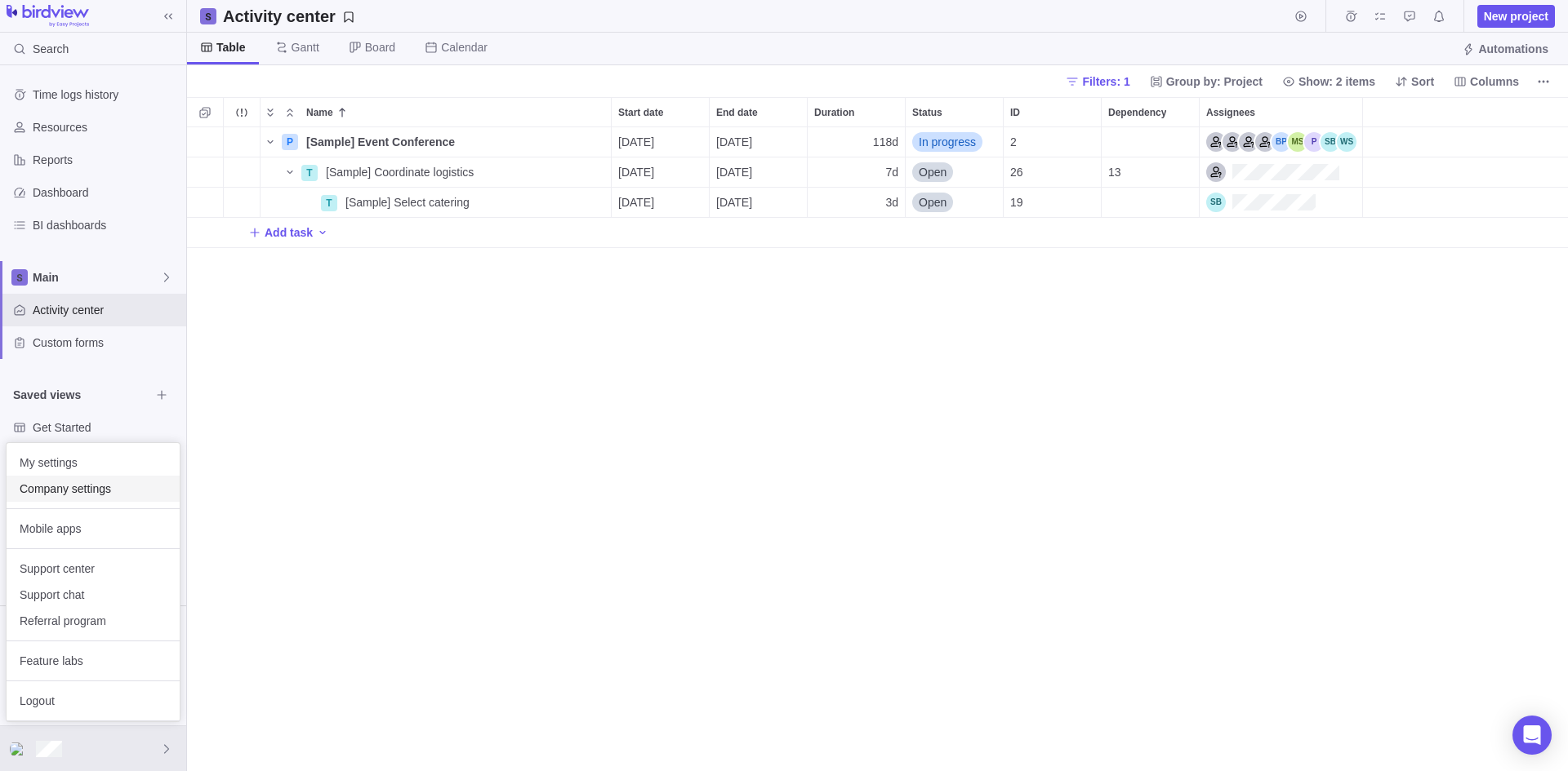
click at [99, 487] on span "Company settings" at bounding box center [93, 488] width 147 height 16
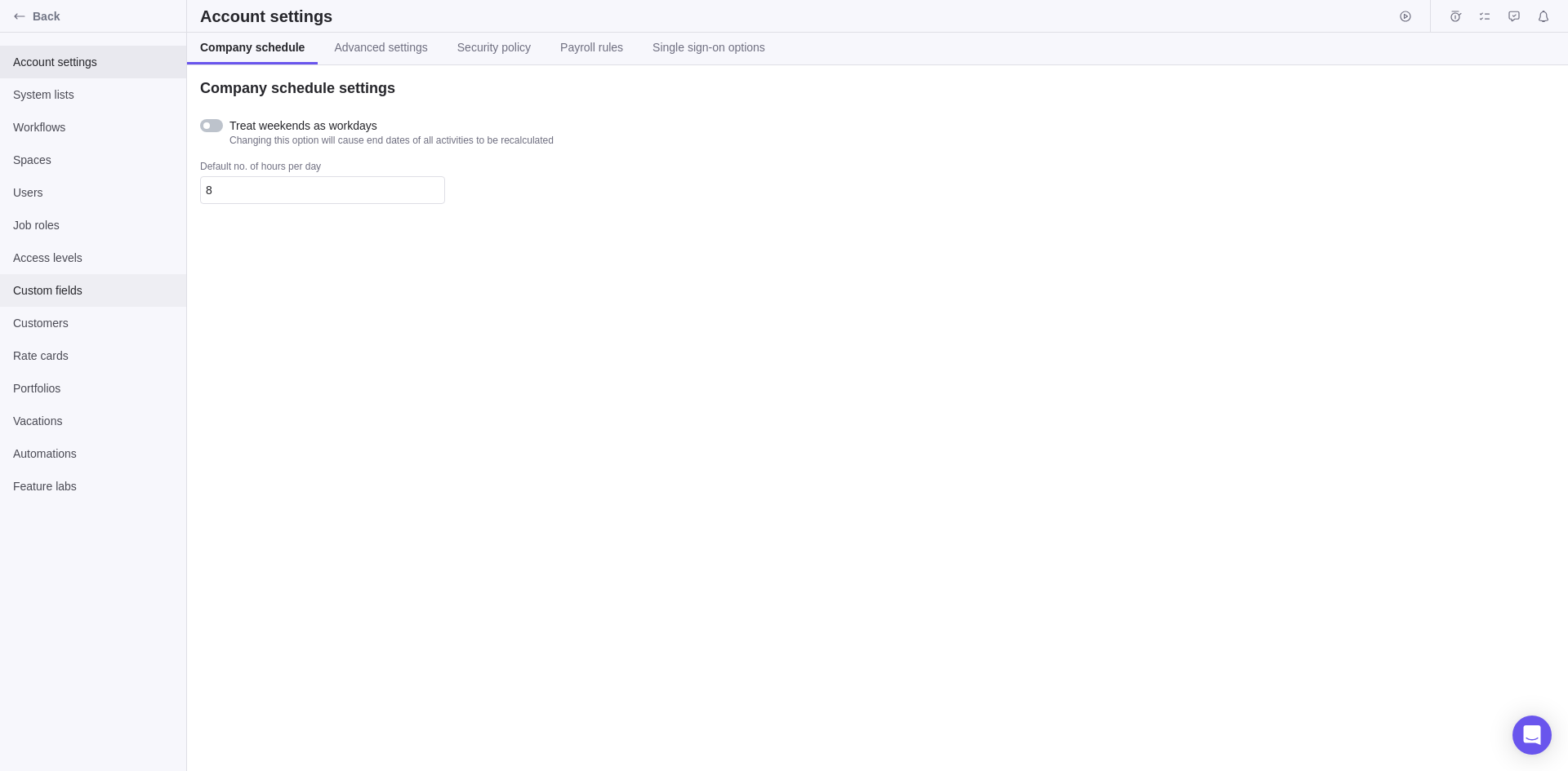
click at [85, 287] on span "Custom fields" at bounding box center [94, 290] width 160 height 16
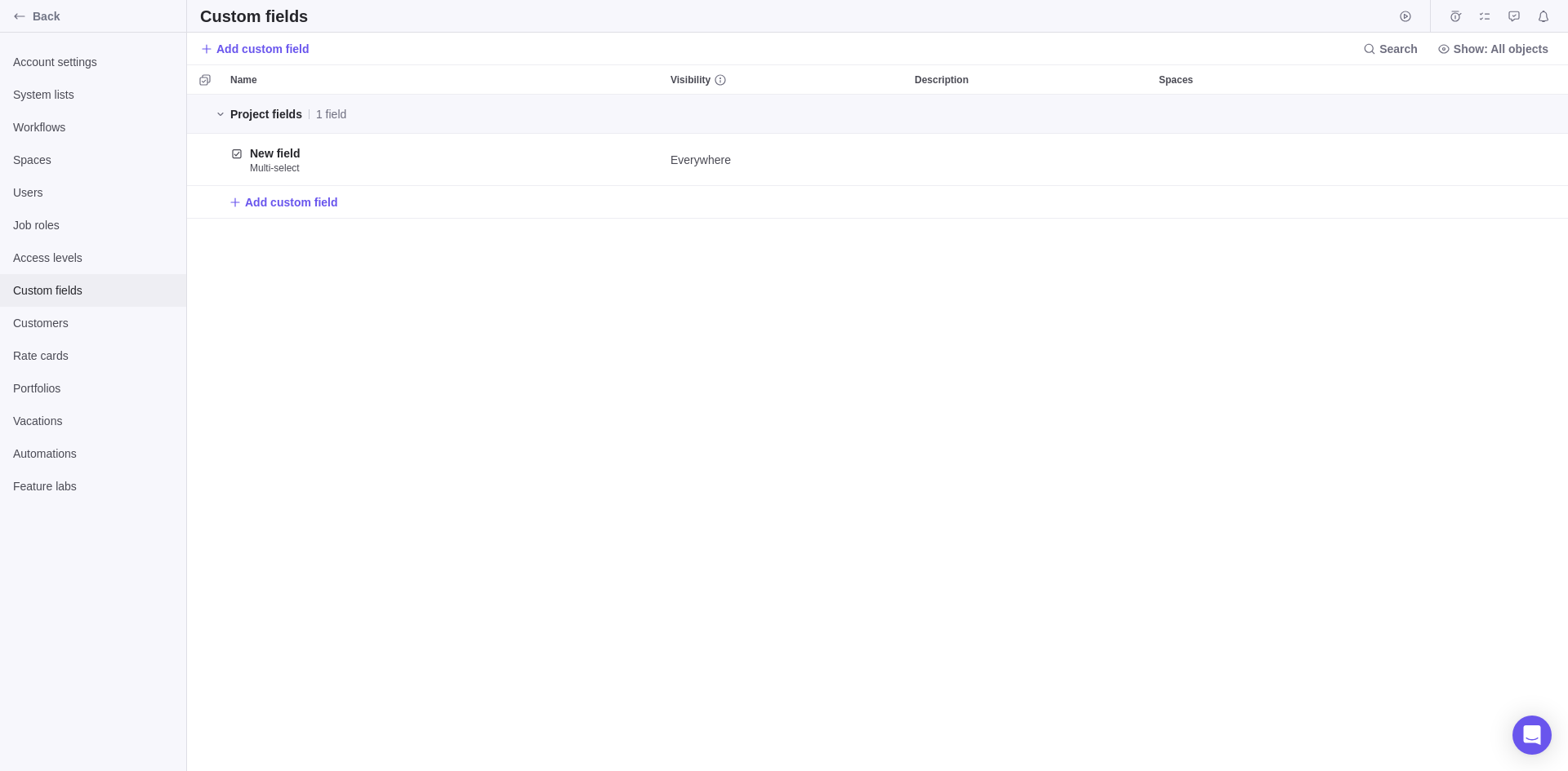
scroll to position [14, 14]
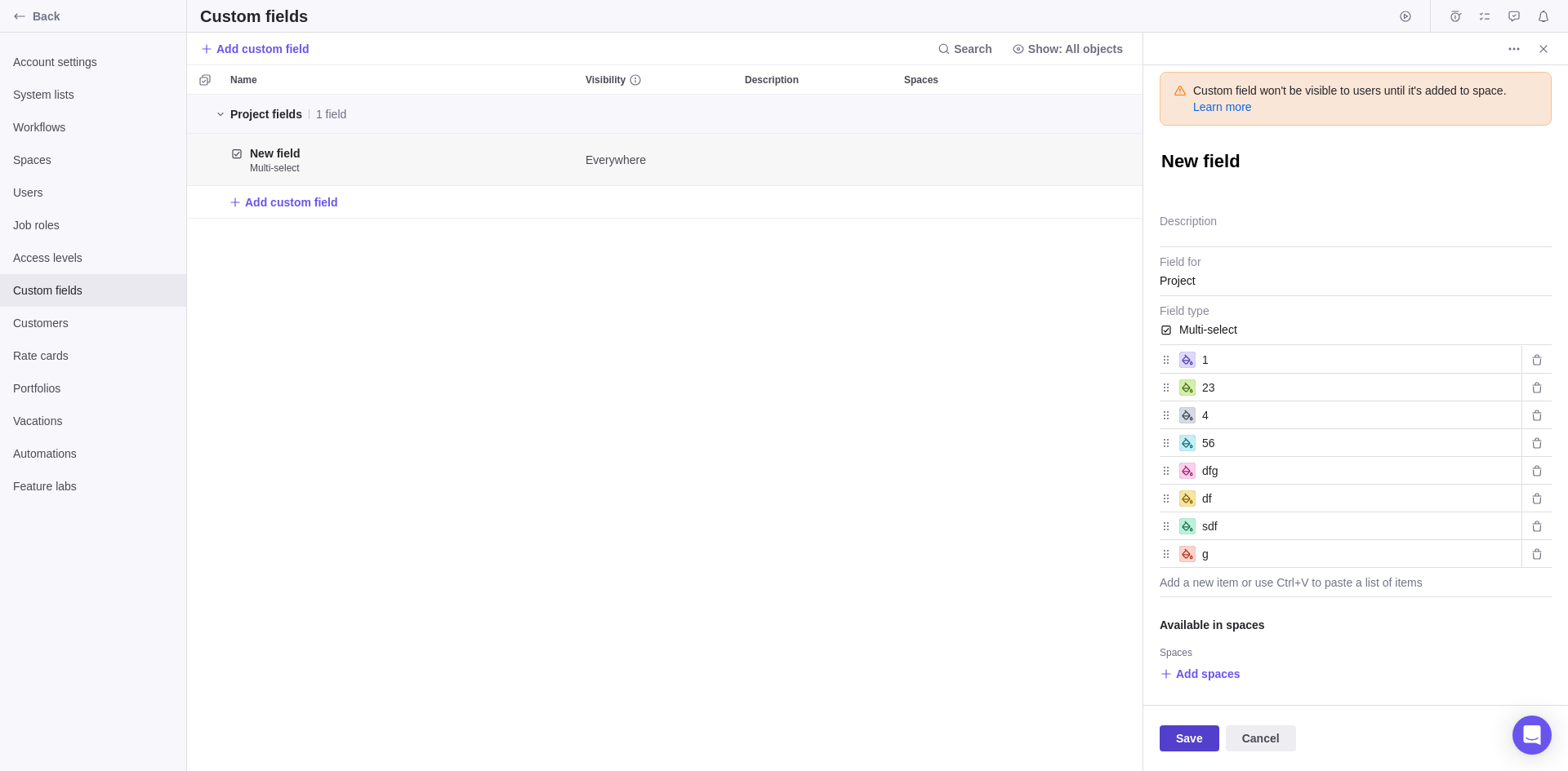
type textarea "x"
drag, startPoint x: 1193, startPoint y: 745, endPoint x: 1278, endPoint y: 712, distance: 91.2
click at [1278, 712] on div "Save Cancel" at bounding box center [1356, 738] width 425 height 67
click at [1223, 698] on div "Limit by portfolio Show this field only for projects included in selected portf…" at bounding box center [1356, 721] width 392 height 71
click at [1220, 675] on span "Add spaces" at bounding box center [1208, 674] width 65 height 16
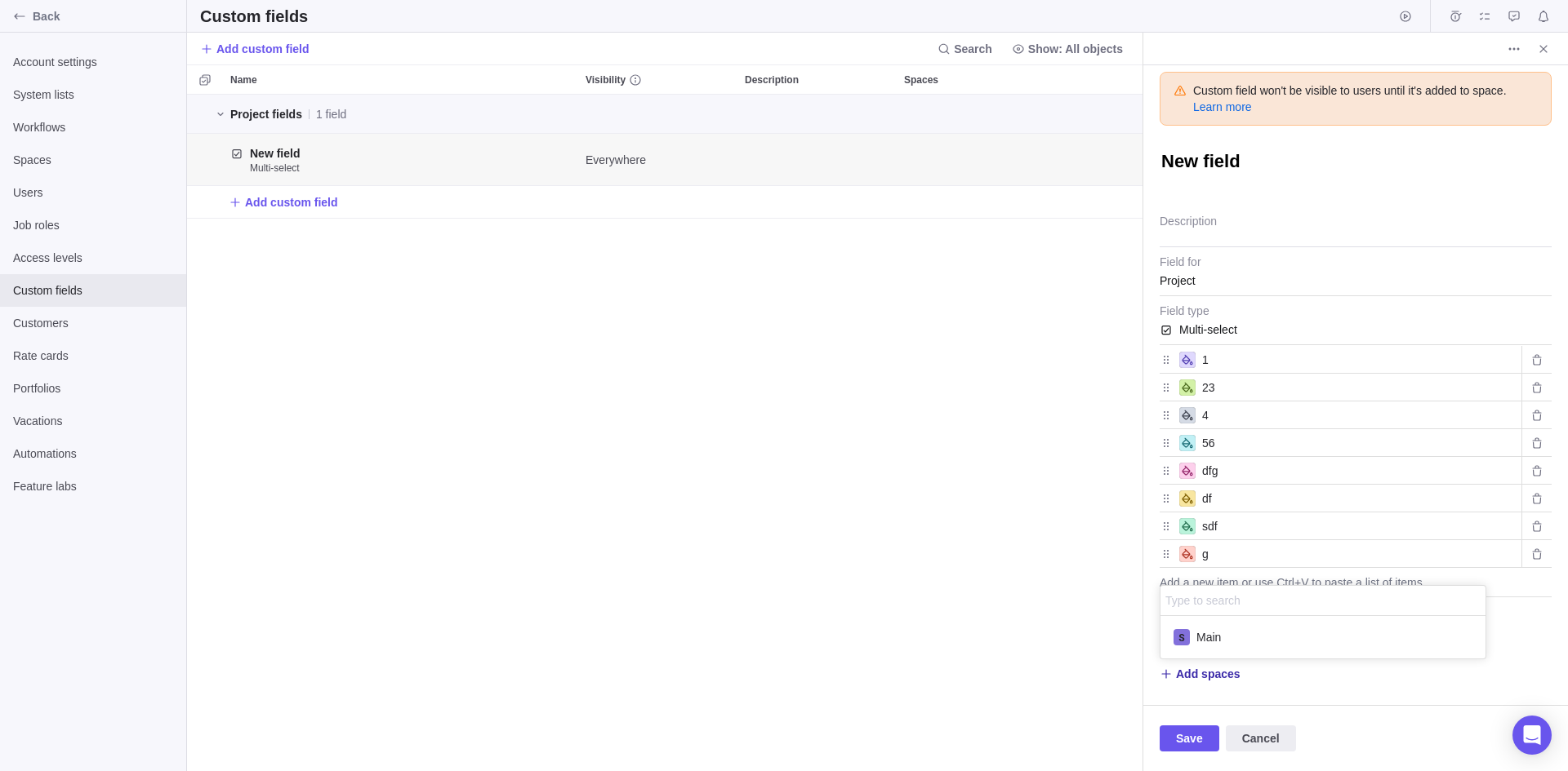
scroll to position [30, 313]
click at [1223, 621] on div "Main" at bounding box center [1323, 638] width 325 height 42
click at [1224, 633] on div "Main" at bounding box center [1323, 637] width 325 height 29
click at [1194, 749] on body "Back Account settings System lists Workflows Spaces Users Job roles Access leve…" at bounding box center [784, 385] width 1568 height 771
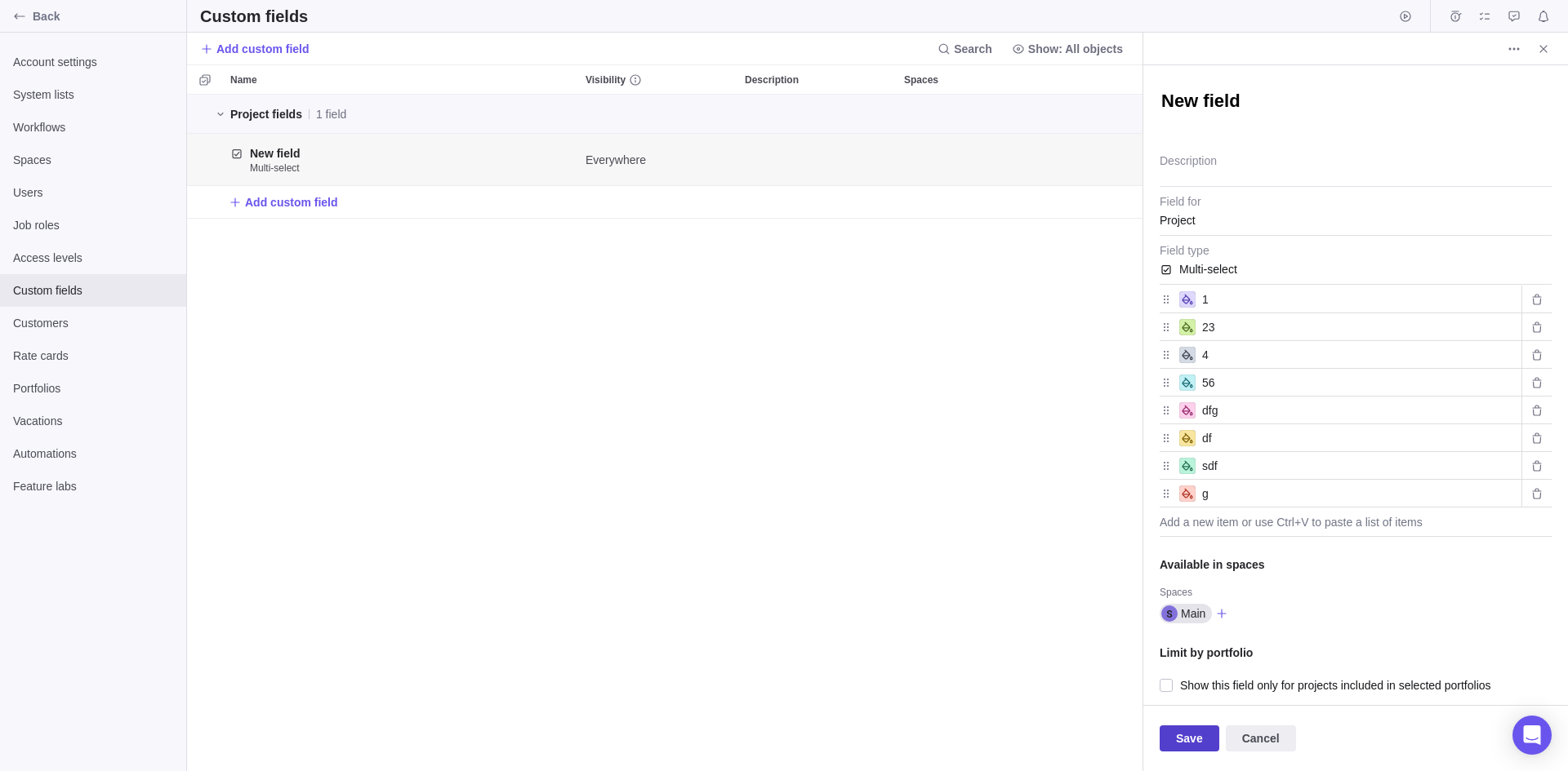
click at [1194, 738] on span "Save" at bounding box center [1190, 738] width 27 height 19
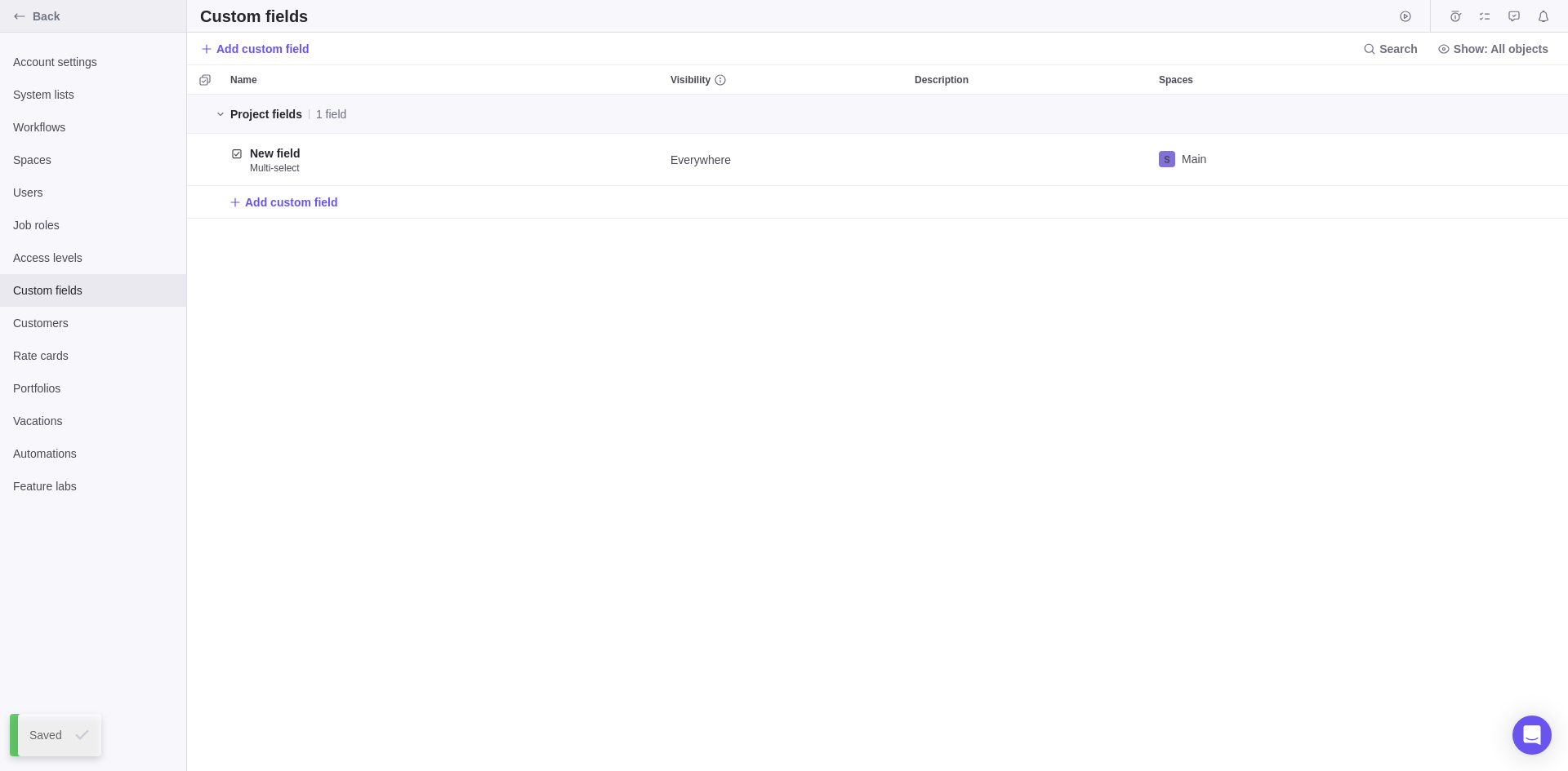
click at [47, 14] on span "Back" at bounding box center [106, 15] width 147 height 16
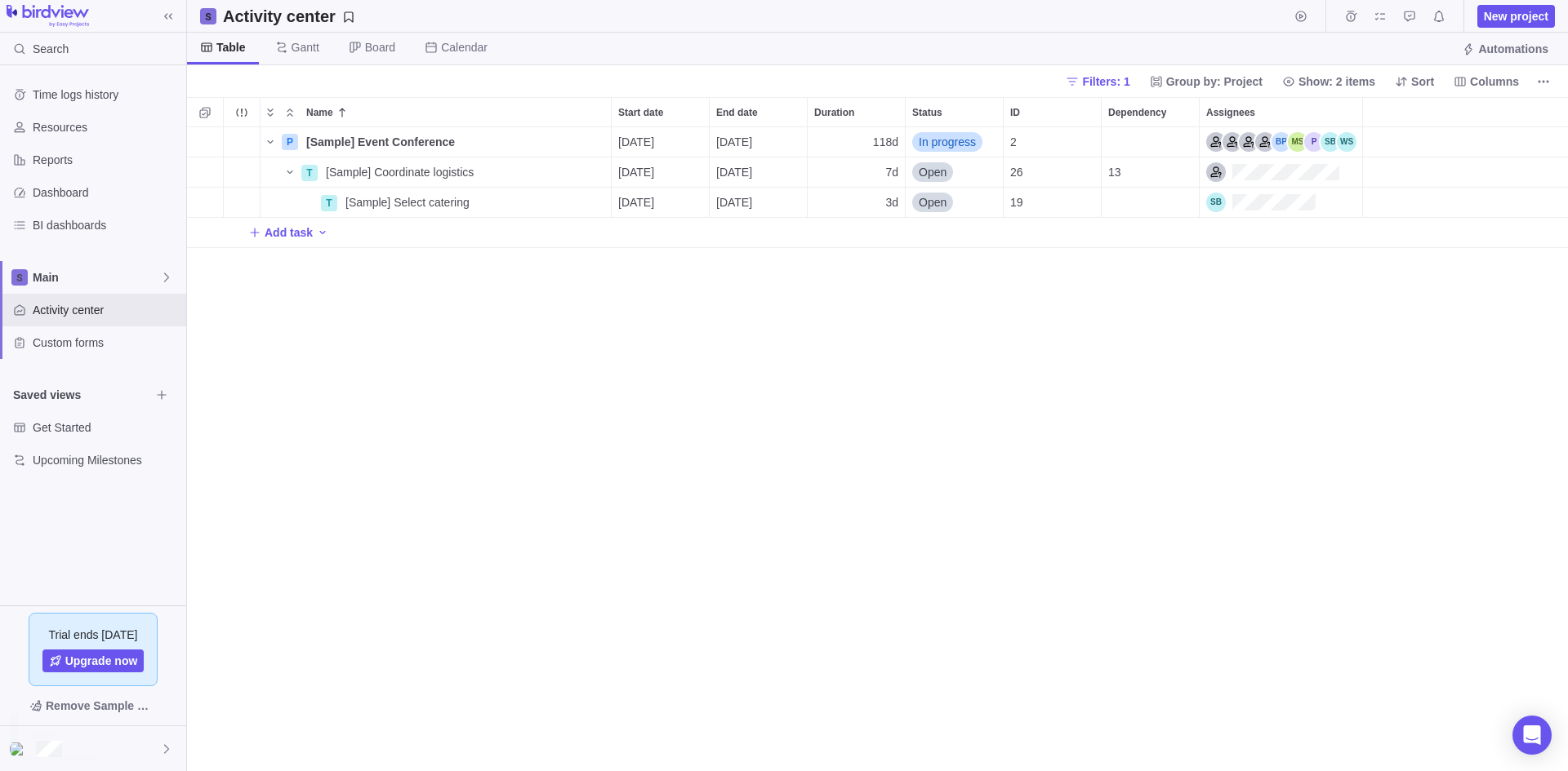
scroll to position [632, 1369]
click at [1512, 56] on span "Automations" at bounding box center [1513, 48] width 70 height 16
click at [1502, 85] on span "Columns" at bounding box center [1494, 81] width 49 height 16
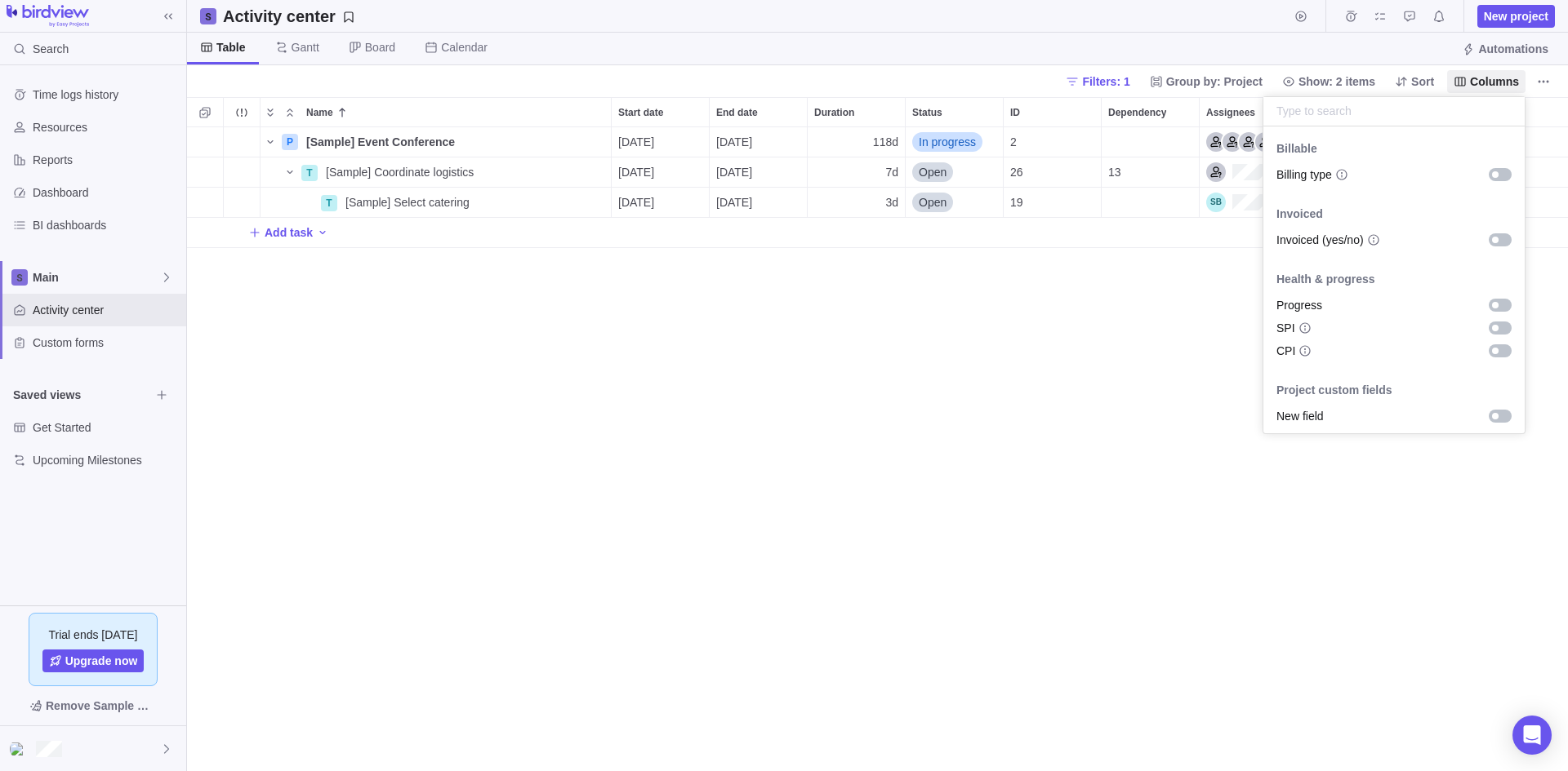
scroll to position [992, 0]
click at [1492, 418] on div "grid" at bounding box center [1495, 415] width 7 height 7
click at [1166, 498] on body "Search Time logs history Resources Reports Dashboard BI dashboards Main Activit…" at bounding box center [784, 385] width 1568 height 771
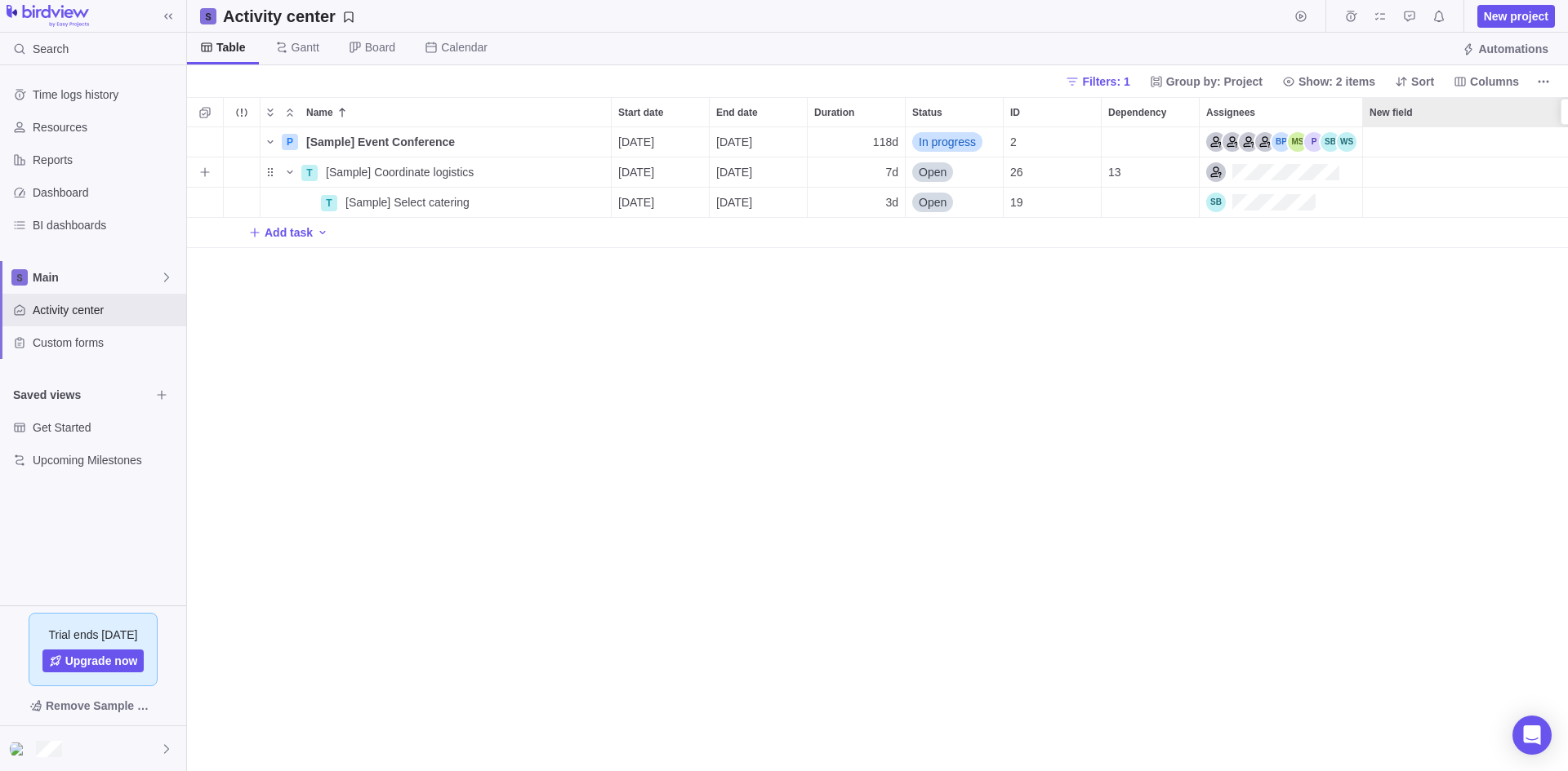
click at [1440, 121] on div "New field" at bounding box center [1477, 112] width 229 height 29
click at [1416, 137] on div "New field" at bounding box center [1477, 142] width 229 height 29
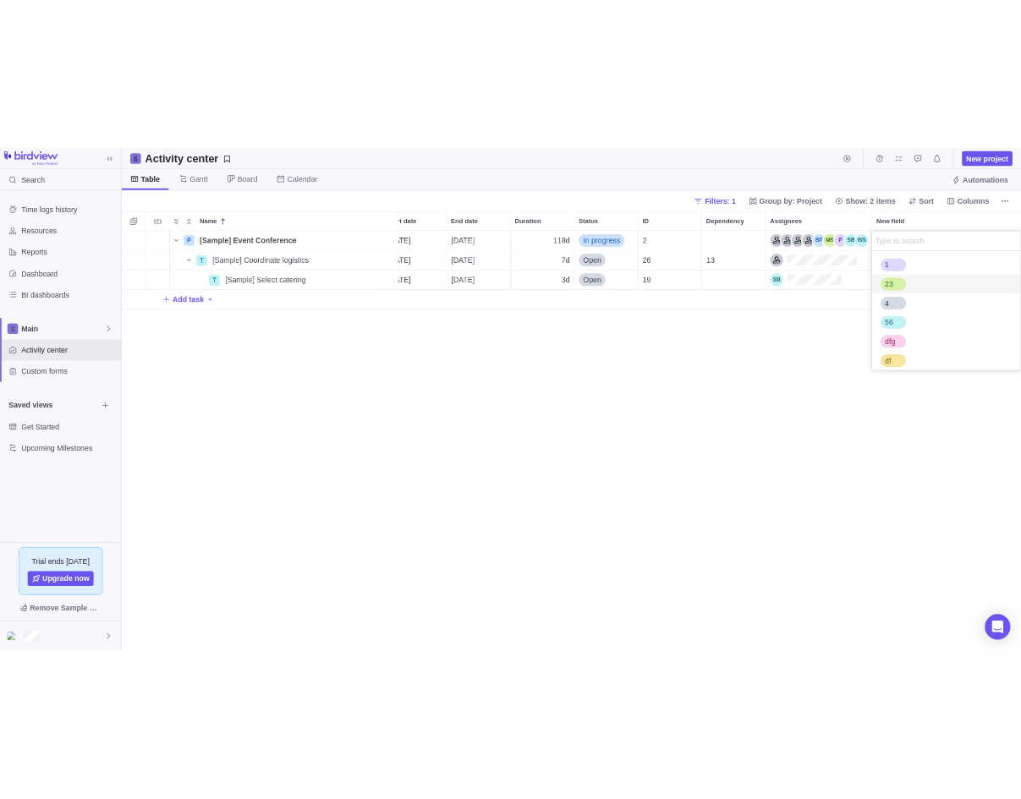
scroll to position [177, 223]
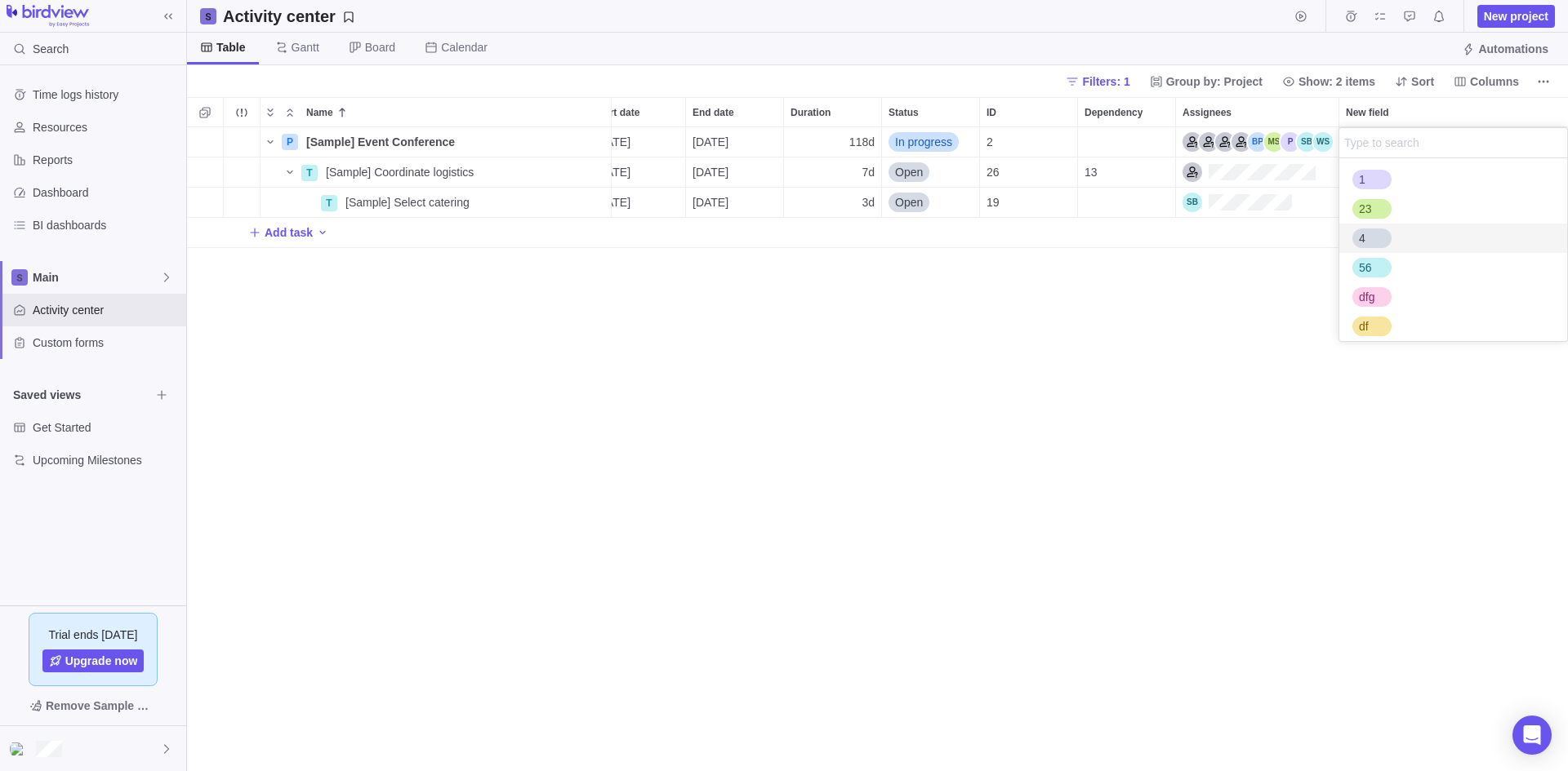
click at [1401, 271] on div "56" at bounding box center [1453, 267] width 228 height 29
click at [1407, 304] on div "dfg" at bounding box center [1453, 297] width 228 height 29
drag, startPoint x: 1419, startPoint y: 234, endPoint x: 1408, endPoint y: 188, distance: 47.3
click at [1416, 229] on div "4" at bounding box center [1453, 238] width 228 height 29
drag, startPoint x: 1408, startPoint y: 188, endPoint x: 1408, endPoint y: 214, distance: 26.0
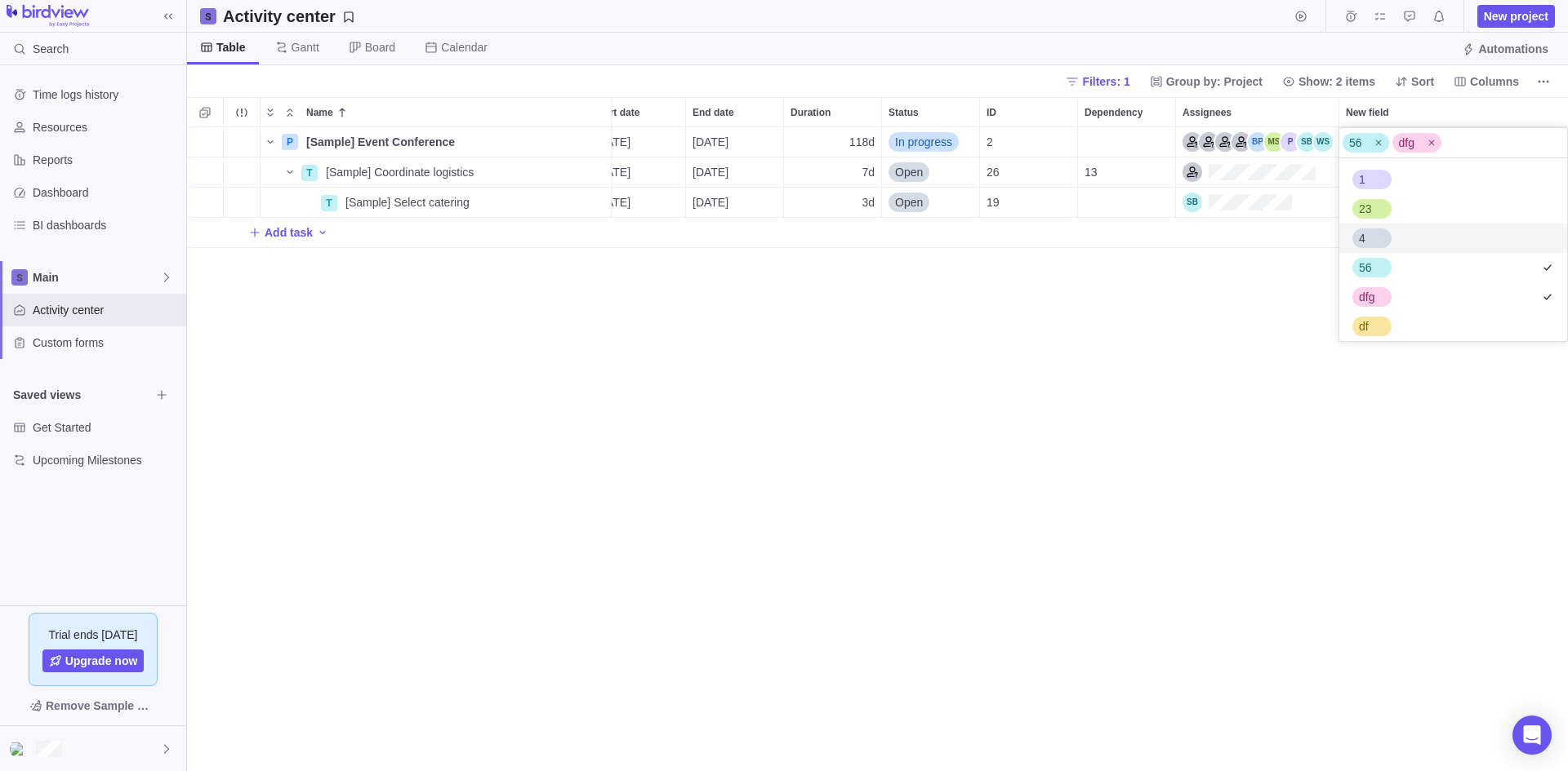
click at [1408, 206] on div "1 23 4 56 dfg df sdf g" at bounding box center [1453, 282] width 228 height 248
click at [1332, 428] on div "P [Sample] Event Conference Details 08/11/2025 01/21/2026 118d In progress 2 T …" at bounding box center [878, 449] width 1381 height 644
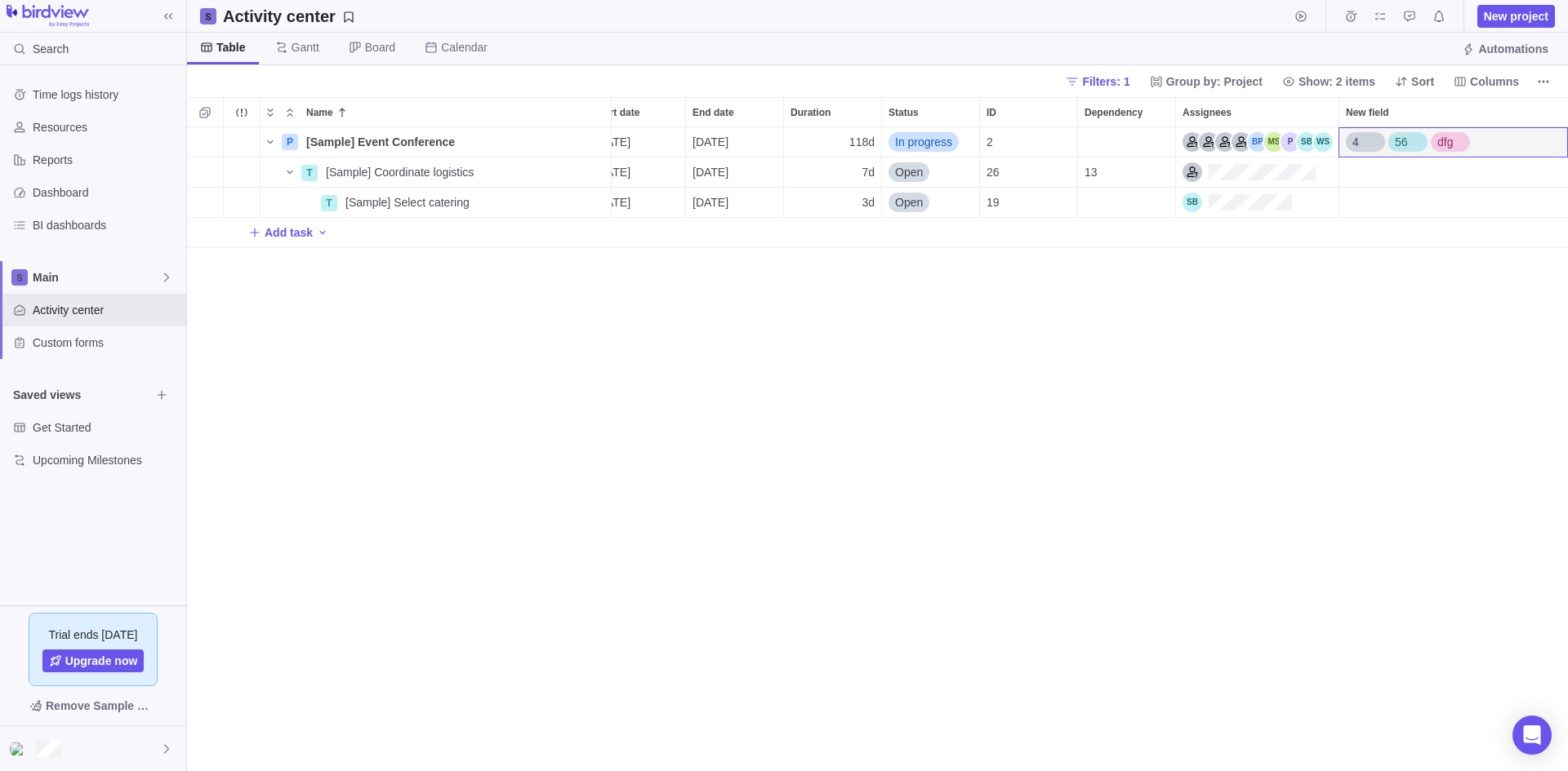
click at [499, 307] on div "P [Sample] Event Conference Details [DATE] [DATE] 118d In progress 2 4 56 dfg T…" at bounding box center [878, 449] width 1381 height 644
click at [658, 369] on div "P [Sample] Event Conference Details [DATE] [DATE] 118d In progress 2 4 56 dfg T…" at bounding box center [878, 449] width 1381 height 644
click at [778, 378] on div "P [Sample] Event Conference Details [DATE] [DATE] 118d In progress 2 4 56 dfg T…" at bounding box center [878, 449] width 1381 height 644
click at [735, 449] on div "P [Sample] Event Conference Details [DATE] [DATE] 118d In progress 2 4 56 dfg T…" at bounding box center [878, 449] width 1381 height 644
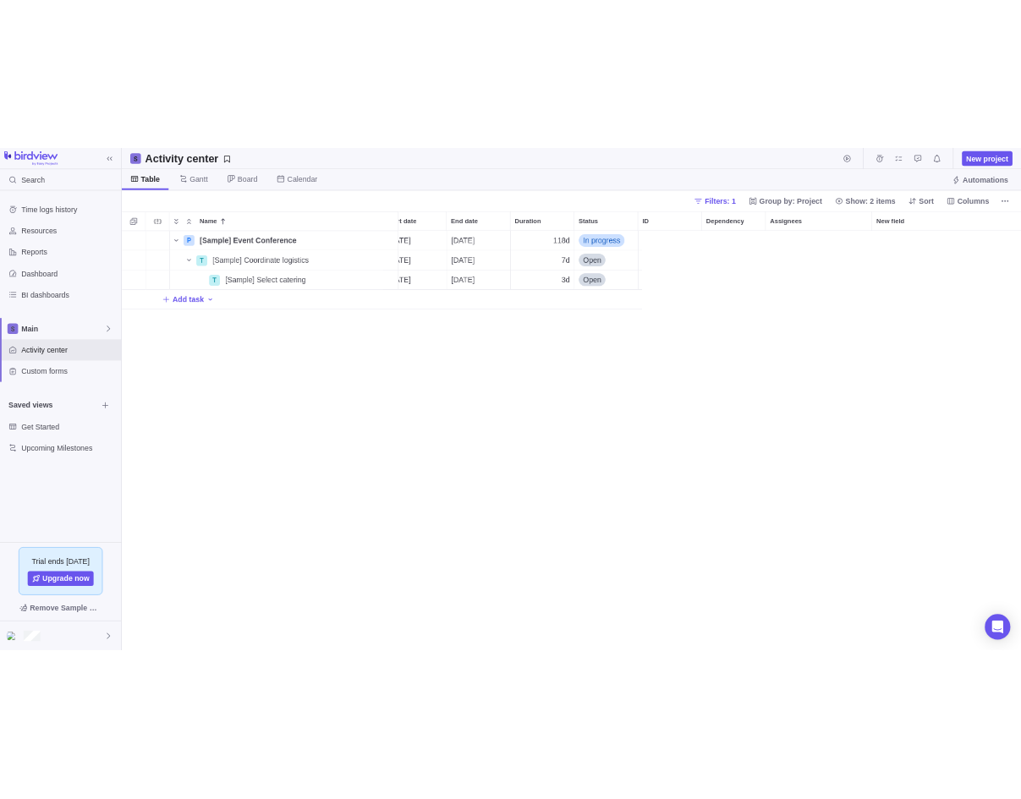
scroll to position [655, 814]
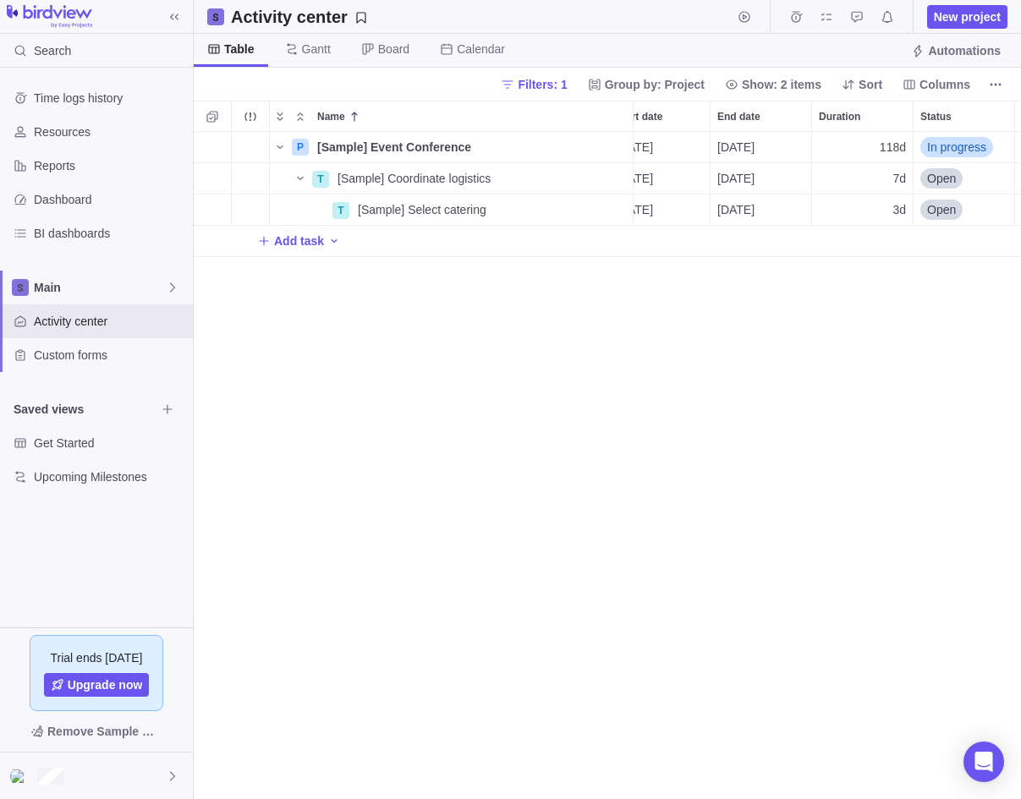
click at [778, 359] on div "P [Sample] Event Conference Details [DATE] [DATE] 118d In progress 2 4 56 dfg T…" at bounding box center [607, 465] width 827 height 667
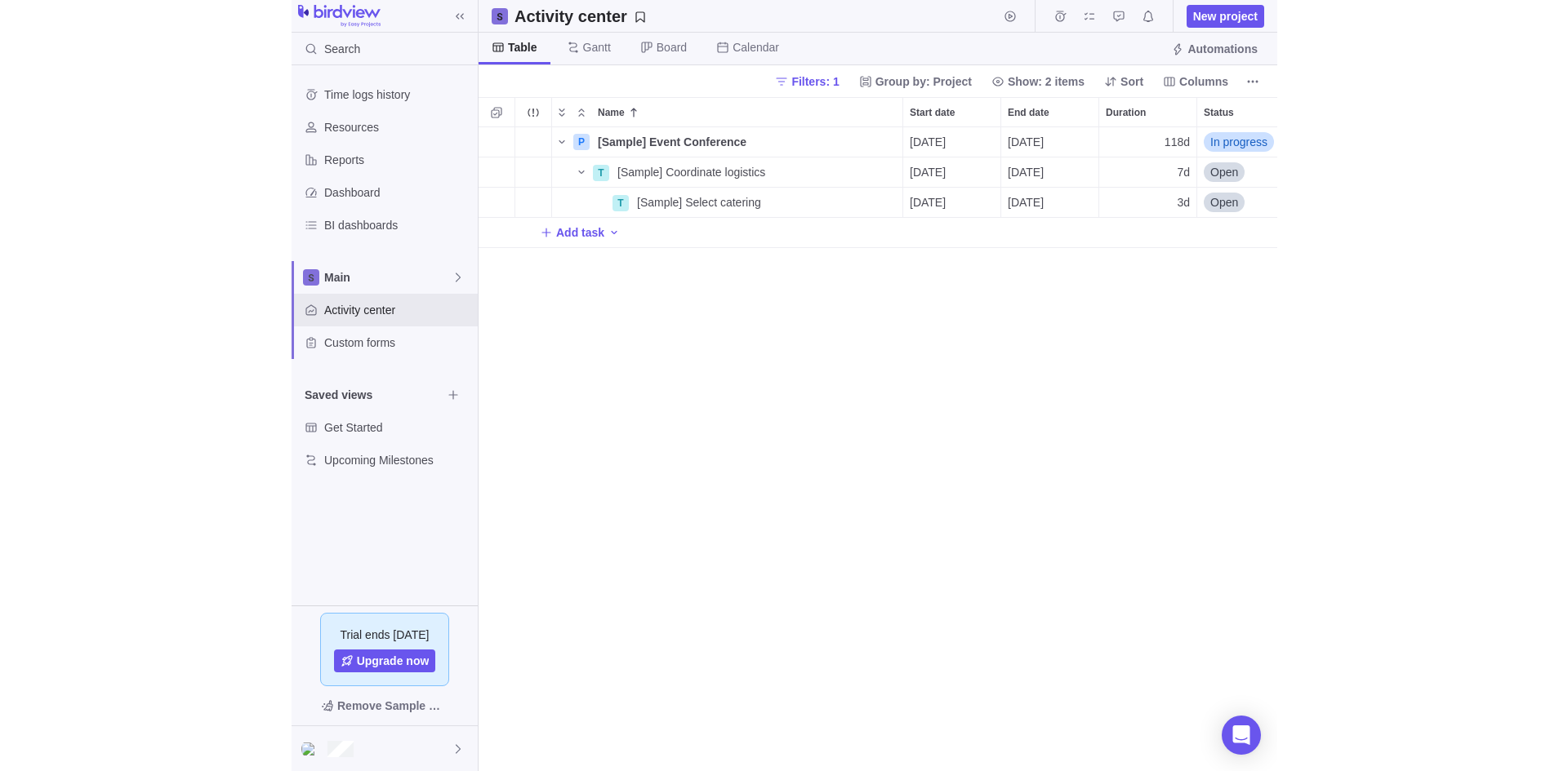
scroll to position [632, 1369]
